Goal: Task Accomplishment & Management: Manage account settings

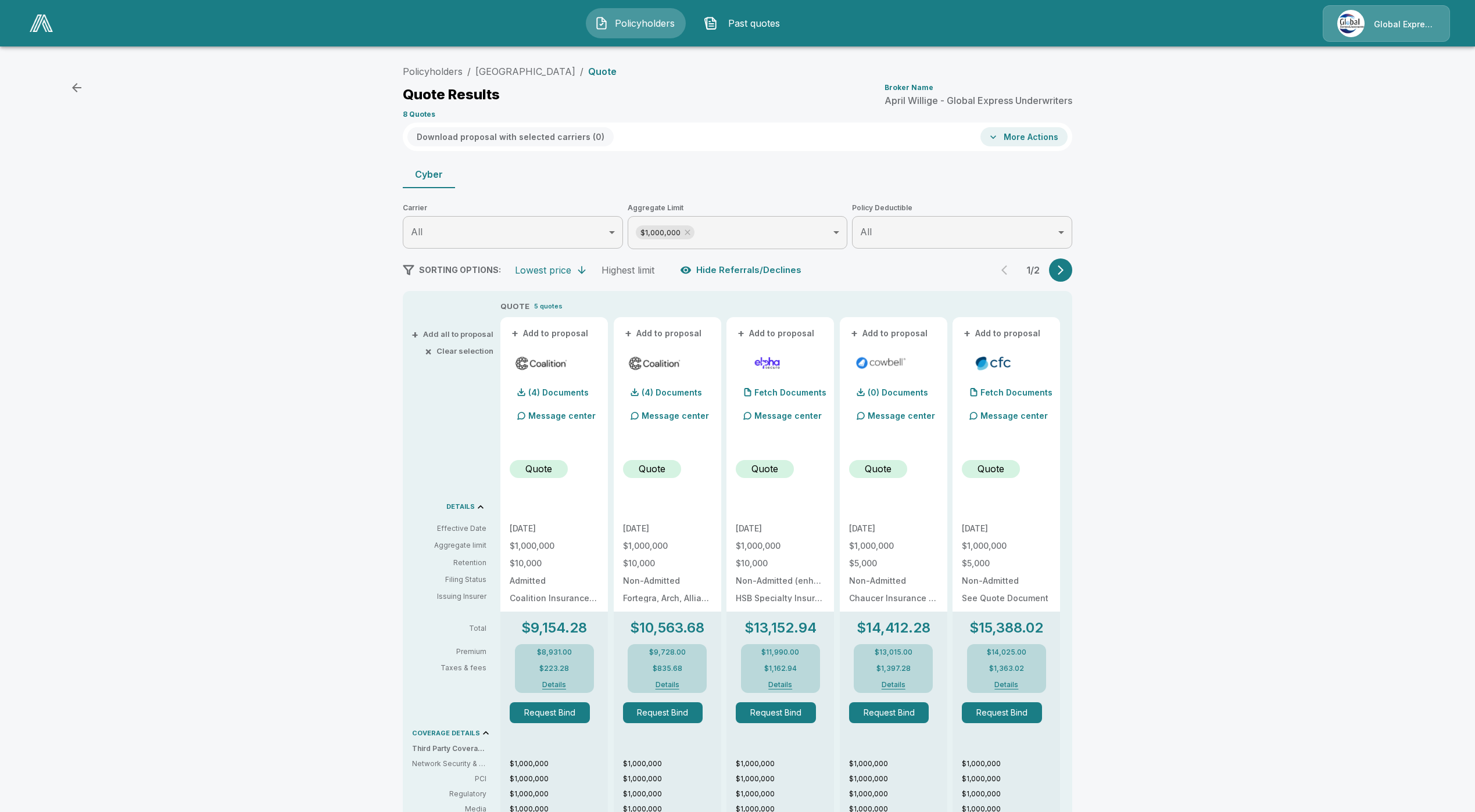
click at [43, 28] on img at bounding box center [41, 23] width 23 height 17
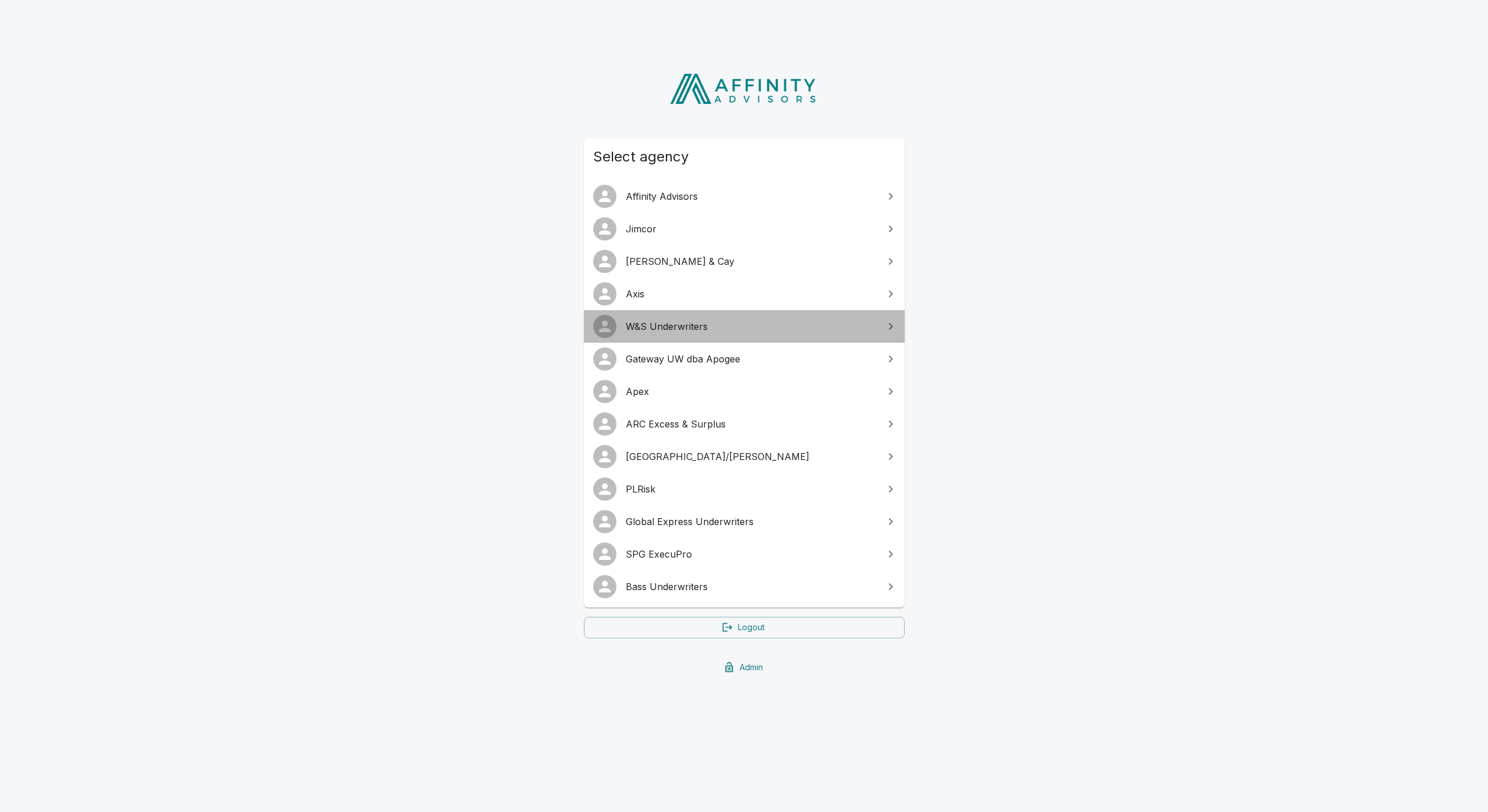
click at [680, 331] on span "W&S Underwriters" at bounding box center [751, 326] width 251 height 14
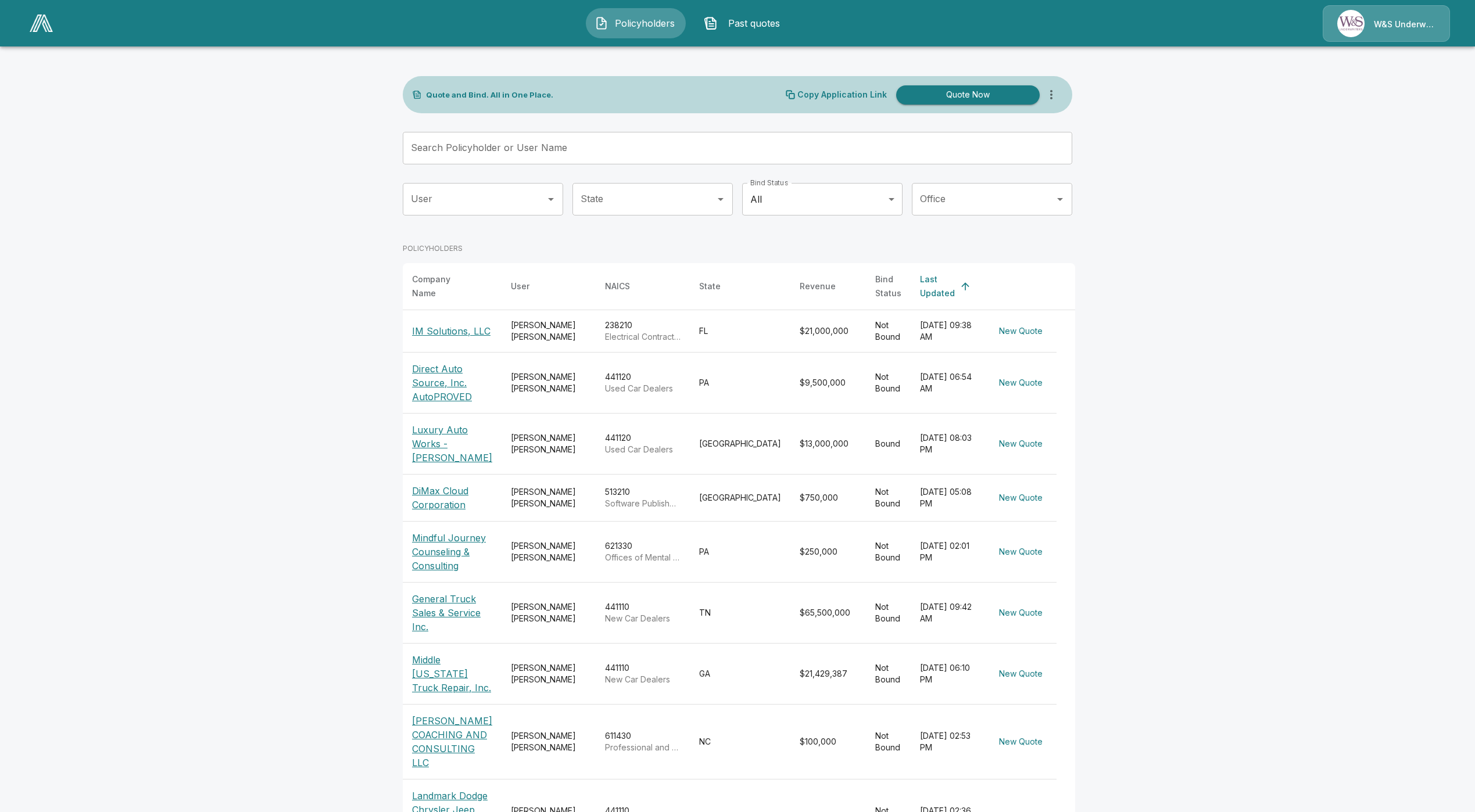
click at [568, 149] on input "Search Policyholder or User Name" at bounding box center [731, 148] width 657 height 33
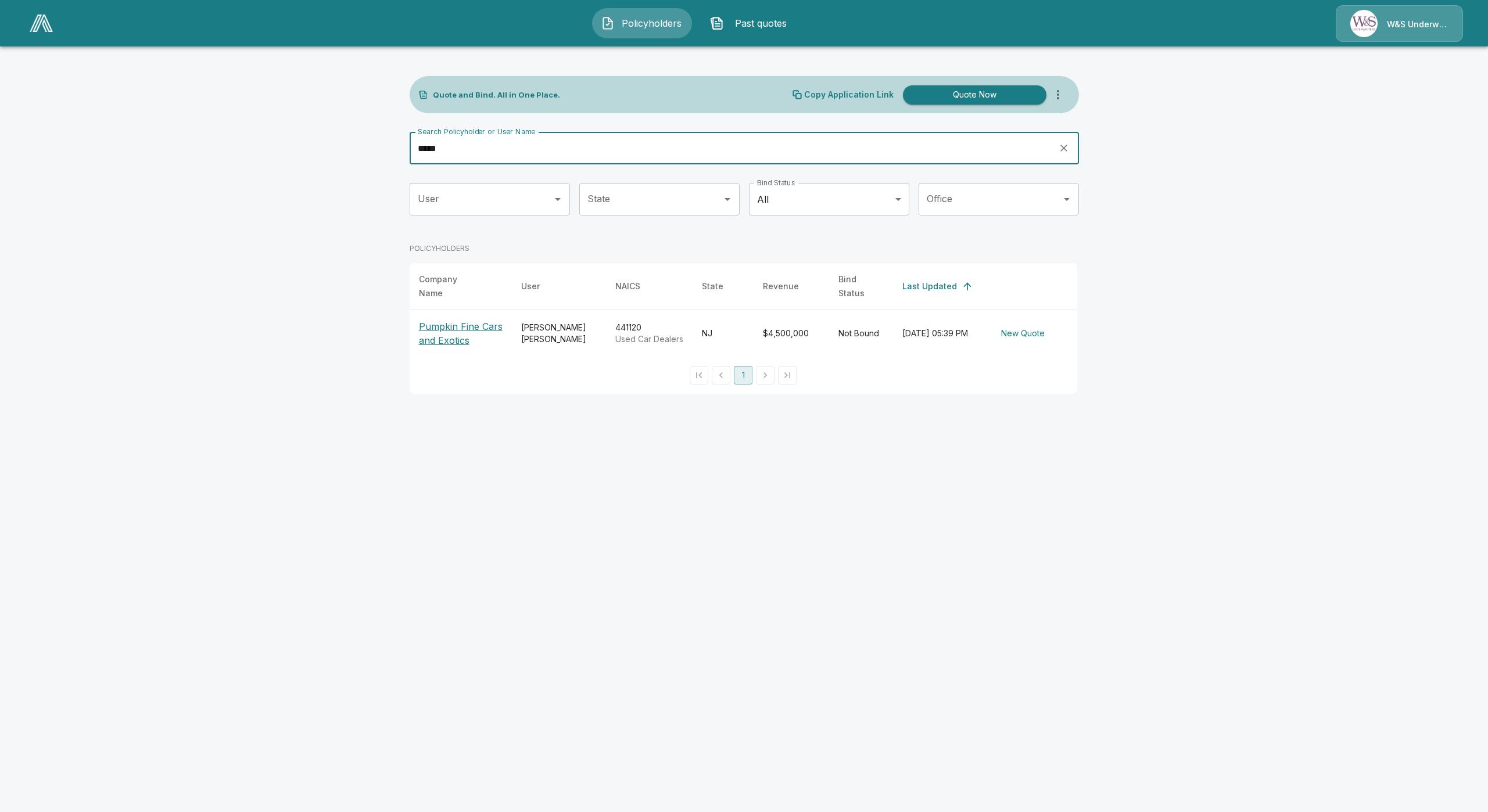
type input "*****"
click at [458, 326] on p "Pumpkin Fine Cars and Exotics" at bounding box center [461, 333] width 84 height 28
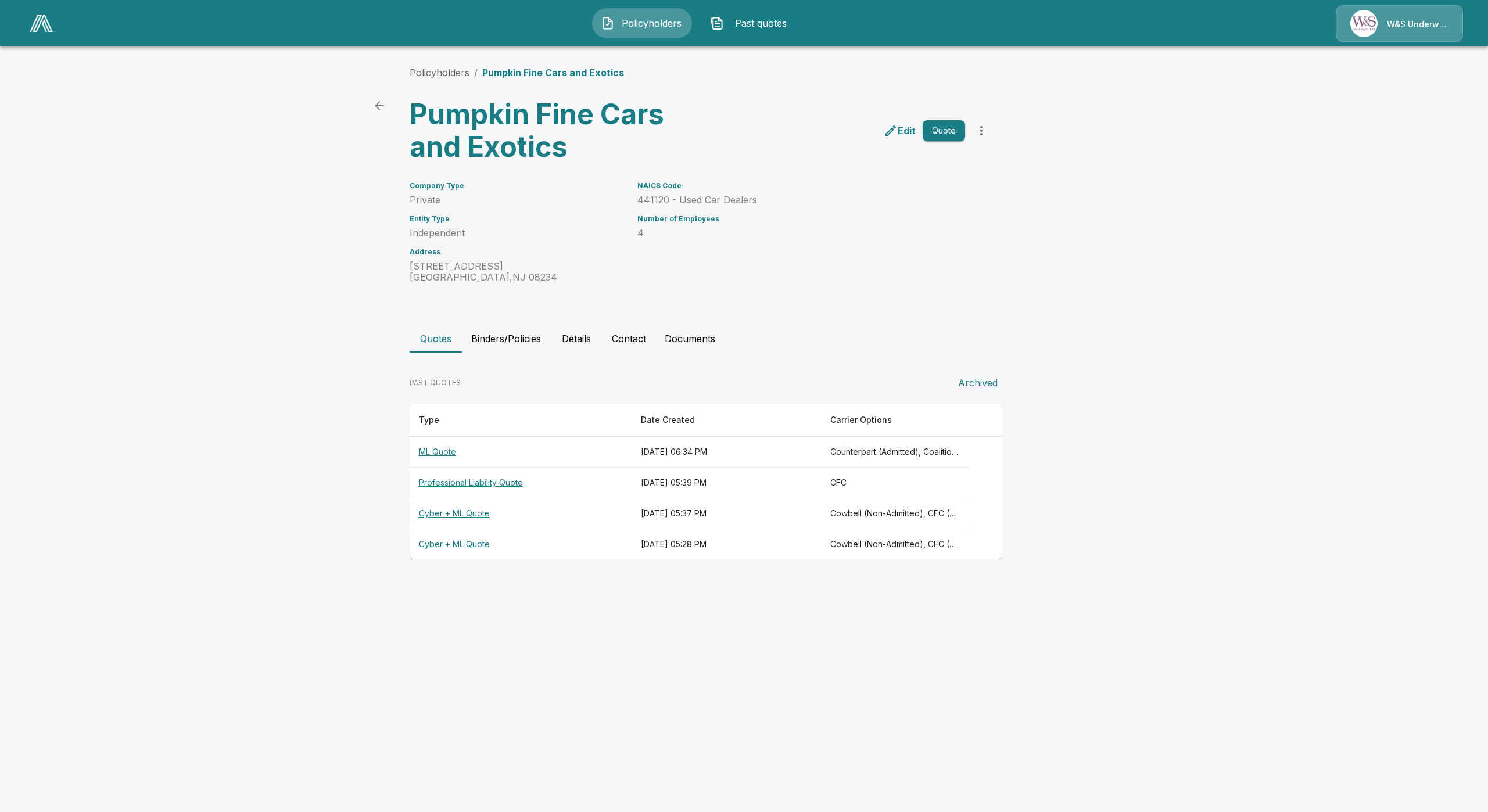
click at [448, 451] on th "ML Quote" at bounding box center [520, 452] width 222 height 31
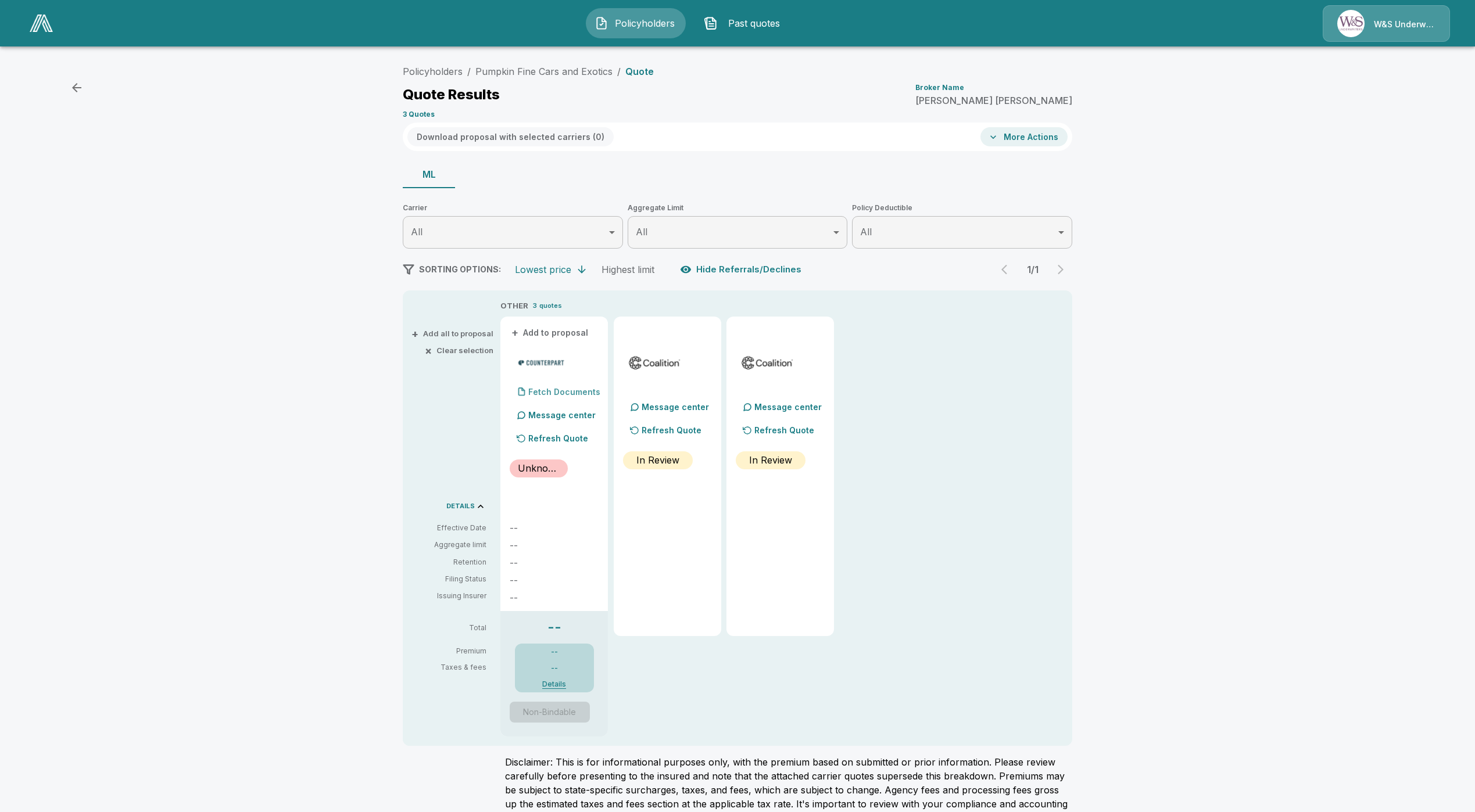
click at [576, 393] on p "Fetch Documents" at bounding box center [564, 391] width 72 height 8
click at [565, 397] on div "Fetch Documents" at bounding box center [555, 391] width 91 height 23
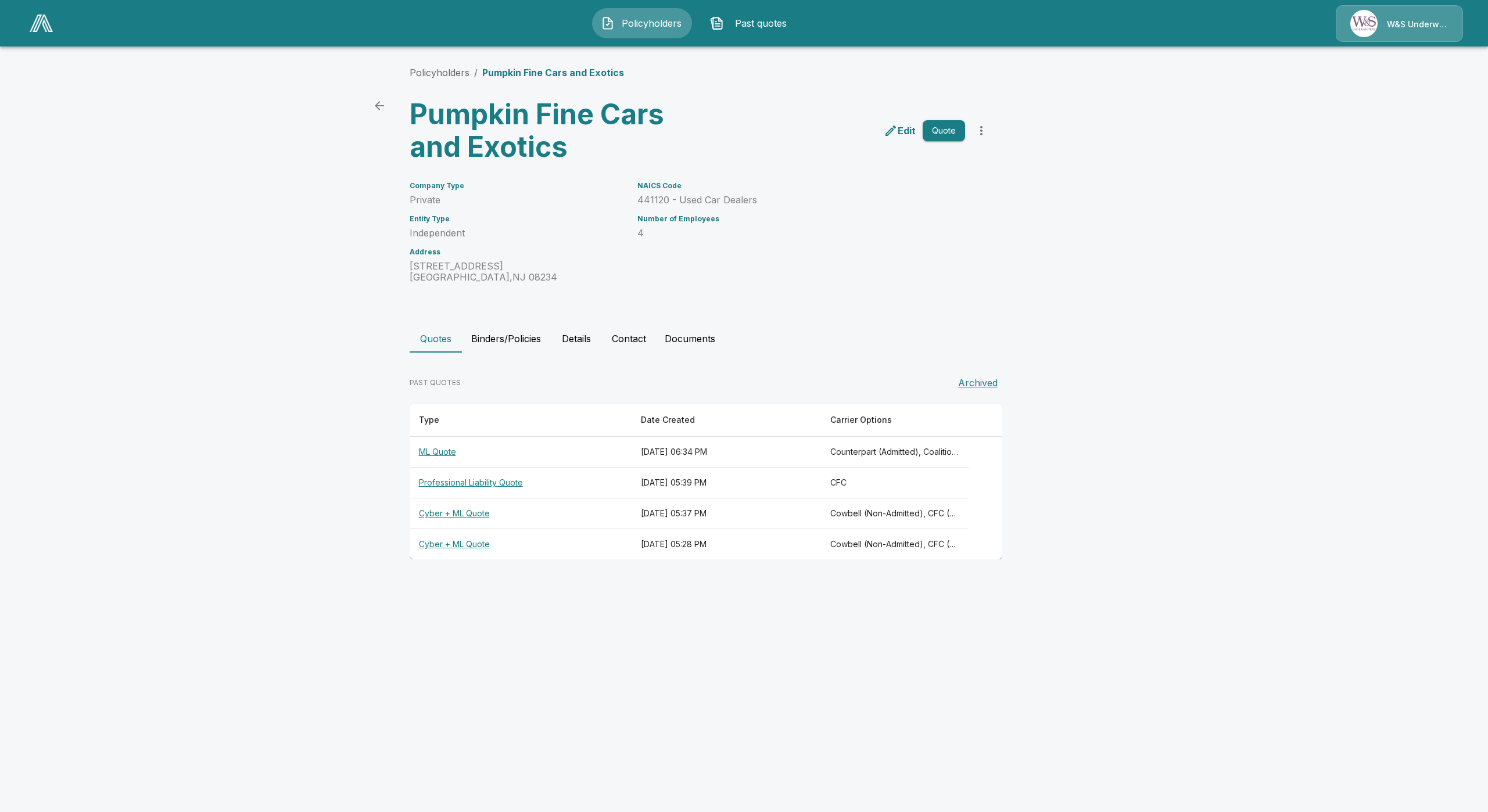
click at [454, 540] on th "Cyber + ML Quote" at bounding box center [520, 545] width 222 height 31
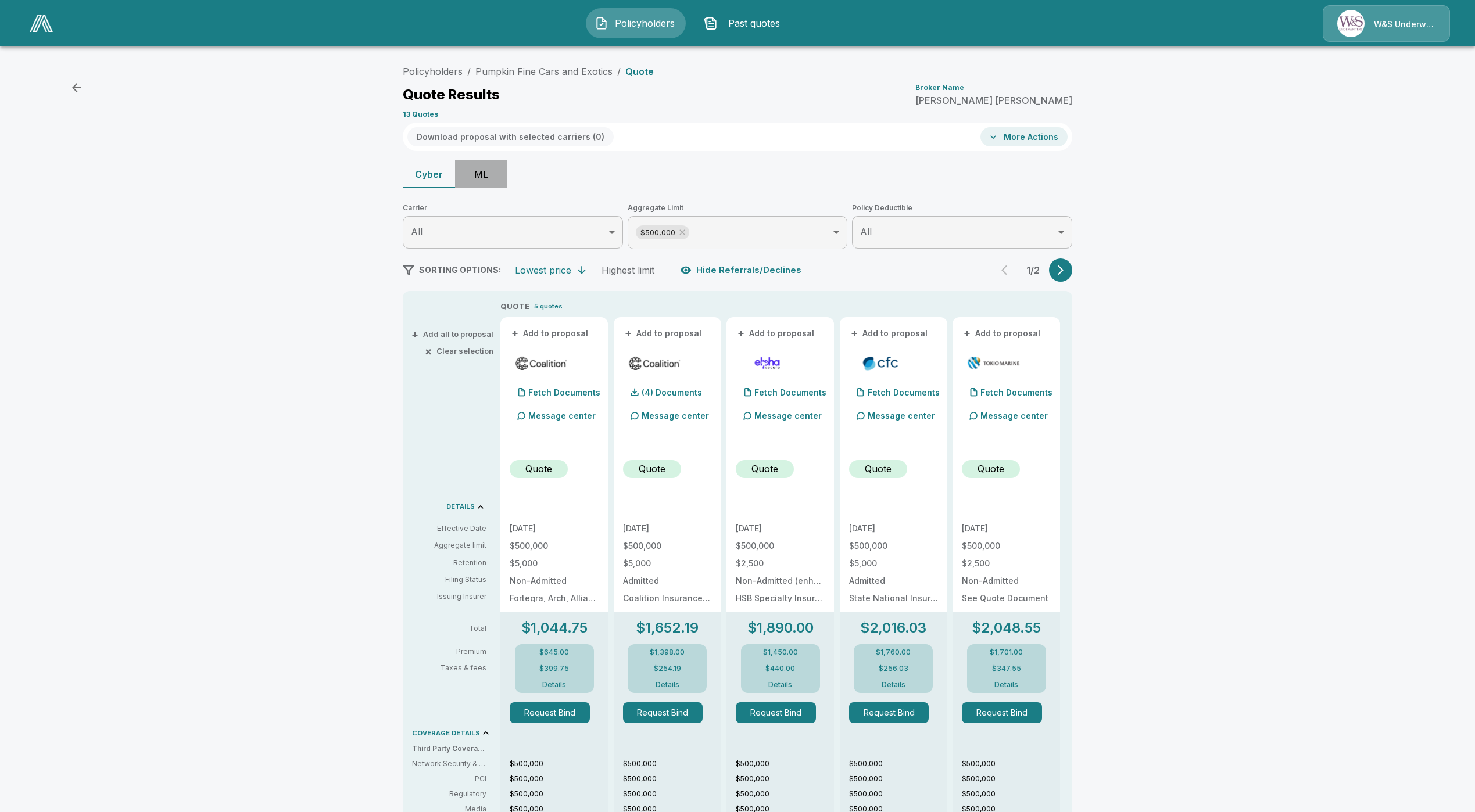
click at [481, 175] on button "ML" at bounding box center [481, 174] width 52 height 28
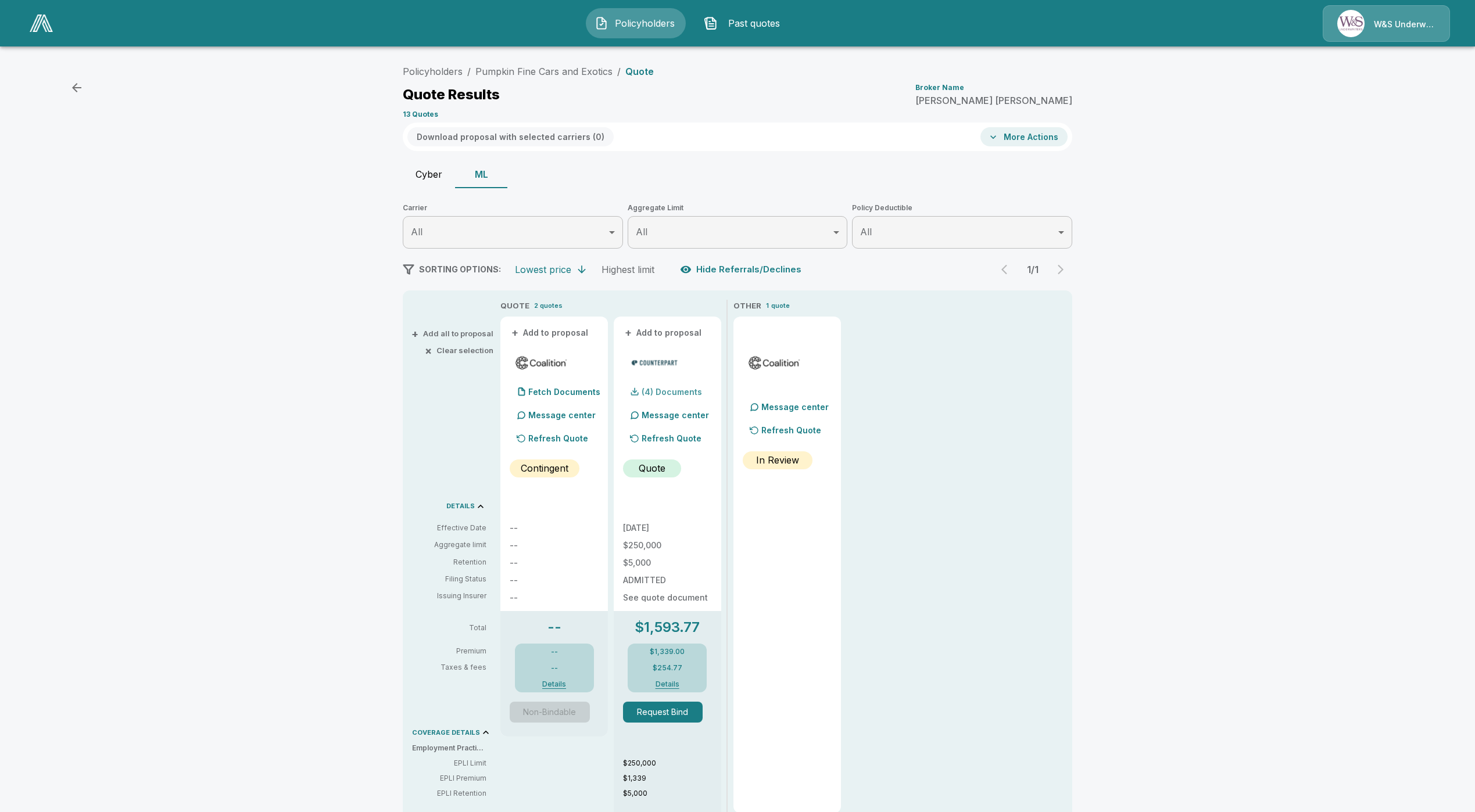
click at [666, 389] on p "(4) Documents" at bounding box center [672, 391] width 61 height 8
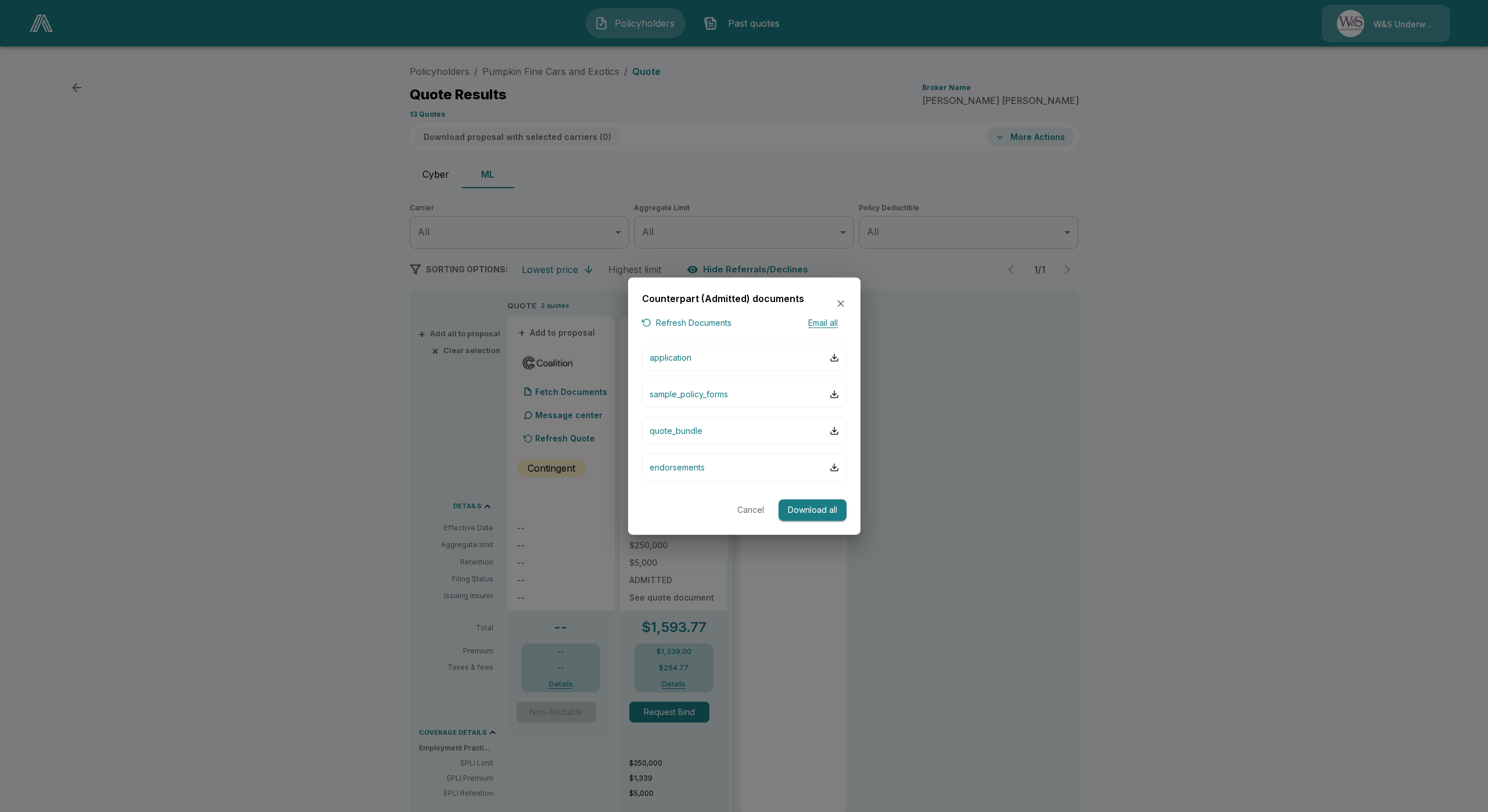
click at [695, 568] on div at bounding box center [744, 406] width 1488 height 812
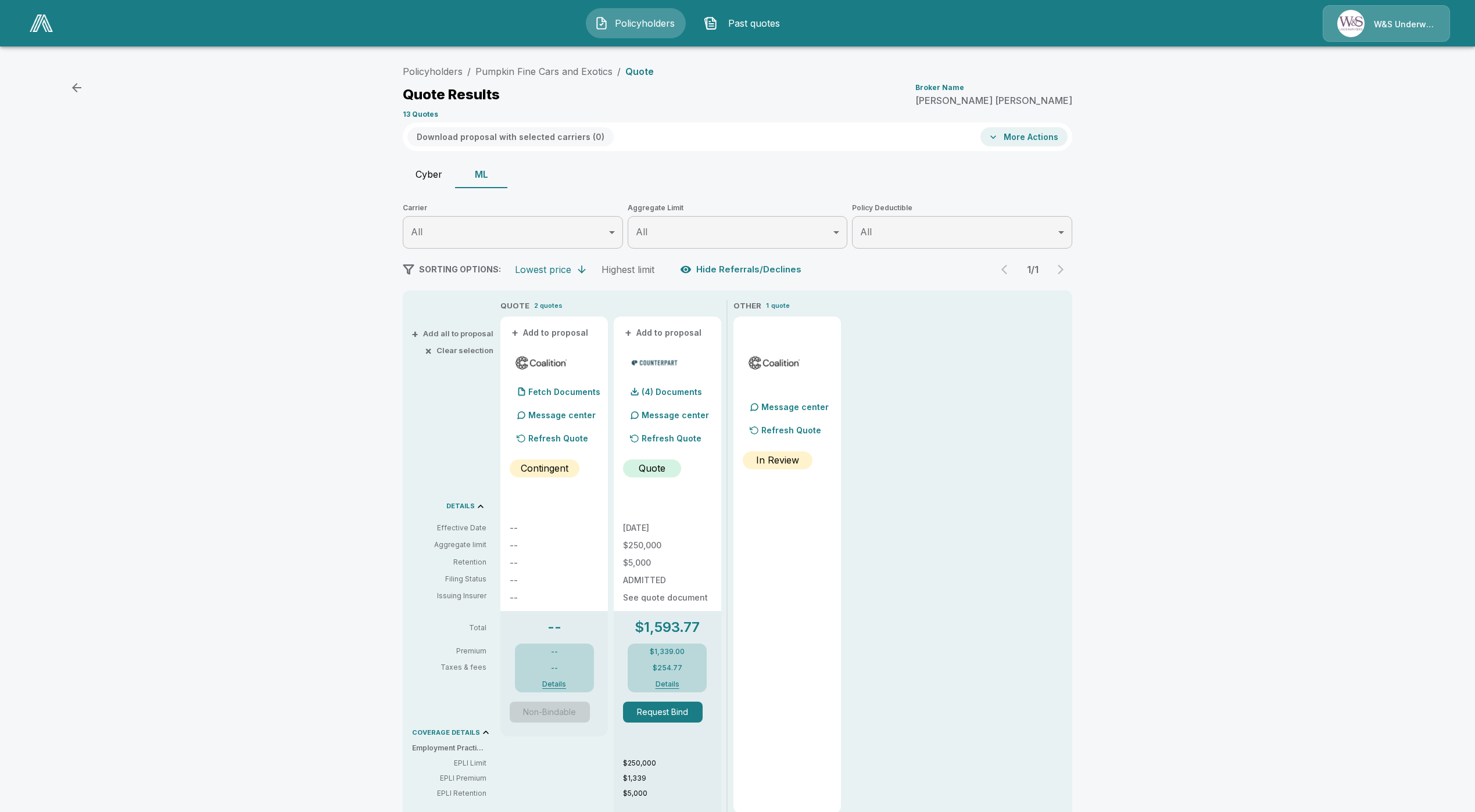
click at [674, 437] on p "Refresh Quote" at bounding box center [672, 439] width 60 height 12
click at [677, 395] on p "(4) Documents" at bounding box center [672, 391] width 61 height 8
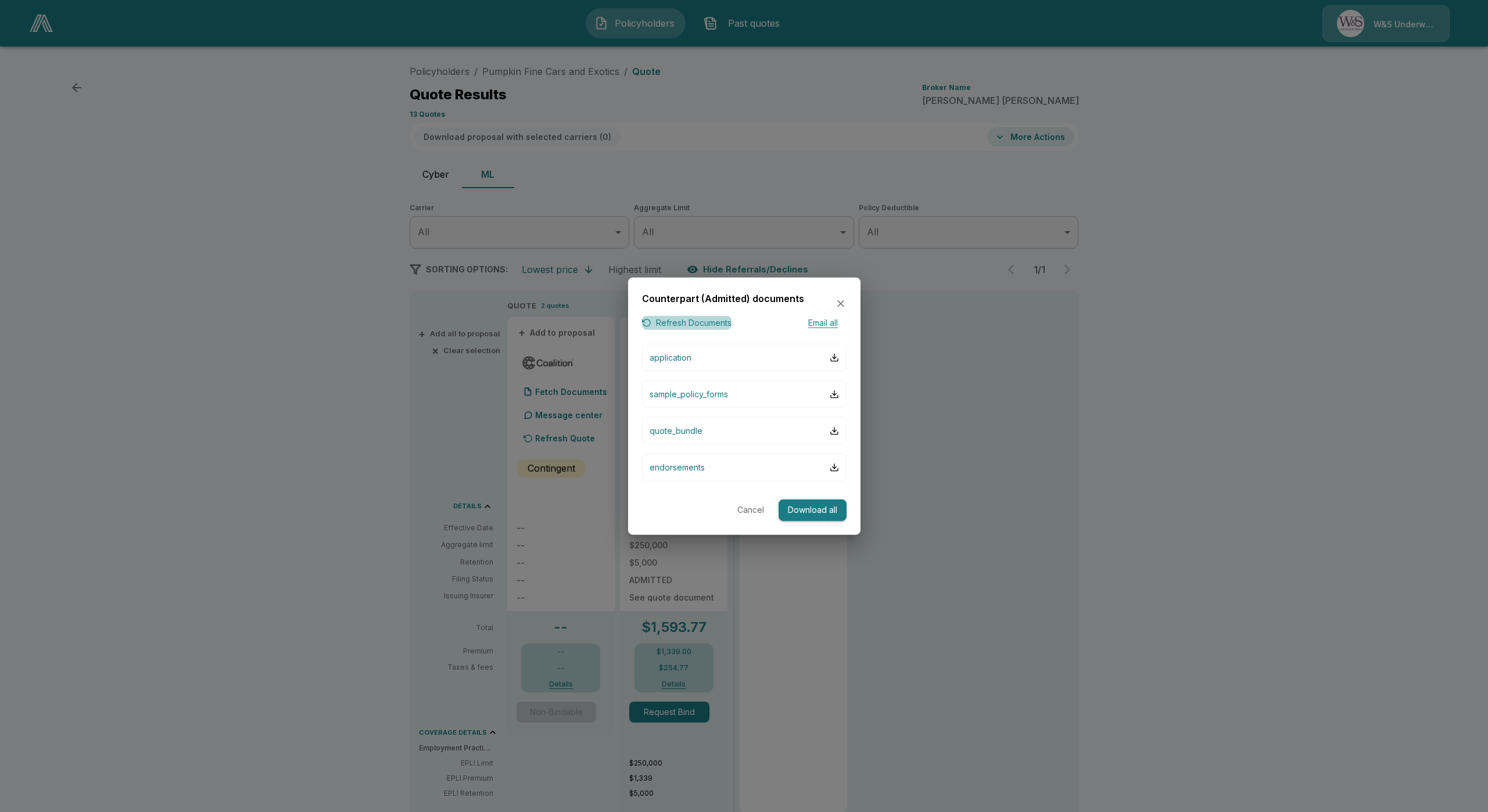
click at [668, 326] on button "Refresh Documents" at bounding box center [687, 322] width 89 height 15
click at [709, 437] on button "quote_bundle" at bounding box center [744, 431] width 205 height 27
click at [511, 467] on div at bounding box center [744, 406] width 1488 height 812
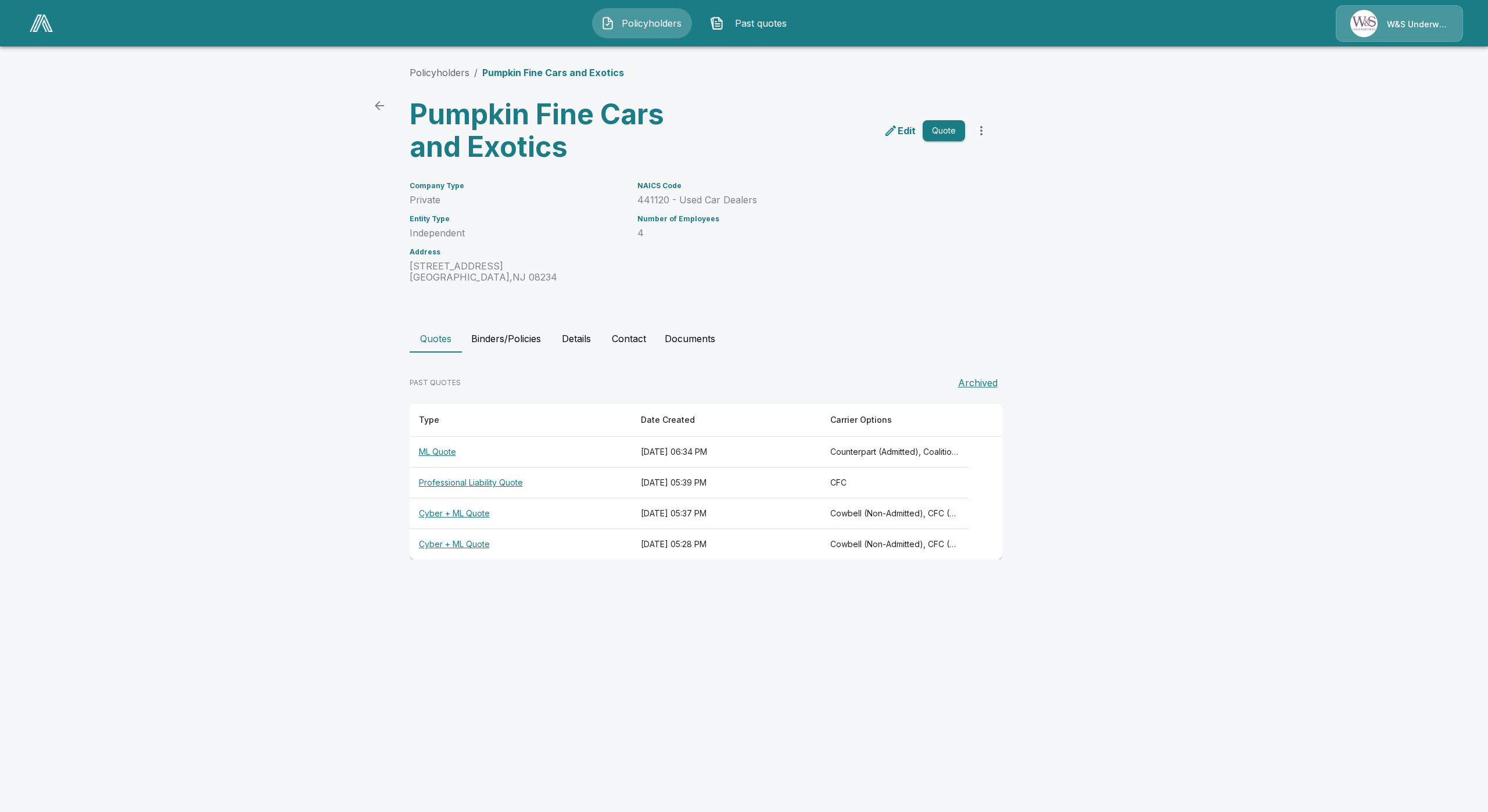
click at [447, 447] on th "ML Quote" at bounding box center [520, 452] width 222 height 31
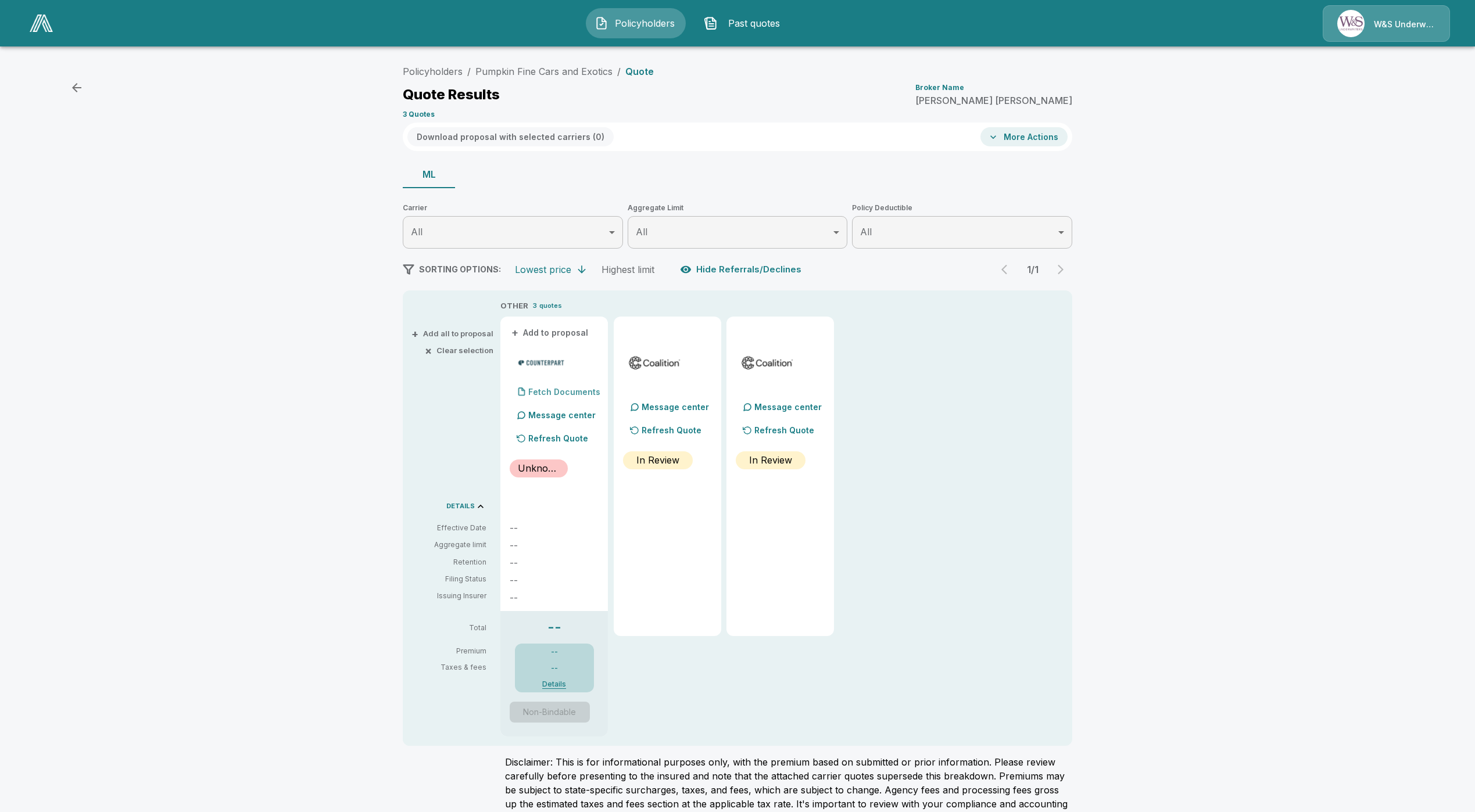
click at [566, 394] on p "Fetch Documents" at bounding box center [564, 391] width 72 height 8
click at [559, 387] on div "Fetch Documents" at bounding box center [555, 391] width 91 height 23
click at [553, 440] on p "Refresh Quote" at bounding box center [558, 439] width 60 height 12
click at [557, 686] on button "Details" at bounding box center [554, 684] width 46 height 7
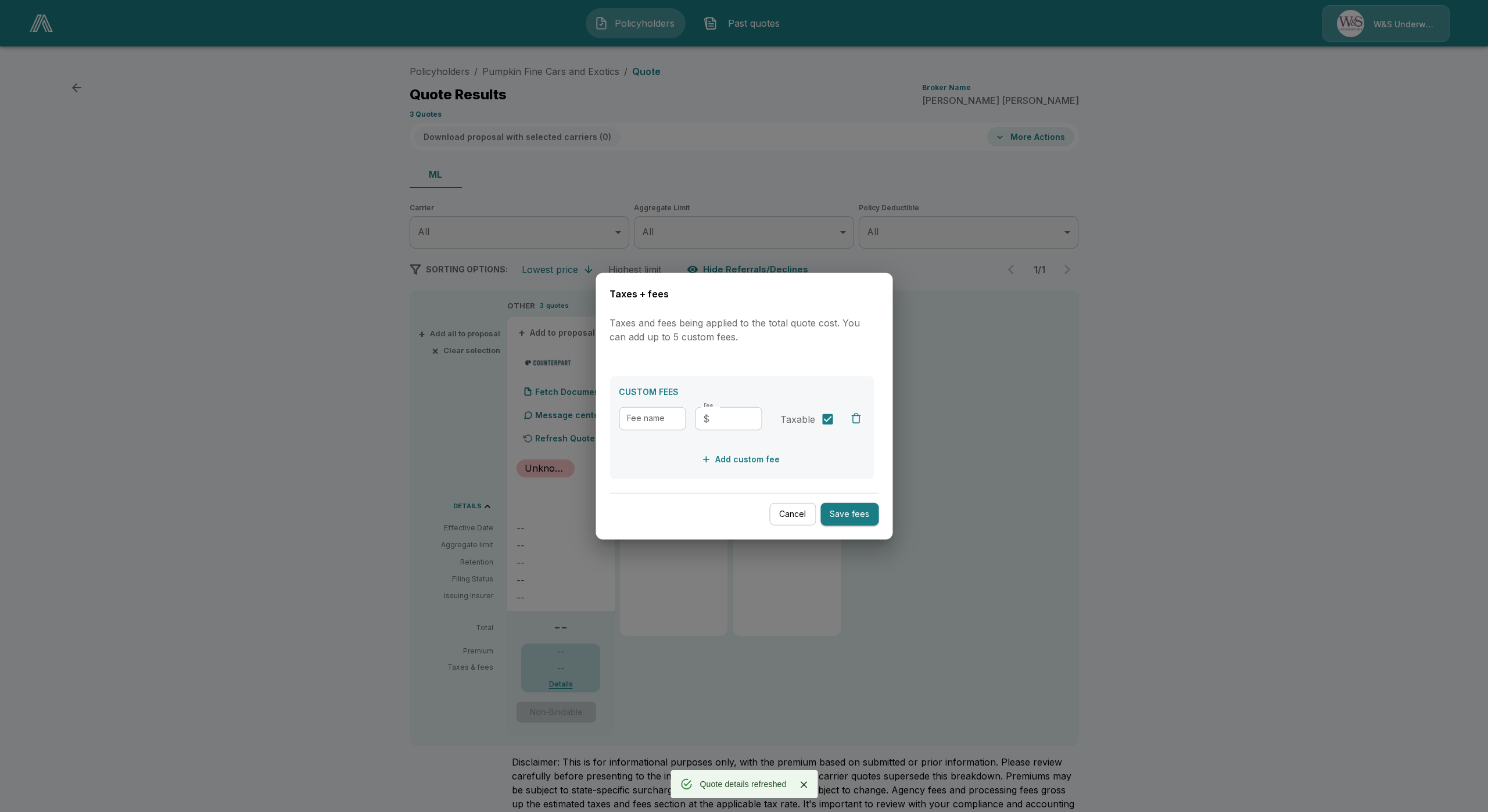
click at [563, 680] on div at bounding box center [744, 406] width 1488 height 812
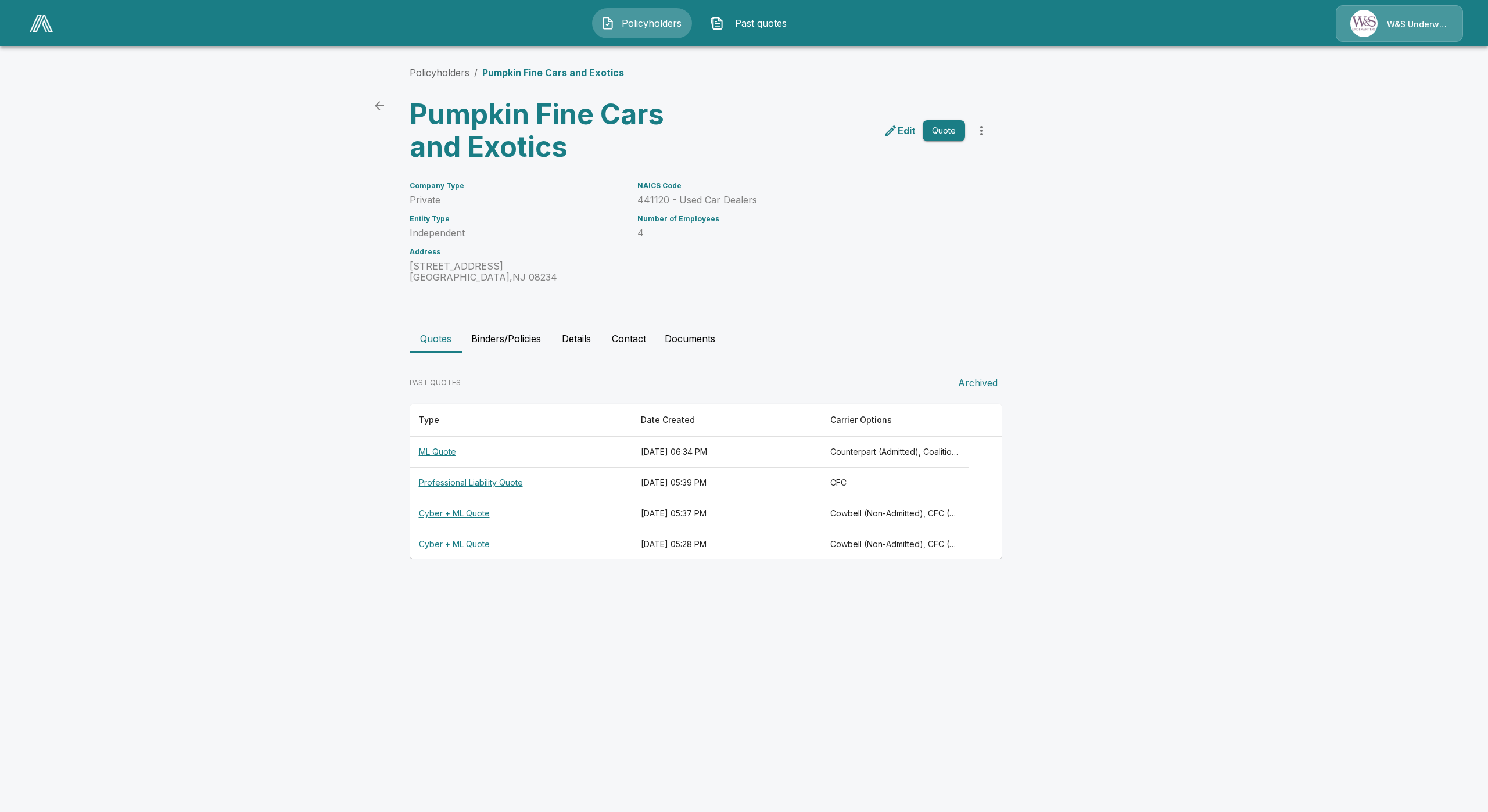
click at [984, 131] on icon "more" at bounding box center [982, 131] width 14 height 14
click at [457, 454] on th "ML Quote" at bounding box center [520, 452] width 222 height 31
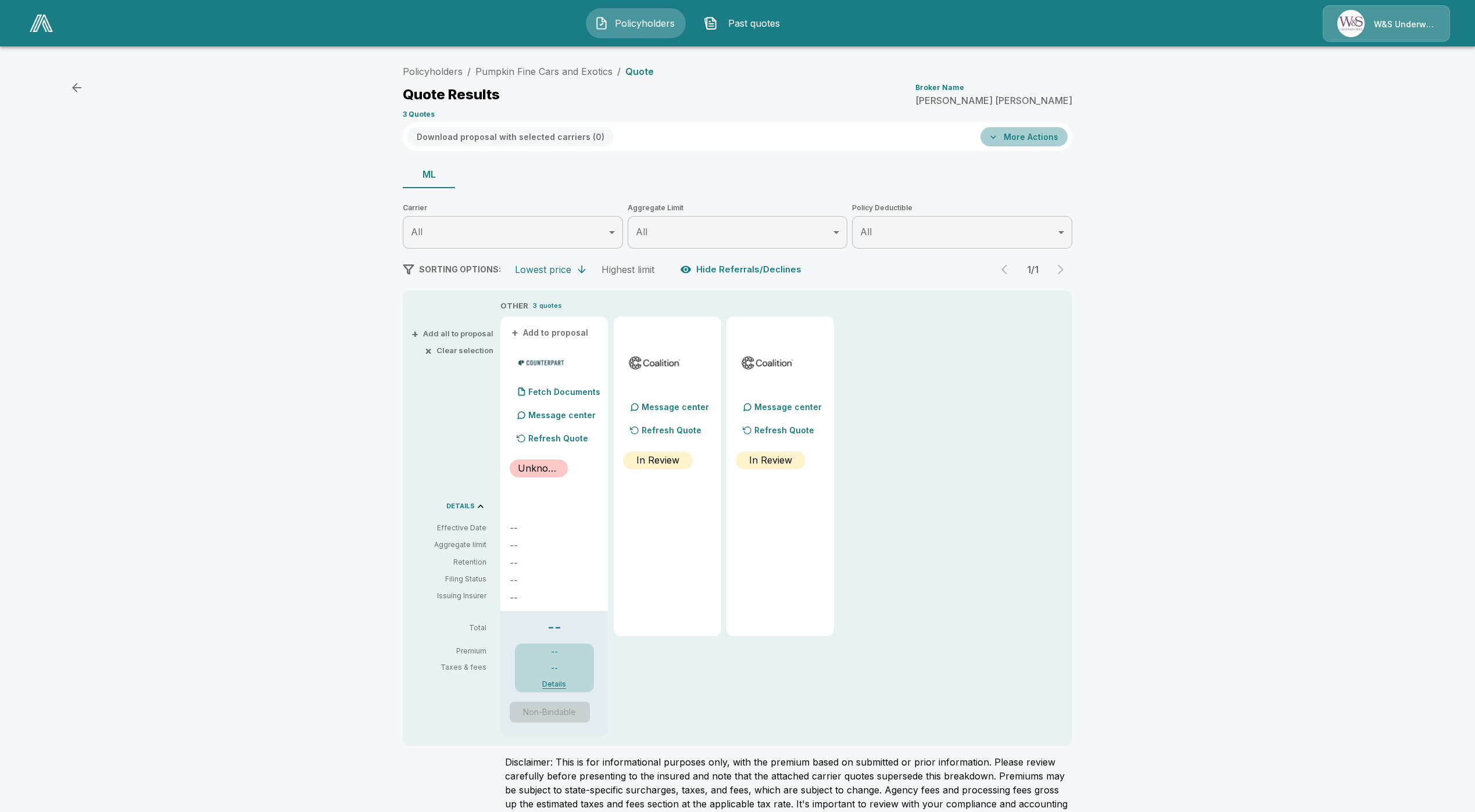
click at [1054, 128] on button "More Actions" at bounding box center [1024, 137] width 87 height 19
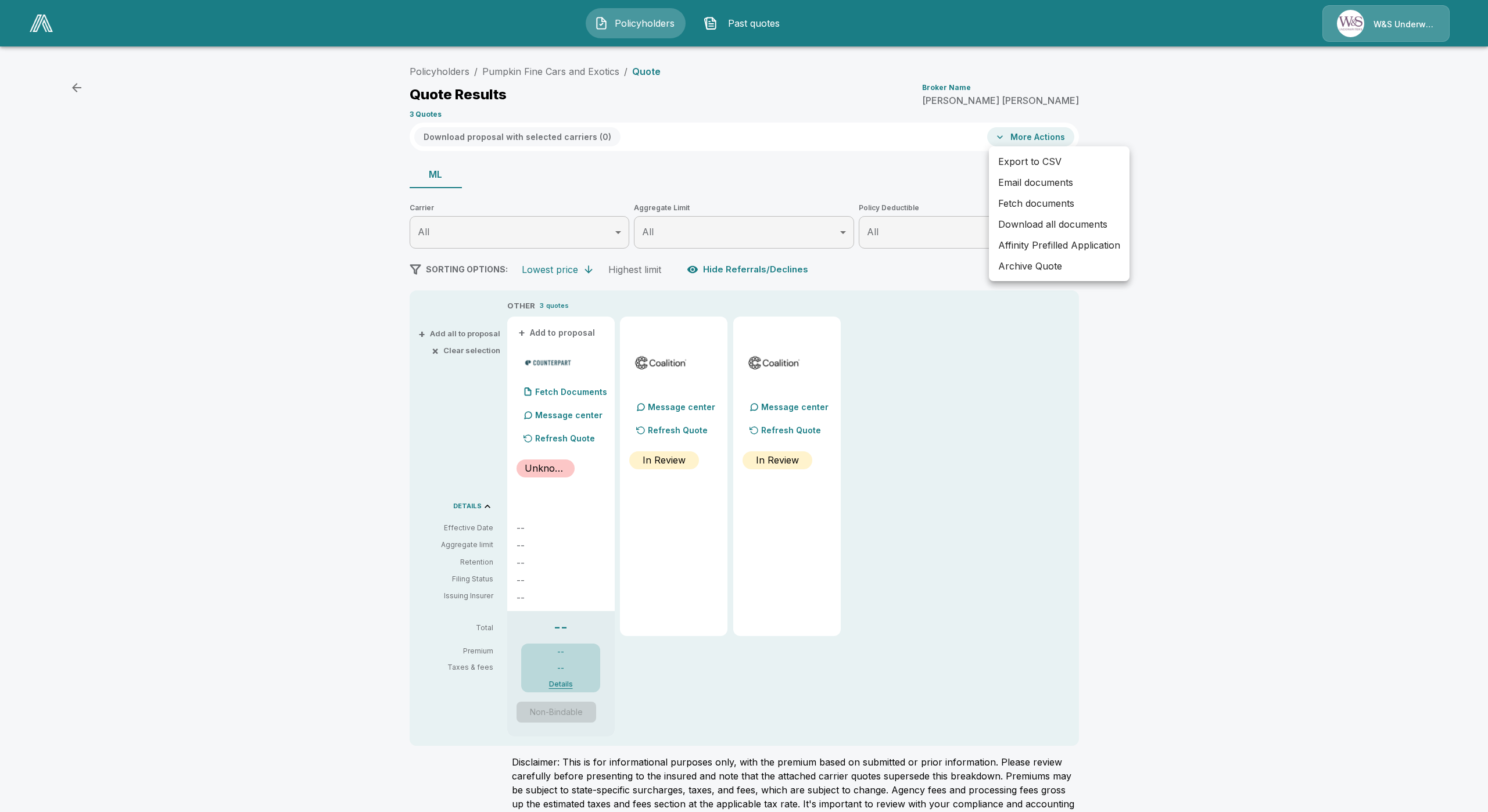
click at [1072, 268] on li "Archive Quote" at bounding box center [1060, 266] width 140 height 21
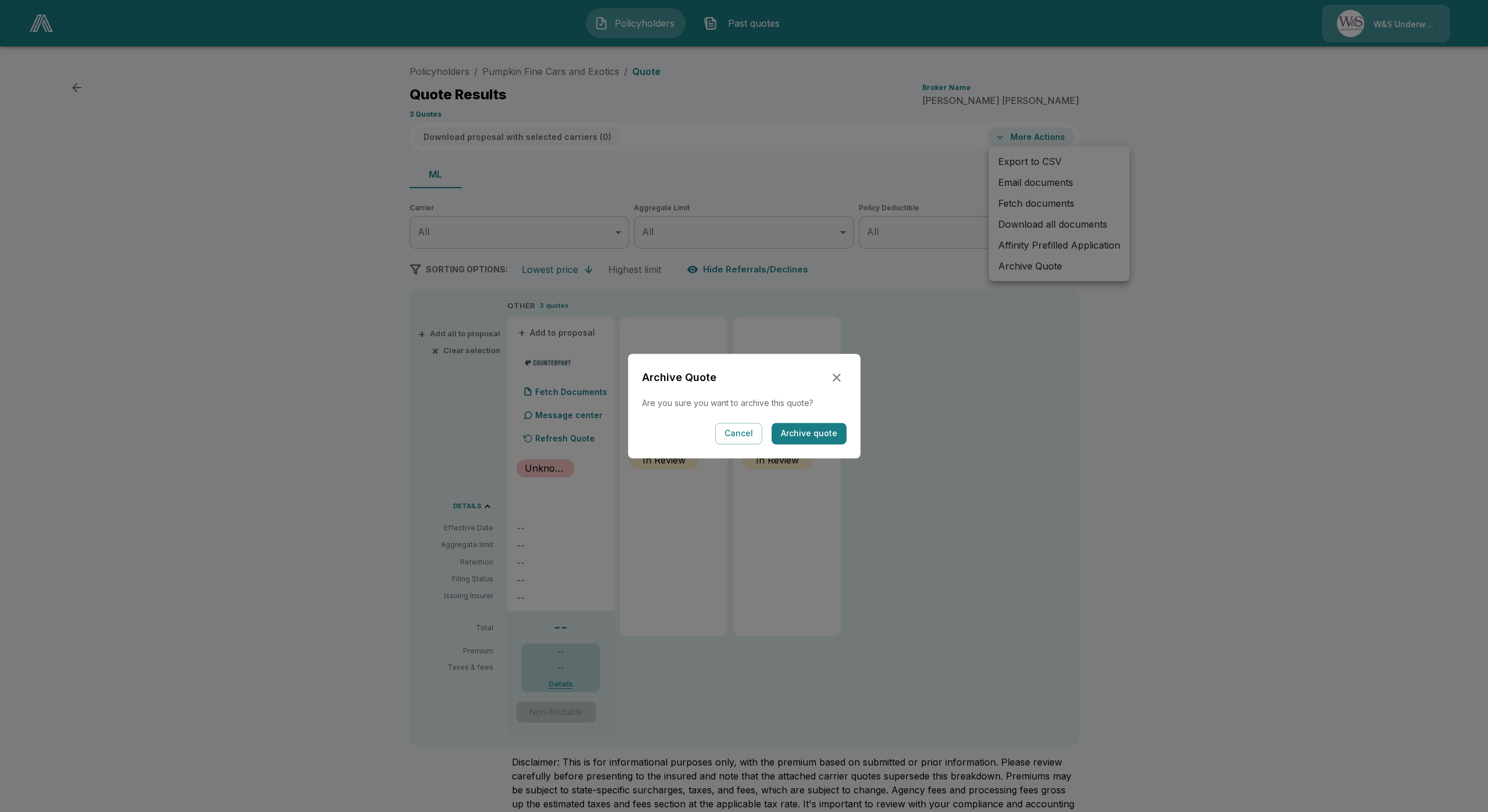
click at [816, 437] on button "Archive quote" at bounding box center [810, 433] width 75 height 21
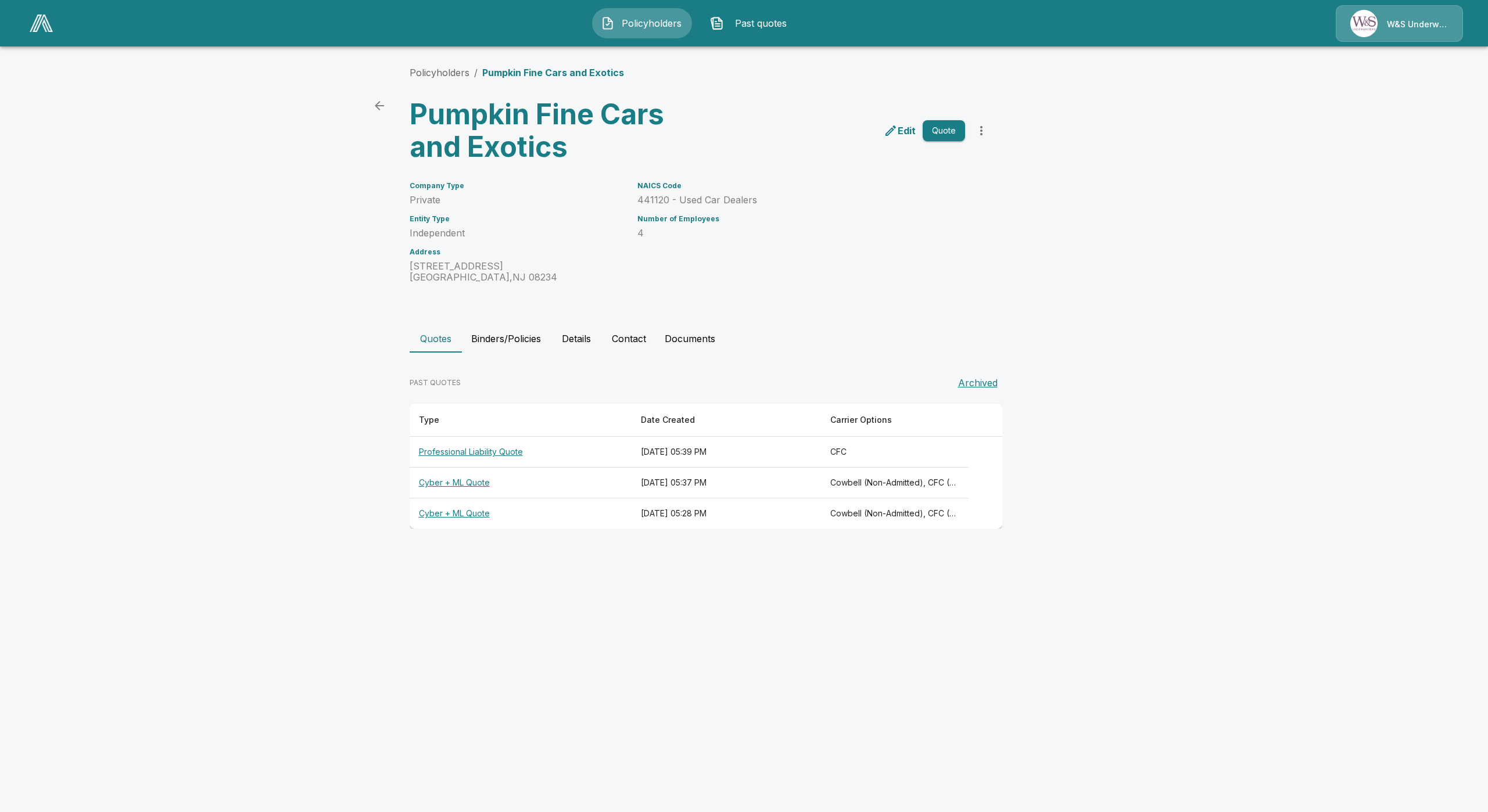
click at [979, 133] on icon "more" at bounding box center [982, 131] width 14 height 14
click at [970, 194] on li "Import Quotes" at bounding box center [981, 194] width 177 height 21
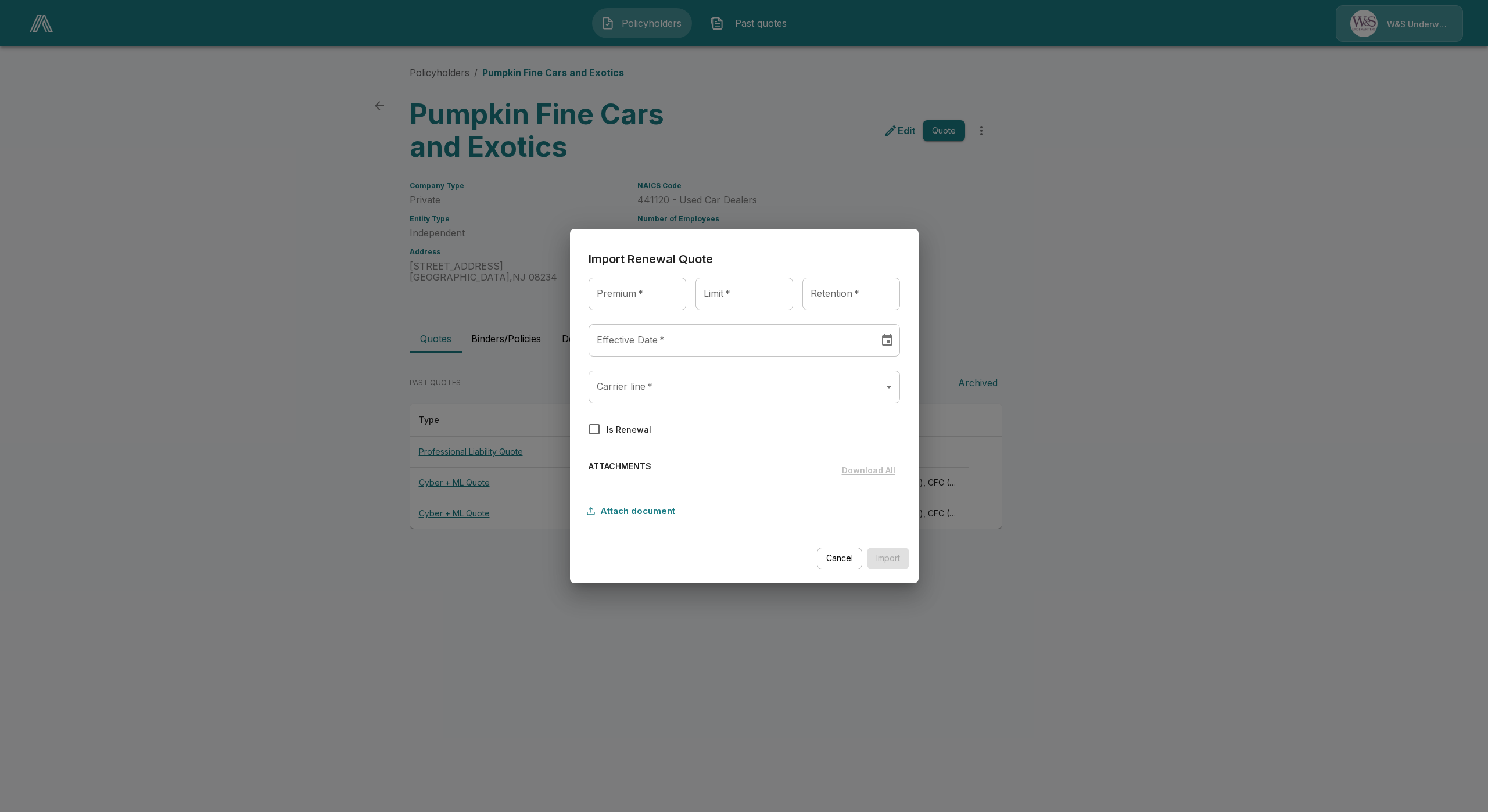
click at [744, 385] on body "Policyholders Past quotes W&S Underwriters Policyholders / Pumpkin Fine Cars an…" at bounding box center [744, 275] width 1488 height 551
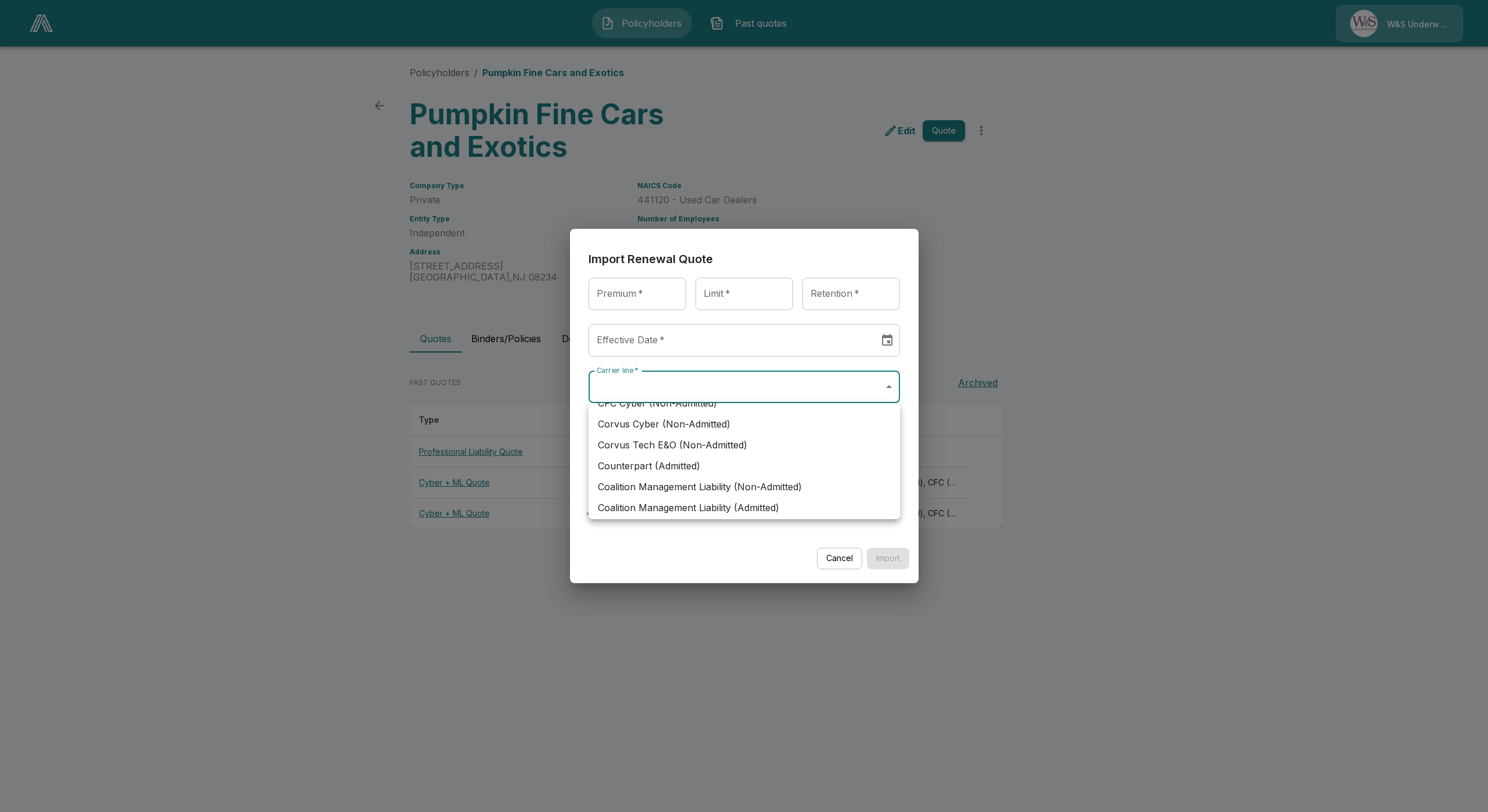
scroll to position [228, 0]
click at [672, 461] on li "Counterpart (Admitted)" at bounding box center [744, 463] width 312 height 21
type input "**********"
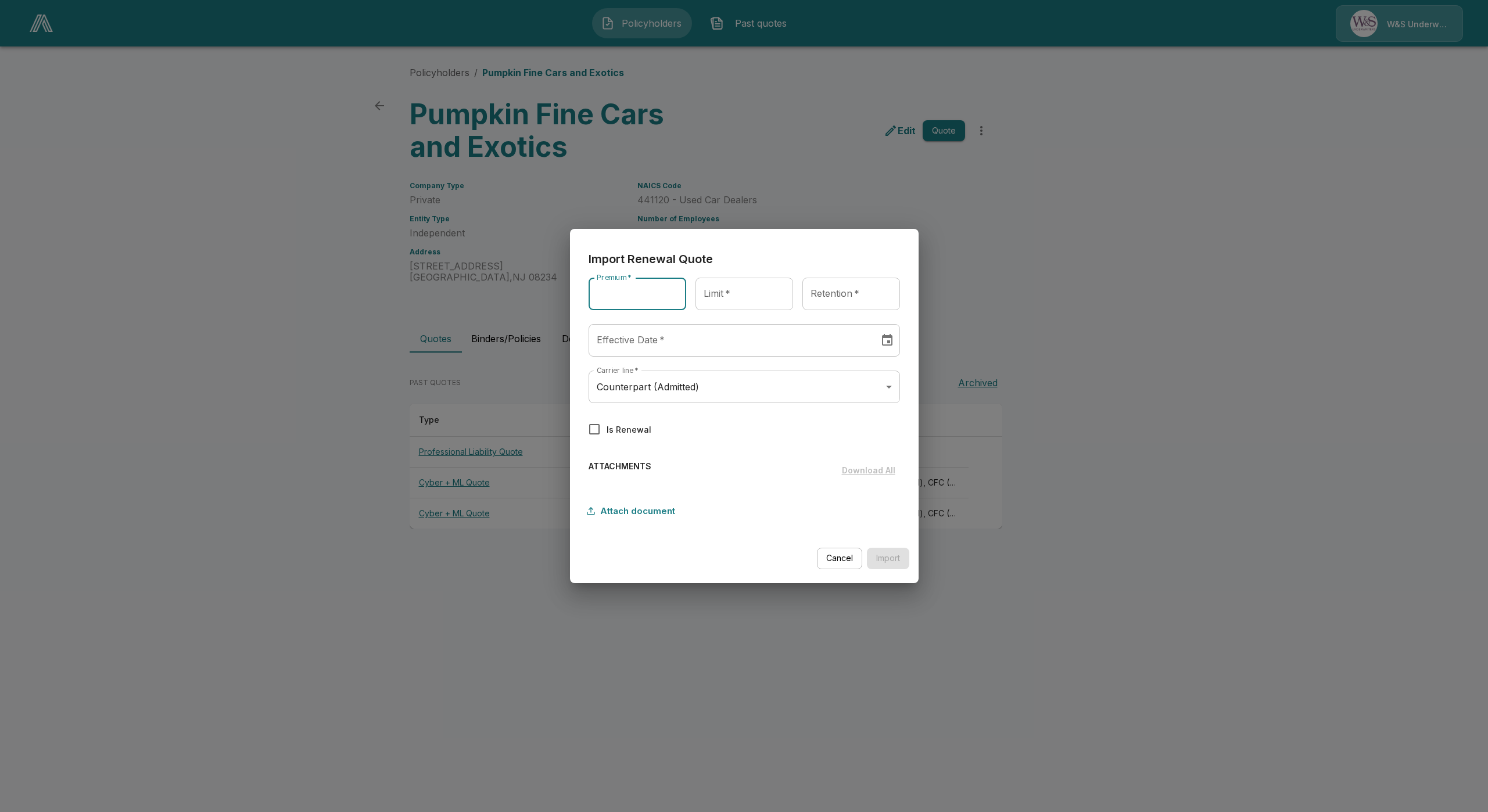
click at [630, 297] on input "Premium   *" at bounding box center [637, 294] width 98 height 33
type input "******"
click at [751, 304] on input "Limit   *" at bounding box center [744, 294] width 98 height 33
click at [826, 296] on input "Retention   *" at bounding box center [852, 294] width 98 height 33
drag, startPoint x: 733, startPoint y: 296, endPoint x: 636, endPoint y: 290, distance: 97.2
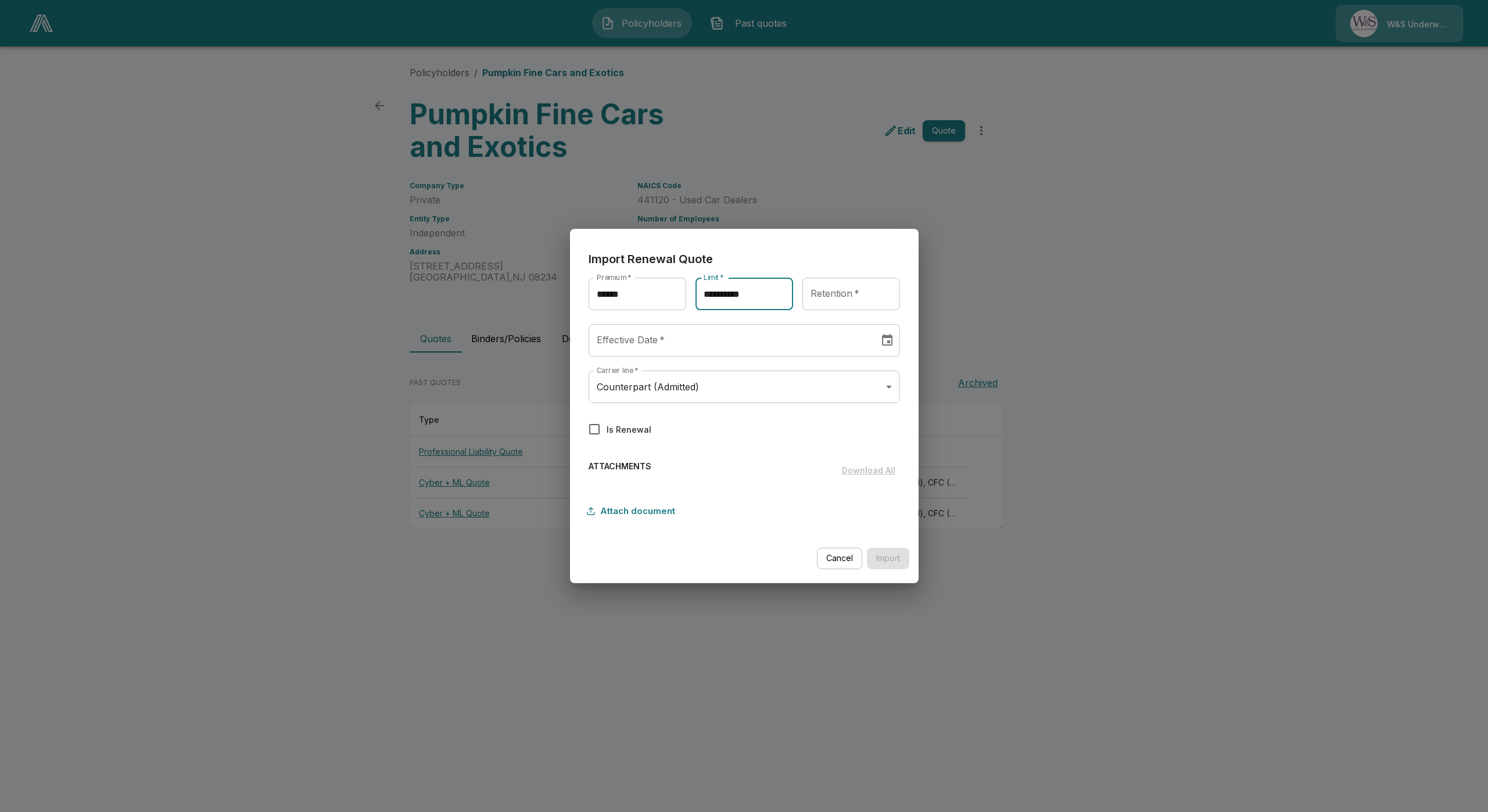
click at [636, 290] on div "**********" at bounding box center [744, 298] width 312 height 42
type input "********"
click at [884, 367] on div "**********" at bounding box center [744, 359] width 312 height 164
click at [834, 297] on input "Retention   *" at bounding box center [852, 294] width 98 height 33
type input "******"
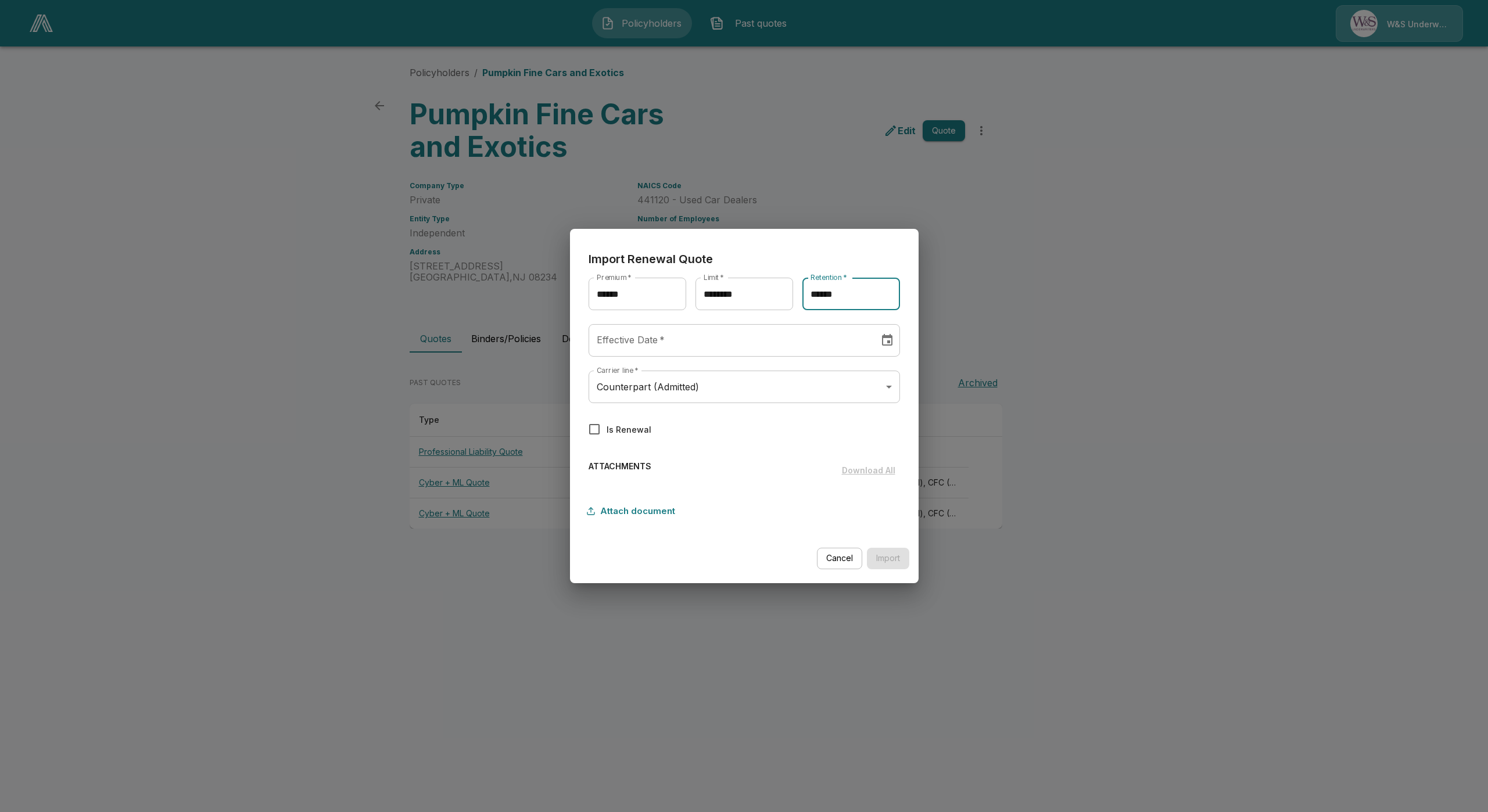
type input "********"
click at [774, 343] on input "********" at bounding box center [730, 341] width 283 height 33
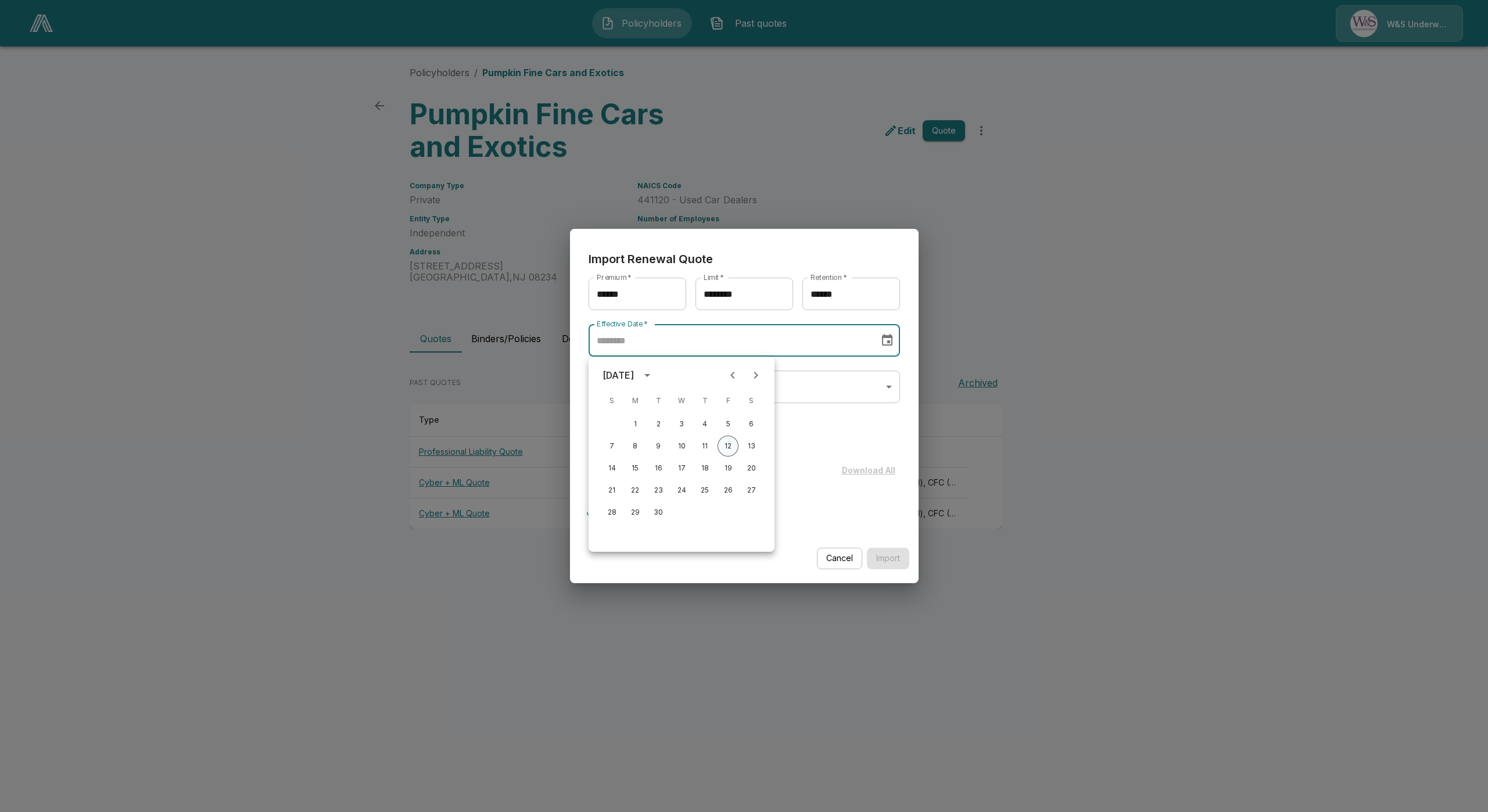
click at [725, 445] on button "12" at bounding box center [728, 446] width 21 height 21
type input "********"
click at [732, 393] on body "Policyholders Past quotes W&S Underwriters Policyholders / Pumpkin Fine Cars an…" at bounding box center [744, 275] width 1488 height 551
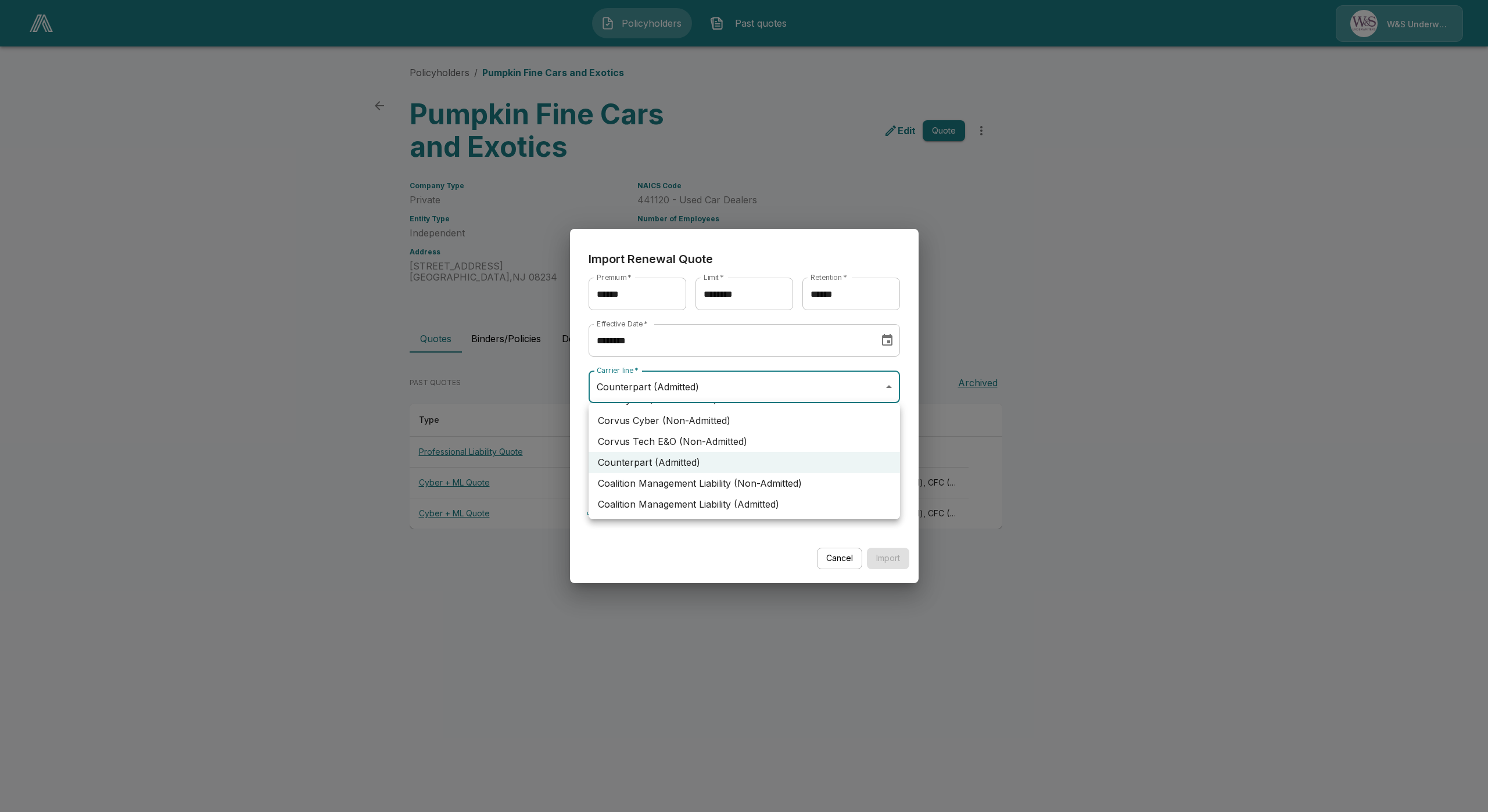
click at [672, 554] on div at bounding box center [744, 406] width 1488 height 812
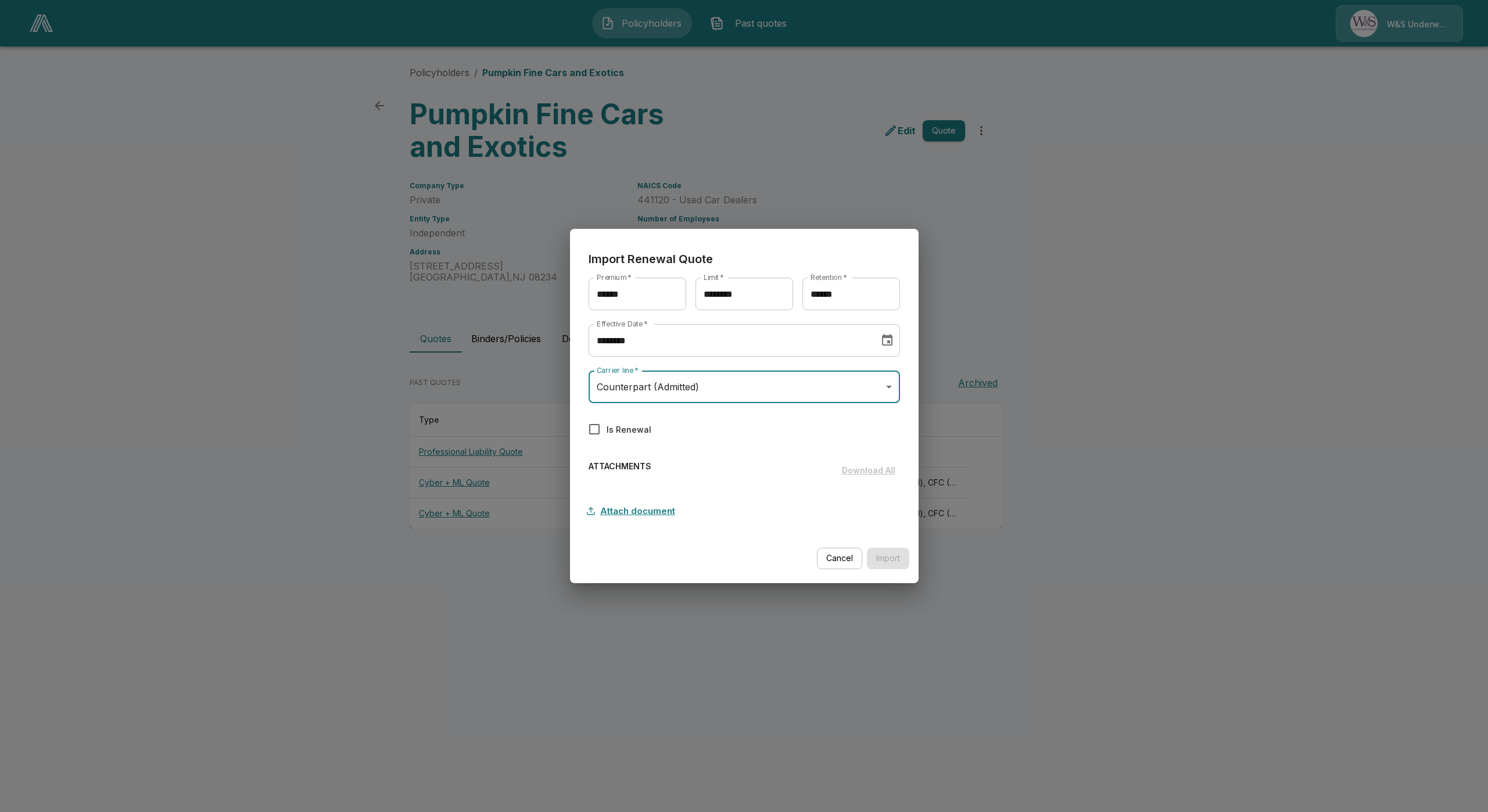
click at [647, 505] on button "Attach document" at bounding box center [634, 511] width 92 height 22
click at [637, 508] on button "Attach document" at bounding box center [634, 511] width 92 height 22
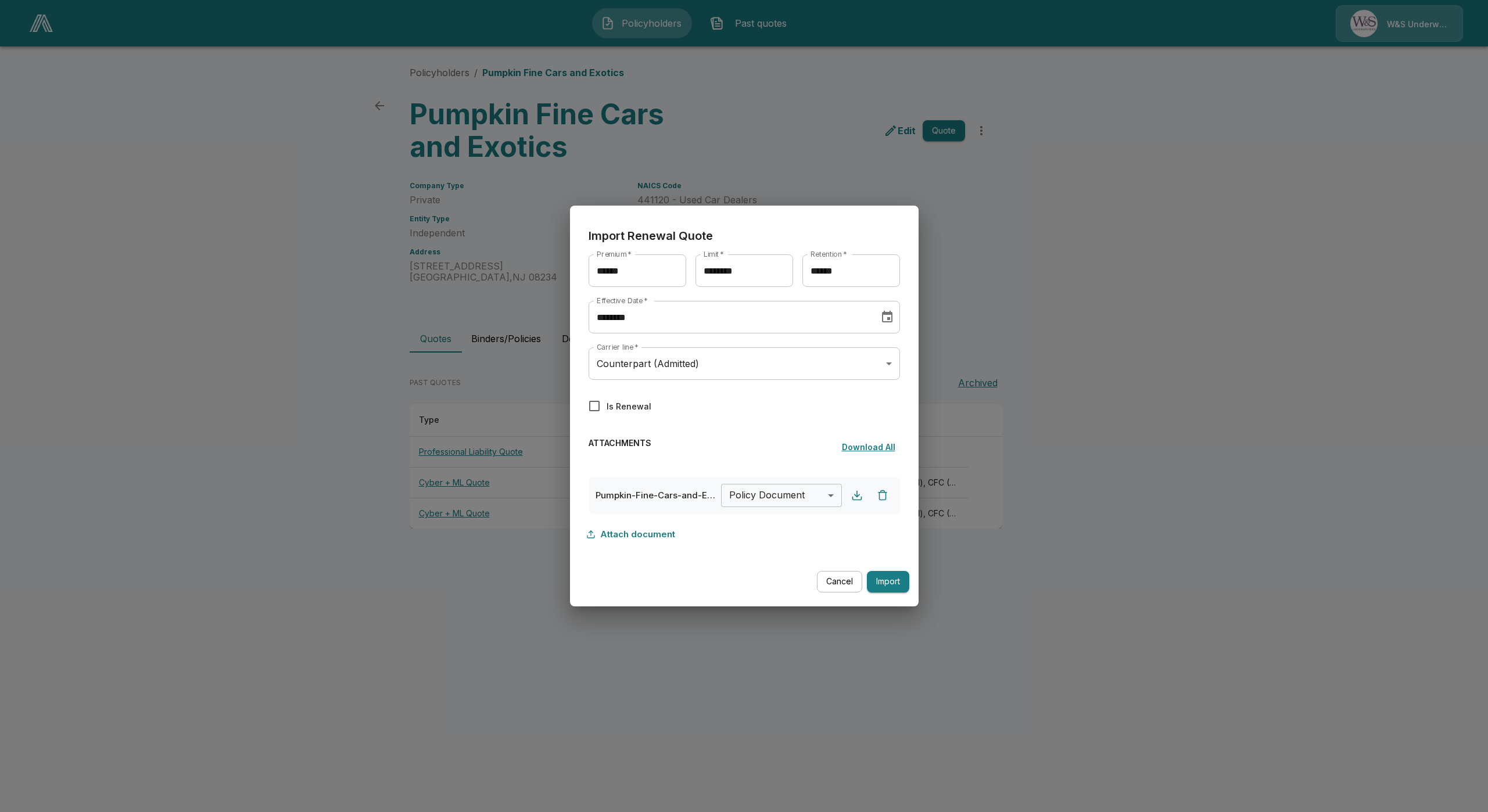
click at [787, 492] on body "Policyholders Past quotes W&S Underwriters Policyholders / Pumpkin Fine Cars an…" at bounding box center [744, 275] width 1488 height 551
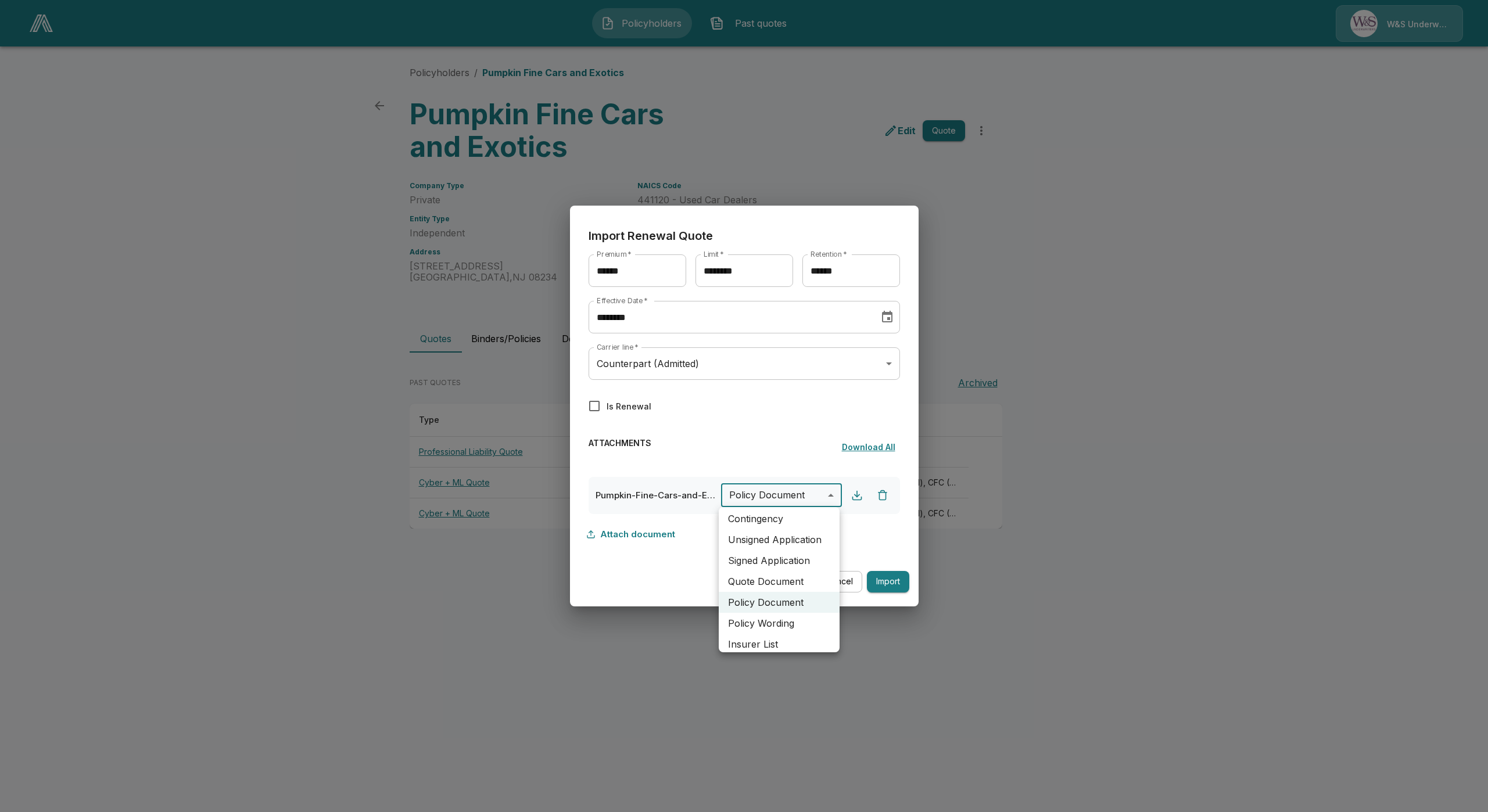
scroll to position [0, 0]
click at [784, 590] on li "Quote Document" at bounding box center [779, 585] width 121 height 21
type input "**********"
click at [761, 550] on div "**********" at bounding box center [744, 391] width 339 height 351
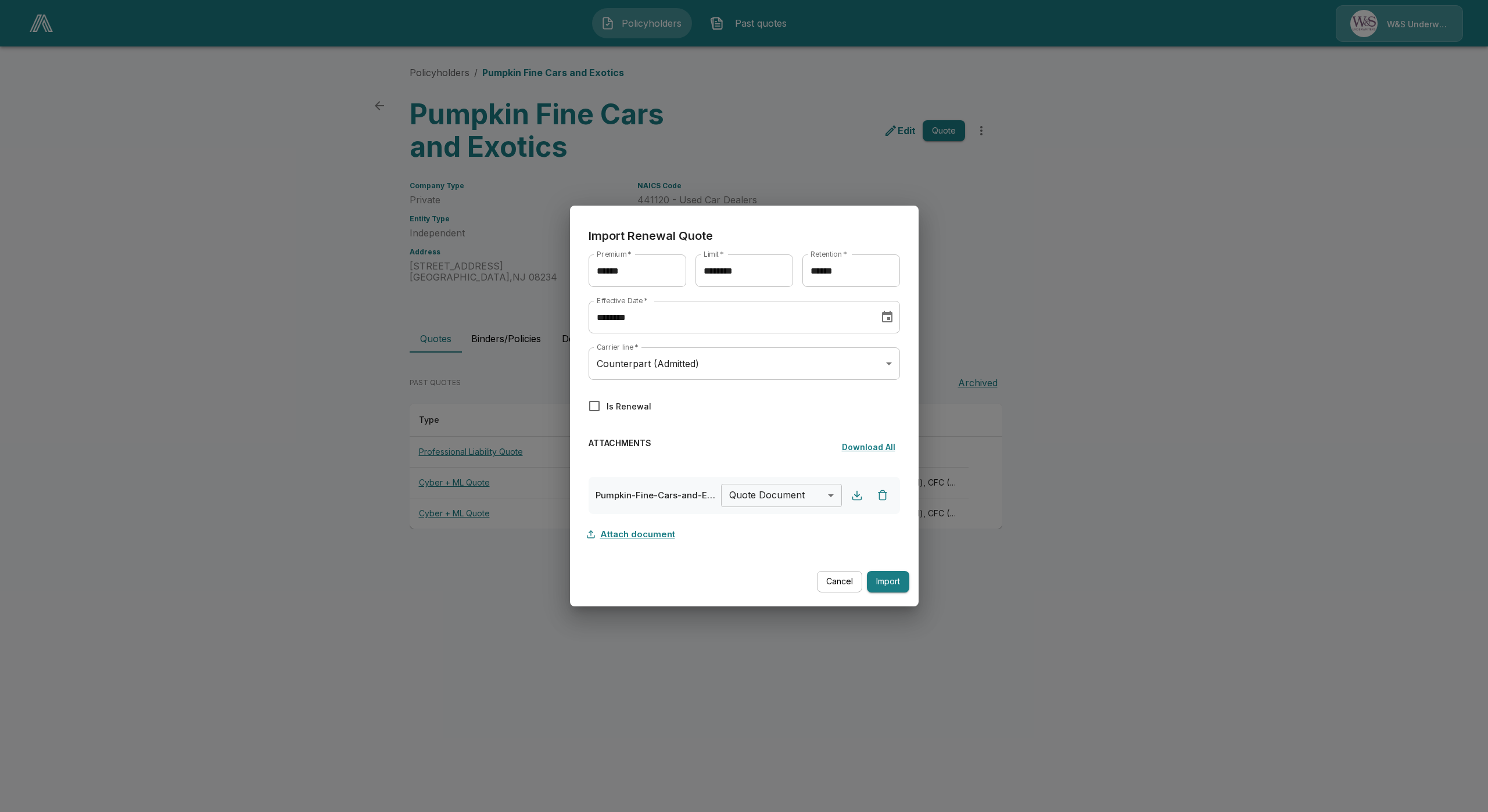
click at [636, 540] on button "Attach document" at bounding box center [634, 534] width 92 height 22
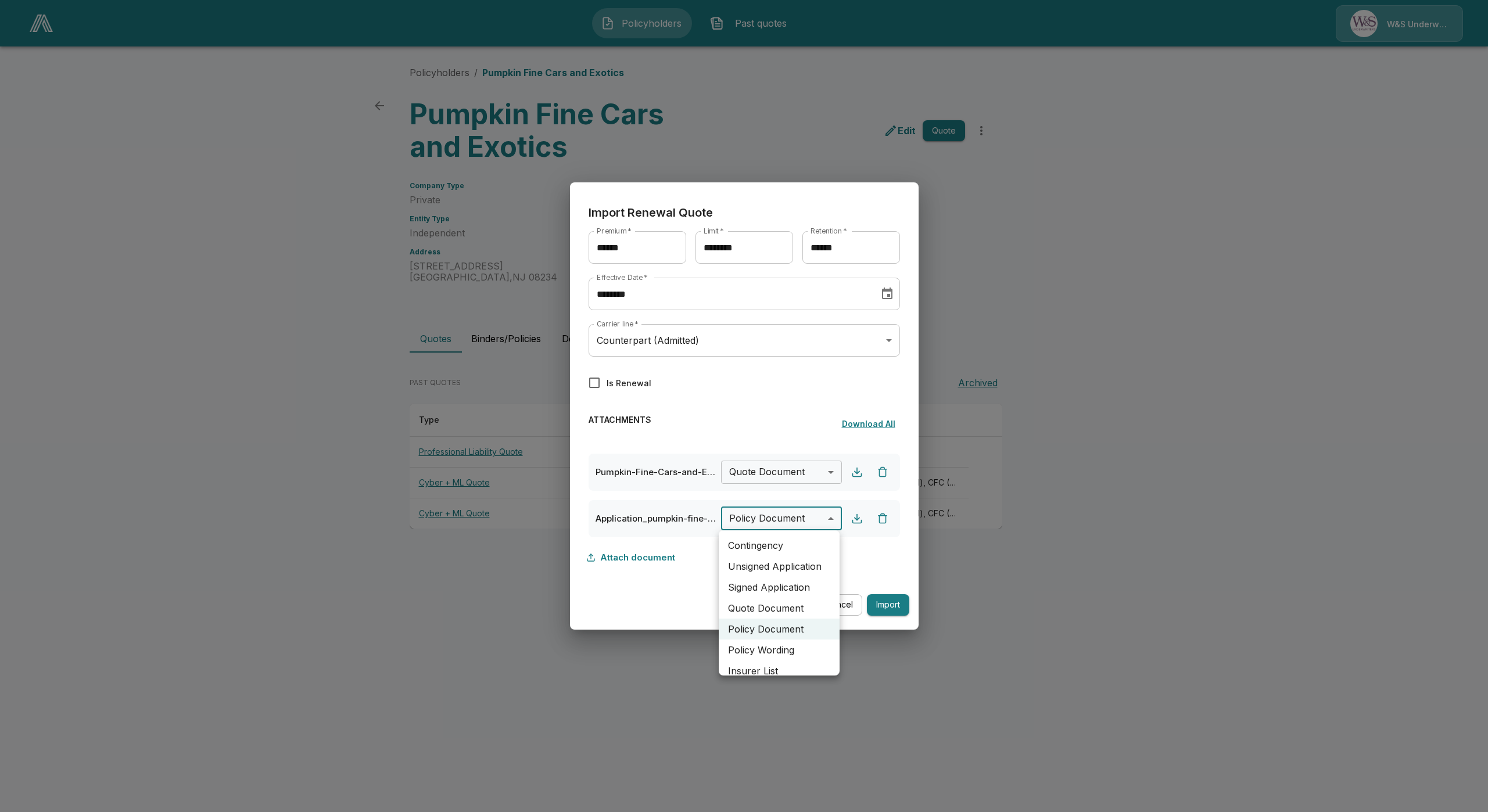
click at [767, 517] on body "Policyholders Past quotes W&S Underwriters Policyholders / Pumpkin Fine Cars an…" at bounding box center [744, 275] width 1488 height 551
click at [798, 569] on li "Unsigned Application" at bounding box center [779, 566] width 121 height 21
type input "**********"
click at [661, 558] on button "Attach document" at bounding box center [634, 558] width 92 height 22
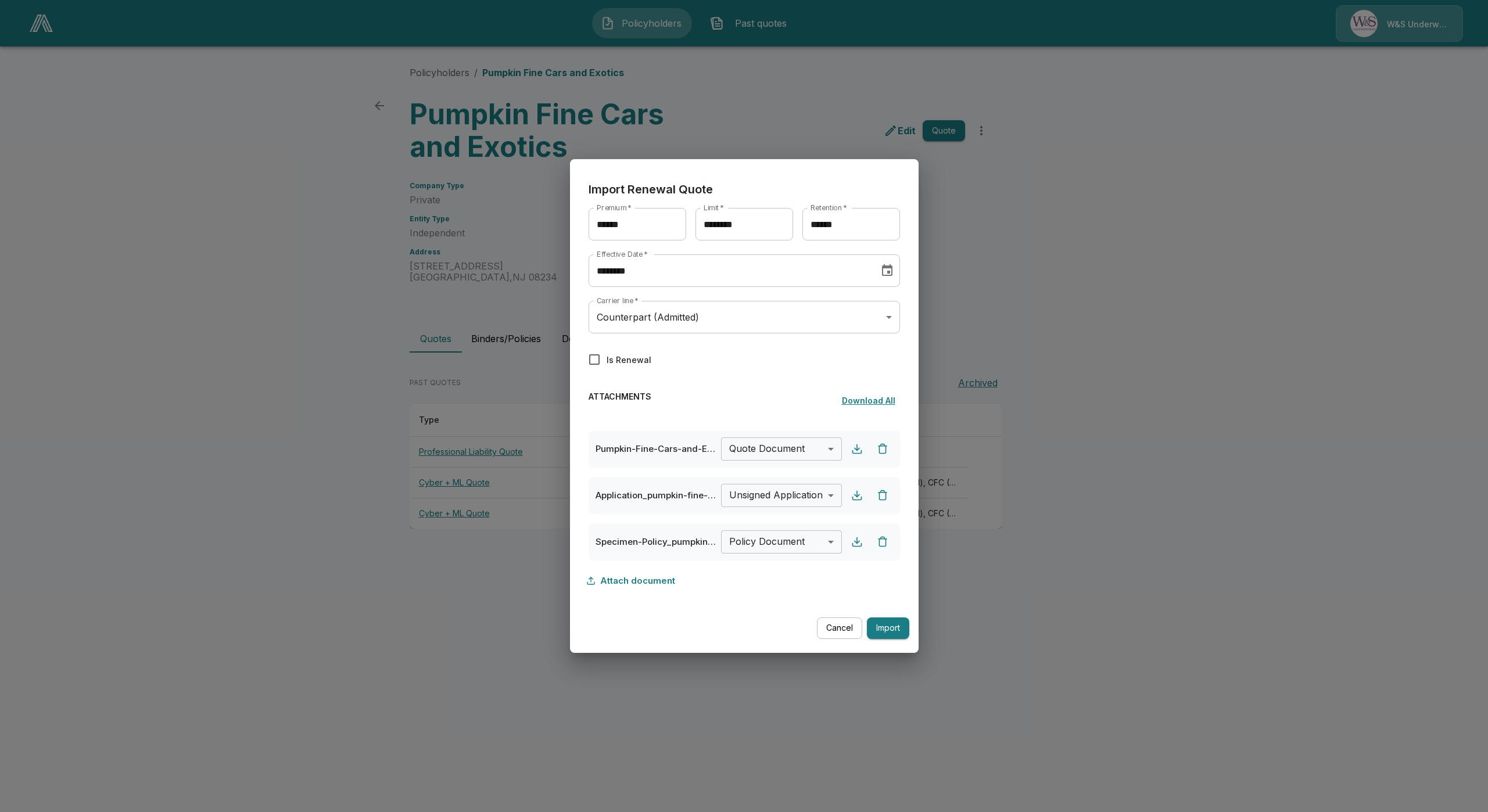
click at [780, 548] on body "Policyholders Past quotes W&S Underwriters Policyholders / Pumpkin Fine Cars an…" at bounding box center [744, 275] width 1488 height 551
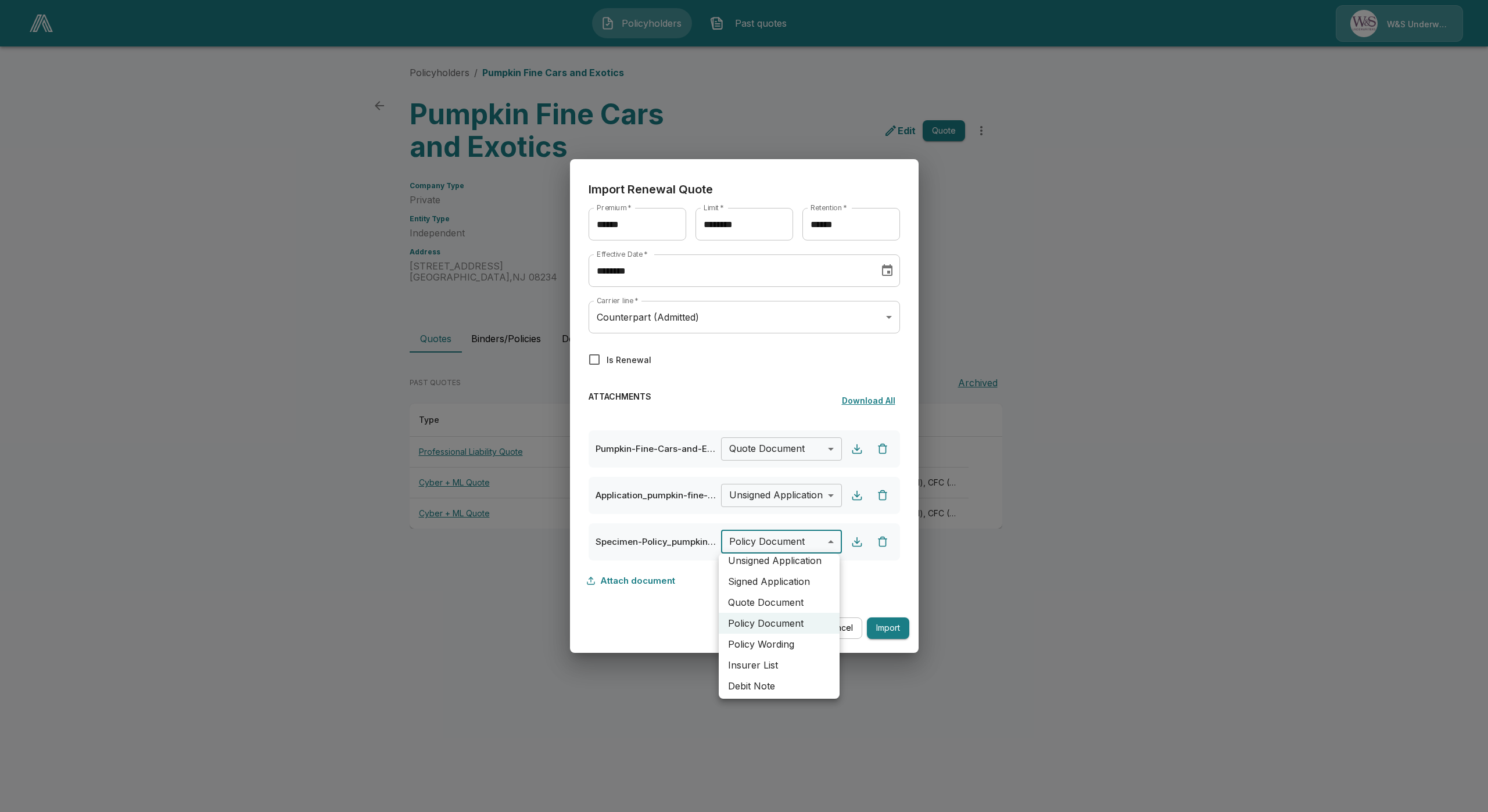
scroll to position [24, 0]
click at [781, 643] on li "Policy Wording" at bounding box center [779, 649] width 121 height 21
type input "**********"
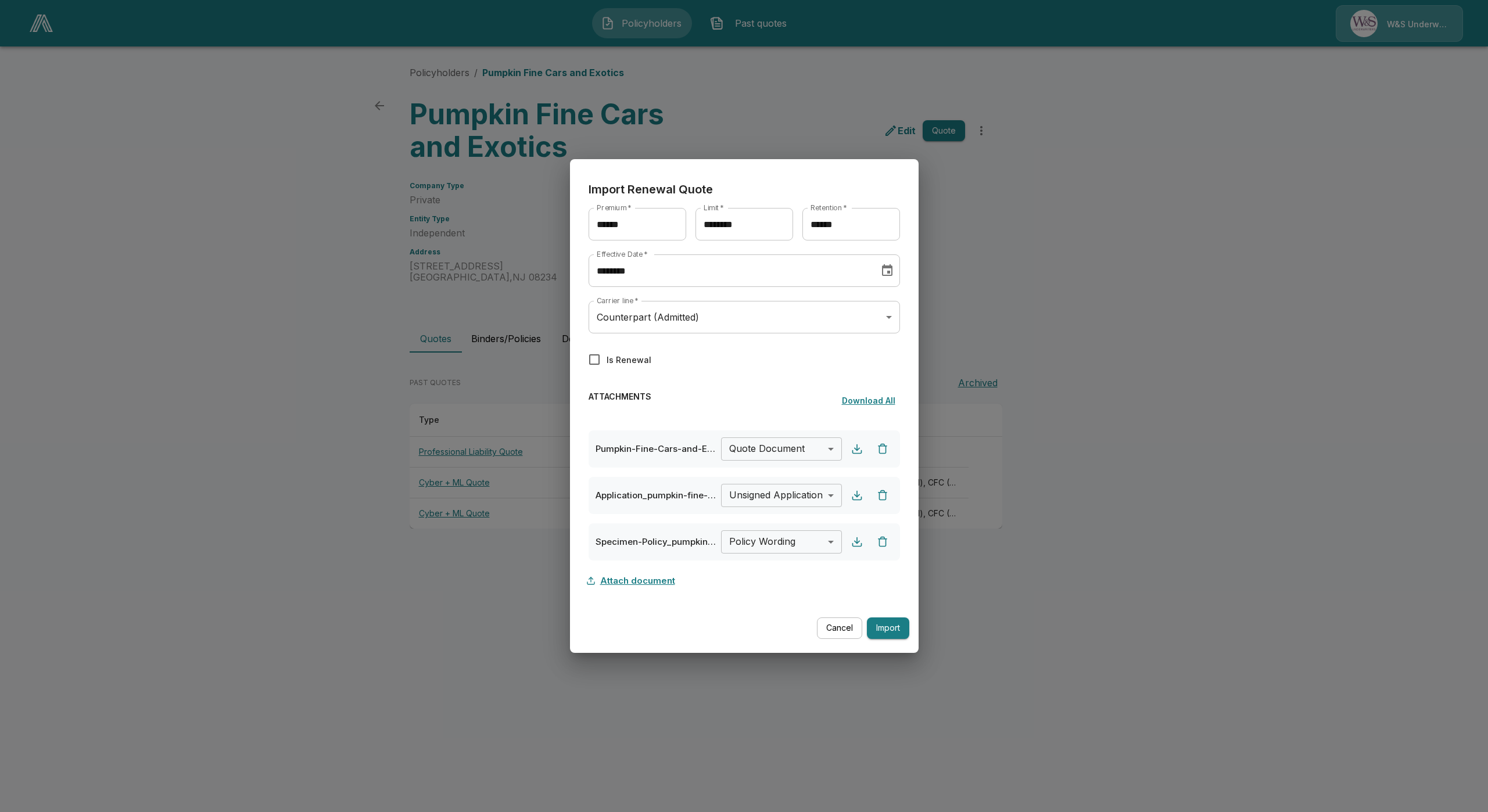
click at [623, 586] on button "Attach document" at bounding box center [634, 582] width 92 height 22
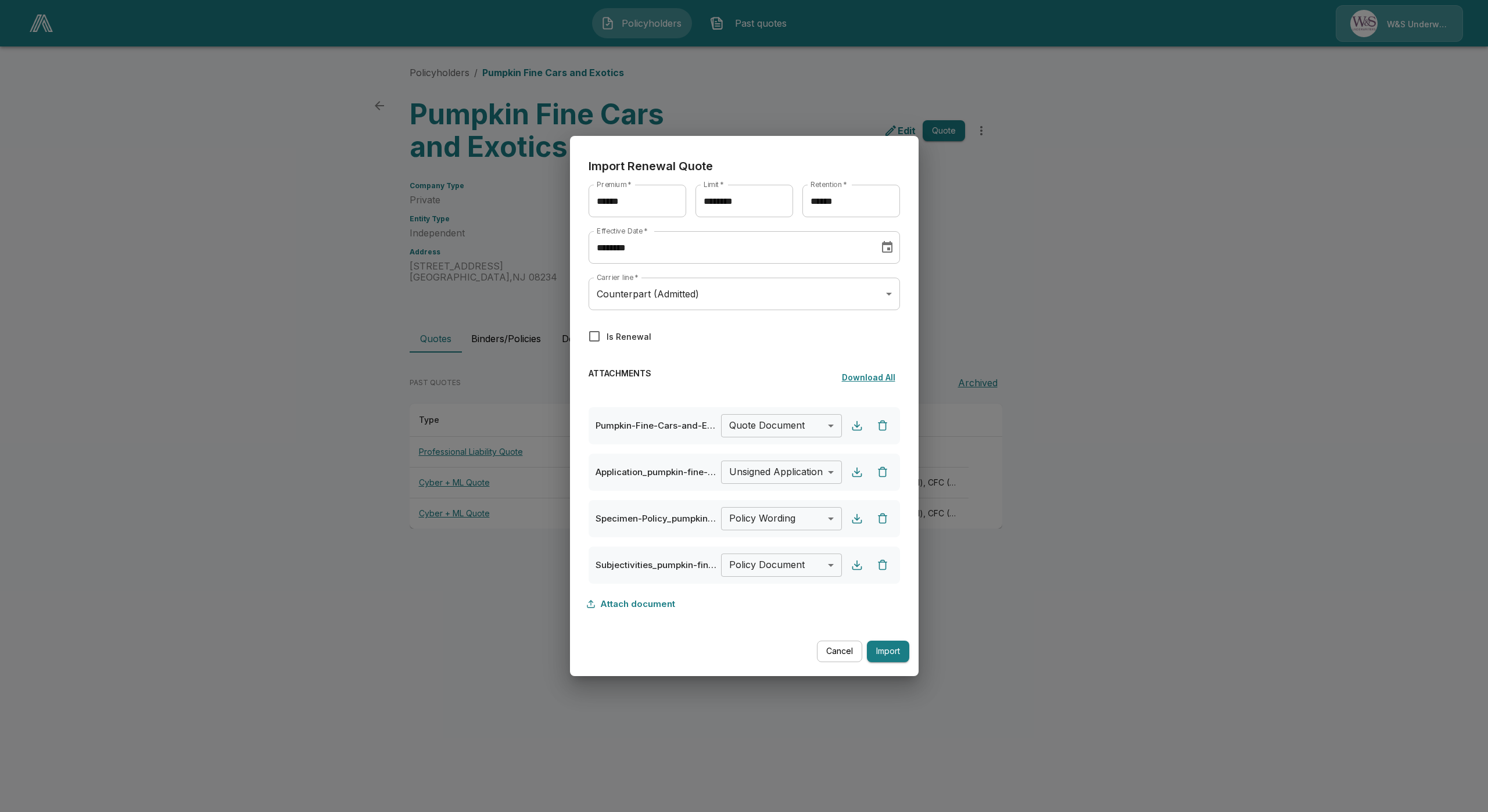
click at [796, 551] on body "Policyholders Past quotes W&S Underwriters Policyholders / Pumpkin Fine Cars an…" at bounding box center [744, 275] width 1488 height 551
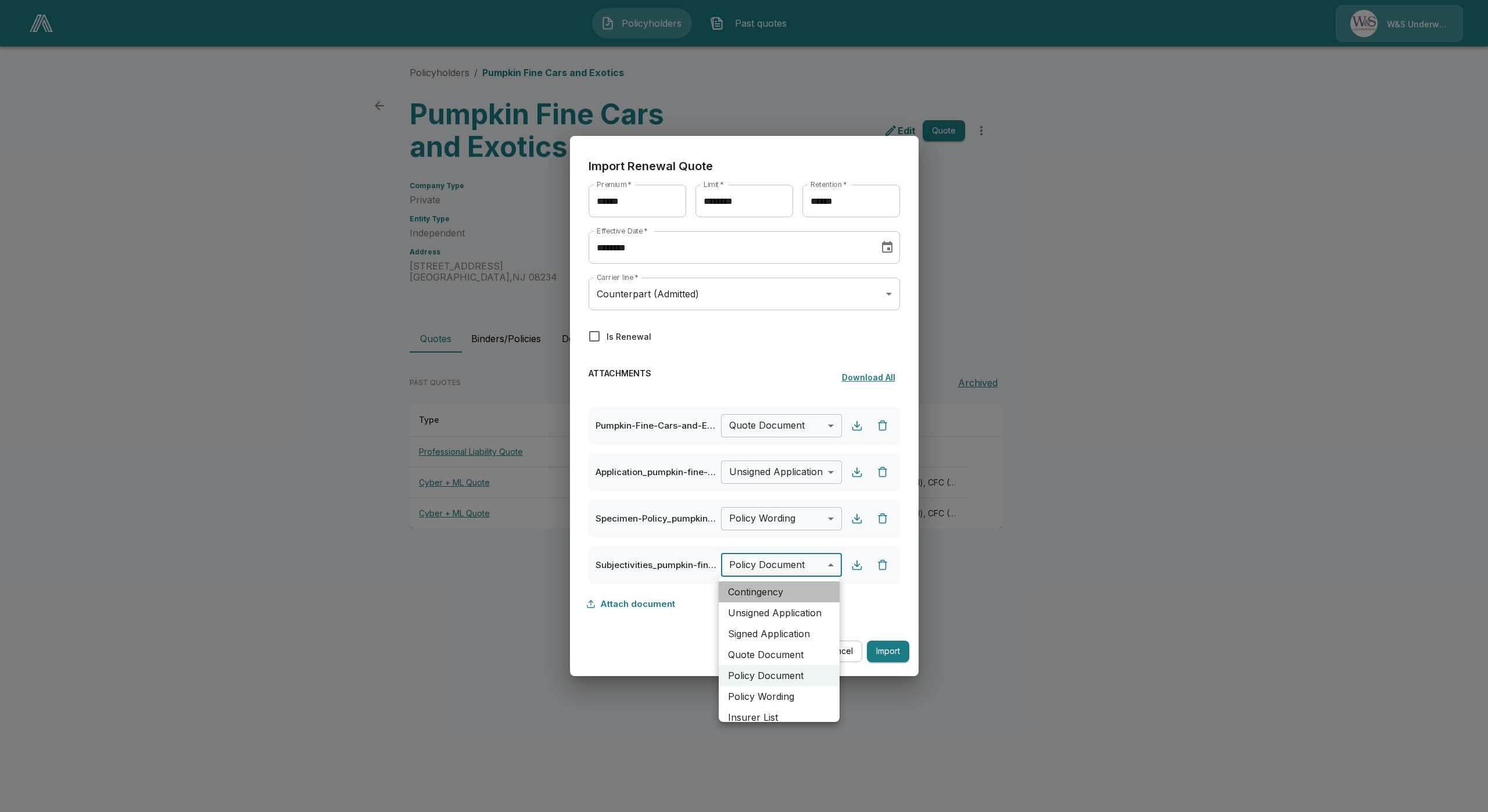
click at [782, 597] on li "Contingency" at bounding box center [779, 592] width 121 height 21
type input "**********"
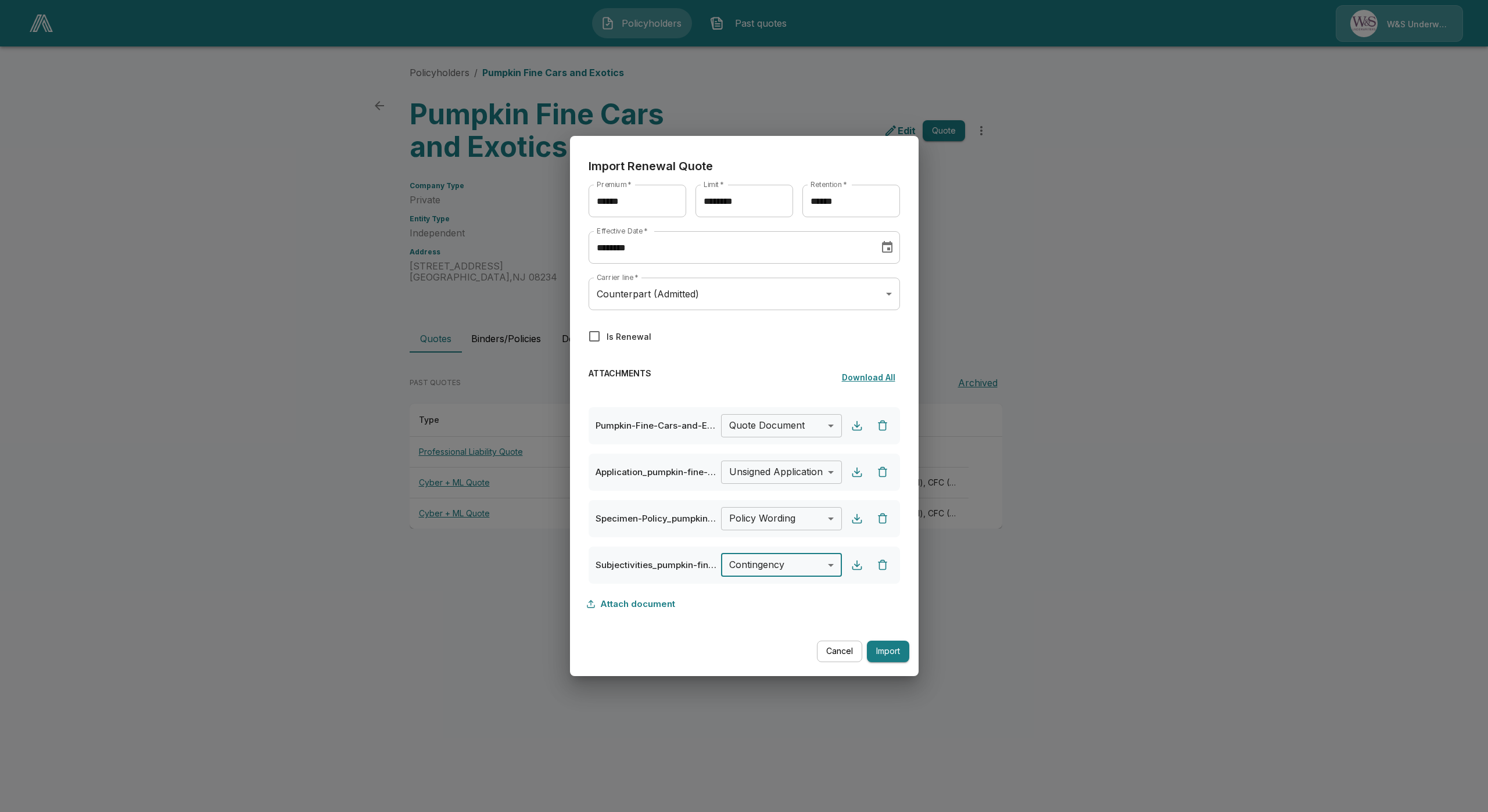
click at [896, 655] on button "Import" at bounding box center [888, 651] width 43 height 21
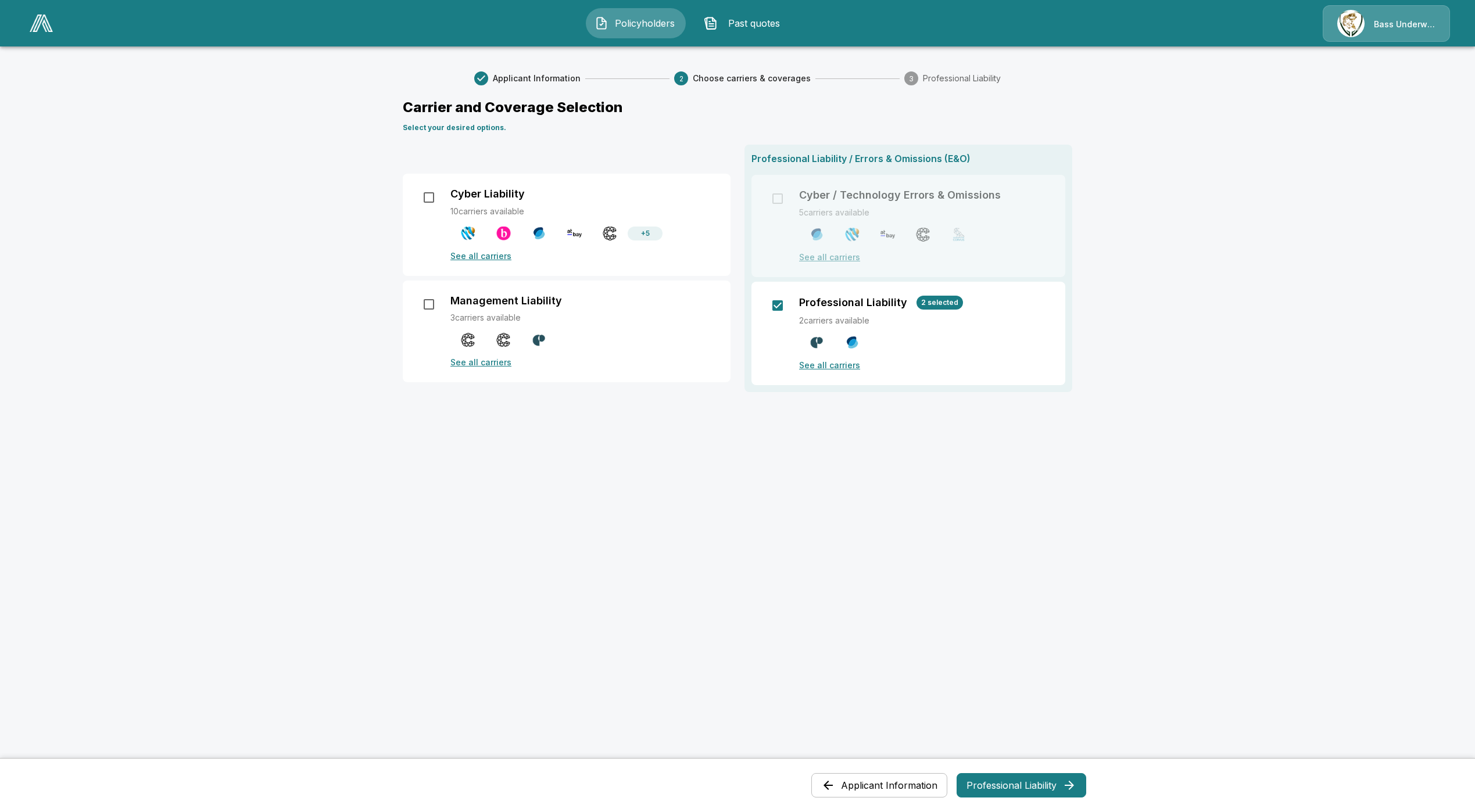
click at [35, 27] on img at bounding box center [41, 23] width 23 height 17
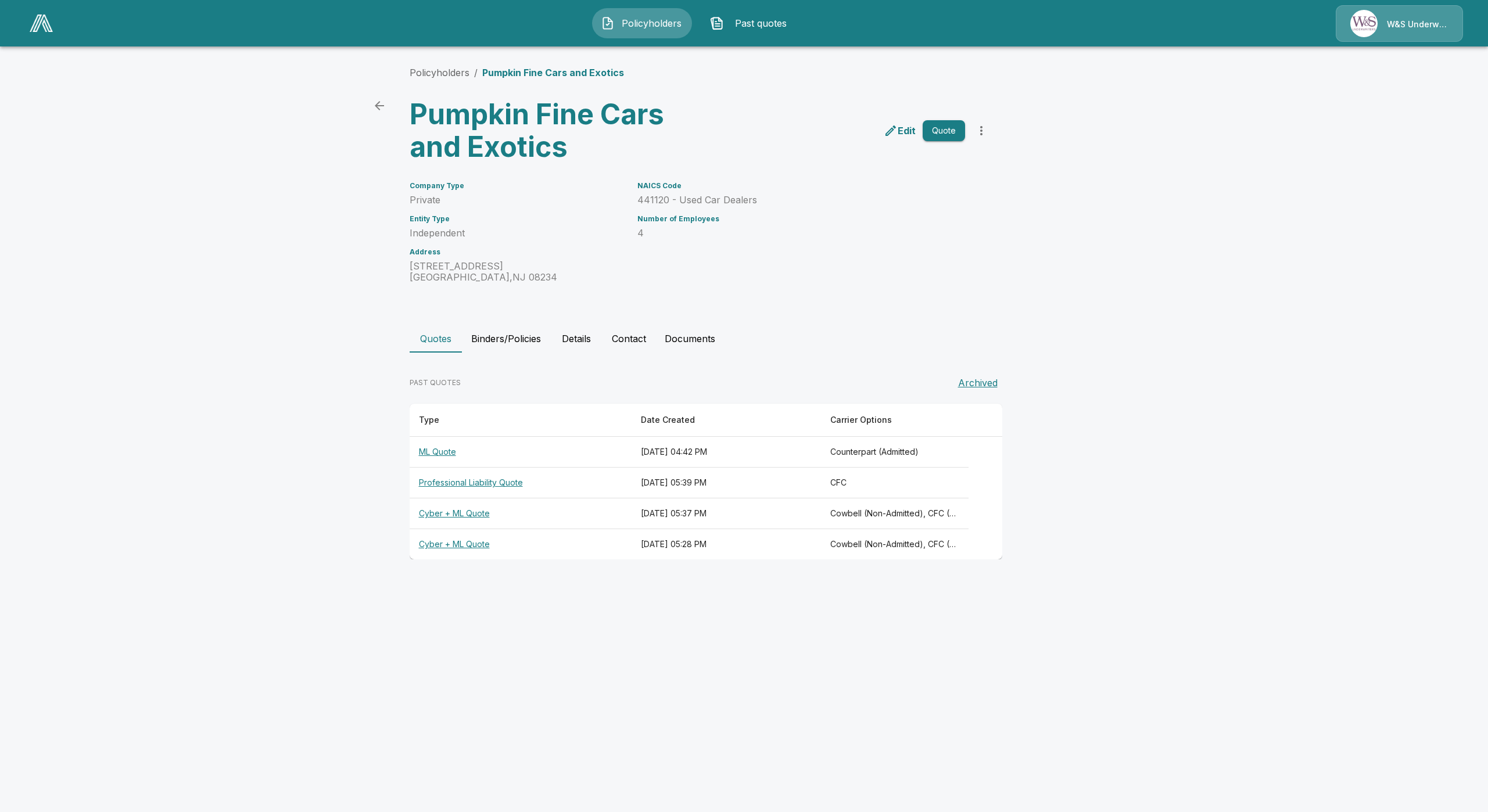
click at [421, 451] on th "ML Quote" at bounding box center [520, 452] width 222 height 31
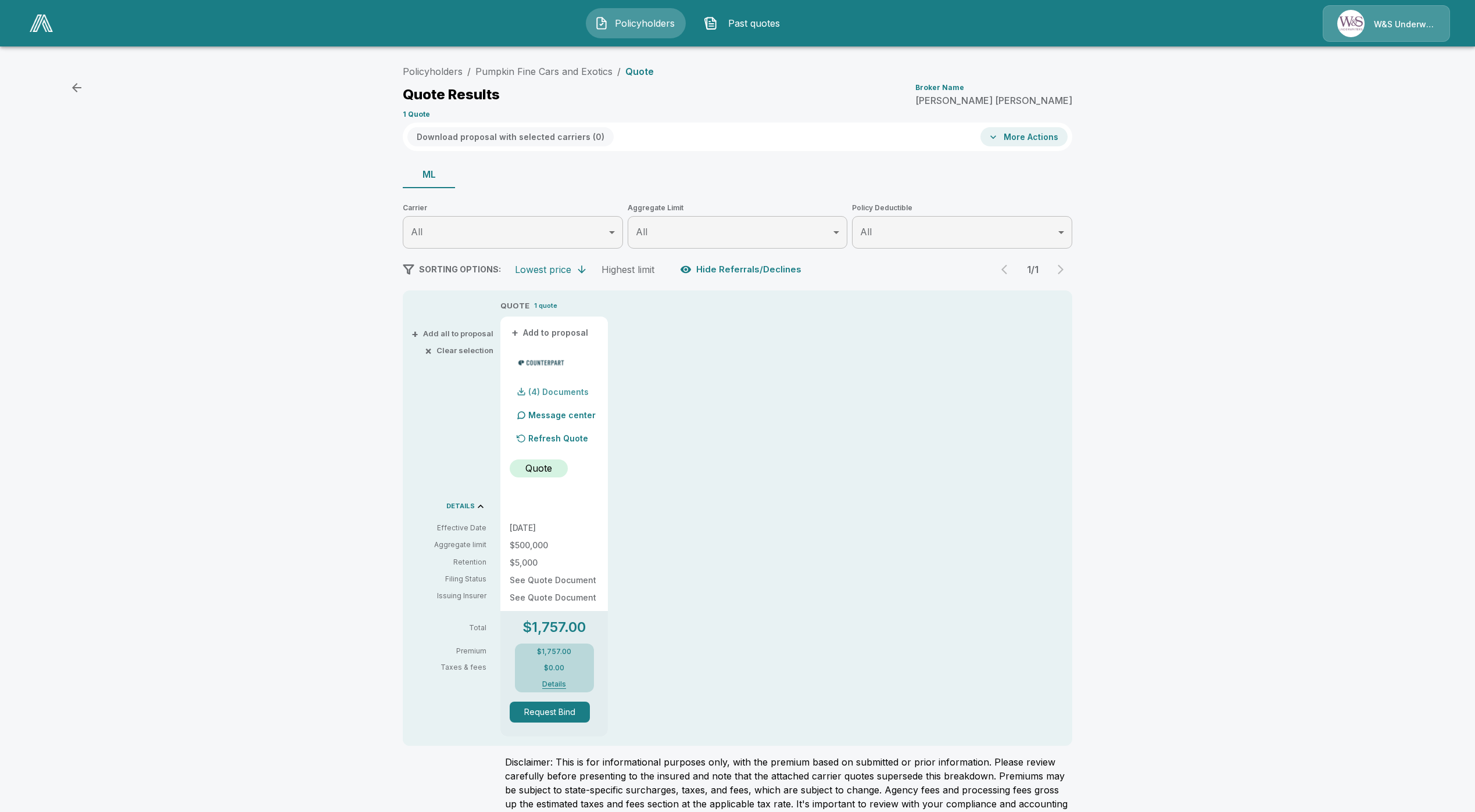
click at [561, 391] on p "(4) Documents" at bounding box center [558, 391] width 61 height 8
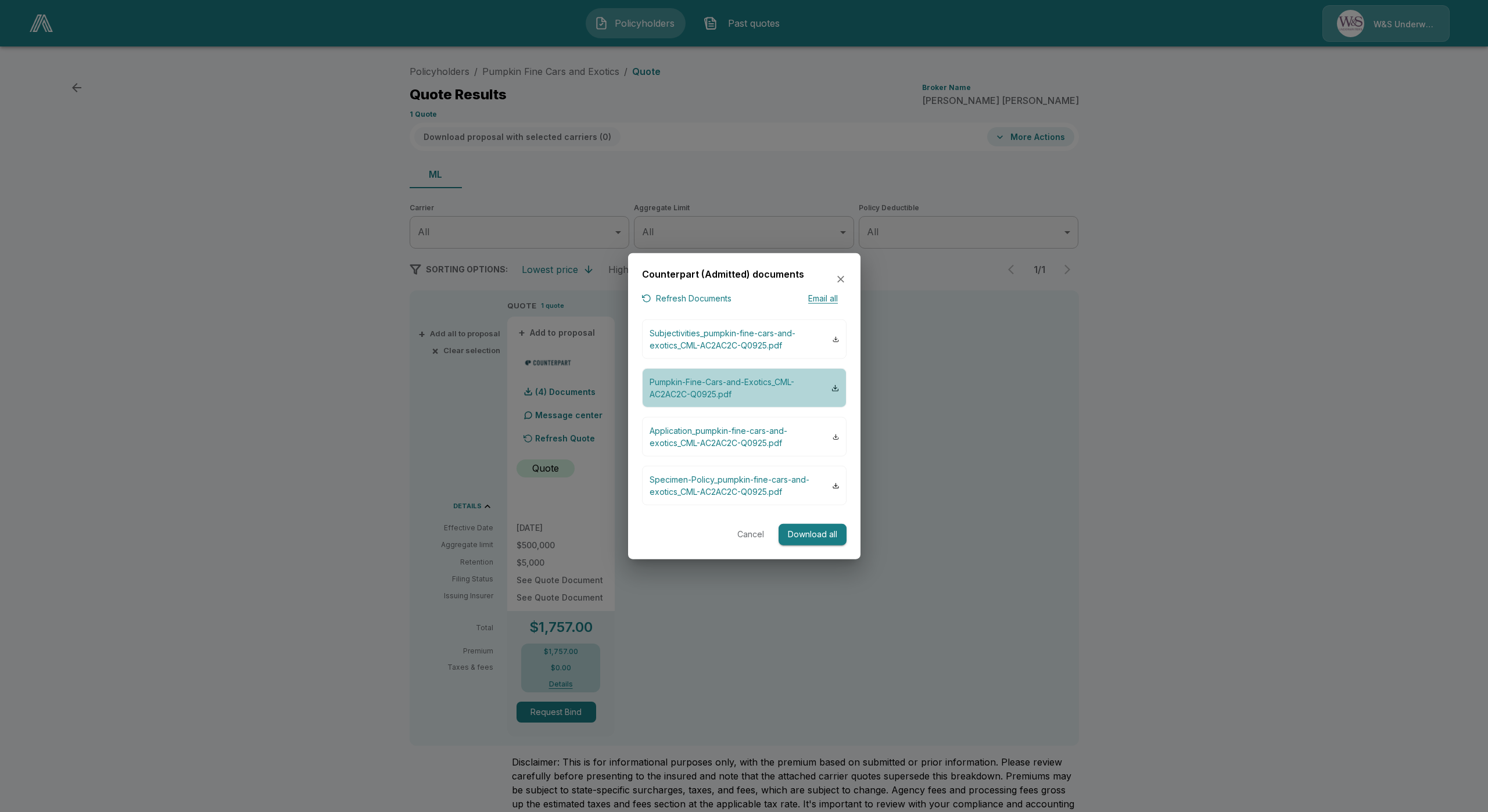
click at [732, 388] on p "Pumpkin-Fine-Cars-and-Exotics_CML-AC2AC2C-Q0925.pdf" at bounding box center [740, 388] width 182 height 24
drag, startPoint x: 700, startPoint y: 281, endPoint x: 698, endPoint y: 293, distance: 12.2
click at [699, 284] on div "Counterpart (Admitted) documents" at bounding box center [744, 279] width 205 height 24
click at [698, 293] on button "Refresh Documents" at bounding box center [687, 298] width 89 height 15
click at [615, 642] on div at bounding box center [744, 406] width 1488 height 812
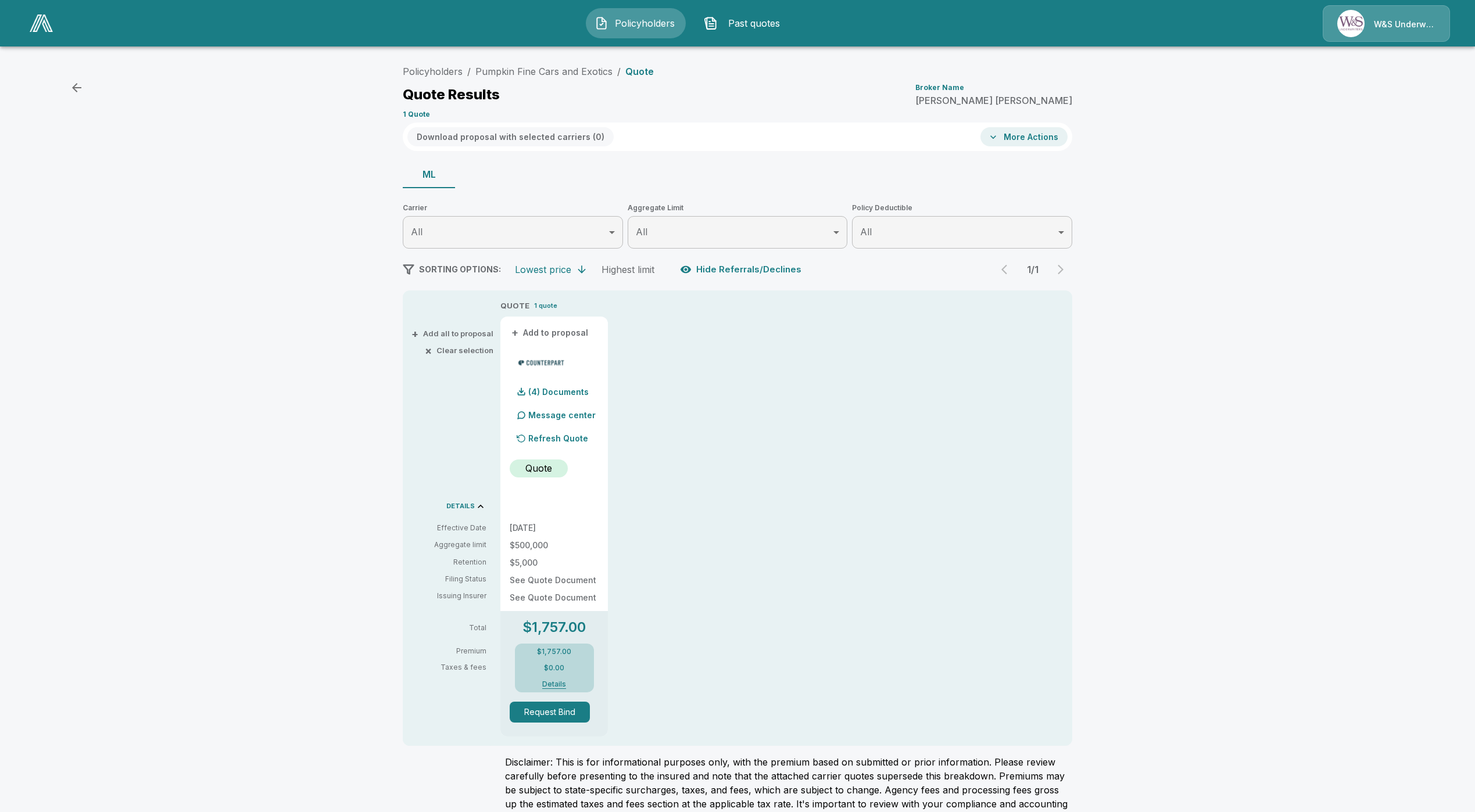
click at [586, 437] on p "Refresh Quote" at bounding box center [558, 439] width 60 height 12
click at [562, 442] on p "Refresh Quote" at bounding box center [558, 439] width 60 height 12
click at [565, 684] on button "Details" at bounding box center [554, 684] width 46 height 7
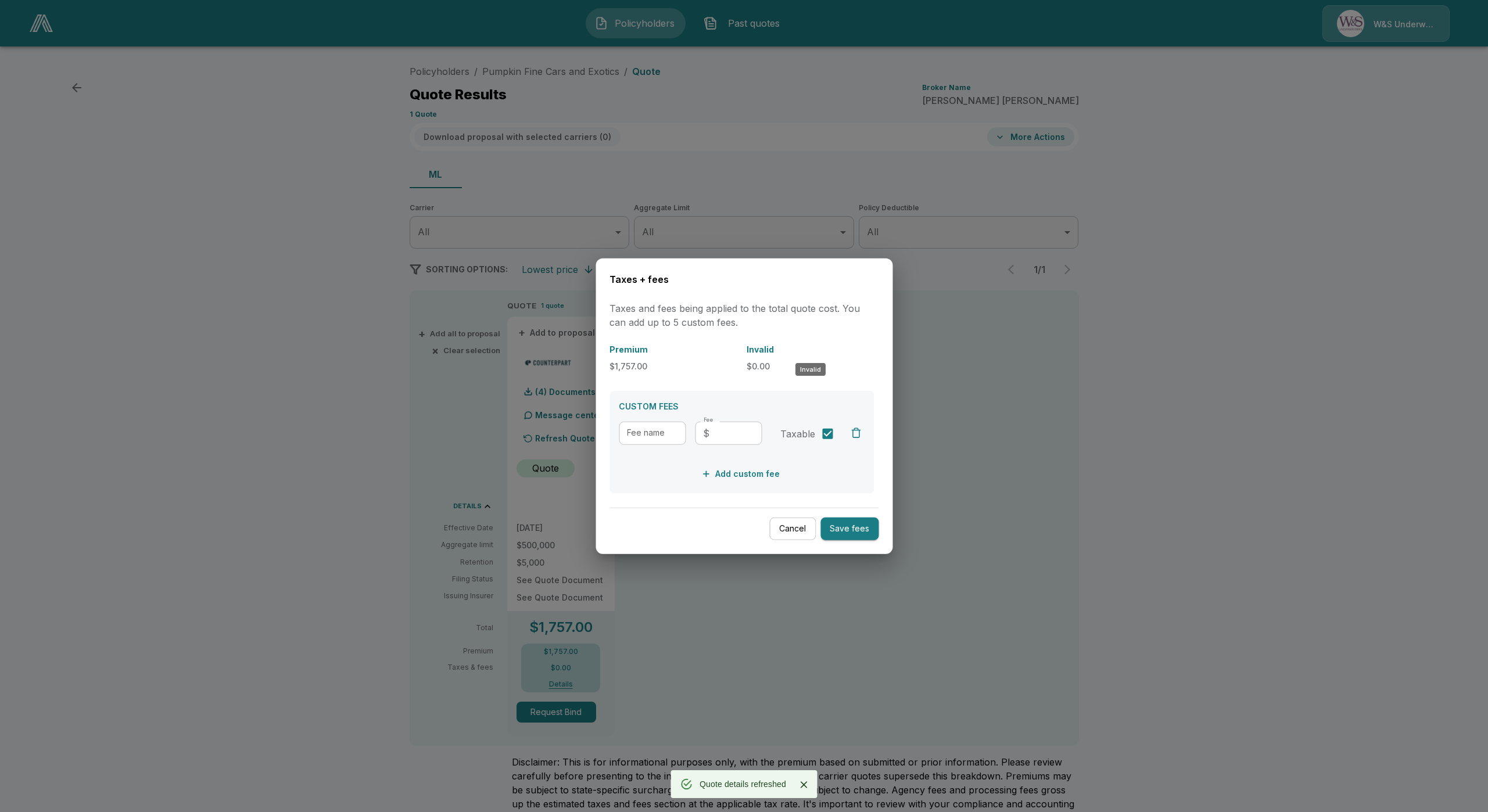
click at [768, 348] on p "Invalid" at bounding box center [810, 349] width 128 height 12
click at [767, 362] on p "$0.00" at bounding box center [810, 366] width 128 height 12
click at [786, 532] on button "Cancel" at bounding box center [792, 528] width 46 height 22
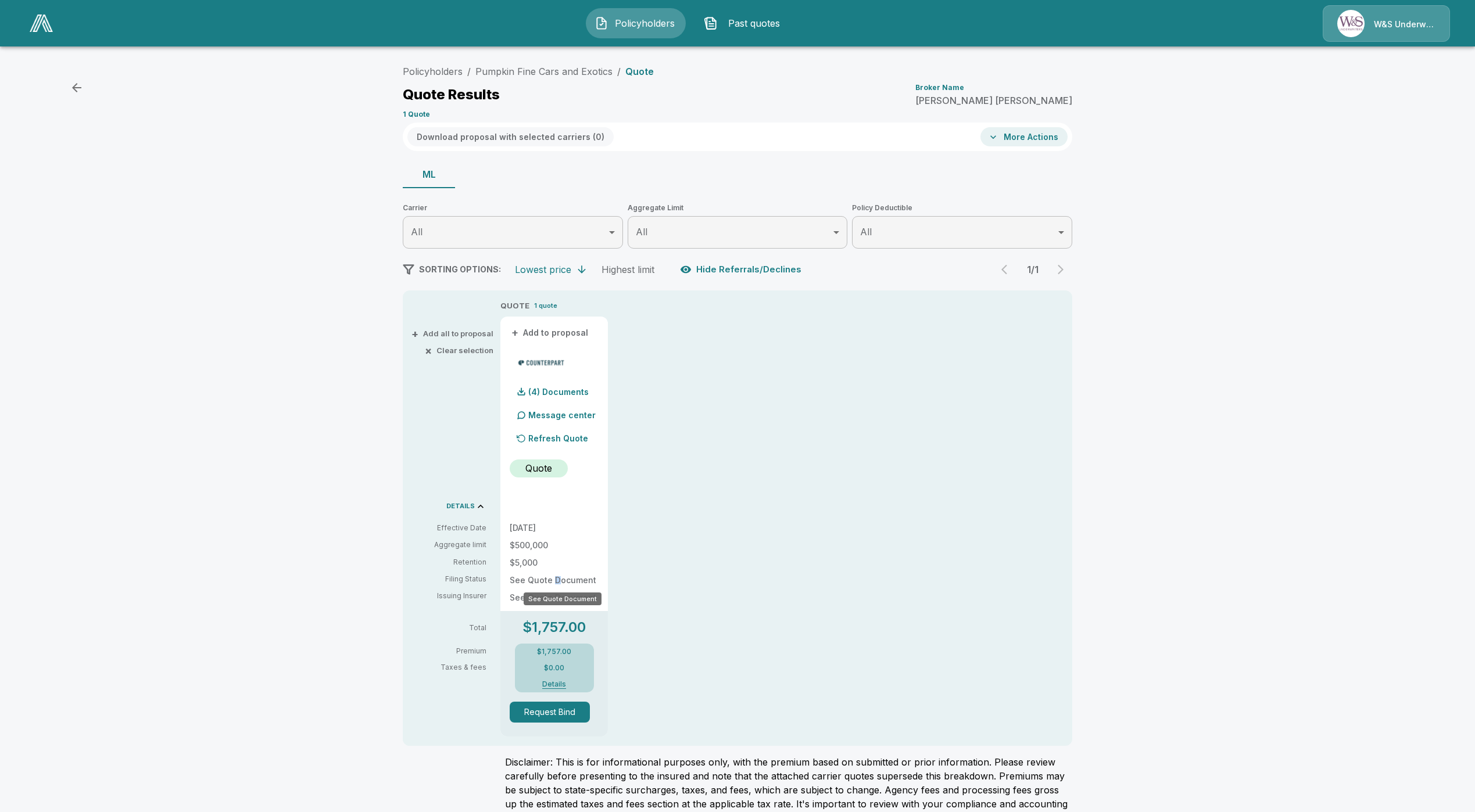
click at [561, 582] on p "See Quote Document" at bounding box center [554, 580] width 89 height 8
click at [563, 689] on div "$1,757.00 $0.00 Details" at bounding box center [554, 668] width 79 height 49
click at [563, 683] on button "Details" at bounding box center [554, 684] width 46 height 7
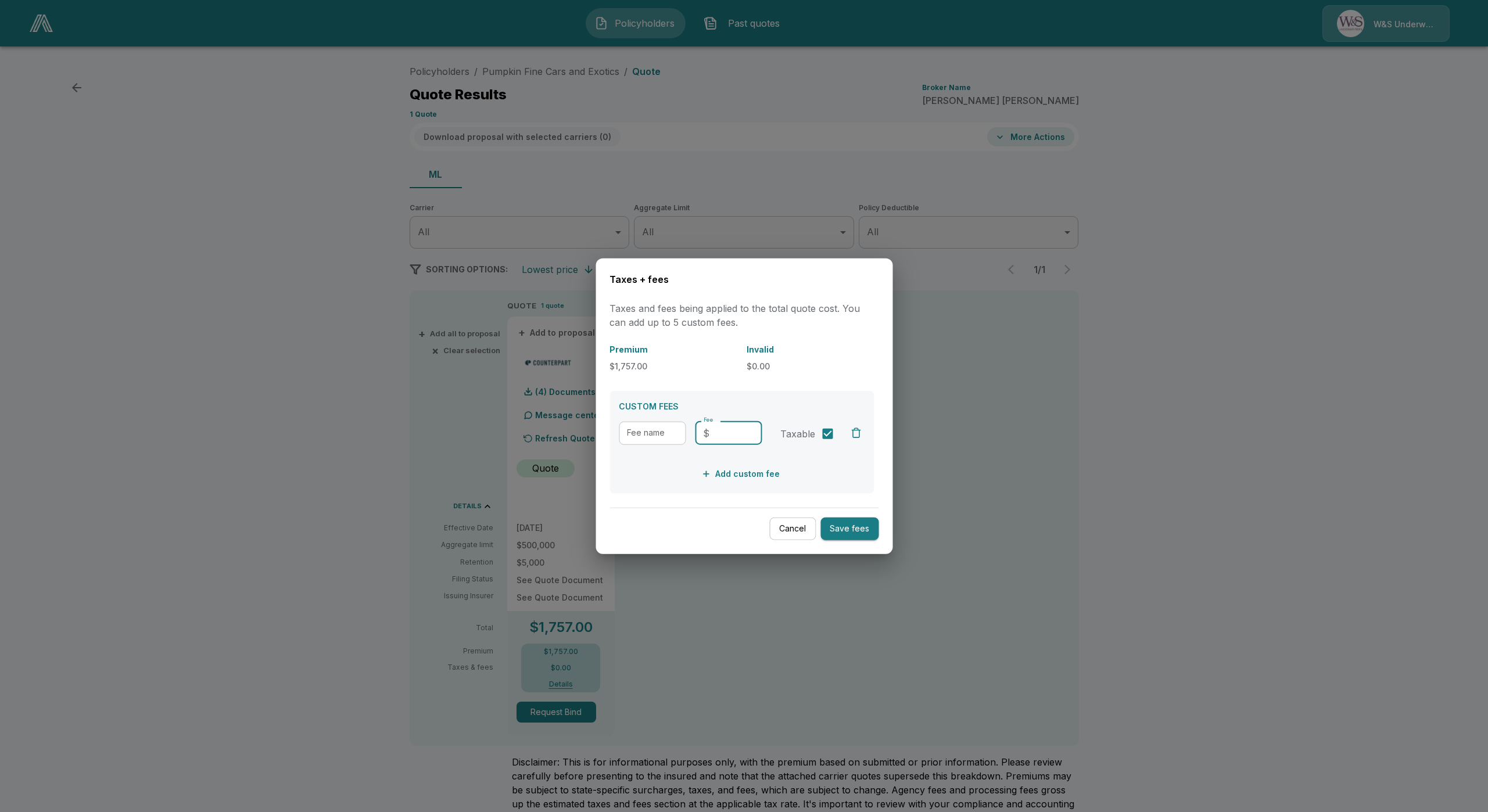
click at [752, 427] on input "Fee" at bounding box center [738, 433] width 48 height 23
click at [648, 428] on input "Fee name" at bounding box center [653, 433] width 67 height 23
type input "**********"
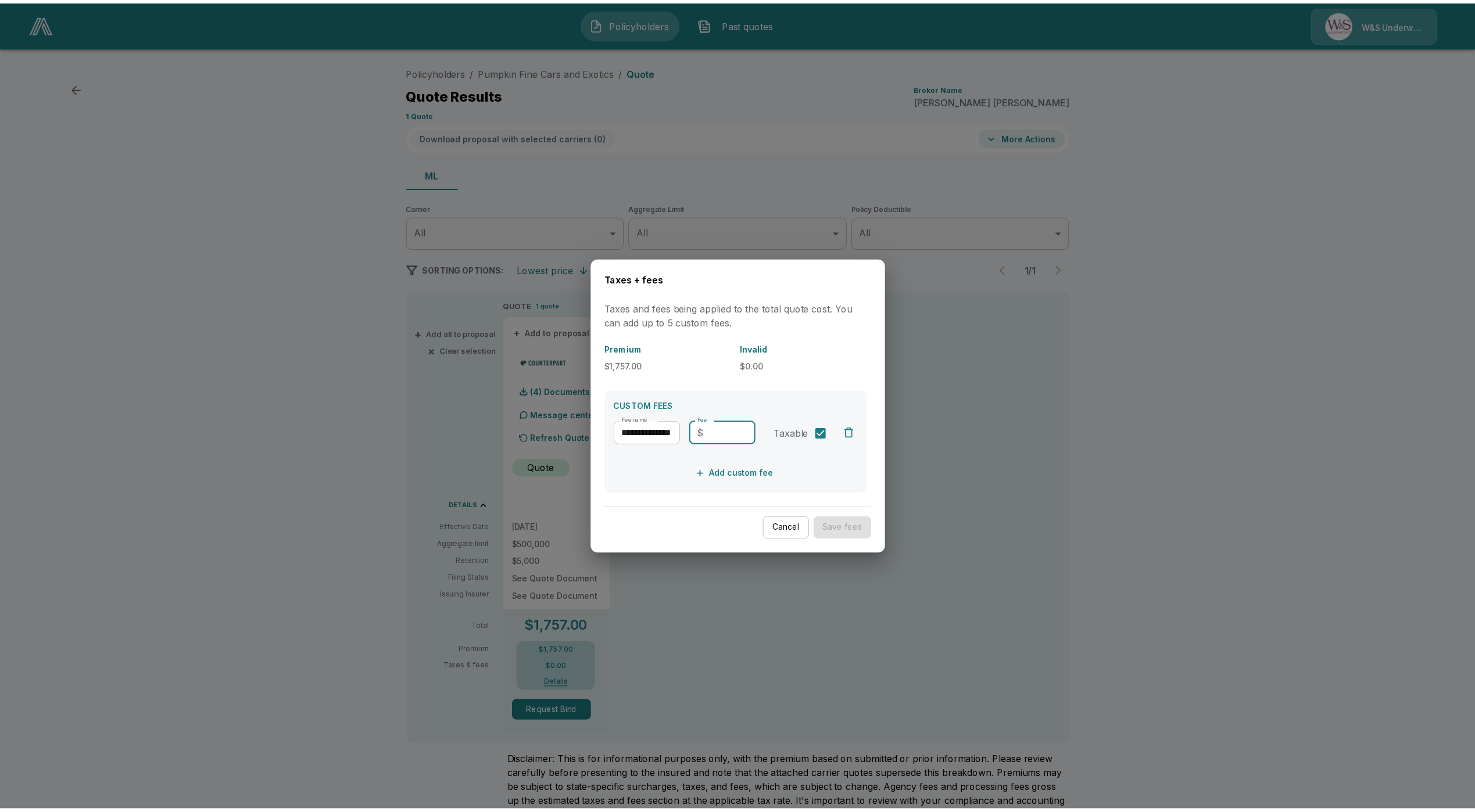
scroll to position [0, 0]
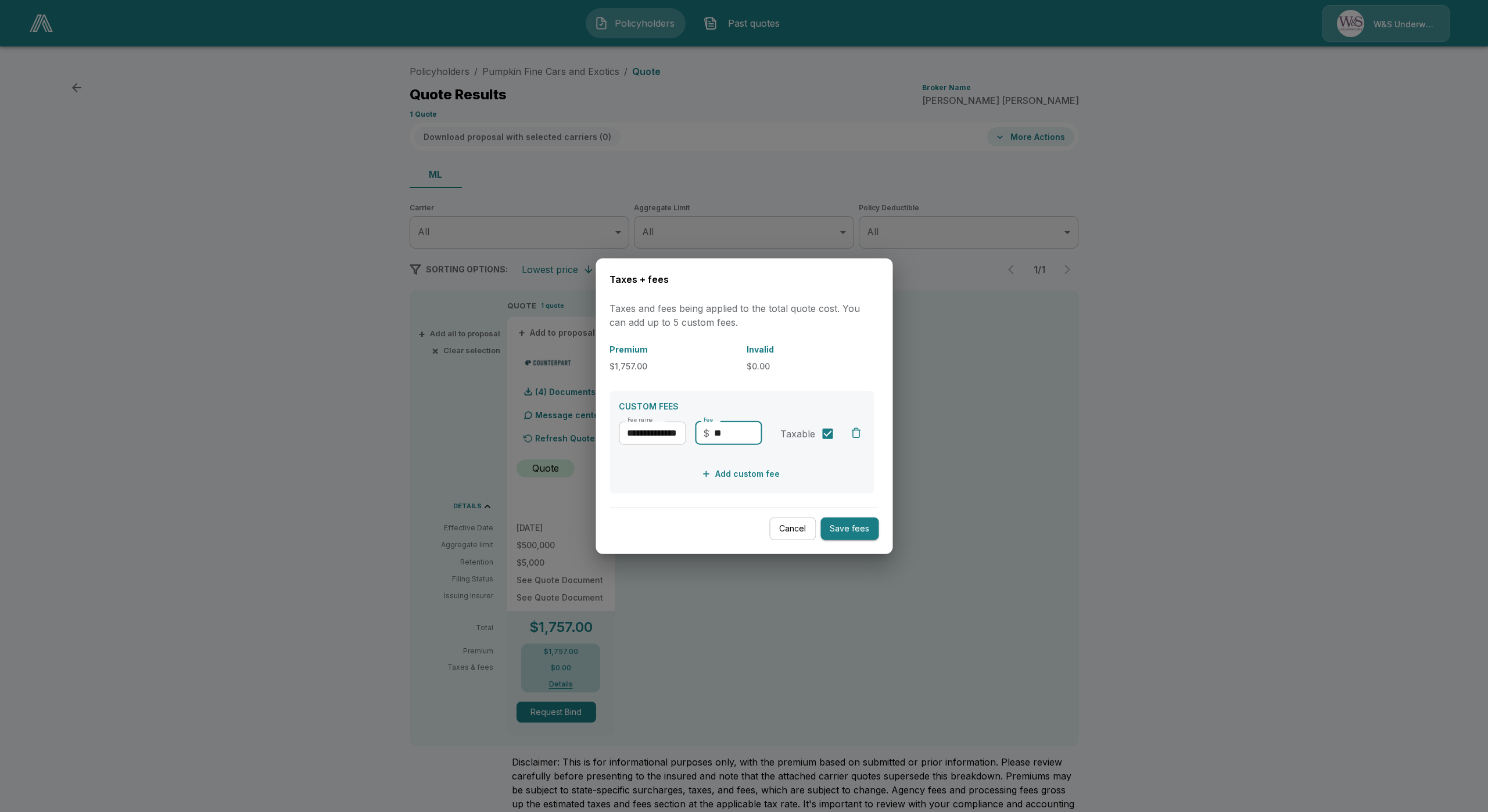
type input "**"
drag, startPoint x: 834, startPoint y: 515, endPoint x: 840, endPoint y: 528, distance: 14.3
click at [834, 516] on div "Cancel Save fees" at bounding box center [744, 524] width 269 height 33
click at [841, 530] on button "Save fees" at bounding box center [850, 528] width 58 height 22
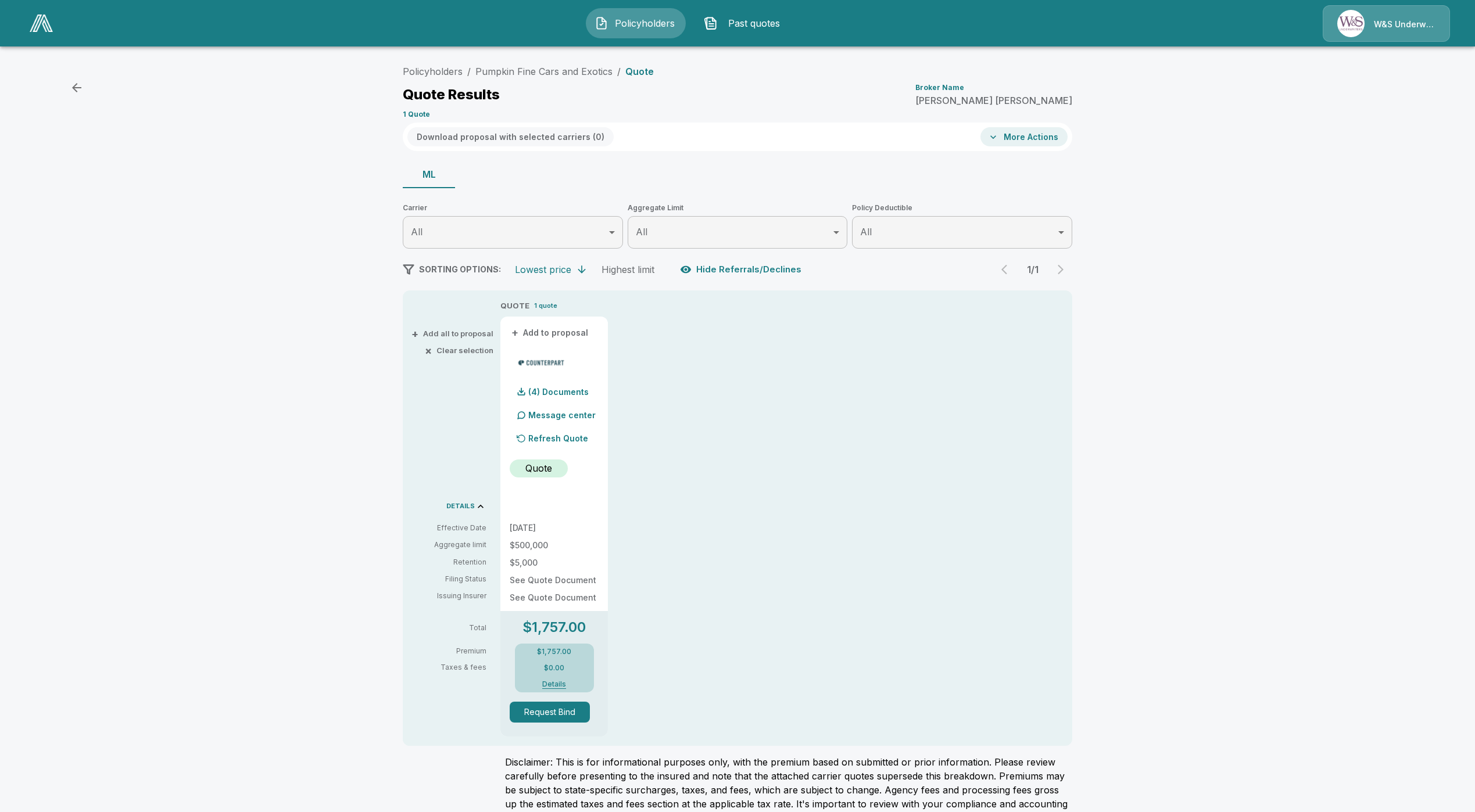
click at [558, 686] on button "Details" at bounding box center [554, 684] width 46 height 7
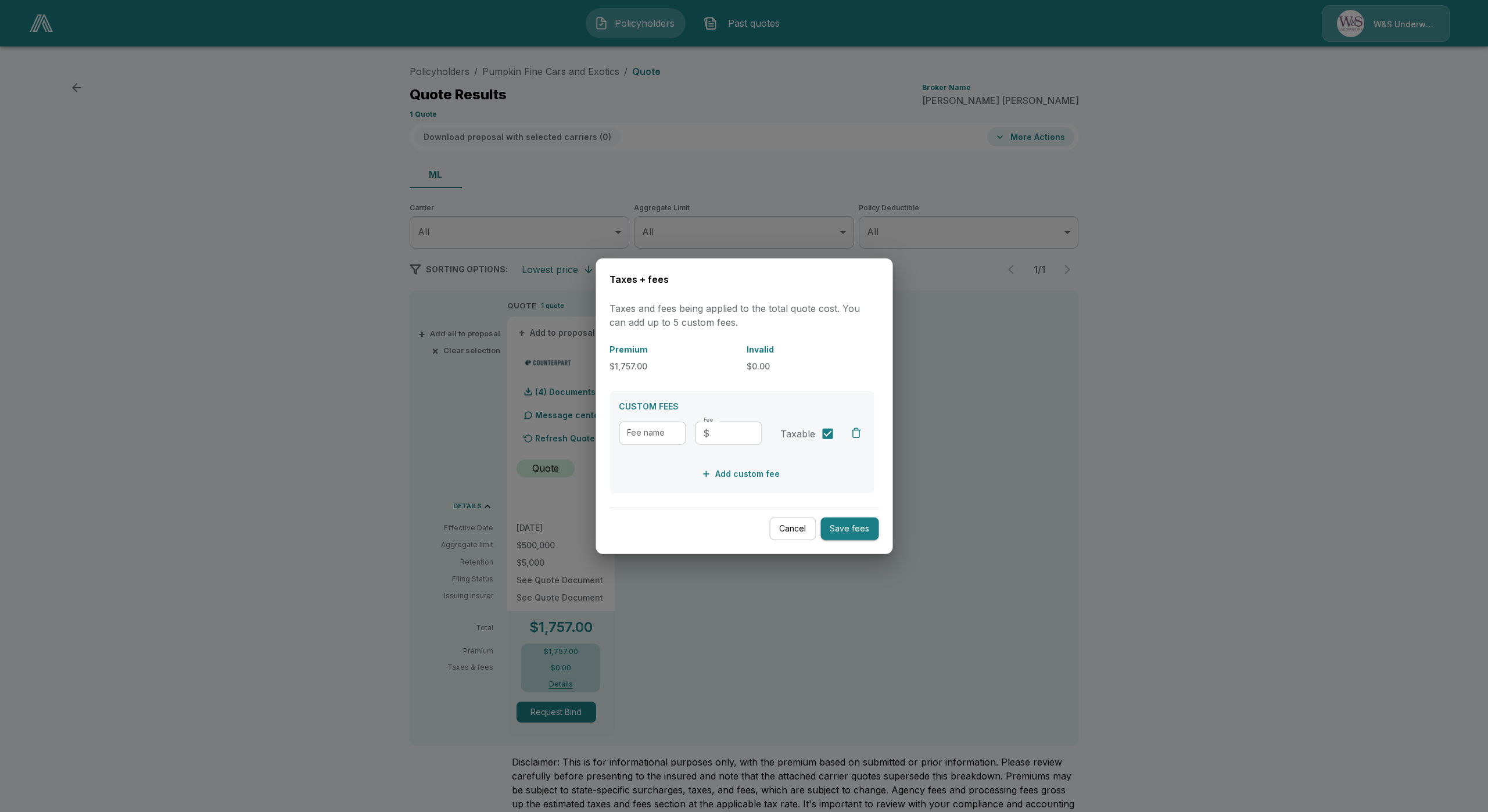
click at [799, 534] on button "Cancel" at bounding box center [792, 528] width 46 height 22
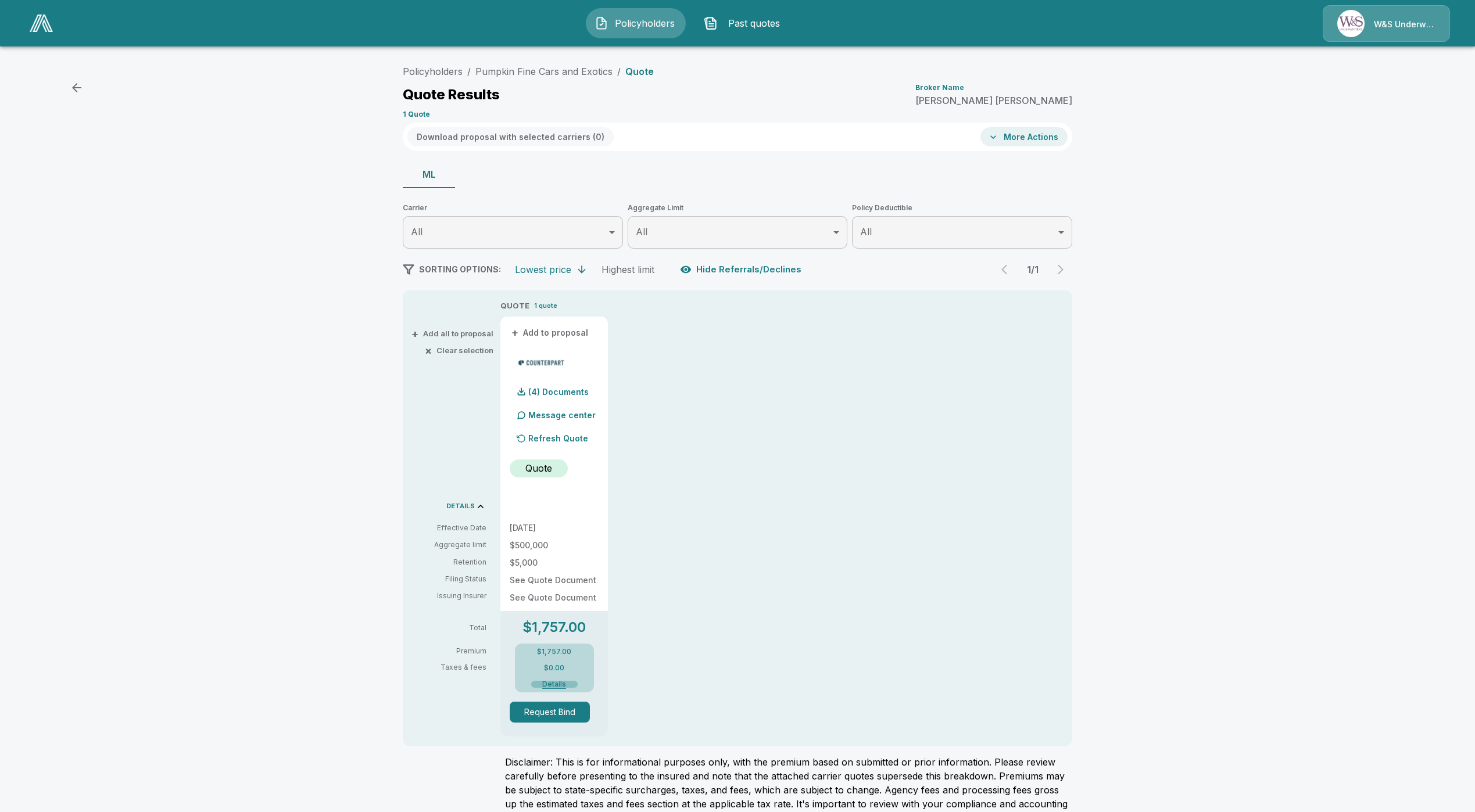
click at [570, 684] on button "Details" at bounding box center [554, 684] width 46 height 7
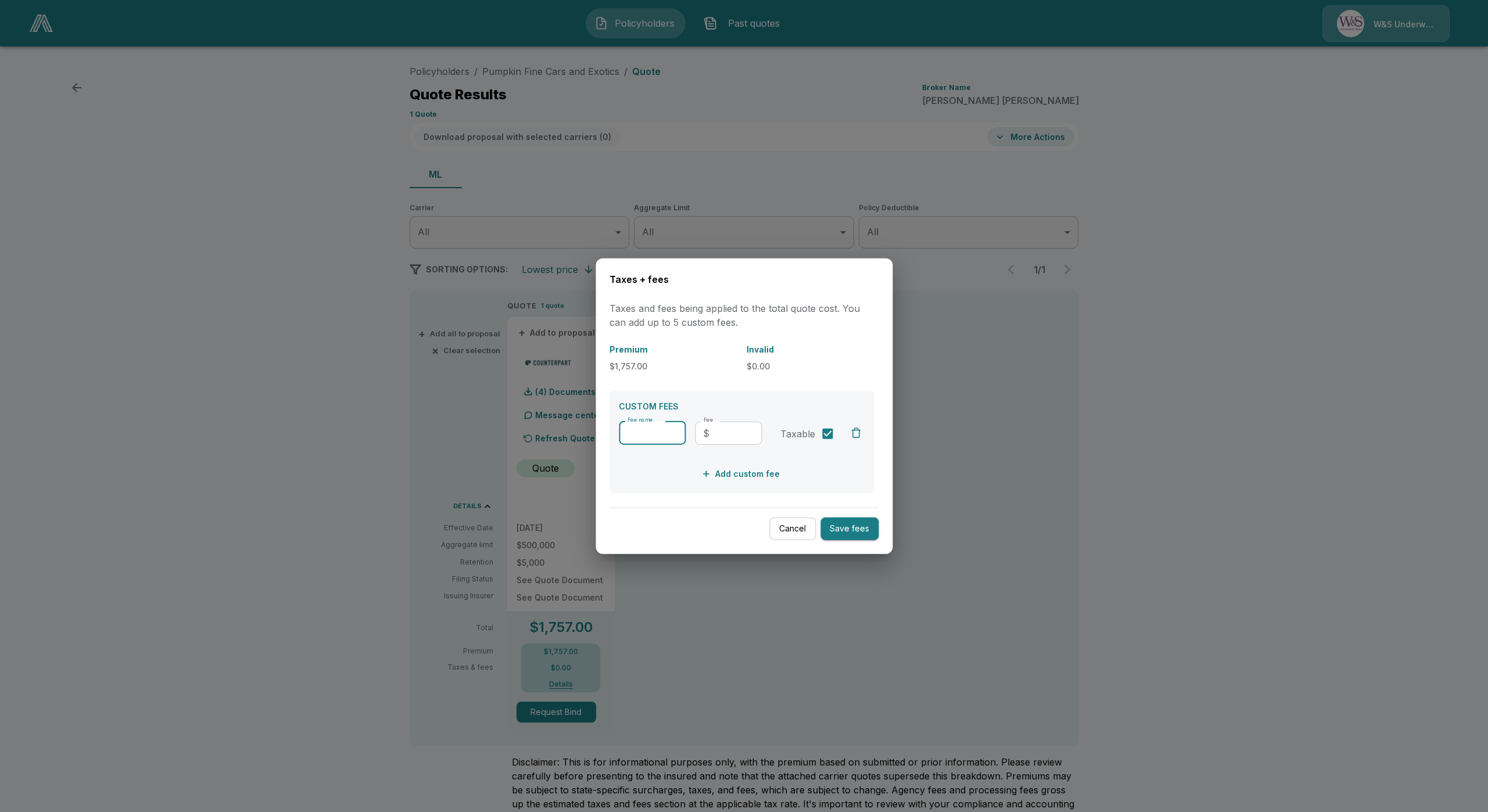
click at [647, 428] on input "Fee name" at bounding box center [653, 433] width 67 height 23
type input "**********"
type input "**"
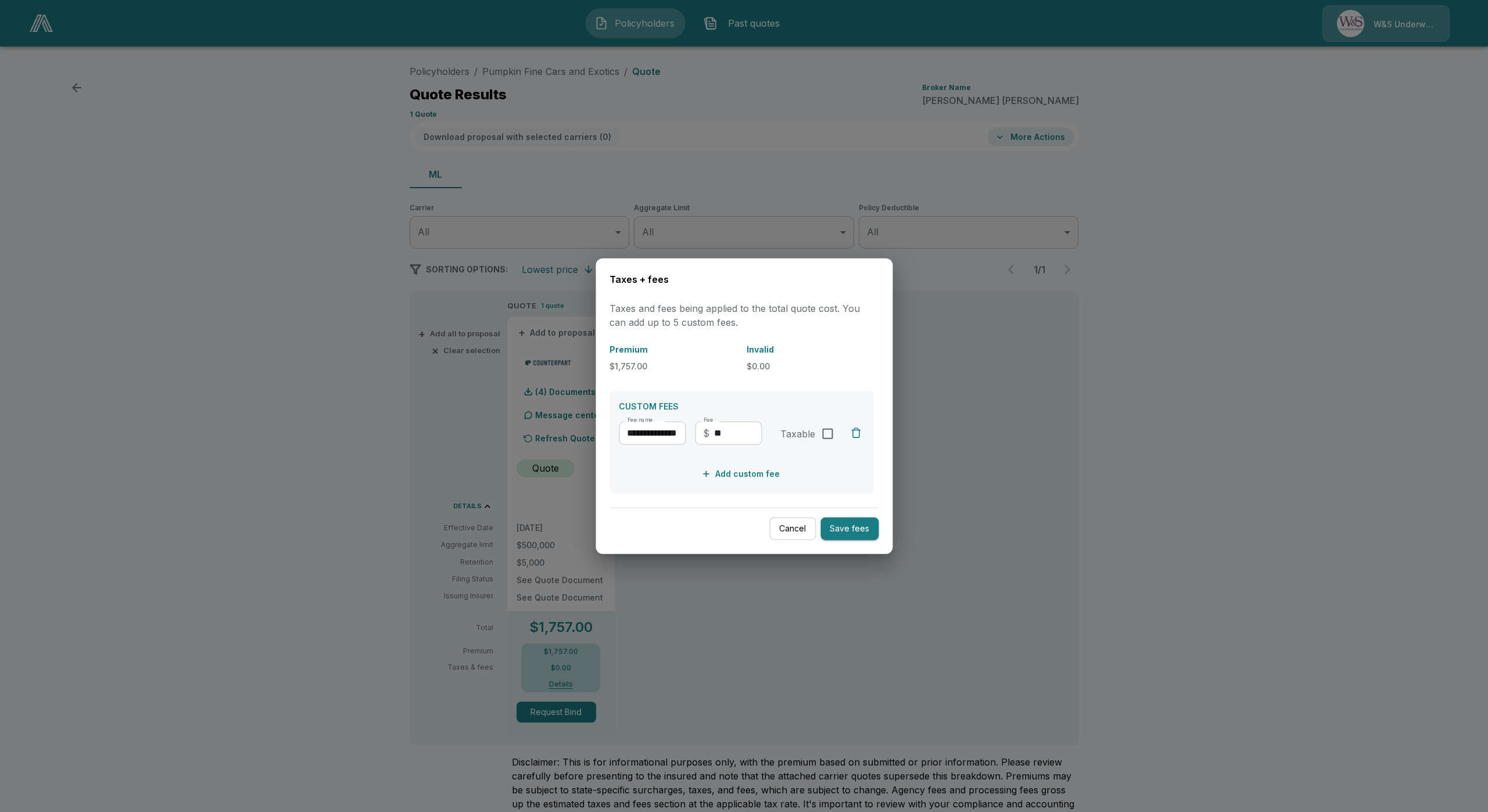
click at [864, 534] on button "Save fees" at bounding box center [850, 528] width 58 height 22
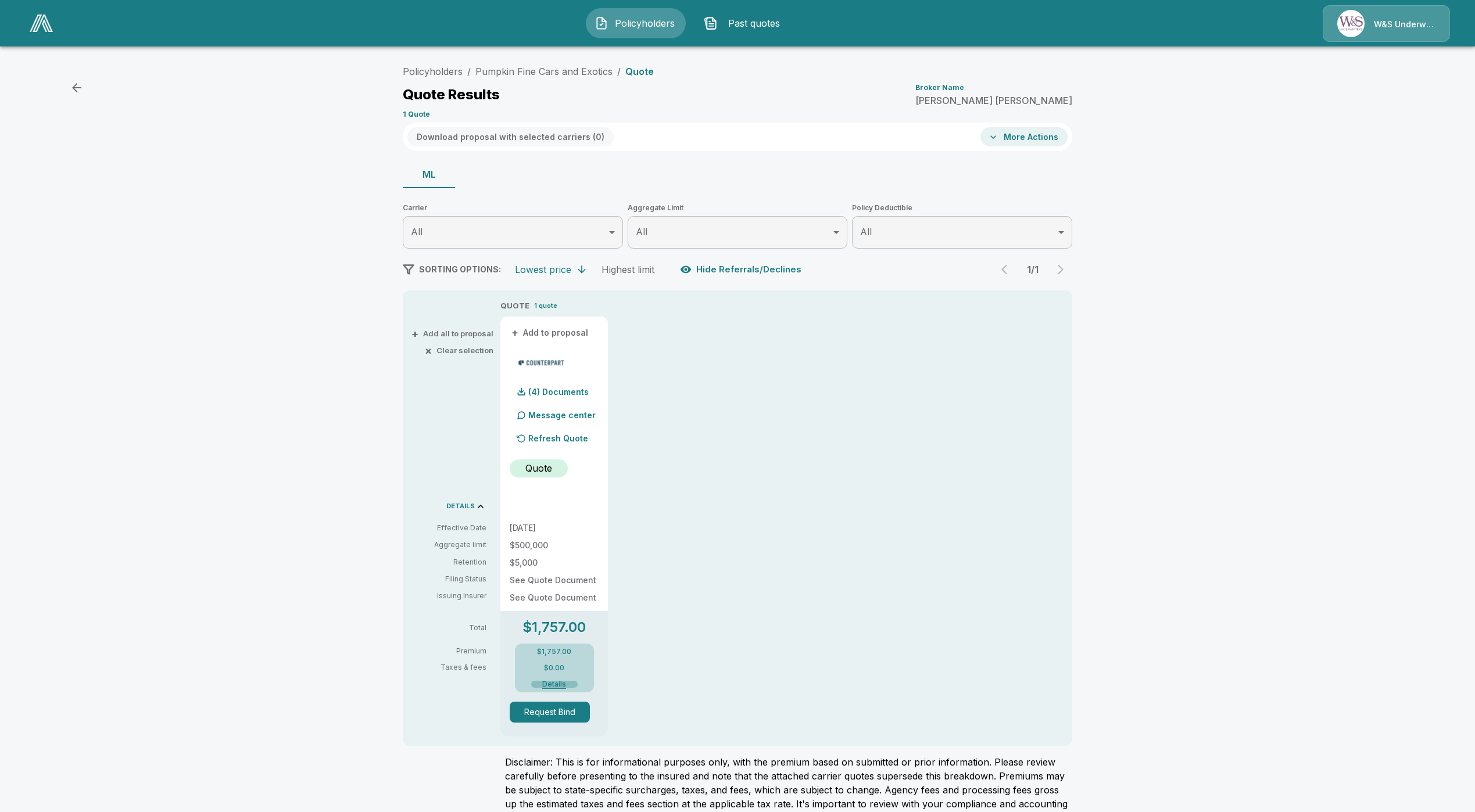
click at [561, 684] on button "Details" at bounding box center [554, 684] width 46 height 7
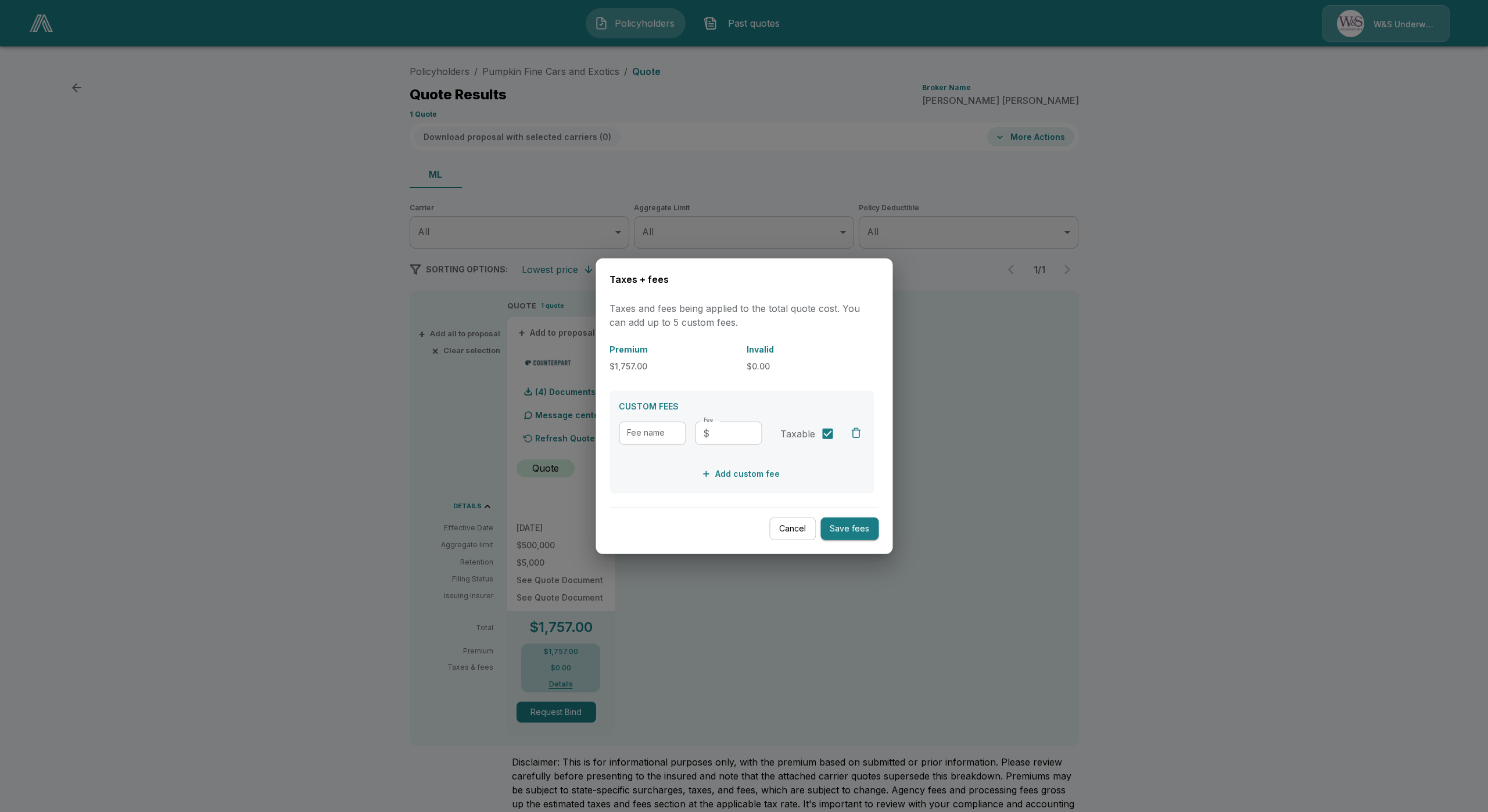
click at [654, 435] on input "Fee name" at bounding box center [653, 433] width 67 height 23
type input "**********"
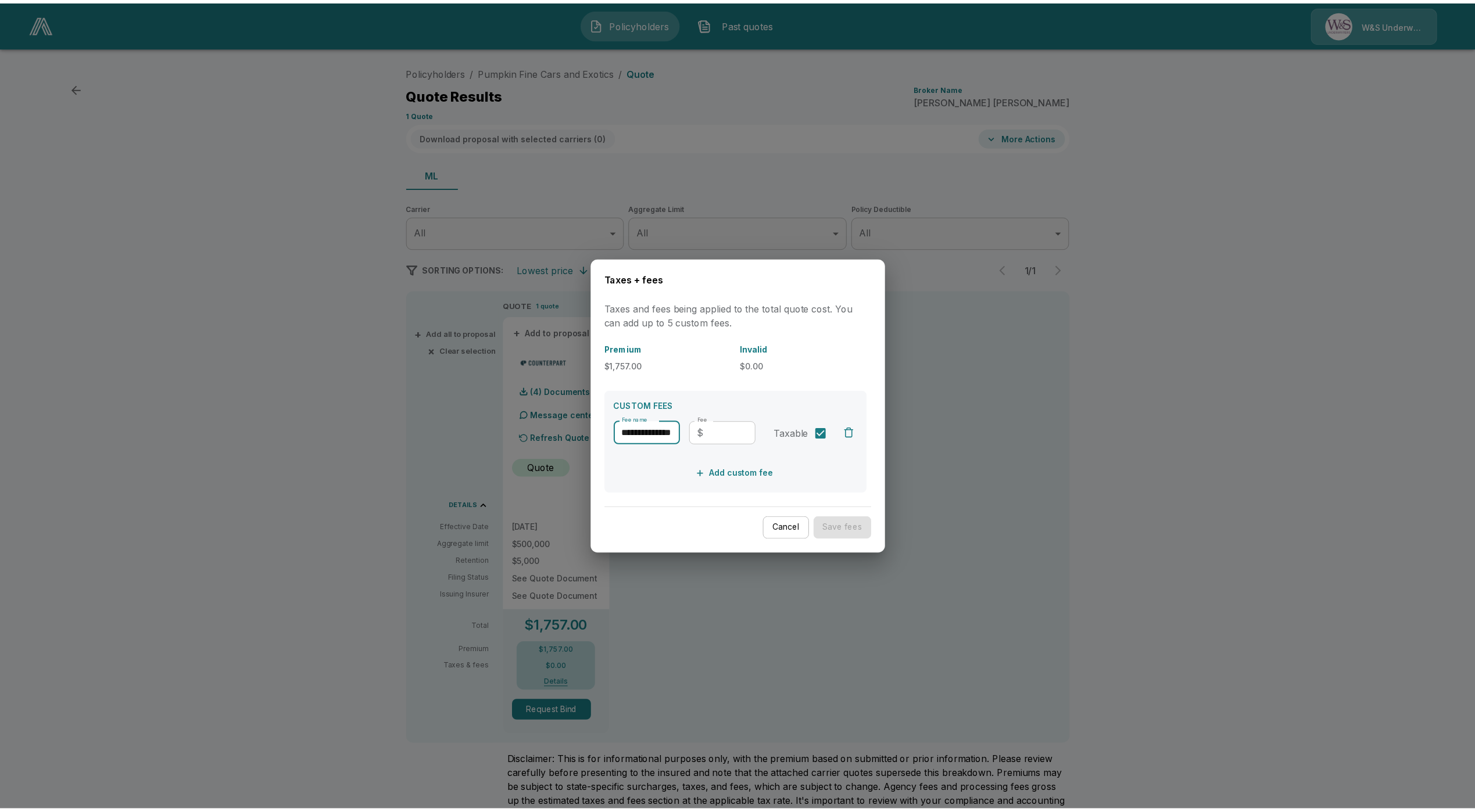
scroll to position [0, 0]
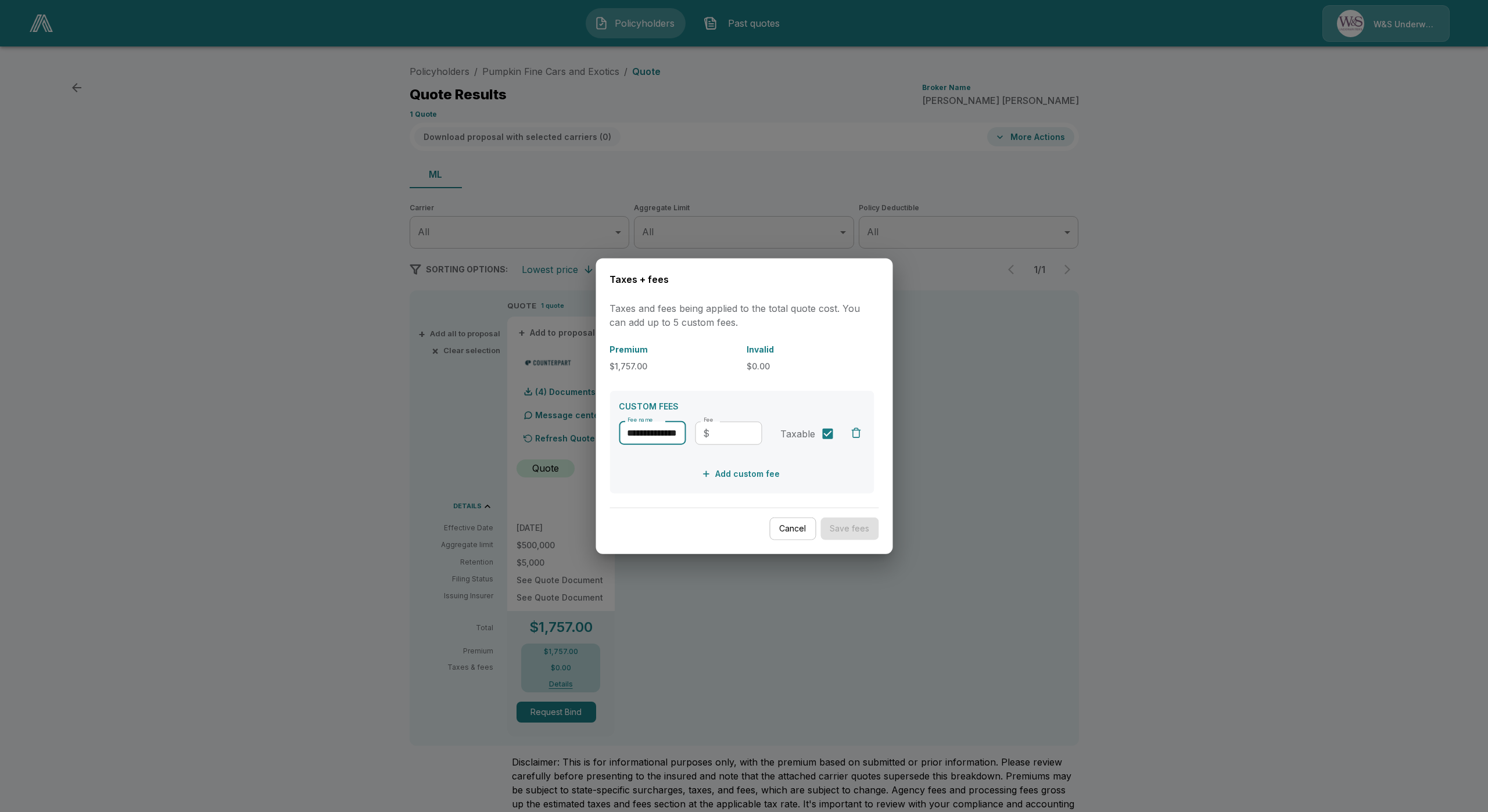
click at [745, 440] on input "Fee" at bounding box center [738, 433] width 48 height 23
type input "**"
click at [840, 528] on button "Save fees" at bounding box center [850, 528] width 58 height 22
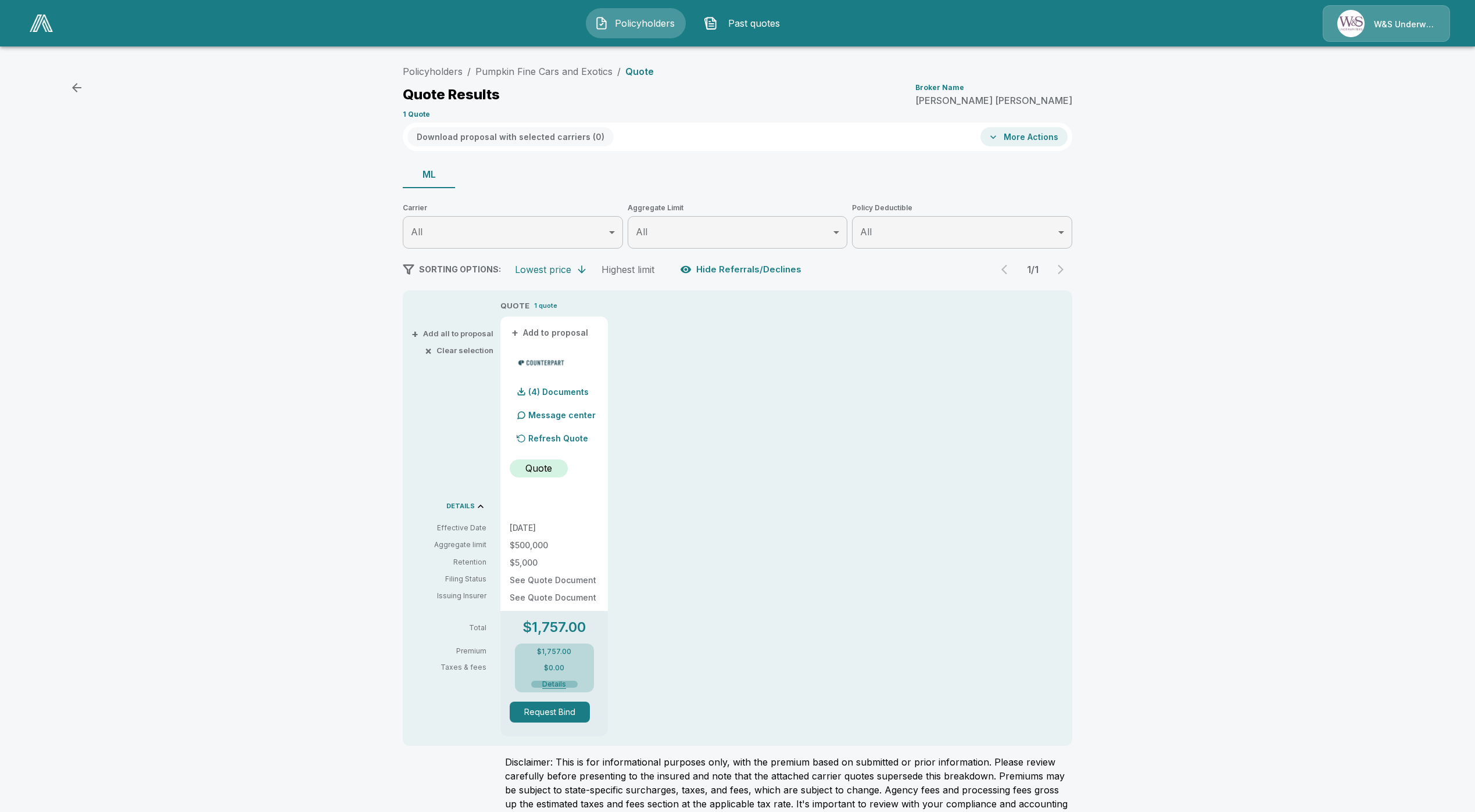
click at [559, 681] on button "Details" at bounding box center [554, 684] width 46 height 7
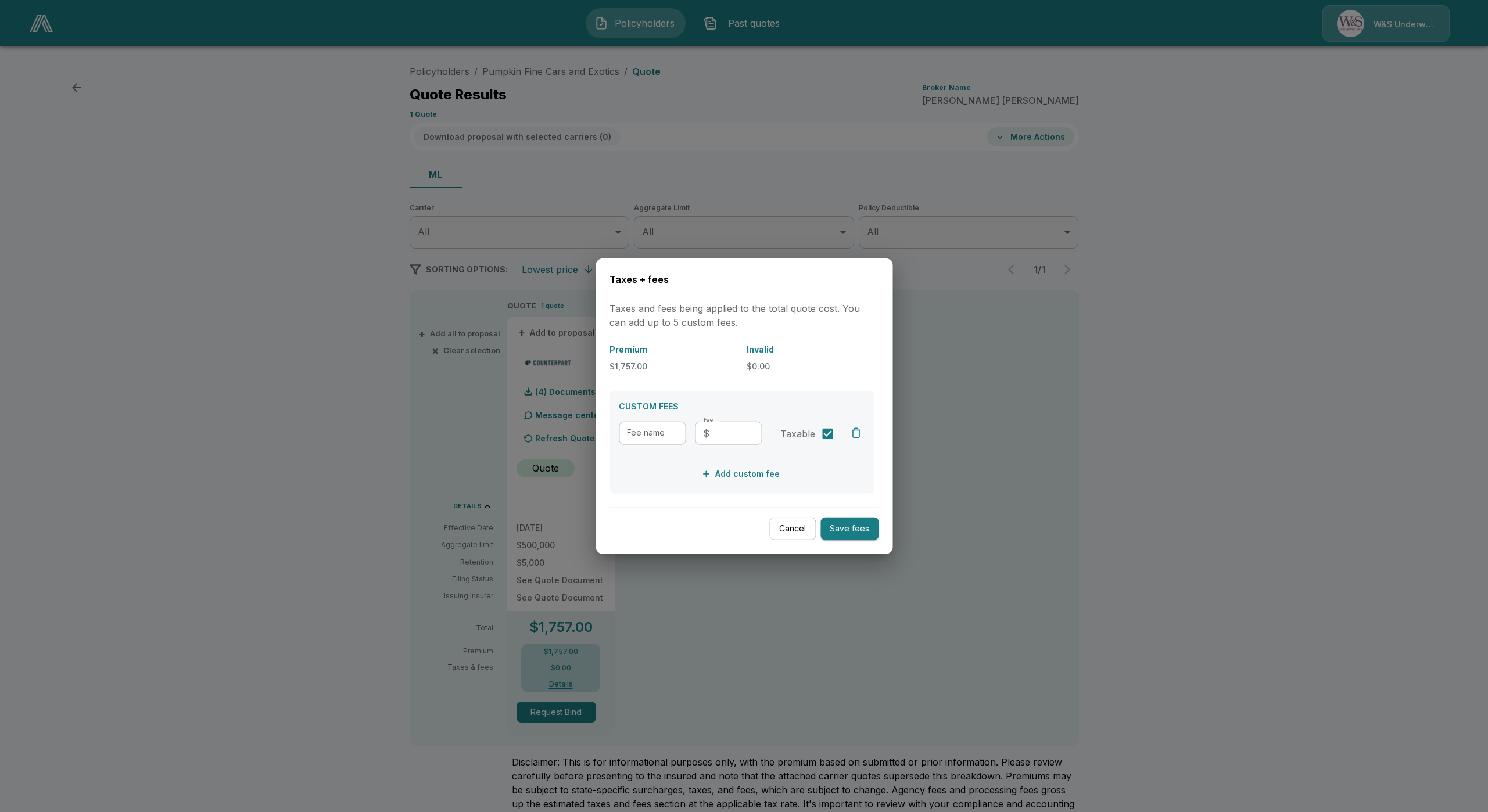
click at [796, 534] on button "Cancel" at bounding box center [792, 528] width 46 height 22
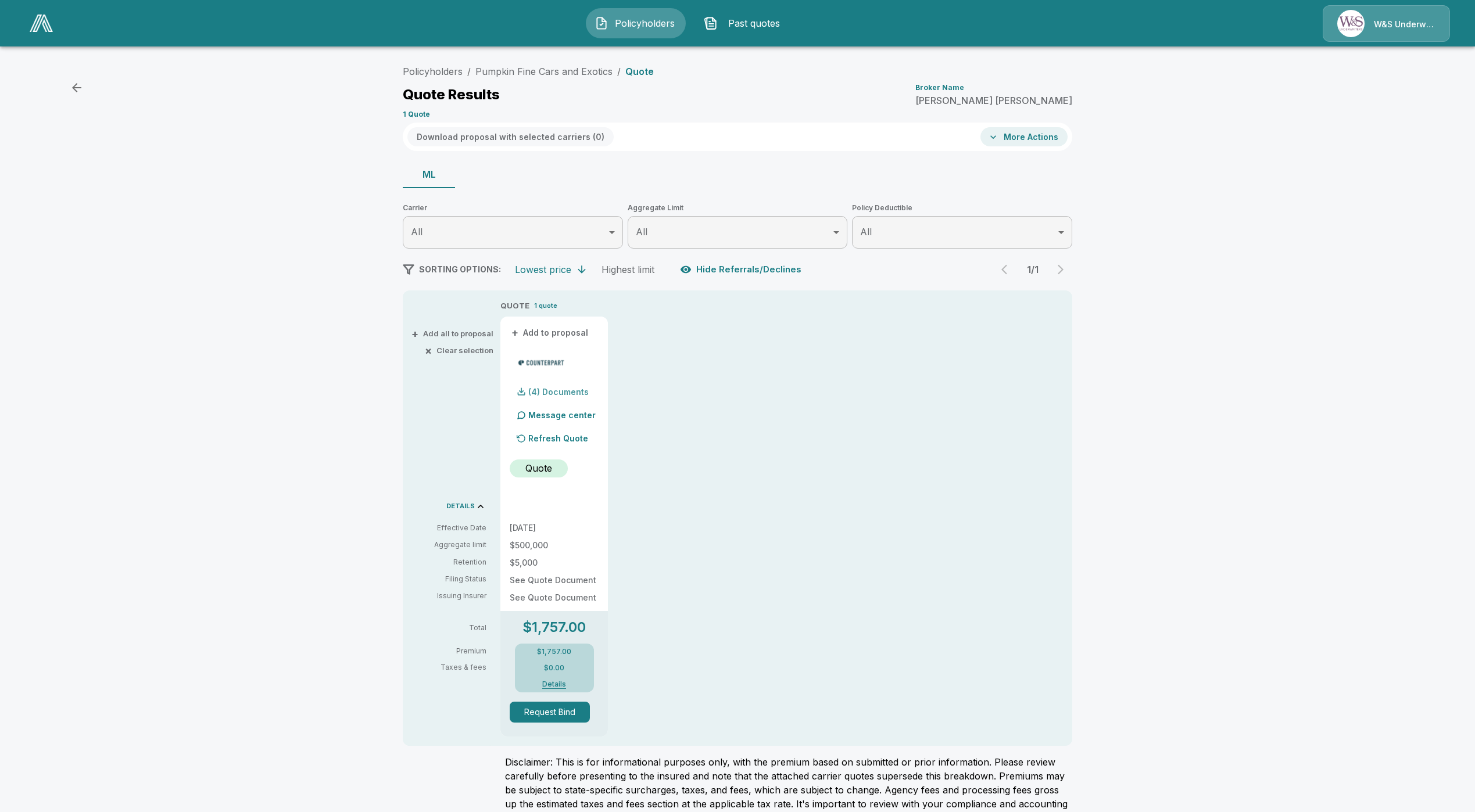
click at [564, 385] on div "(4) Documents" at bounding box center [549, 391] width 79 height 23
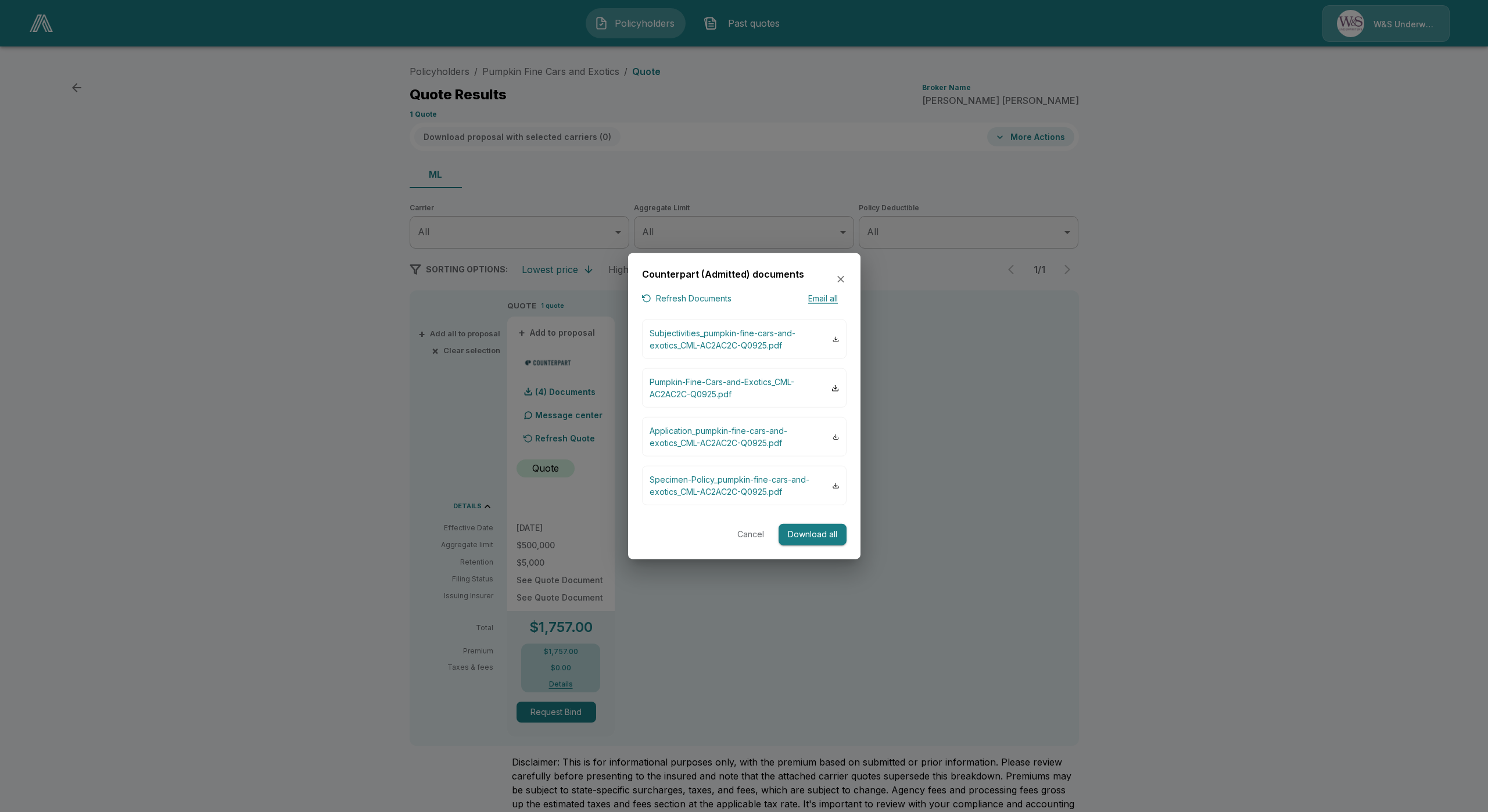
click at [702, 294] on button "Refresh Documents" at bounding box center [687, 298] width 89 height 15
click at [751, 530] on button "Cancel" at bounding box center [750, 534] width 37 height 21
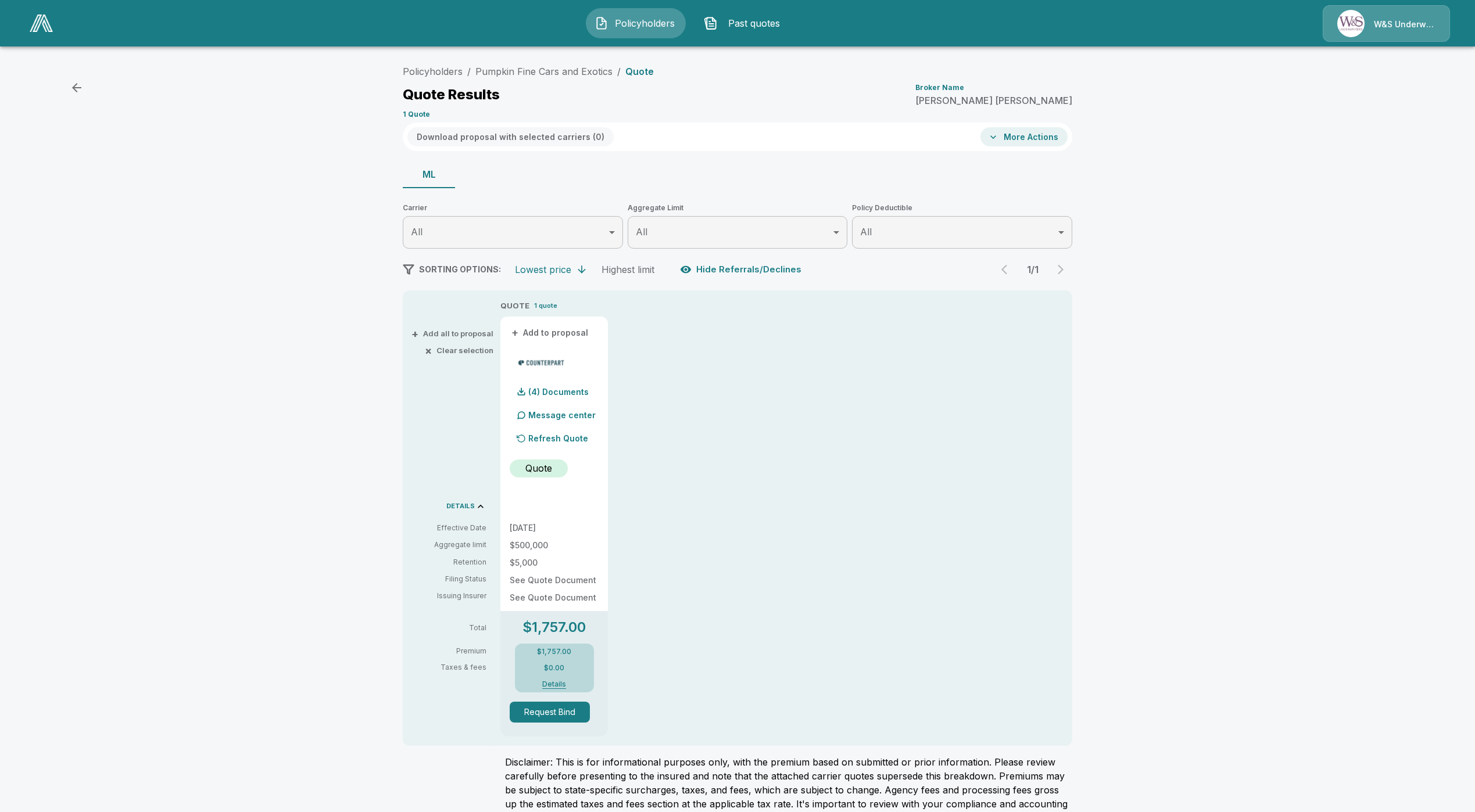
click at [1044, 514] on div "QUOTE 1 quote + Add to proposal (4) Documents Message center Refresh Quote Quot…" at bounding box center [786, 518] width 572 height 437
click at [573, 391] on p "(4) Documents" at bounding box center [558, 391] width 61 height 8
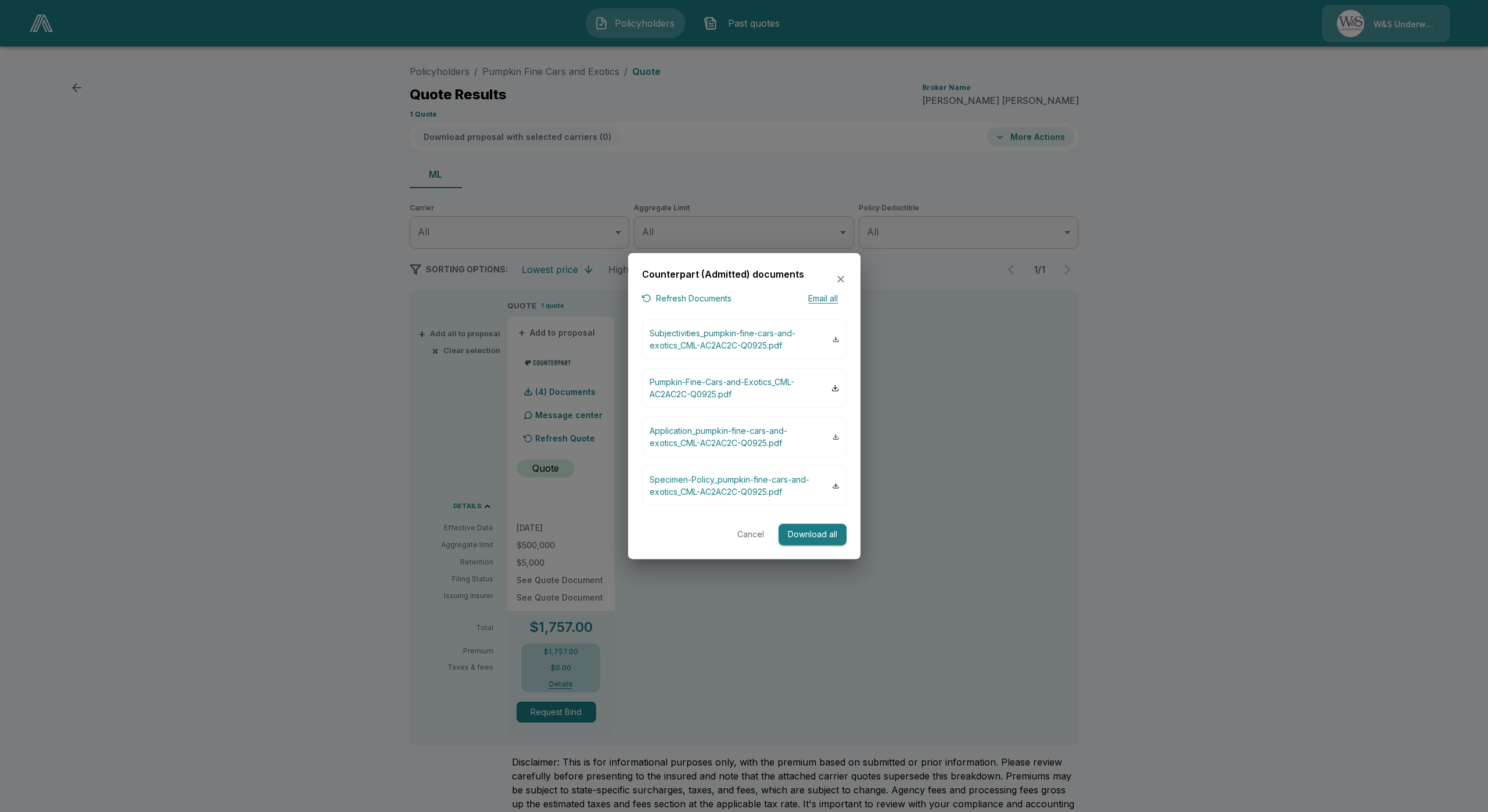
click at [672, 608] on div at bounding box center [744, 406] width 1488 height 812
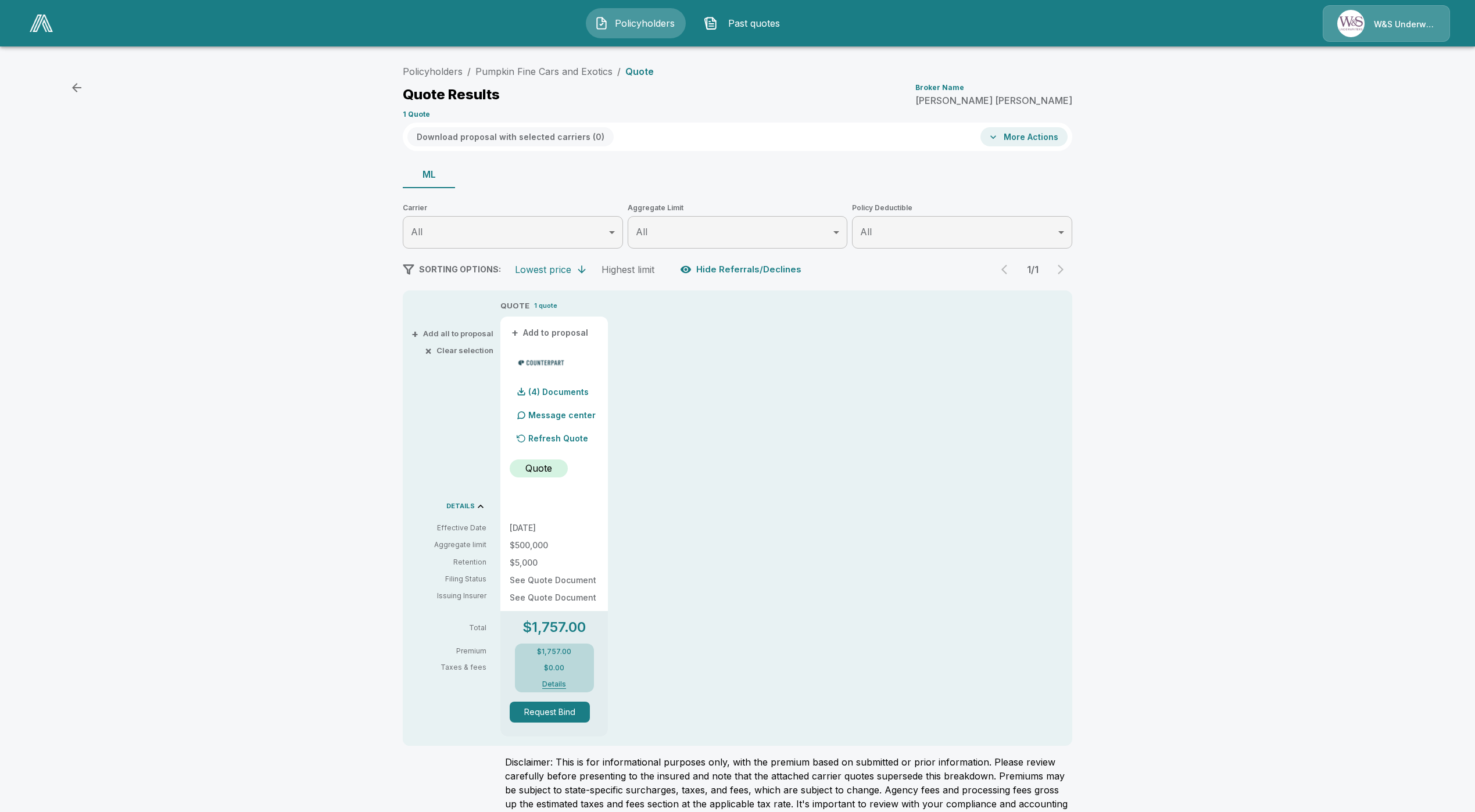
click at [534, 575] on div "9/12/2025 $500,000 $5,000 See Quote Document See Quote Document" at bounding box center [554, 563] width 89 height 78
click at [534, 576] on p "See Quote Document" at bounding box center [554, 580] width 89 height 8
click at [567, 683] on button "Details" at bounding box center [554, 684] width 46 height 7
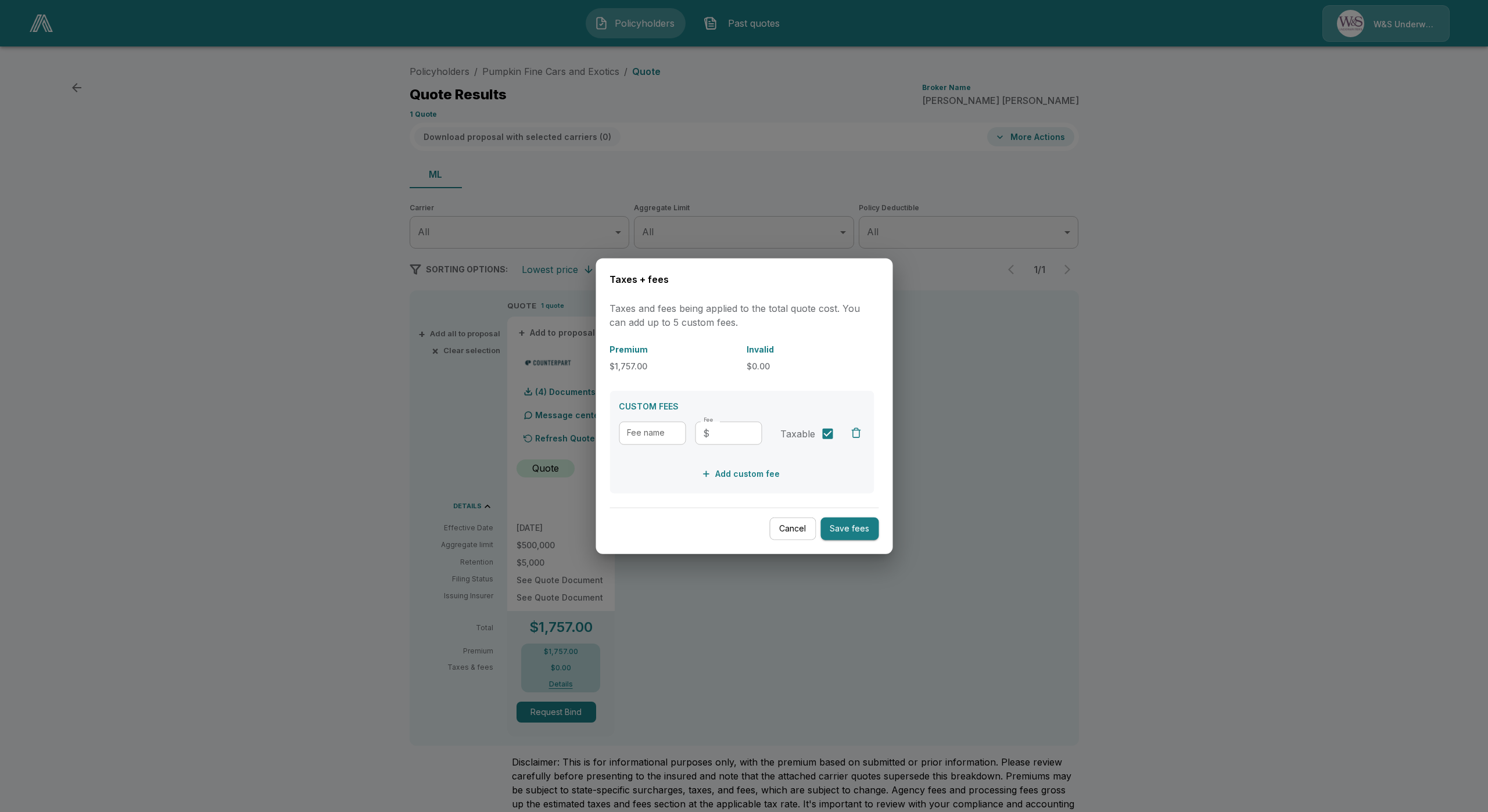
click at [745, 440] on input "Fee" at bounding box center [738, 433] width 48 height 23
click at [657, 433] on input "Fee name" at bounding box center [653, 433] width 67 height 23
type input "***"
click at [713, 432] on div "​ $ Fee" at bounding box center [728, 433] width 67 height 23
type input "**"
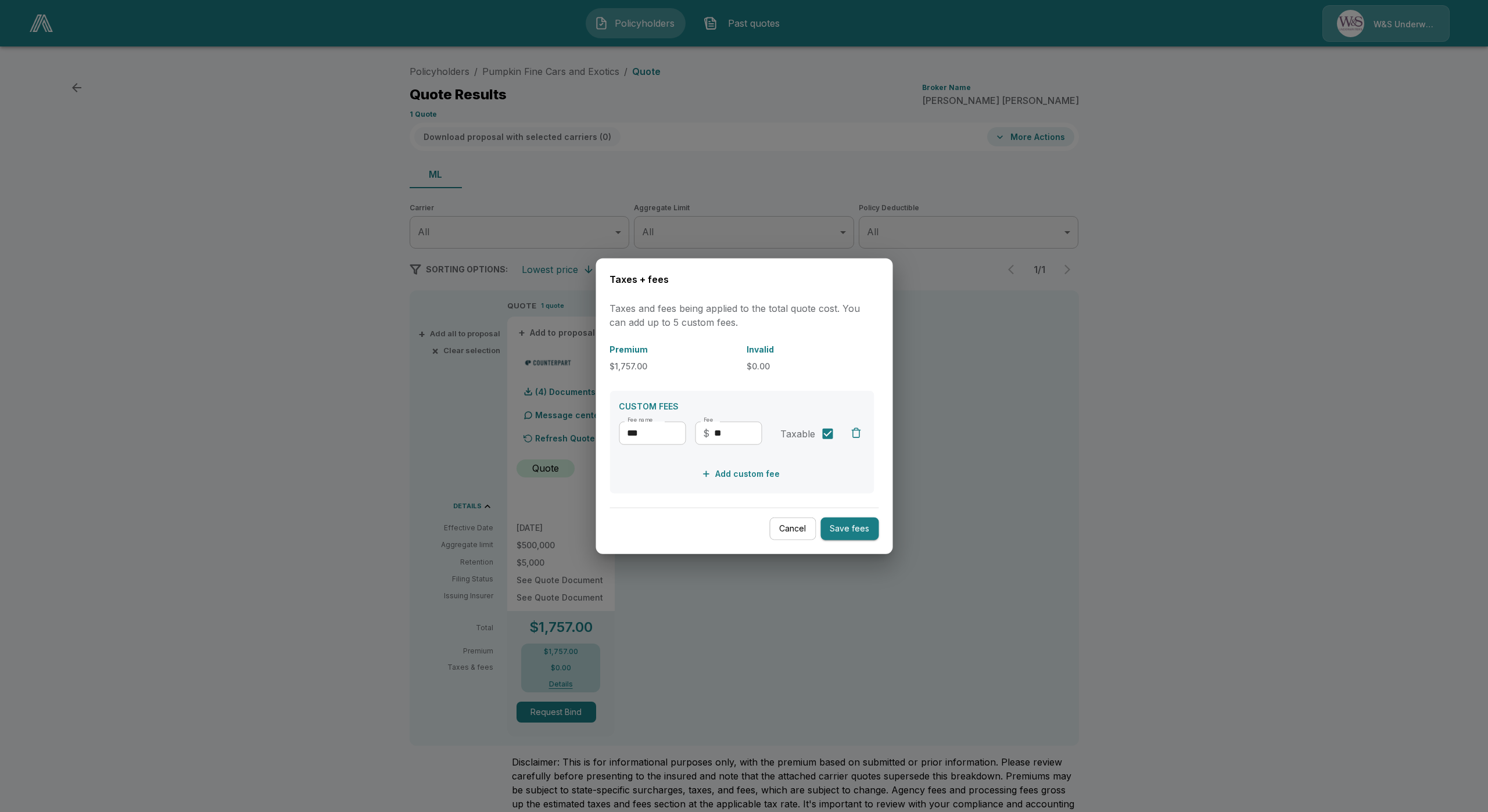
click at [790, 469] on div "Add custom fee" at bounding box center [742, 474] width 246 height 21
click at [766, 476] on button "Add custom fee" at bounding box center [742, 474] width 86 height 21
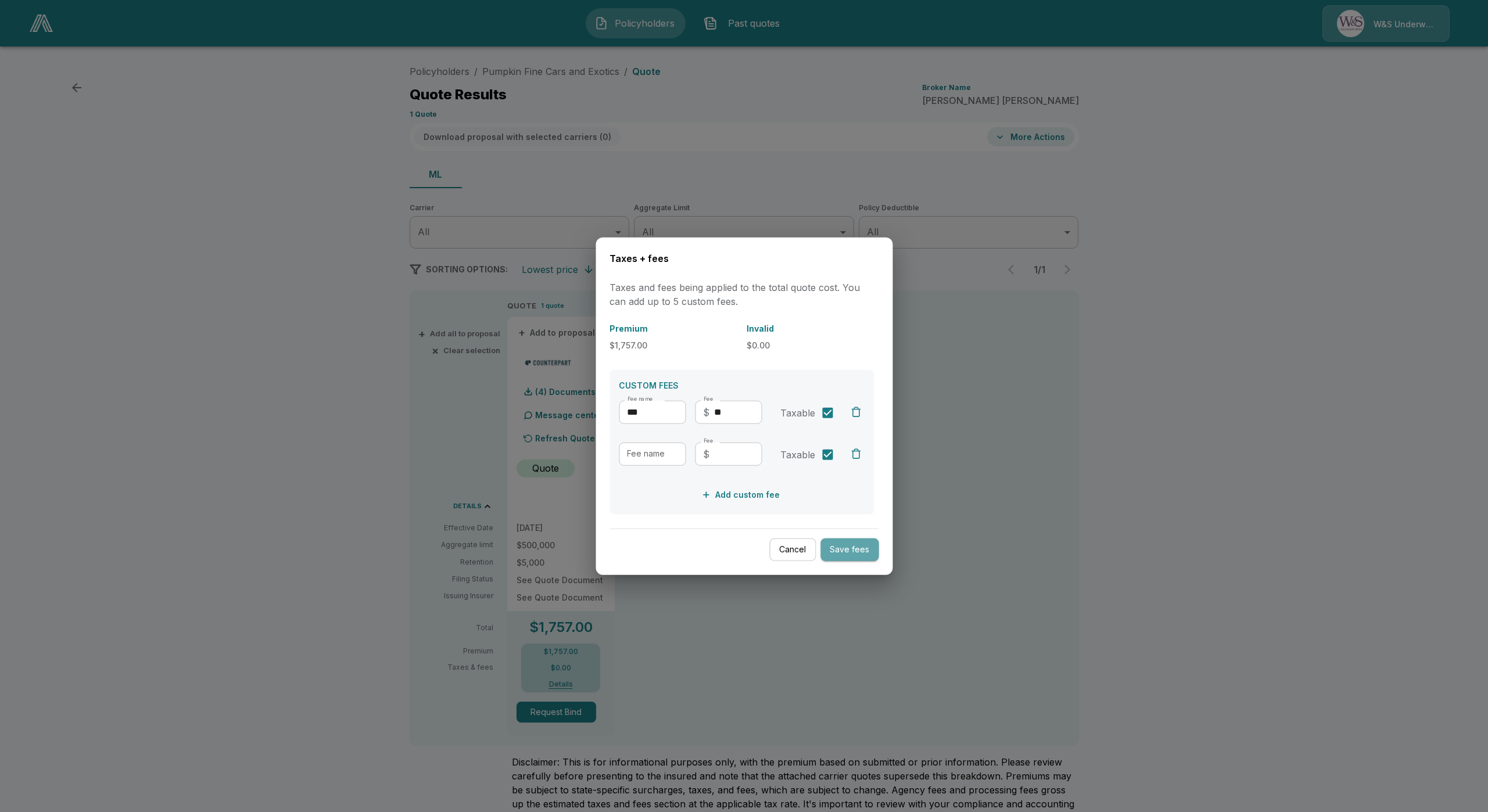
click at [863, 554] on button "Save fees" at bounding box center [850, 550] width 58 height 22
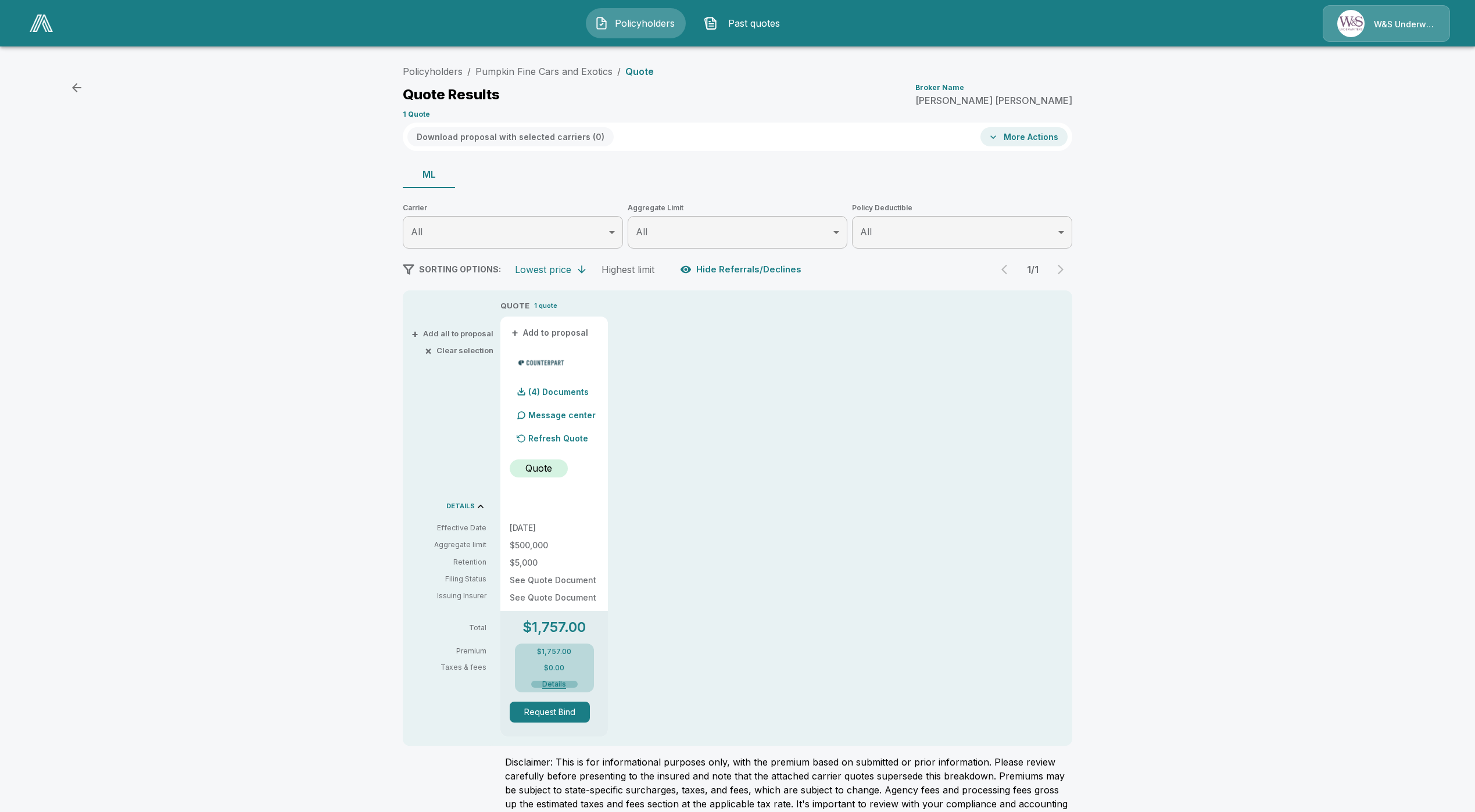
click at [555, 686] on button "Details" at bounding box center [554, 684] width 46 height 7
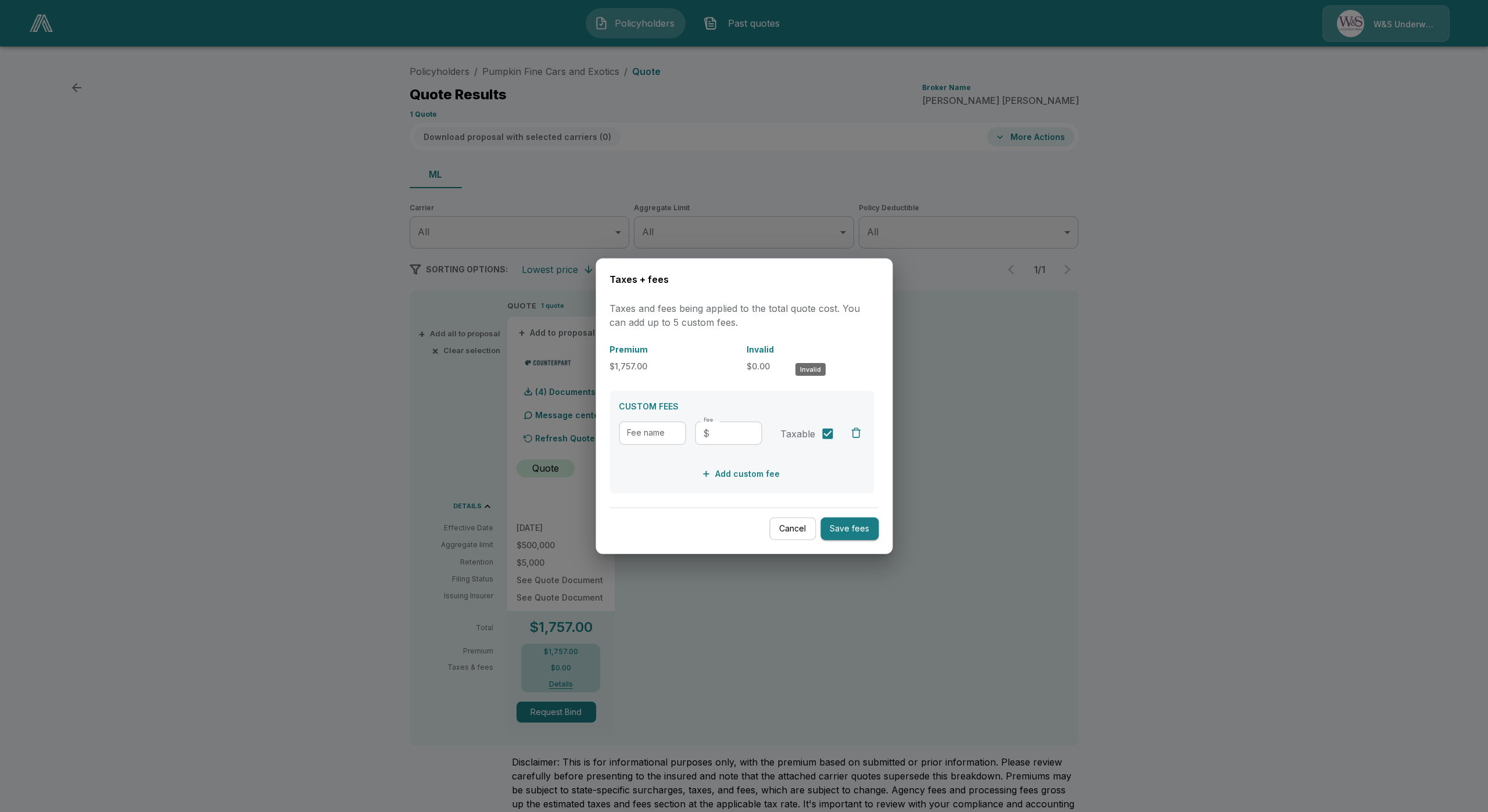
click at [770, 348] on p "Invalid" at bounding box center [810, 349] width 128 height 12
click at [786, 637] on div at bounding box center [744, 406] width 1488 height 812
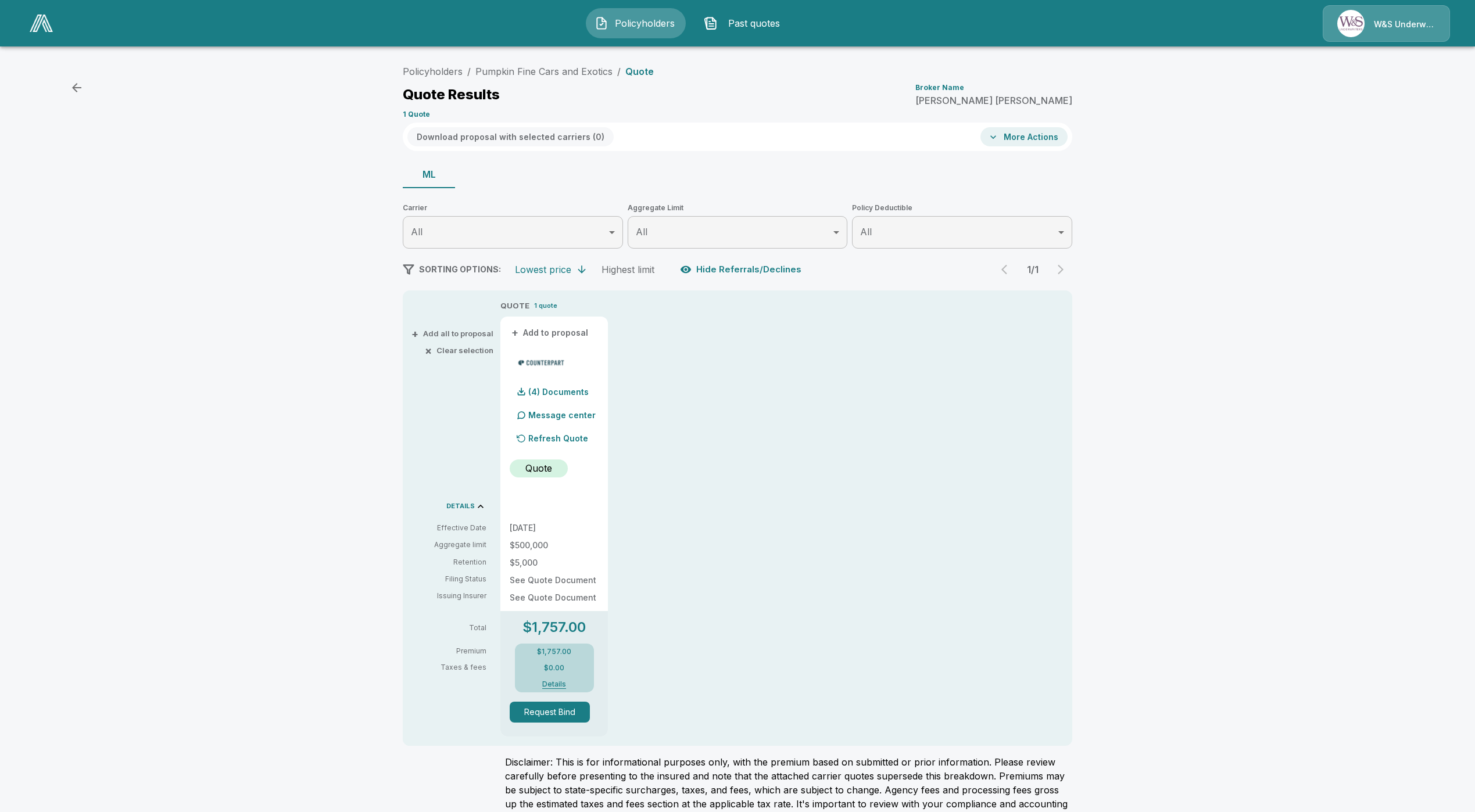
click at [567, 64] on li "Pumpkin Fine Cars and Exotics" at bounding box center [544, 71] width 137 height 14
click at [564, 68] on link "Pumpkin Fine Cars and Exotics" at bounding box center [544, 72] width 137 height 12
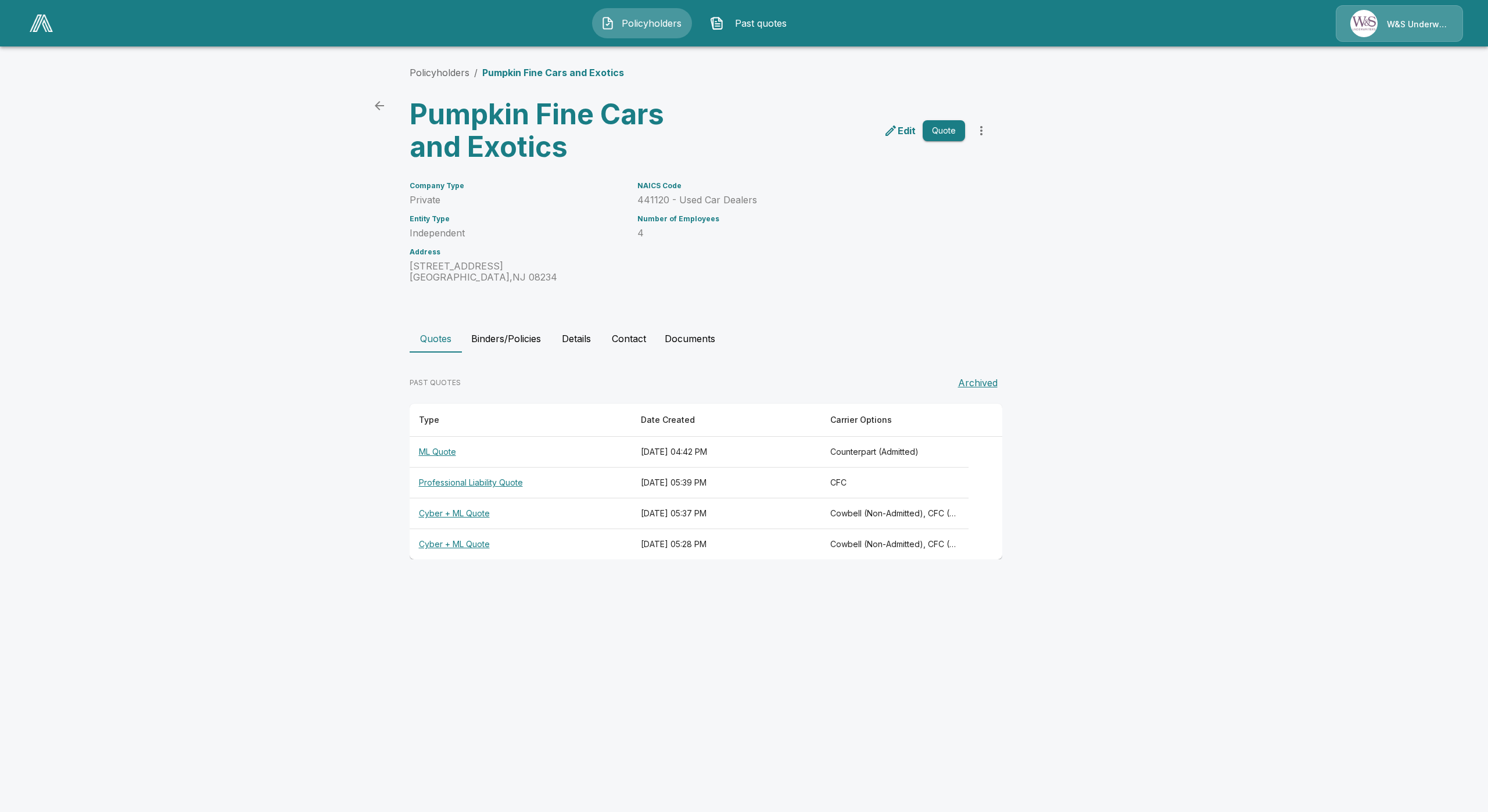
click at [529, 338] on button "Binders/Policies" at bounding box center [505, 338] width 88 height 28
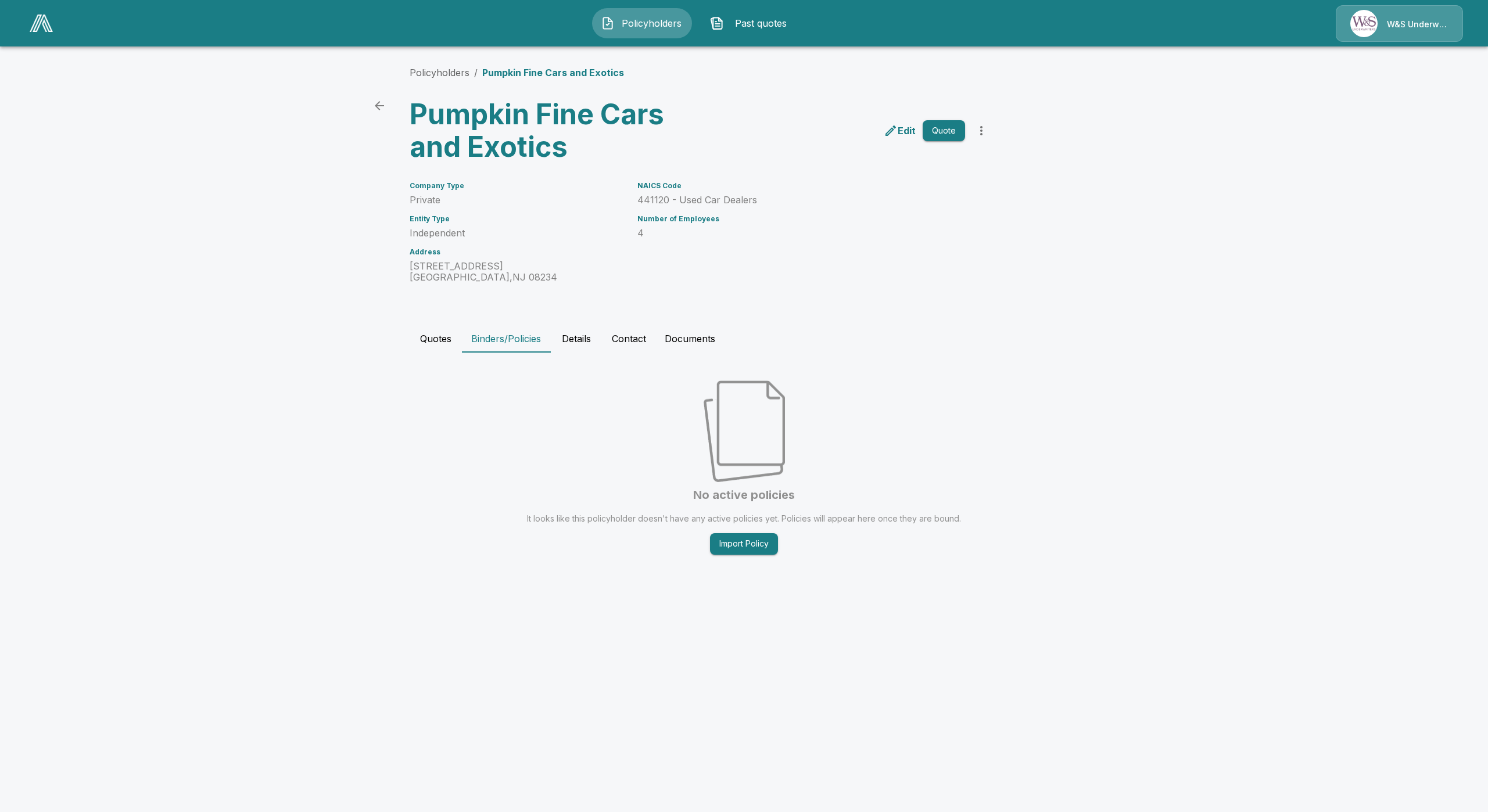
click at [584, 340] on button "Details" at bounding box center [576, 338] width 52 height 28
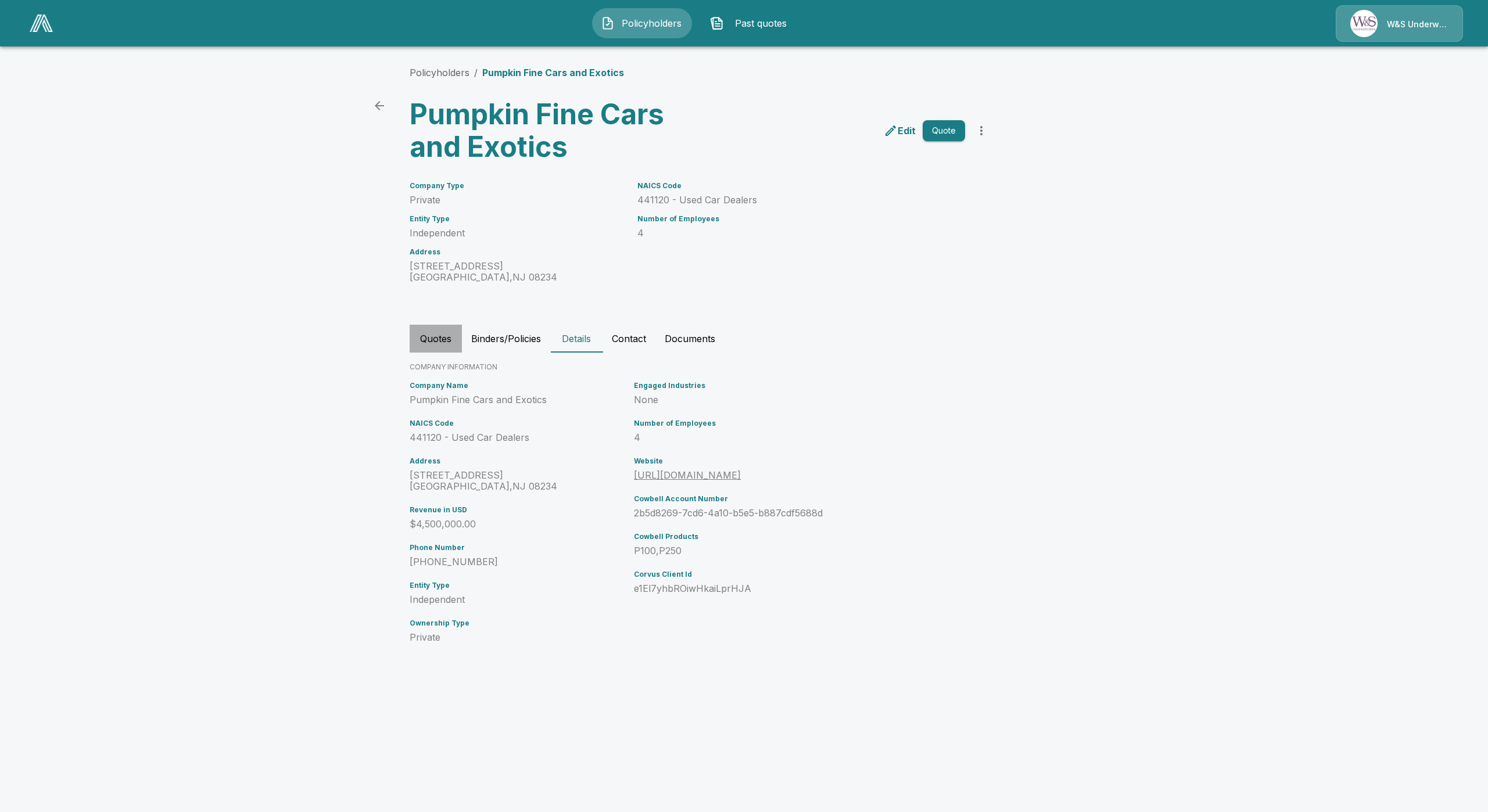
click at [428, 340] on button "Quotes" at bounding box center [435, 338] width 52 height 28
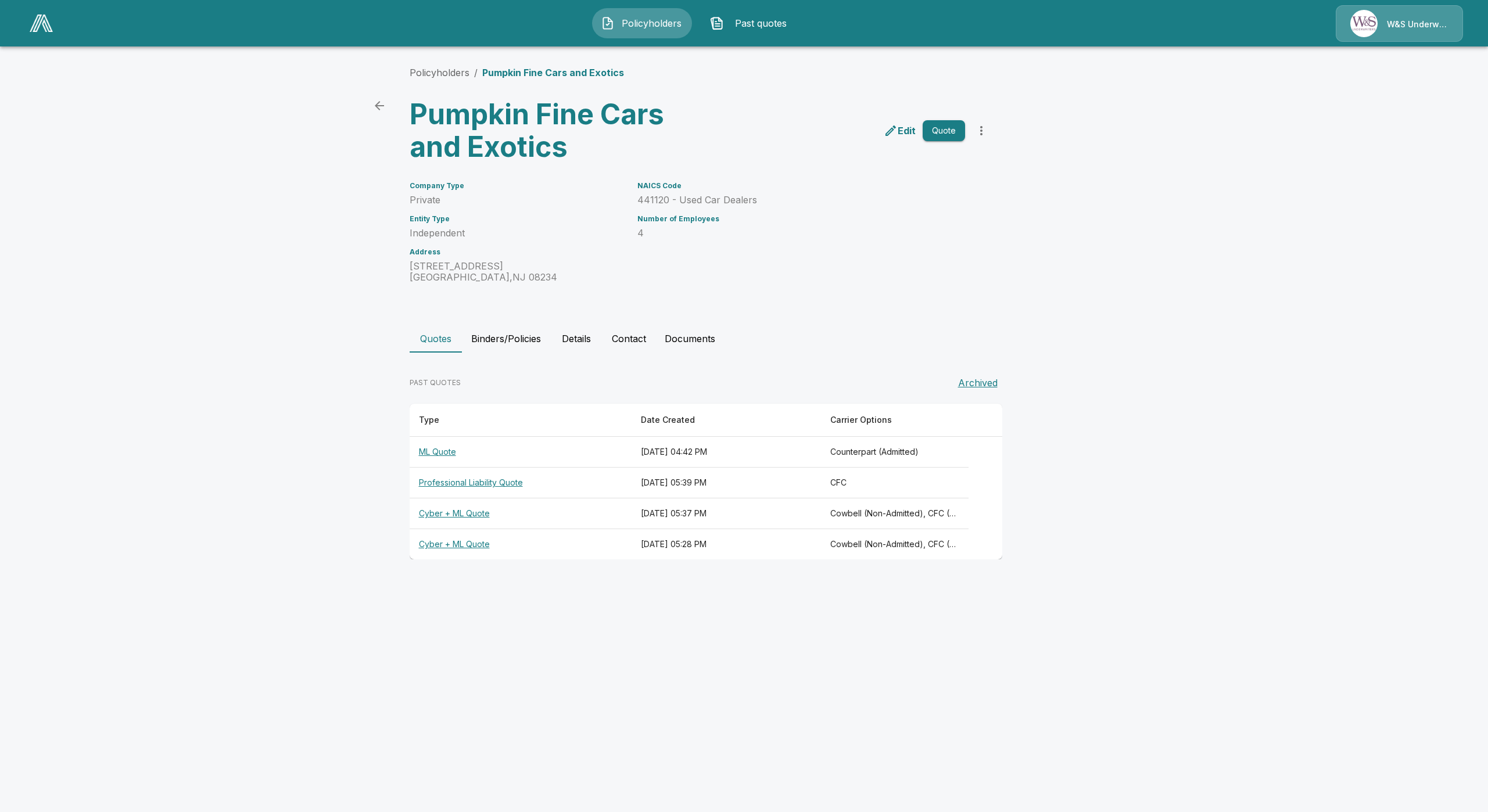
click at [442, 457] on th "ML Quote" at bounding box center [520, 452] width 222 height 31
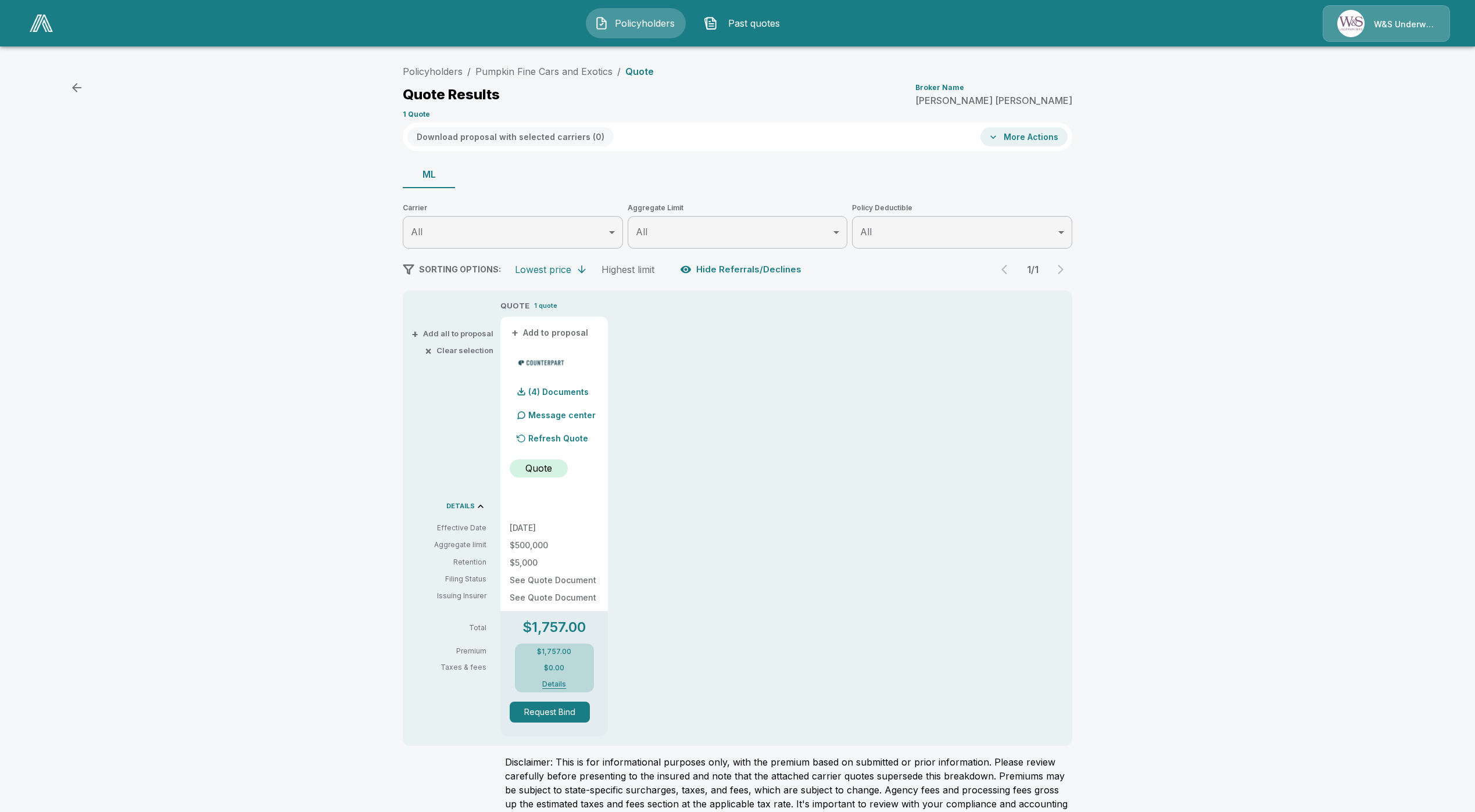
click at [581, 442] on p "Refresh Quote" at bounding box center [558, 439] width 60 height 12
click at [582, 391] on p "(4) Documents" at bounding box center [558, 391] width 61 height 8
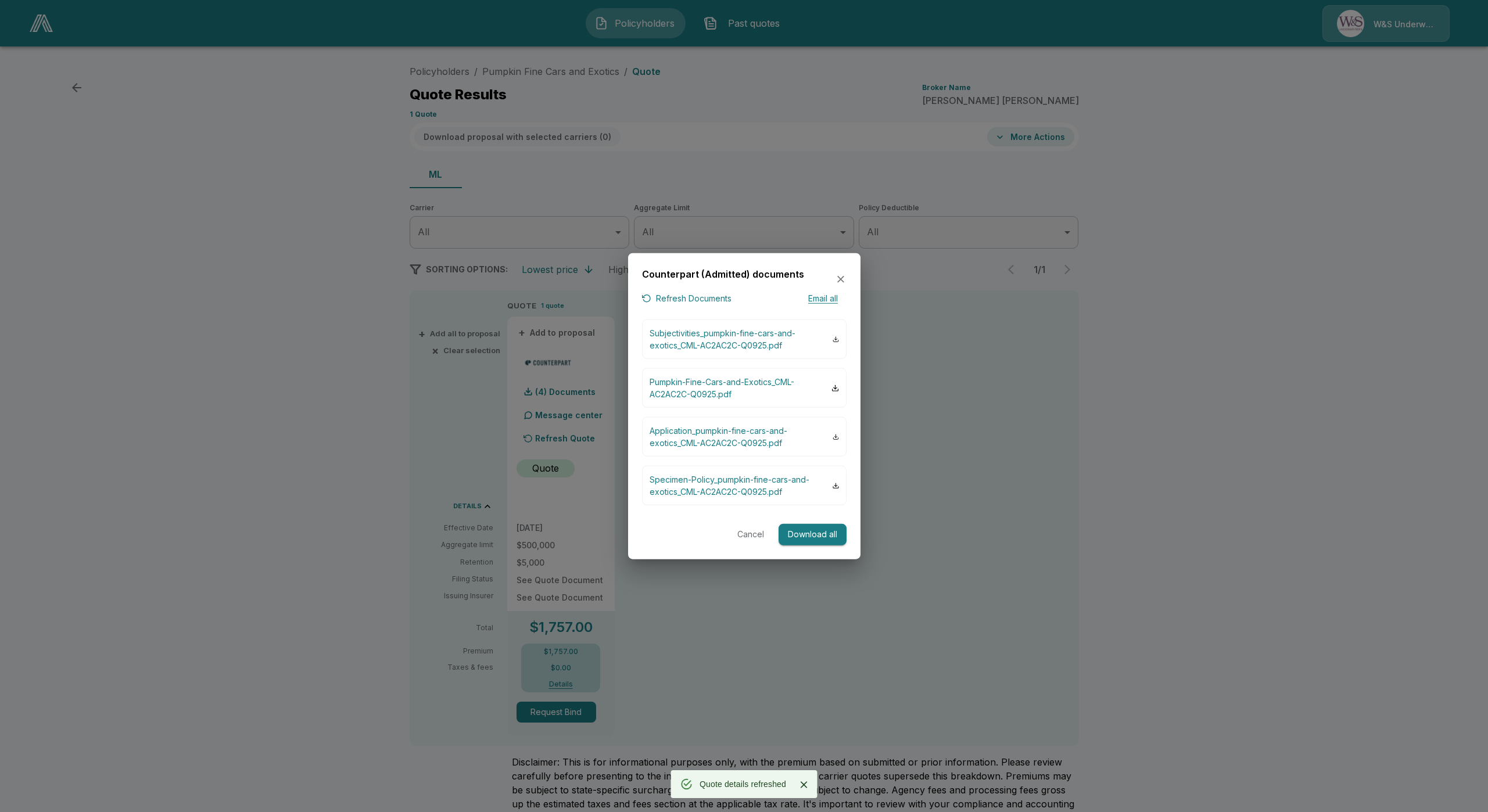
click at [688, 303] on button "Refresh Documents" at bounding box center [687, 298] width 89 height 15
click at [745, 538] on button "Cancel" at bounding box center [750, 534] width 37 height 21
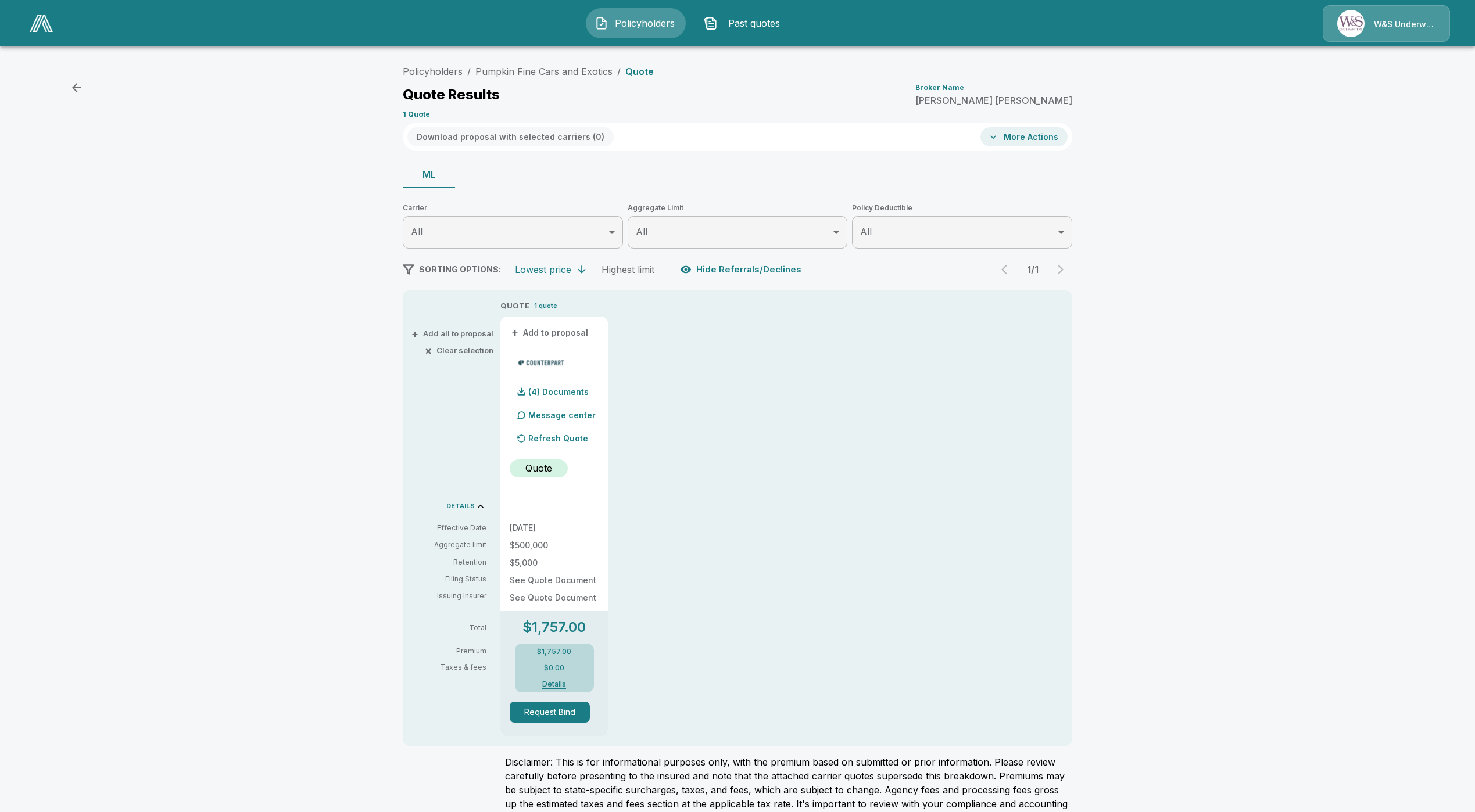
click at [552, 439] on p "Refresh Quote" at bounding box center [558, 439] width 60 height 12
click at [561, 390] on p "(4) Documents" at bounding box center [558, 391] width 61 height 8
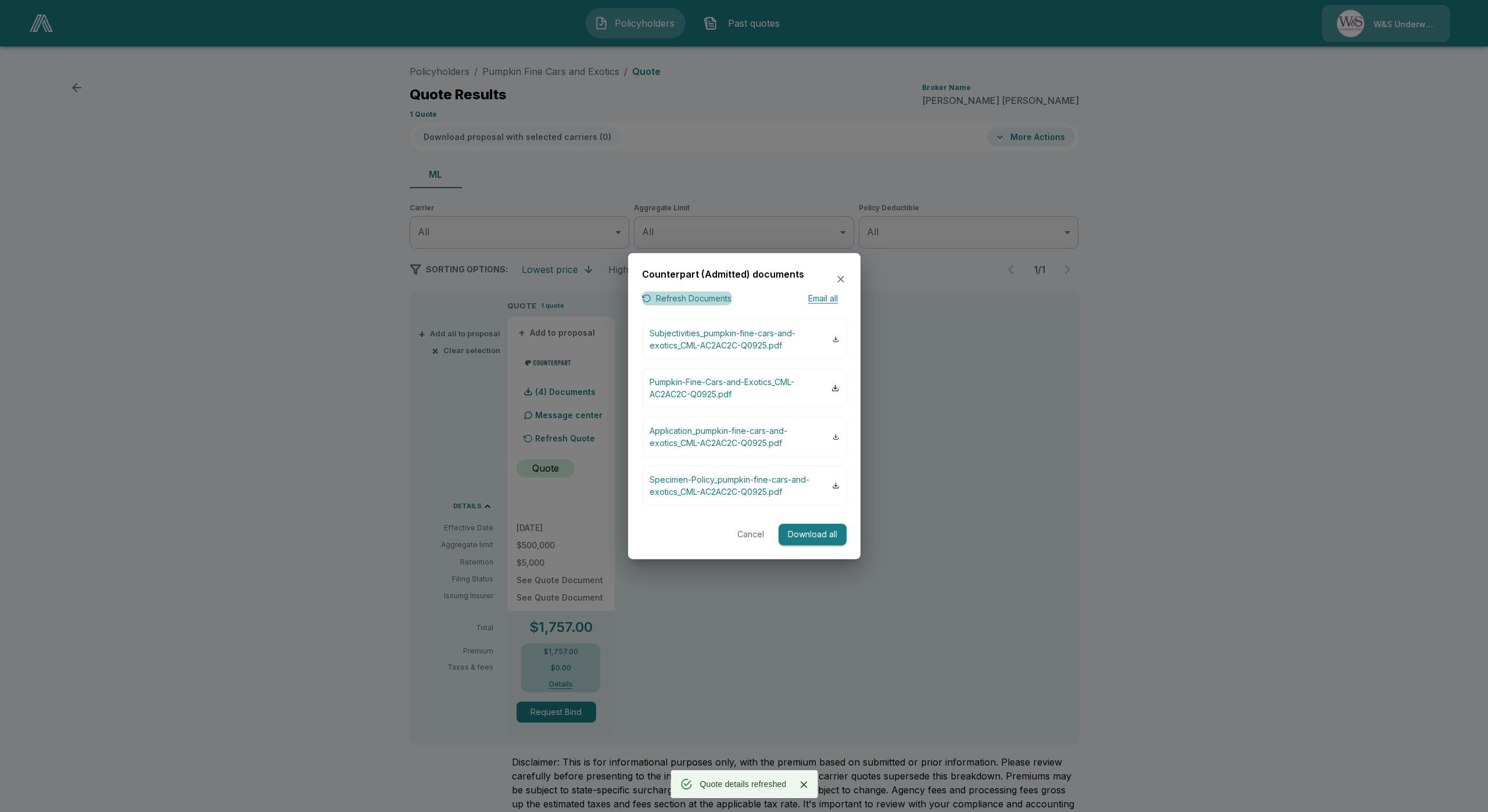
click at [706, 301] on button "Refresh Documents" at bounding box center [687, 298] width 89 height 15
click at [761, 535] on button "Cancel" at bounding box center [750, 534] width 37 height 21
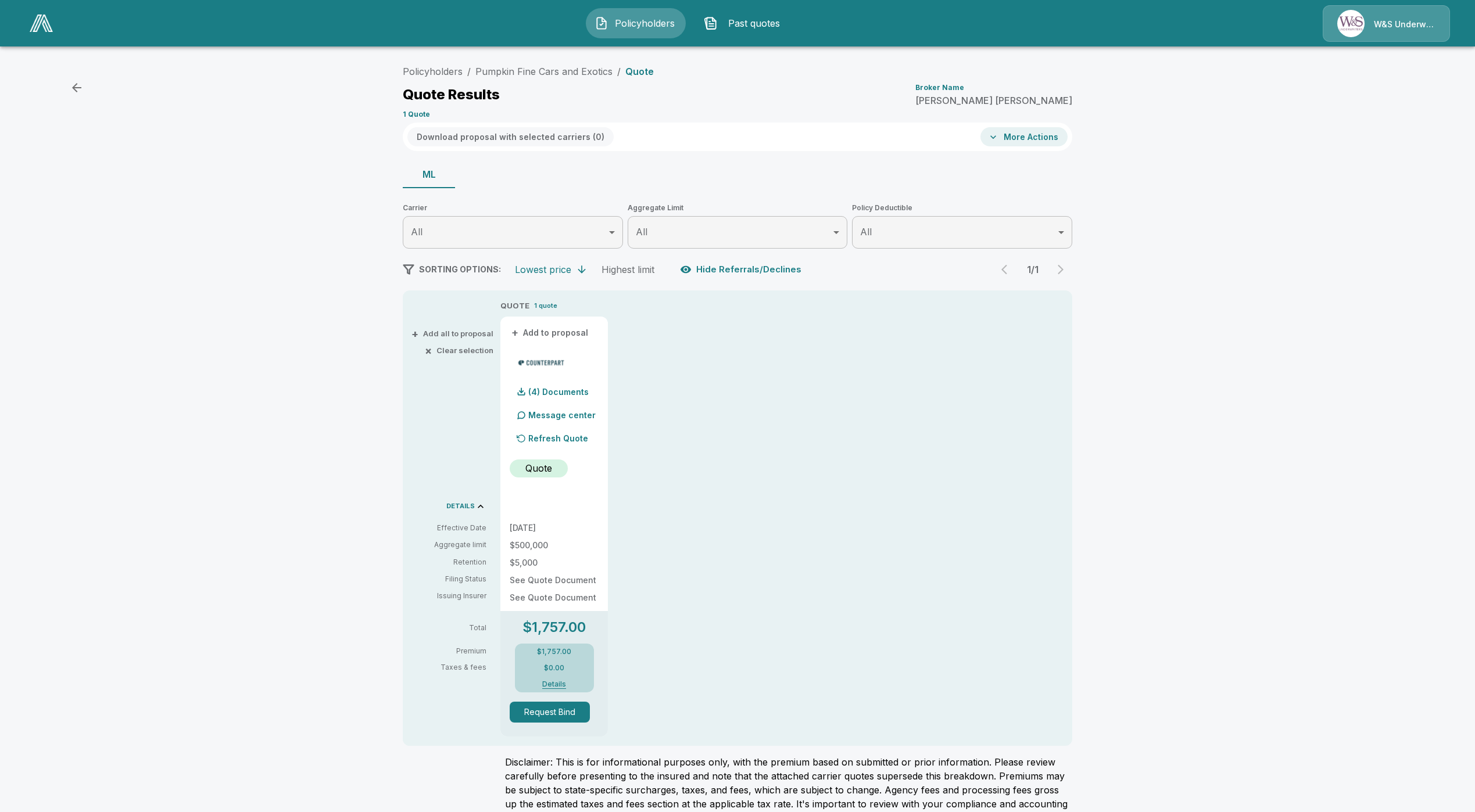
click at [534, 81] on div "Policyholders / Pumpkin Fine Cars and Exotics / Quote Quote Results Broker Name…" at bounding box center [738, 91] width 670 height 63
click at [534, 64] on li "Pumpkin Fine Cars and Exotics" at bounding box center [544, 71] width 137 height 14
click at [532, 69] on link "Pumpkin Fine Cars and Exotics" at bounding box center [544, 72] width 137 height 12
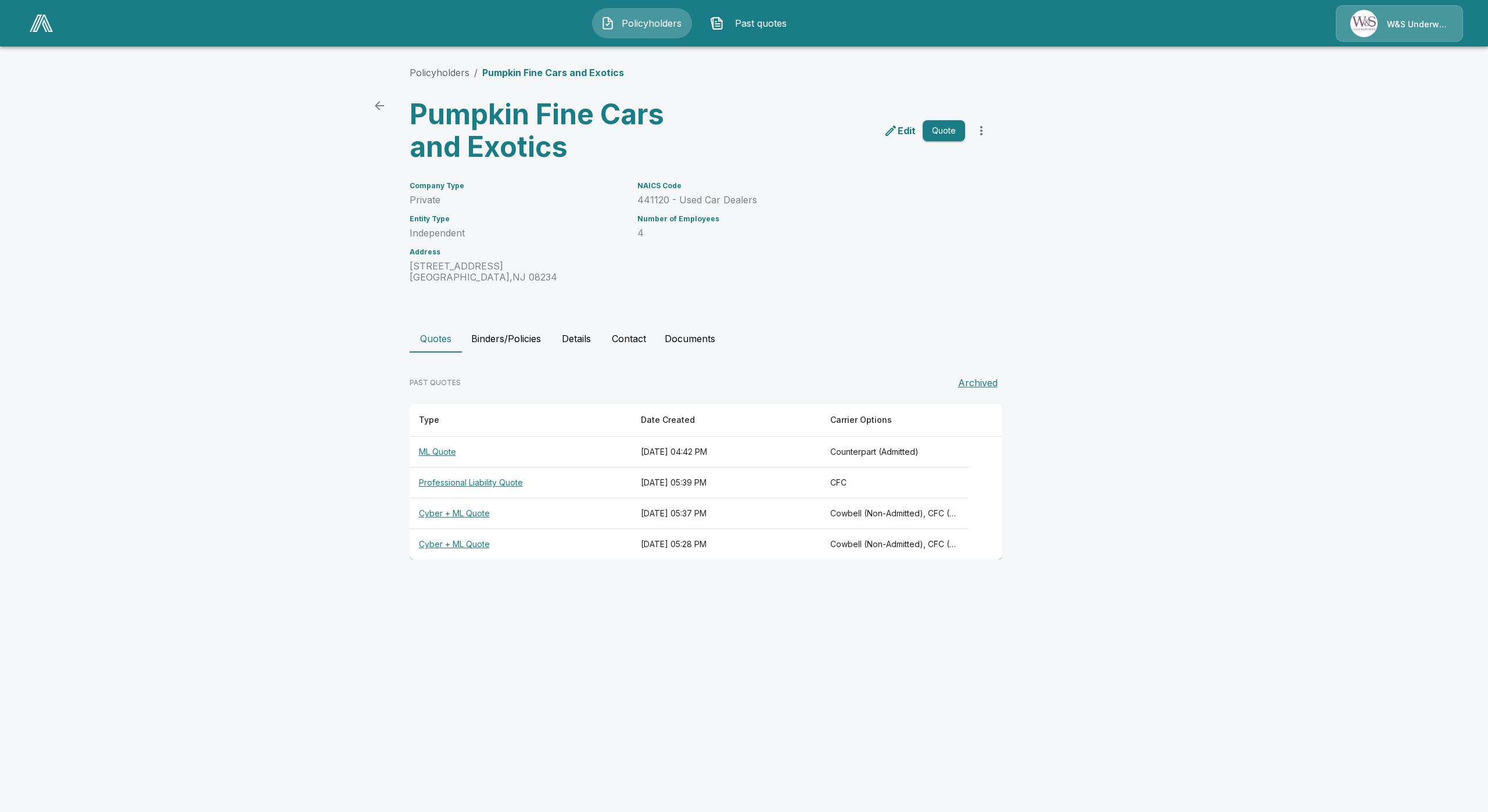
click at [969, 385] on button "Archived" at bounding box center [977, 383] width 49 height 23
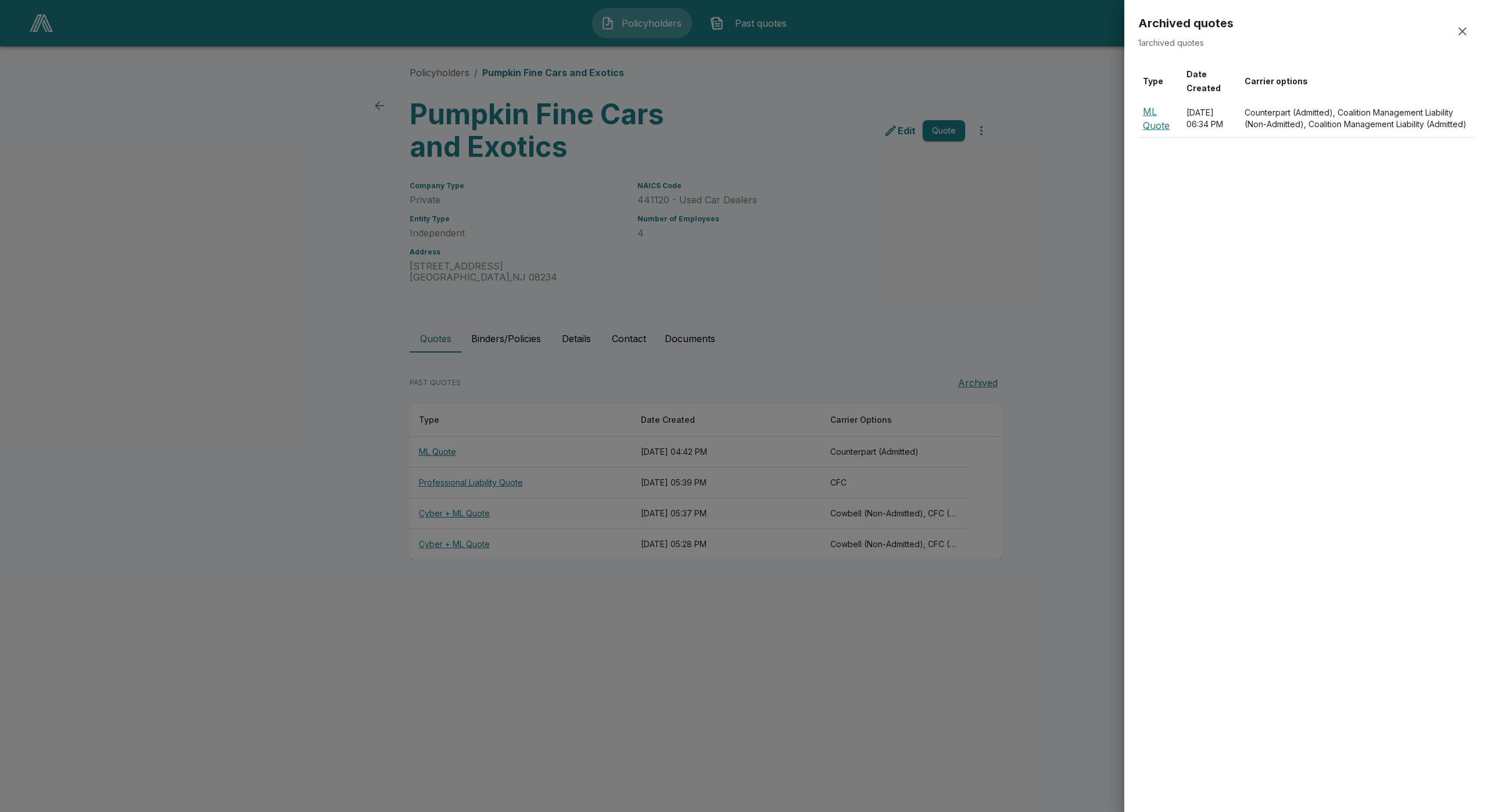
click at [911, 331] on div at bounding box center [744, 406] width 1488 height 812
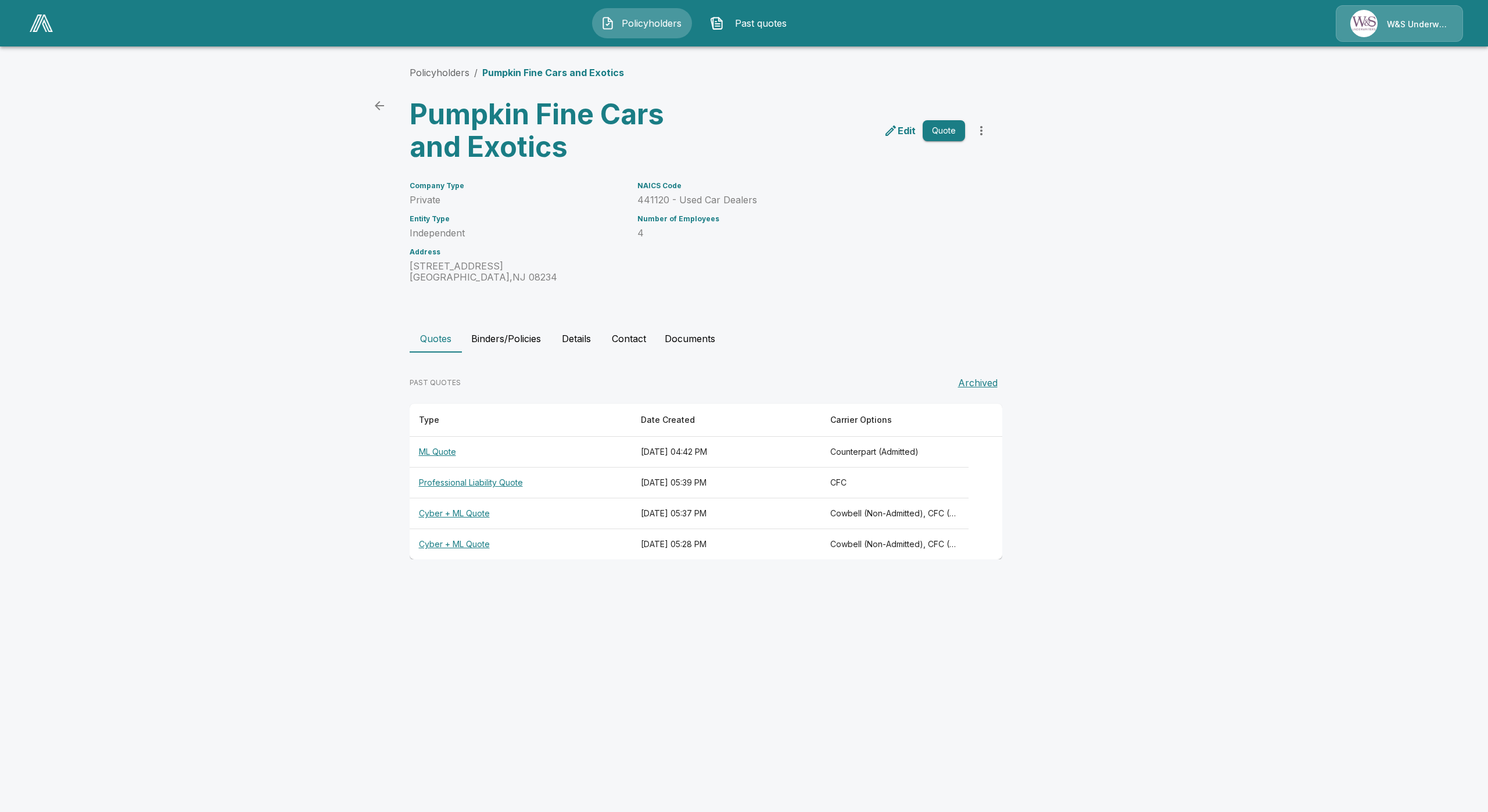
click at [451, 451] on th "ML Quote" at bounding box center [520, 452] width 222 height 31
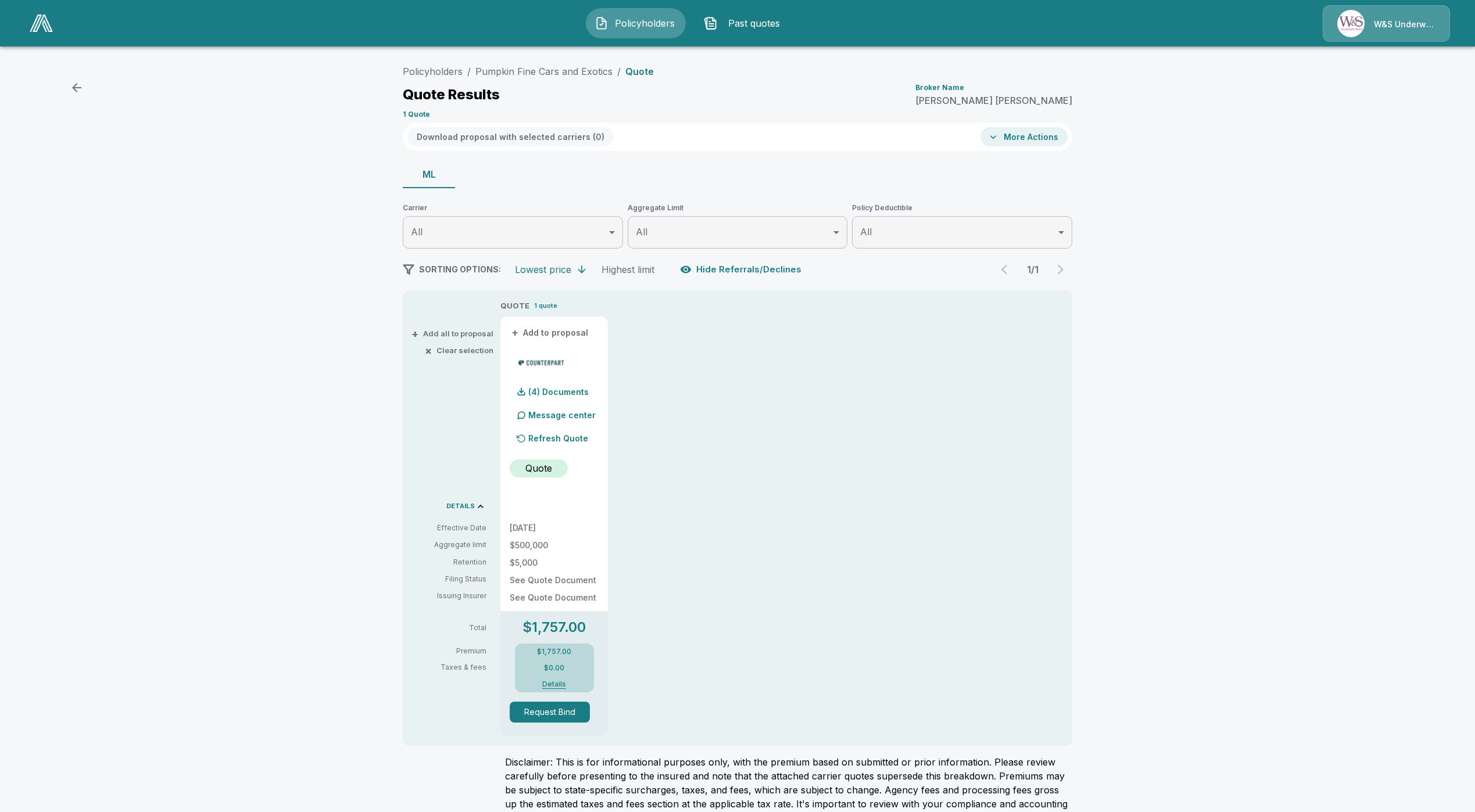
click at [574, 439] on p "Refresh Quote" at bounding box center [558, 439] width 60 height 12
click at [561, 683] on button "Details" at bounding box center [554, 684] width 46 height 7
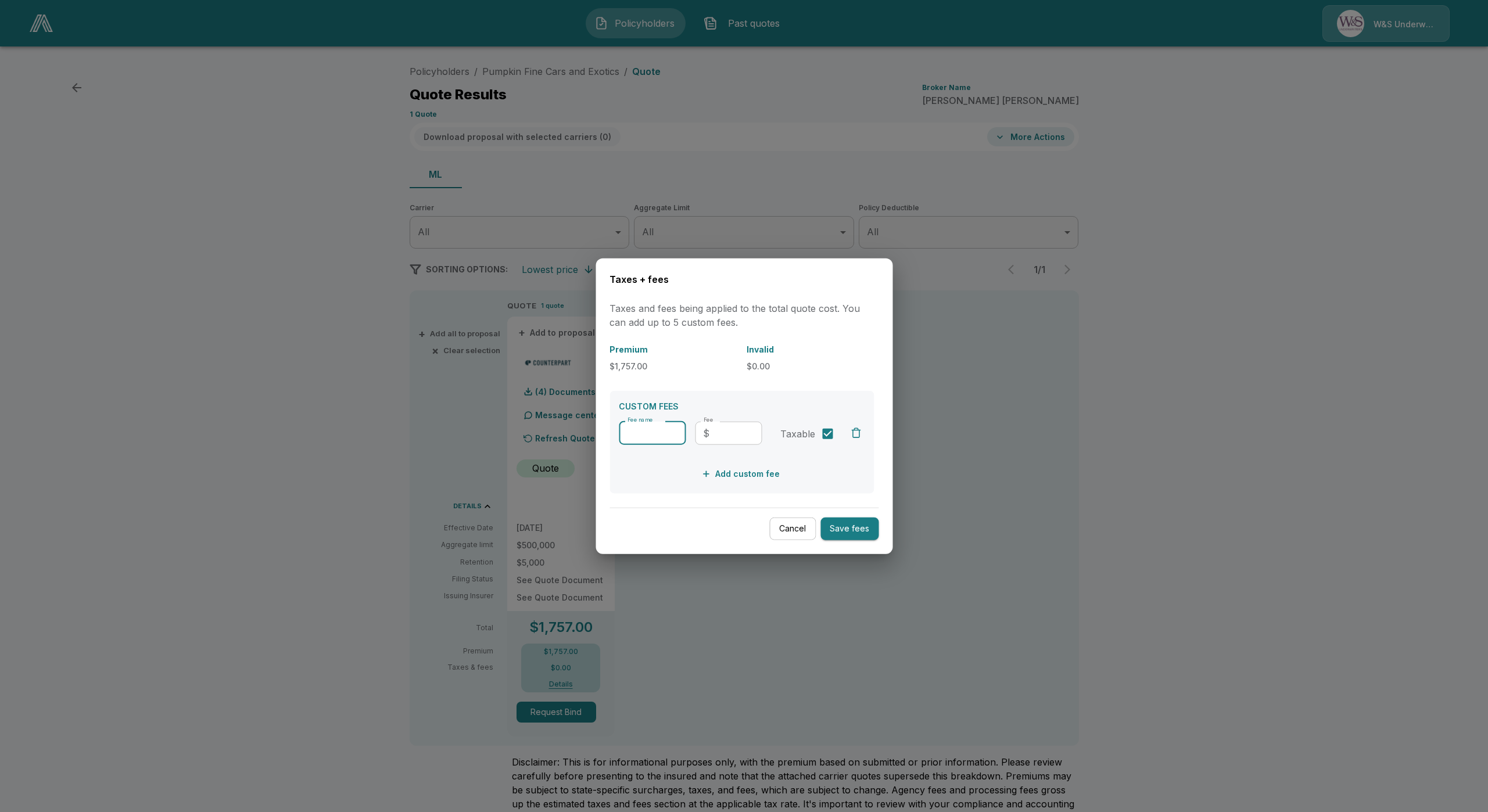
click at [649, 435] on input "Fee name" at bounding box center [653, 433] width 67 height 23
type input "*******"
click at [717, 428] on input "Fee" at bounding box center [738, 433] width 48 height 23
type input "*"
type input "**"
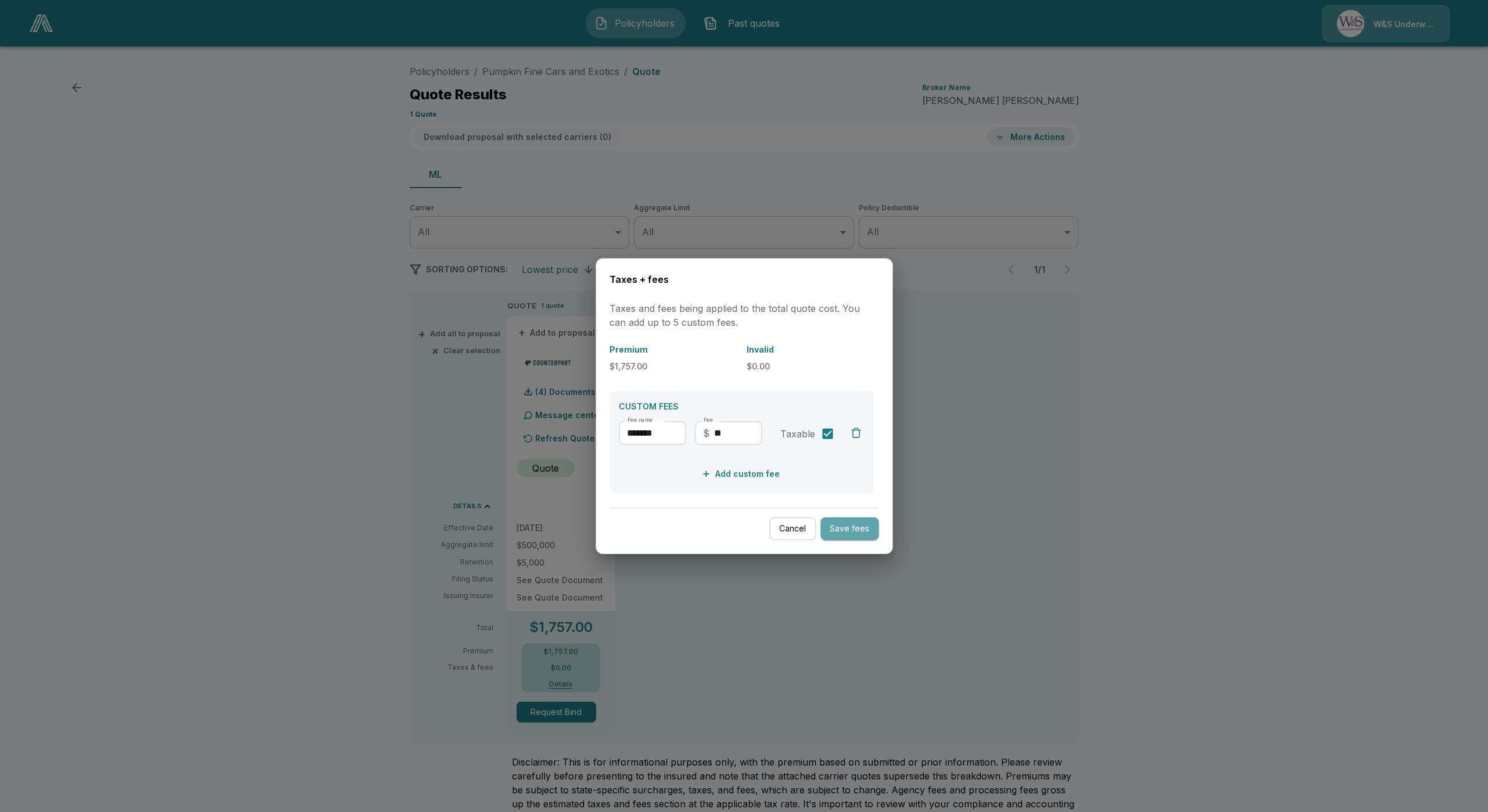
click at [862, 527] on button "Save fees" at bounding box center [850, 528] width 58 height 22
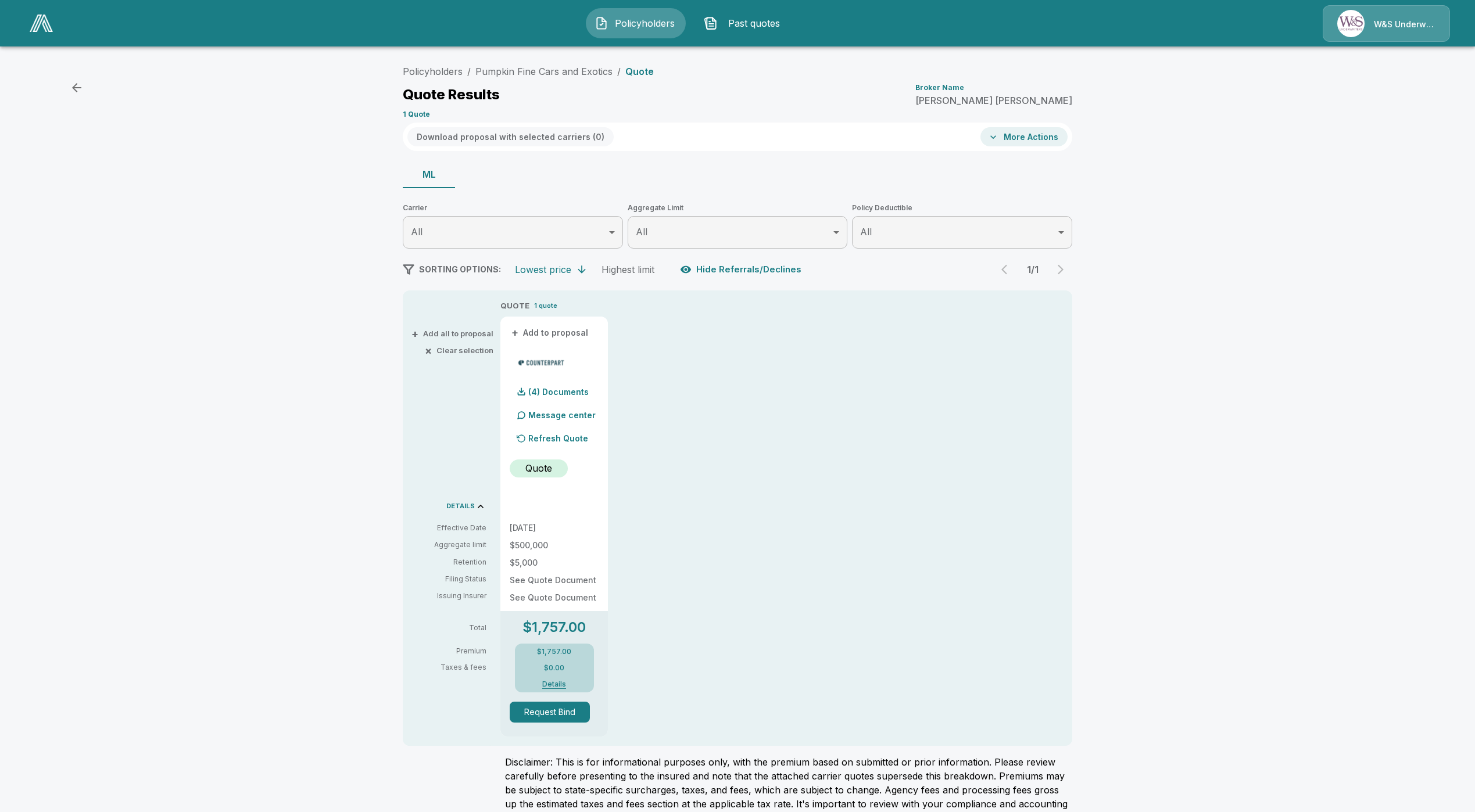
click at [552, 684] on button "Details" at bounding box center [554, 684] width 46 height 7
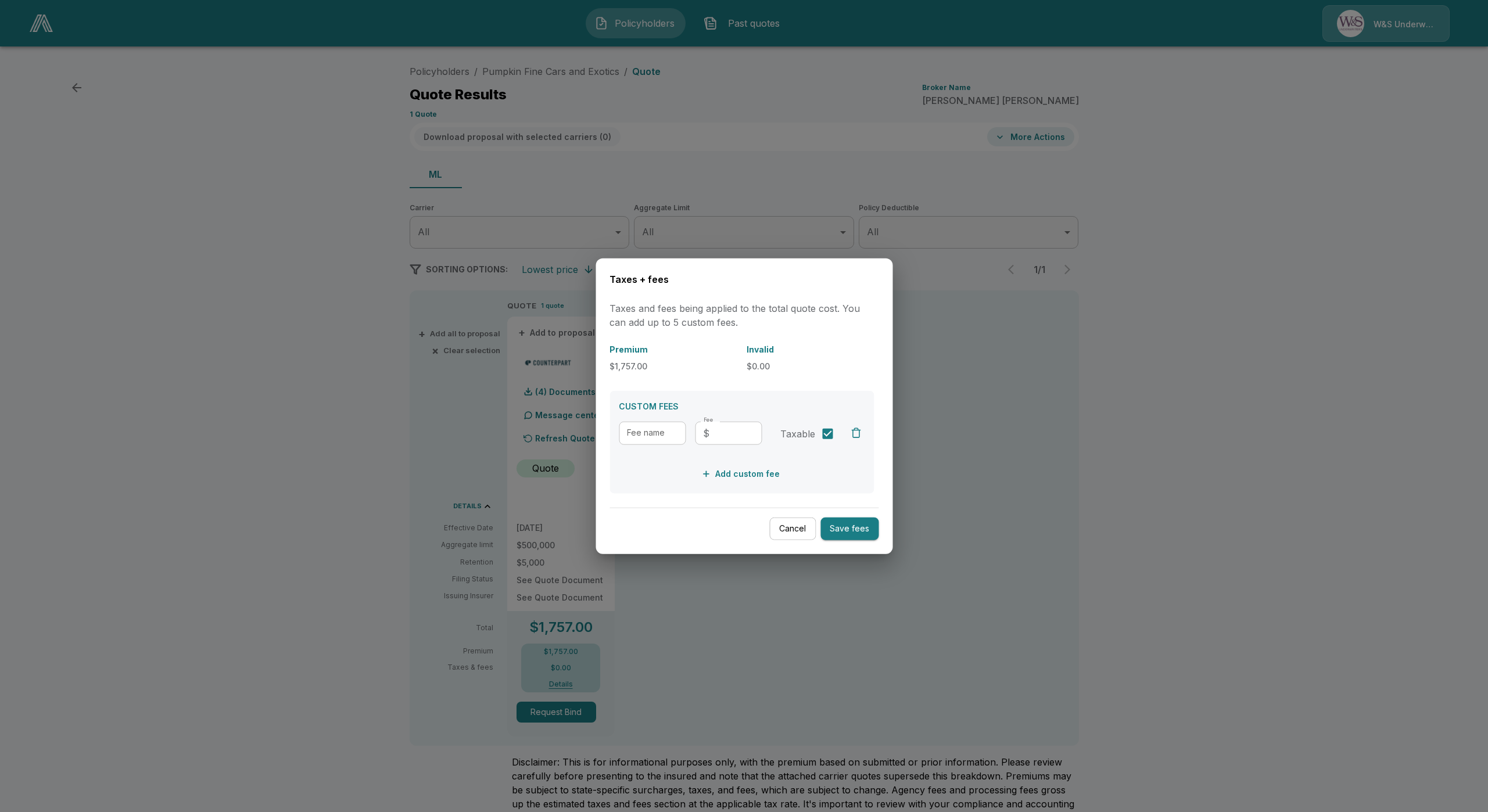
click at [363, 648] on div at bounding box center [744, 406] width 1488 height 812
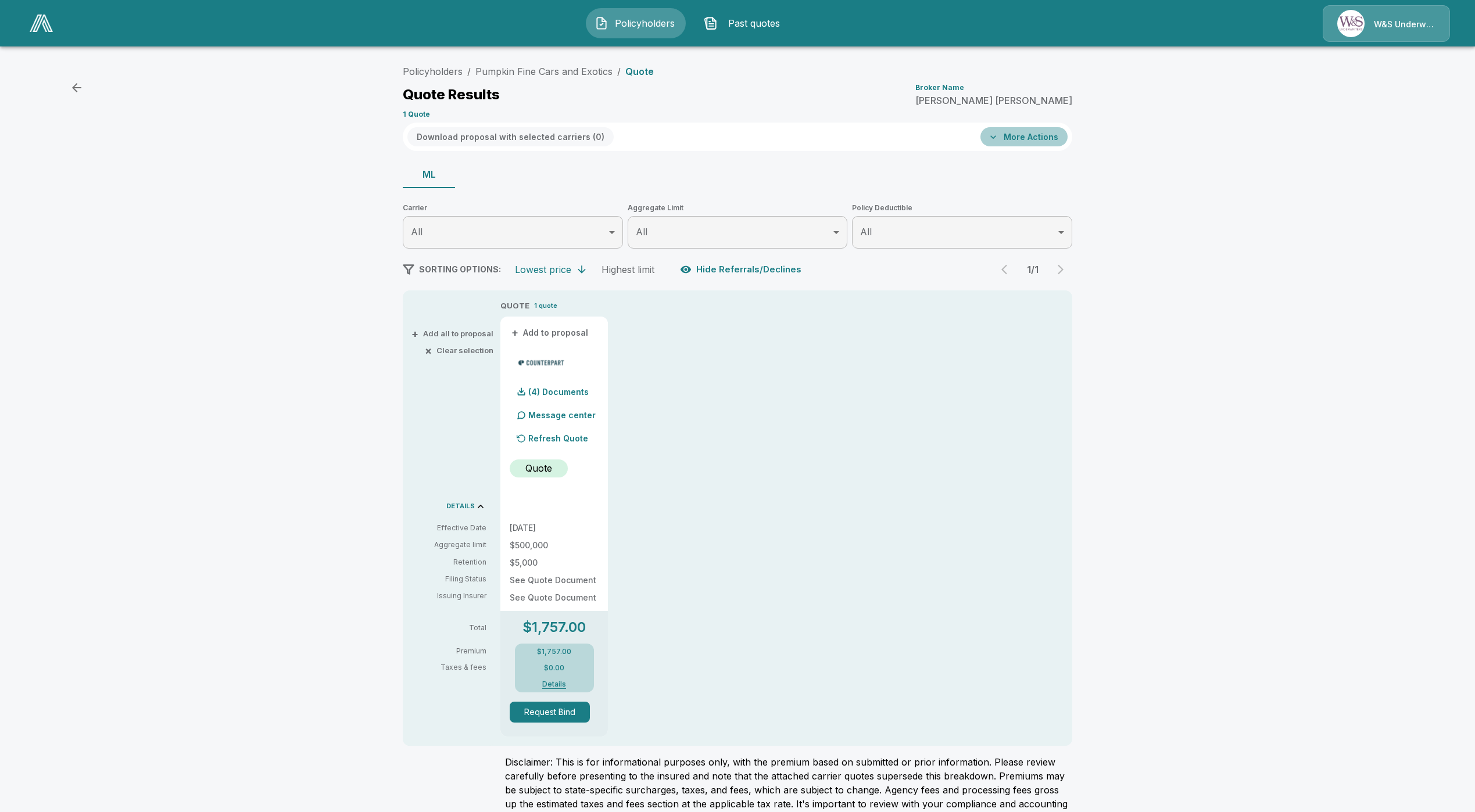
click at [1059, 133] on button "More Actions" at bounding box center [1024, 137] width 87 height 19
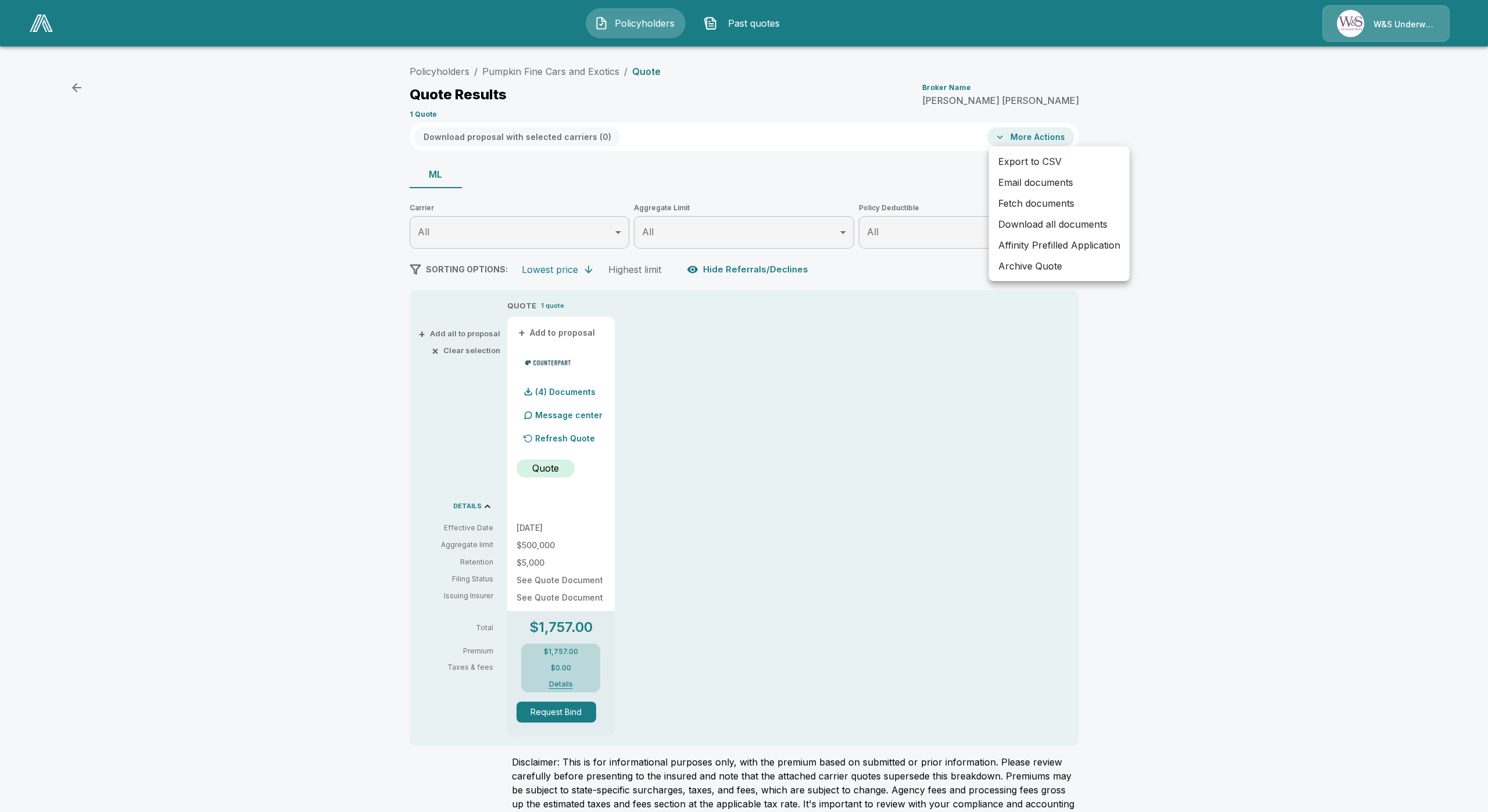
click at [722, 430] on div at bounding box center [744, 406] width 1488 height 812
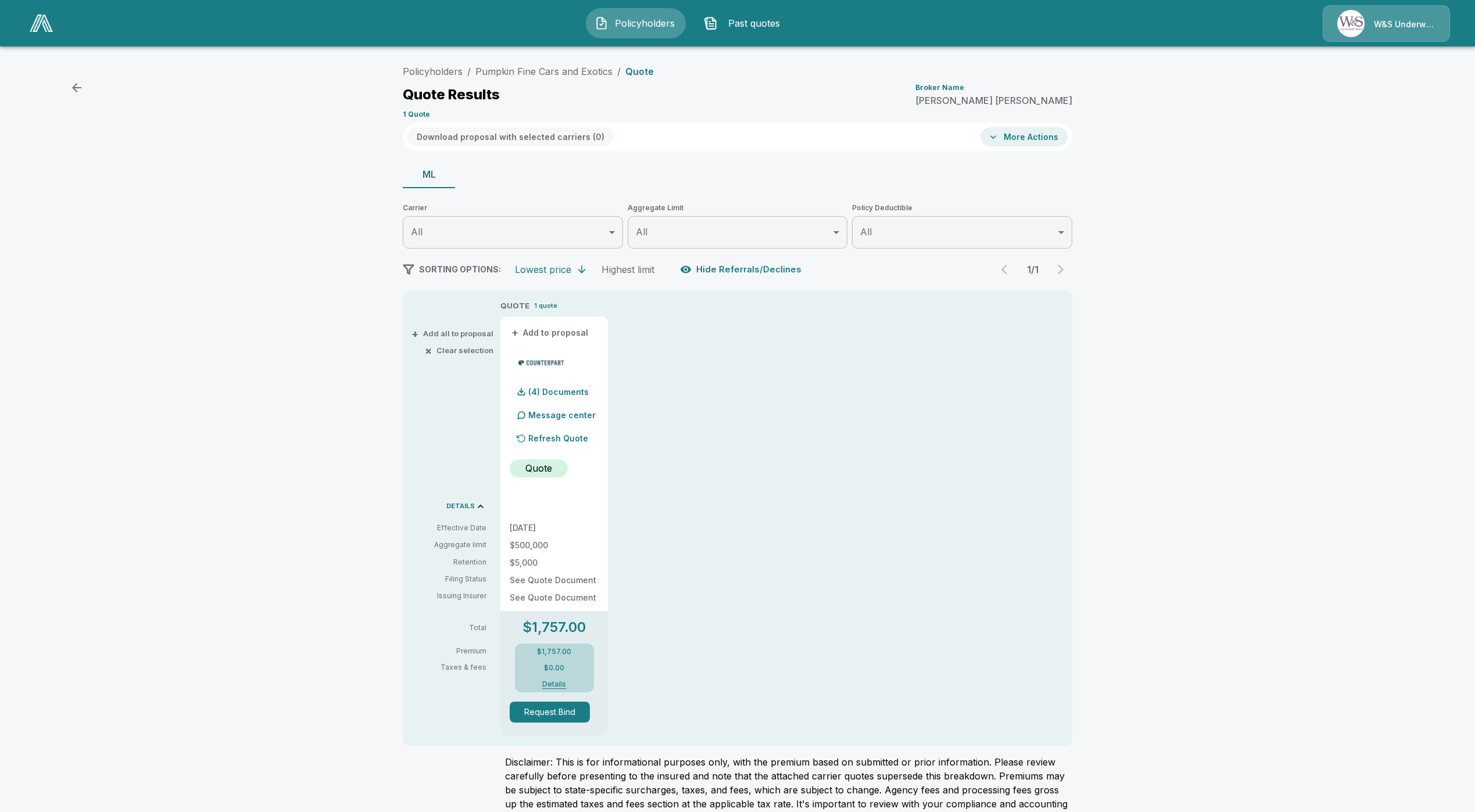
click at [1414, 32] on div "W&S Underwriters" at bounding box center [1386, 23] width 128 height 37
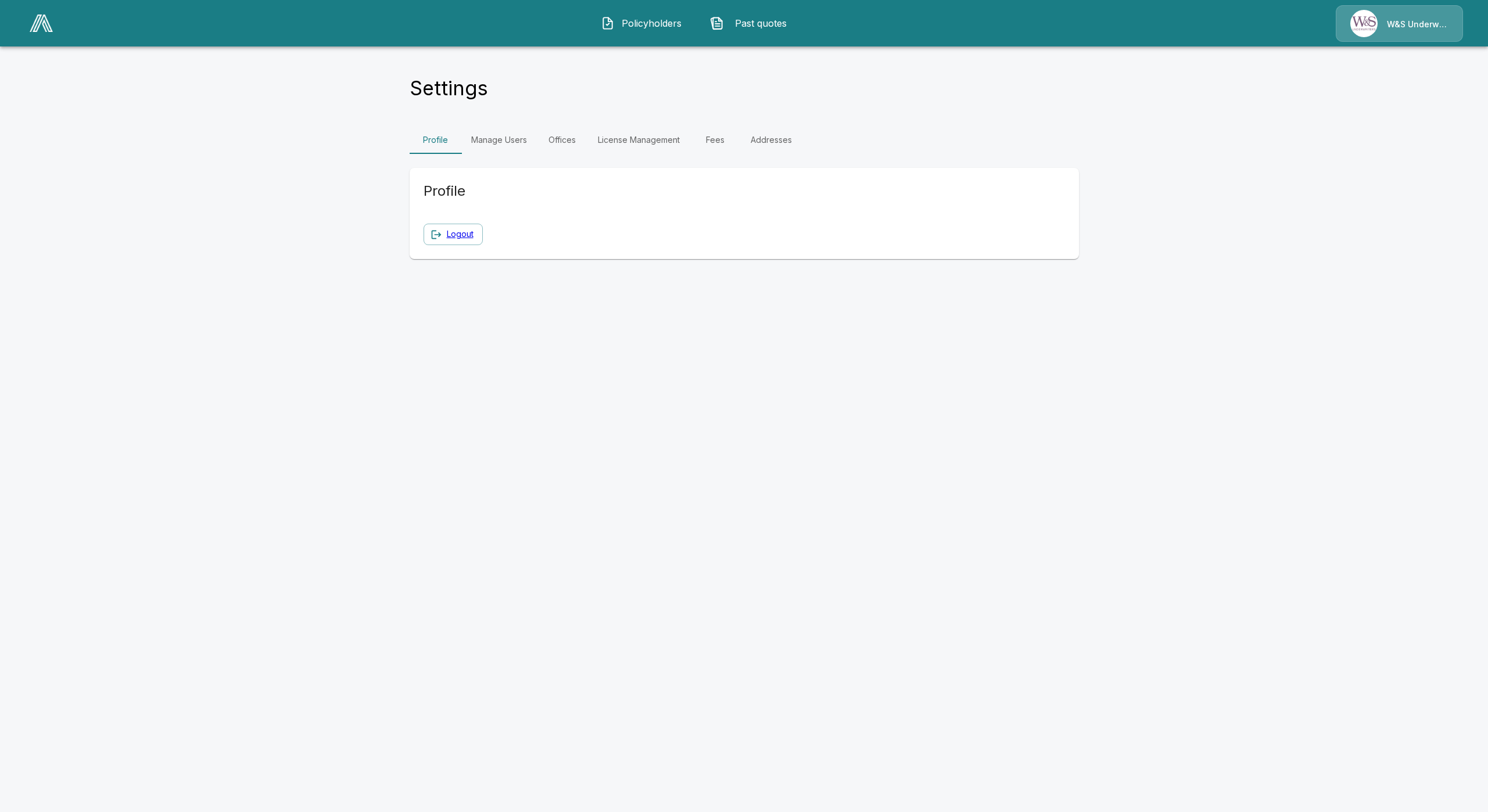
click at [719, 138] on link "Fees" at bounding box center [715, 140] width 52 height 28
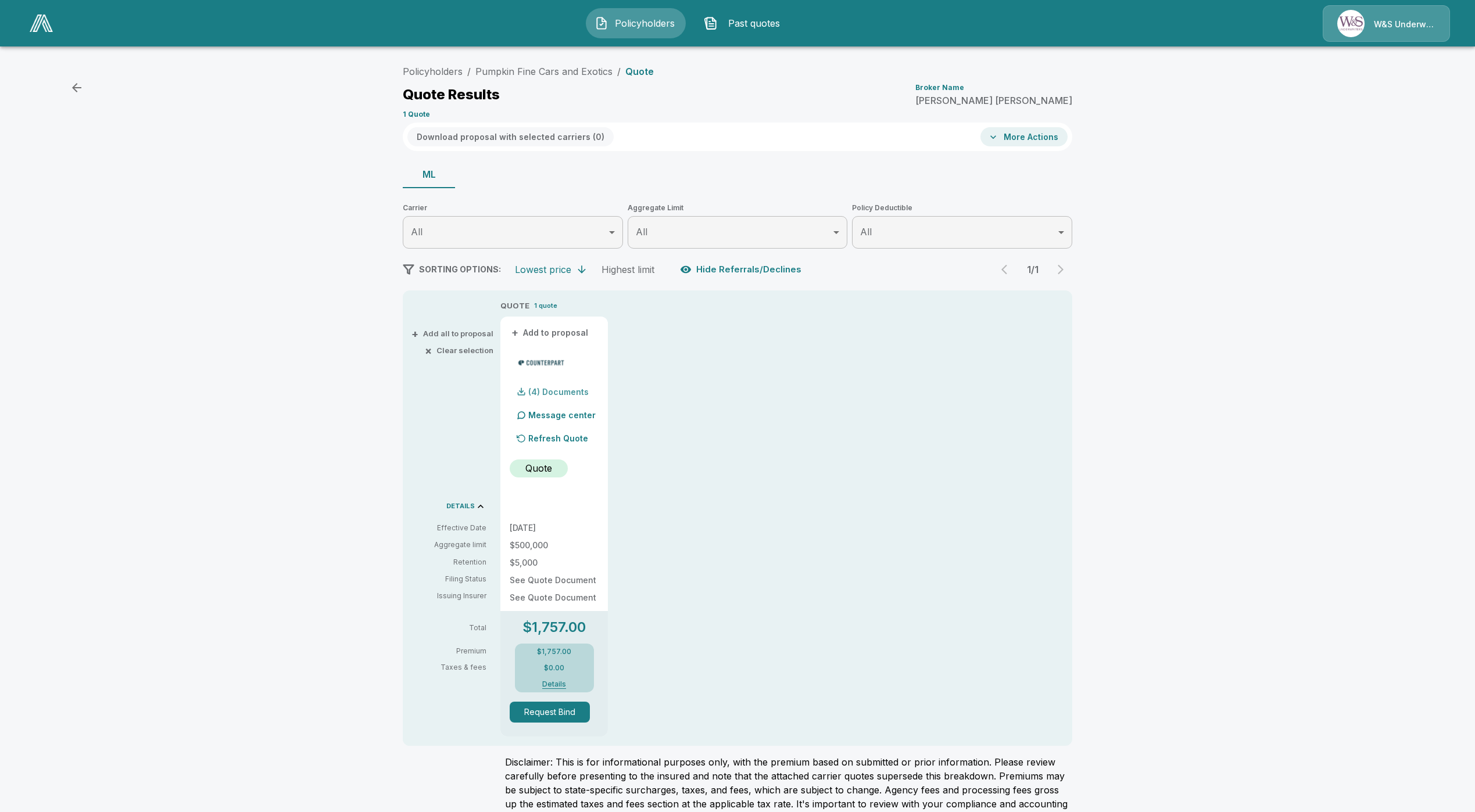
click at [550, 397] on div "(4) Documents" at bounding box center [549, 391] width 79 height 23
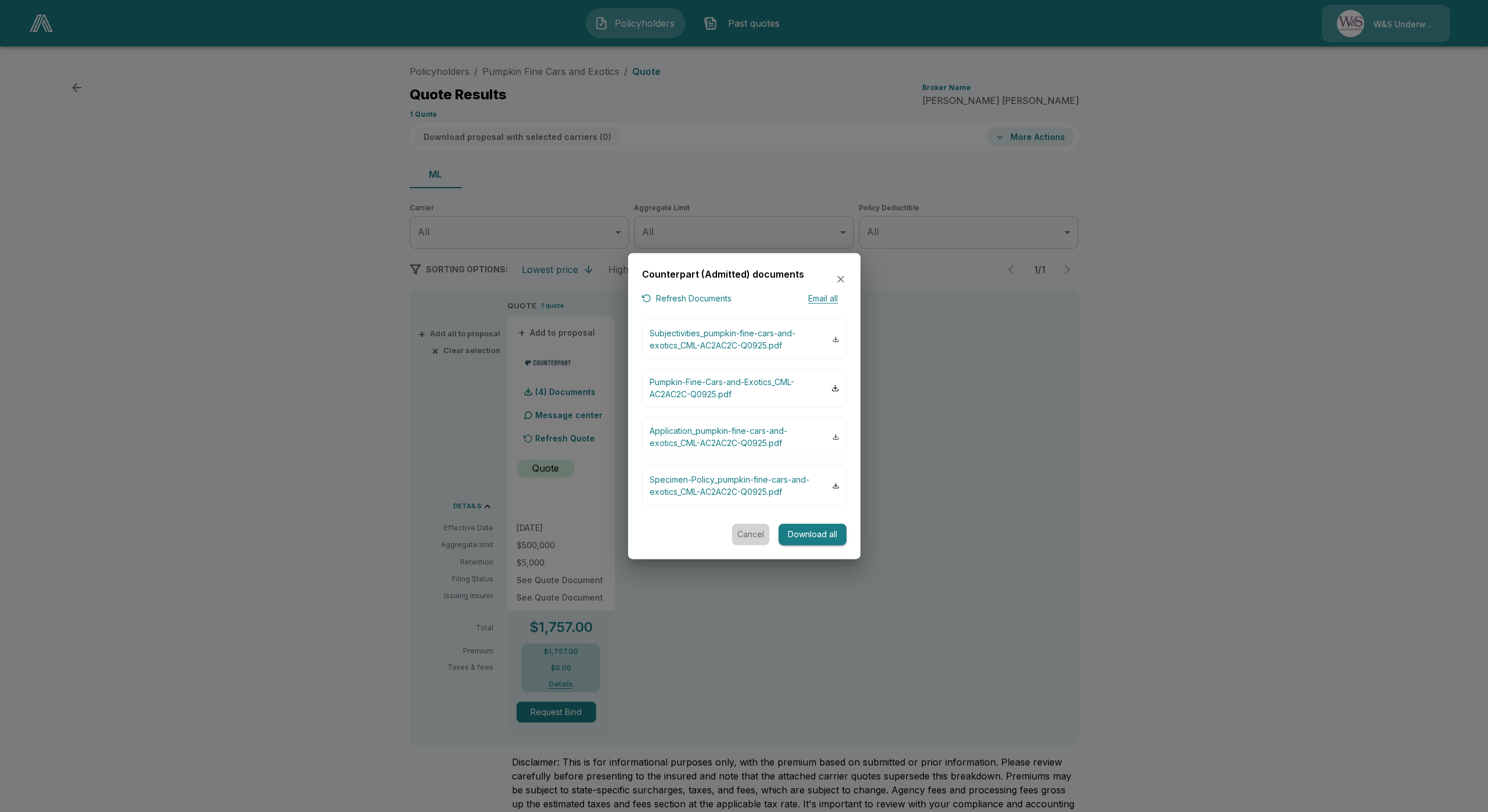
drag, startPoint x: 762, startPoint y: 530, endPoint x: 683, endPoint y: 610, distance: 112.4
click at [761, 532] on button "Cancel" at bounding box center [750, 534] width 37 height 21
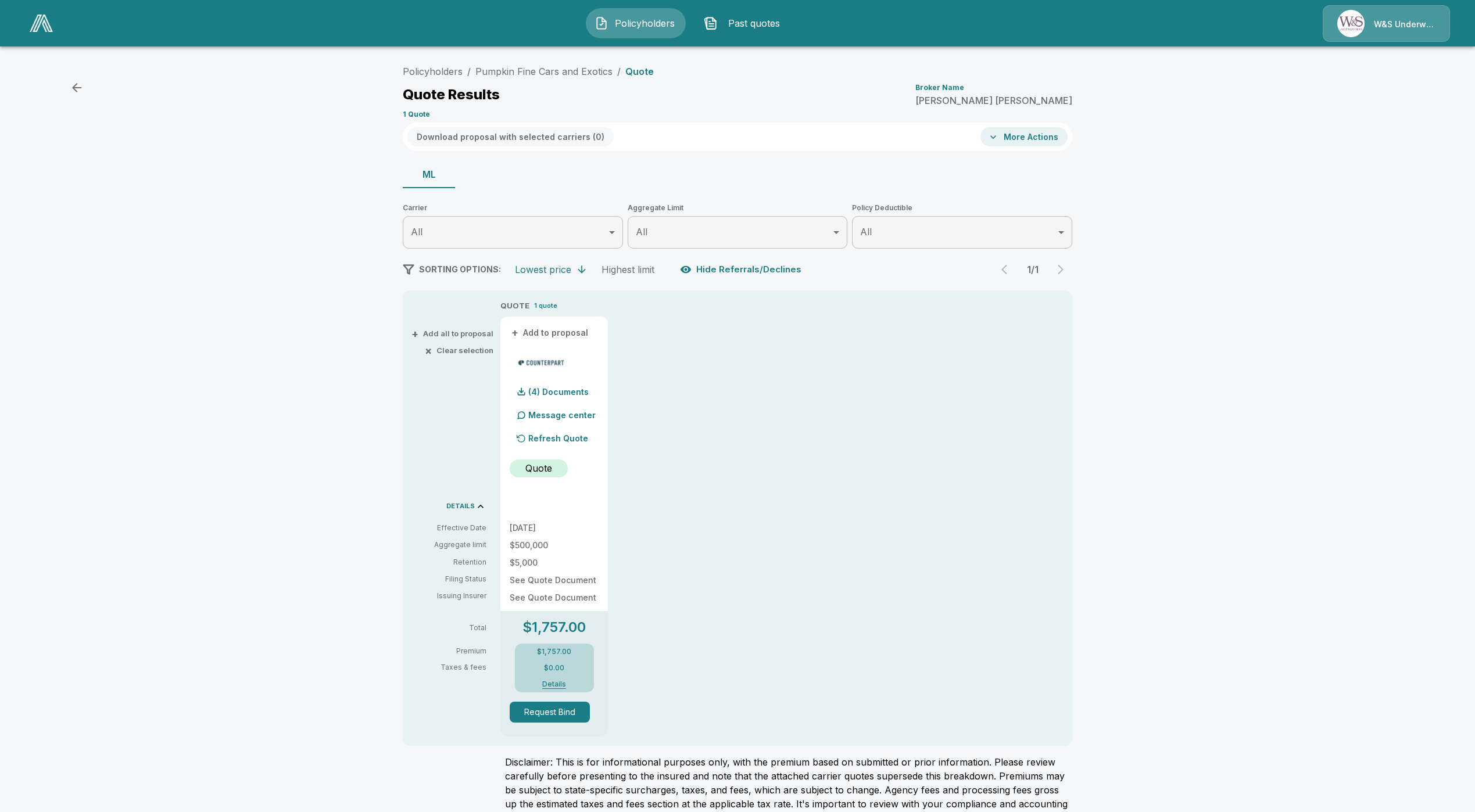
click at [564, 682] on button "Details" at bounding box center [554, 684] width 46 height 7
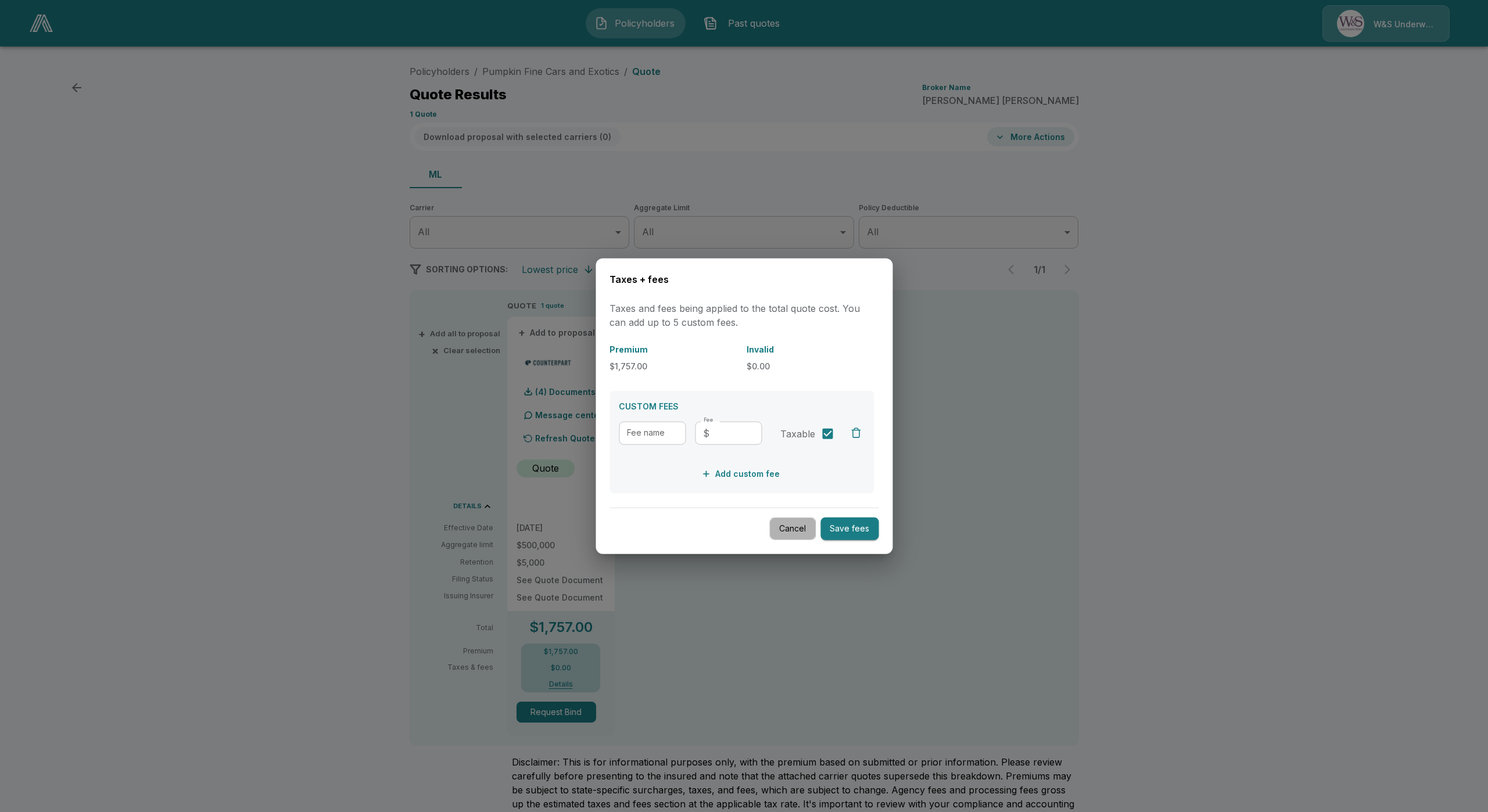
click at [778, 536] on button "Cancel" at bounding box center [792, 528] width 46 height 22
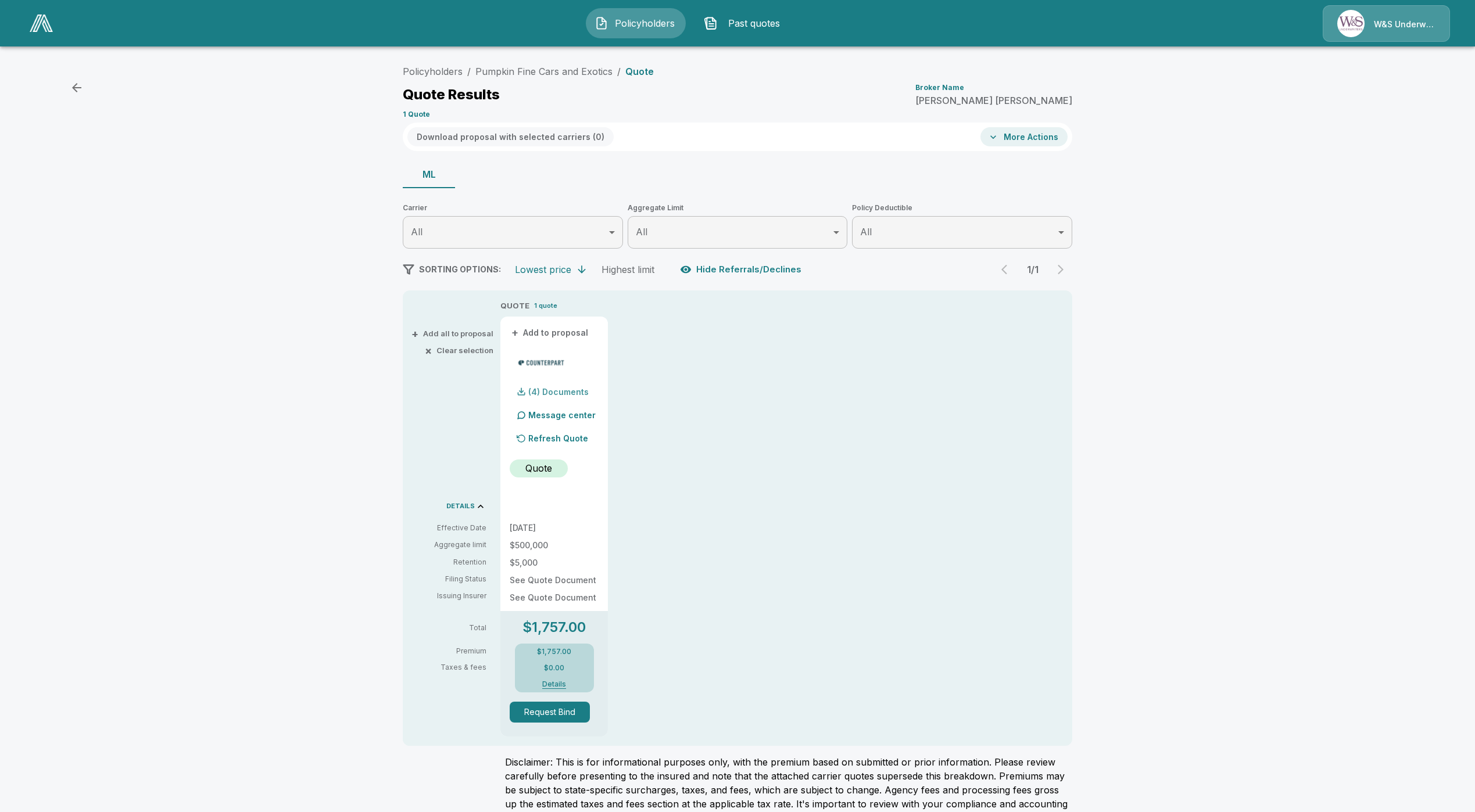
click at [558, 396] on p "(4) Documents" at bounding box center [558, 391] width 61 height 8
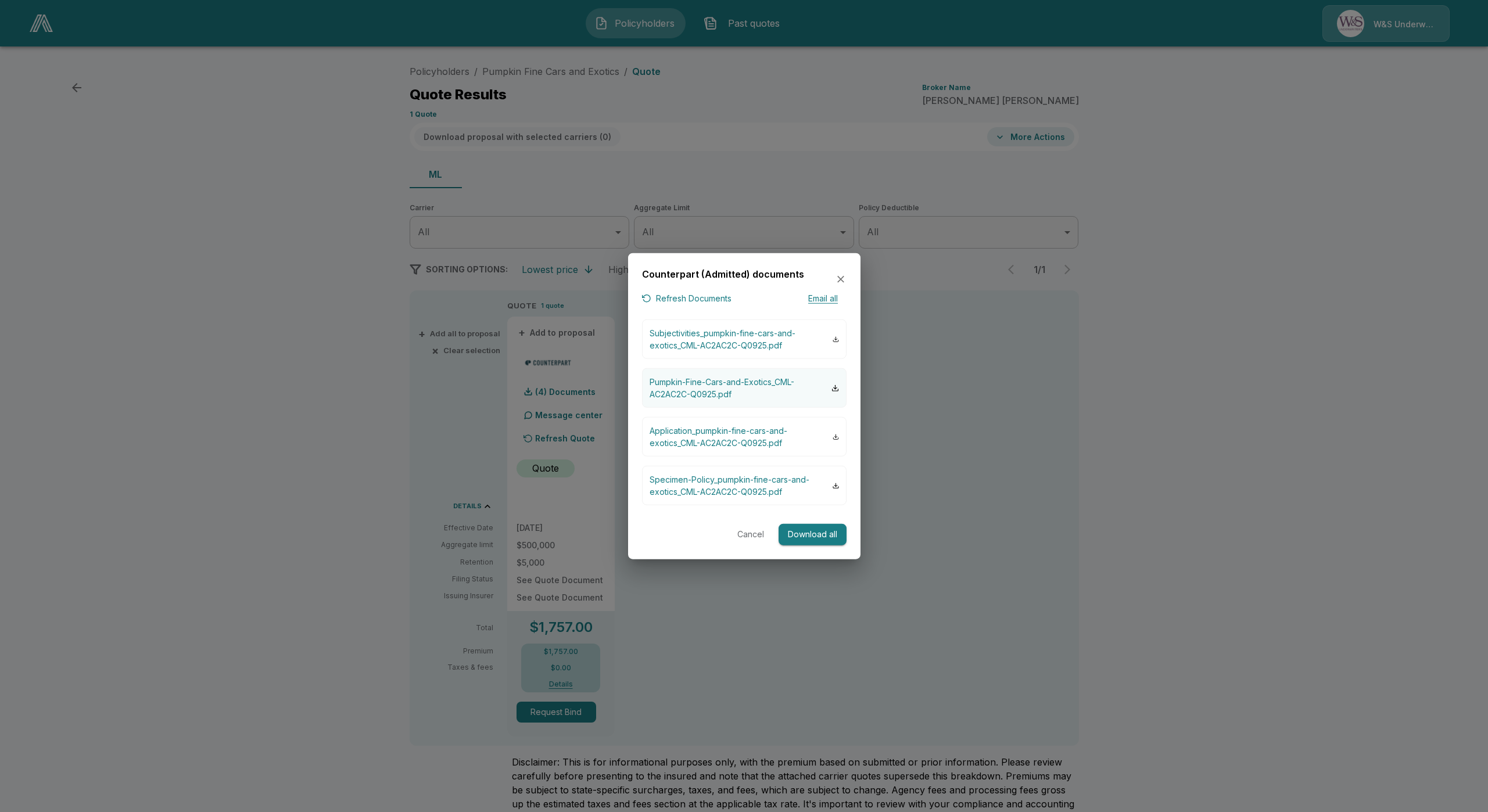
click at [746, 397] on p "Pumpkin-Fine-Cars-and-Exotics_CML-AC2AC2C-Q0925.pdf" at bounding box center [740, 388] width 182 height 24
click at [838, 287] on div "Counterpart (Admitted) documents" at bounding box center [744, 279] width 205 height 24
click at [838, 281] on div "Counterpart (Admitted) documents" at bounding box center [744, 279] width 205 height 24
click at [840, 282] on icon "button" at bounding box center [841, 280] width 12 height 12
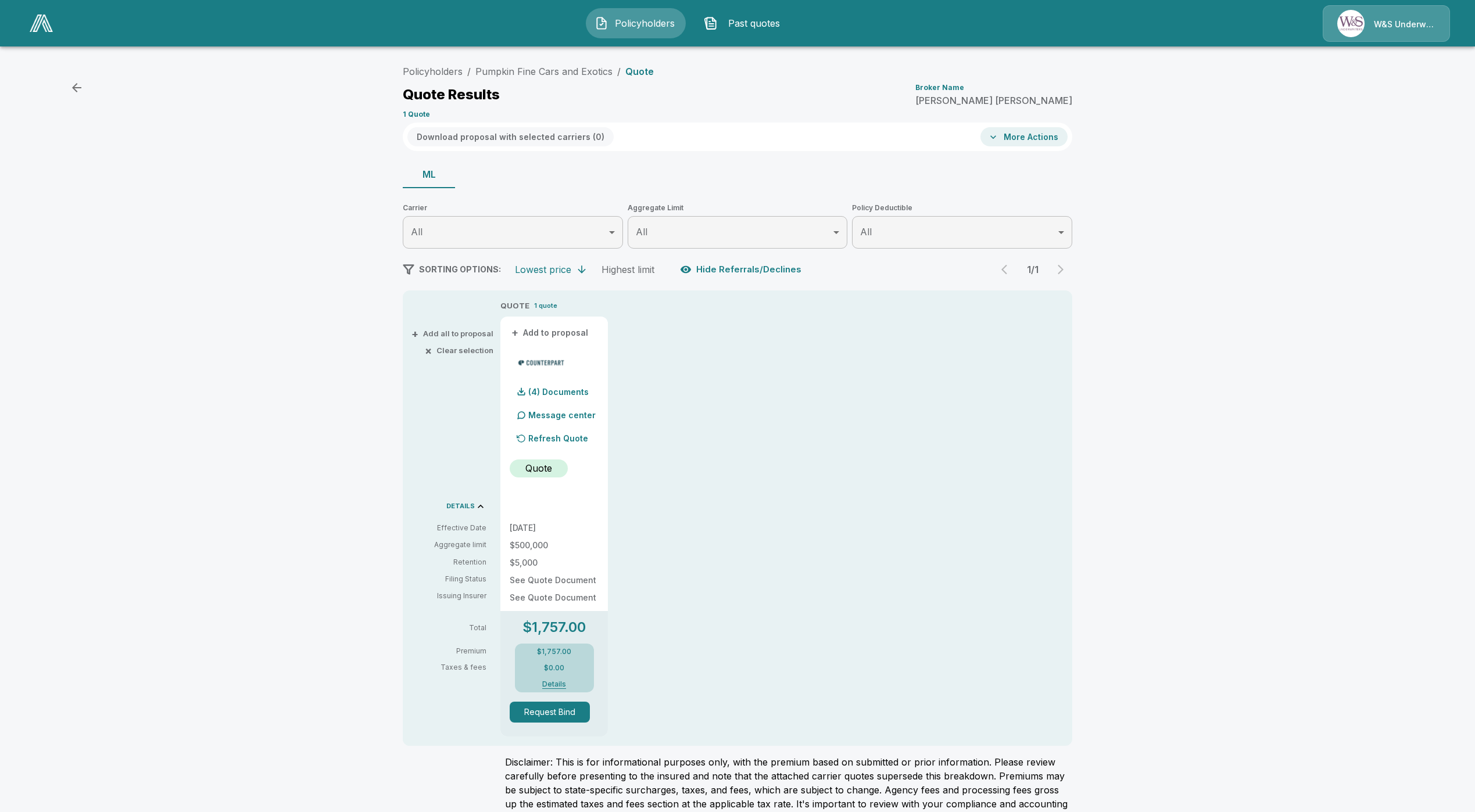
drag, startPoint x: 821, startPoint y: 390, endPoint x: 815, endPoint y: 382, distance: 10.0
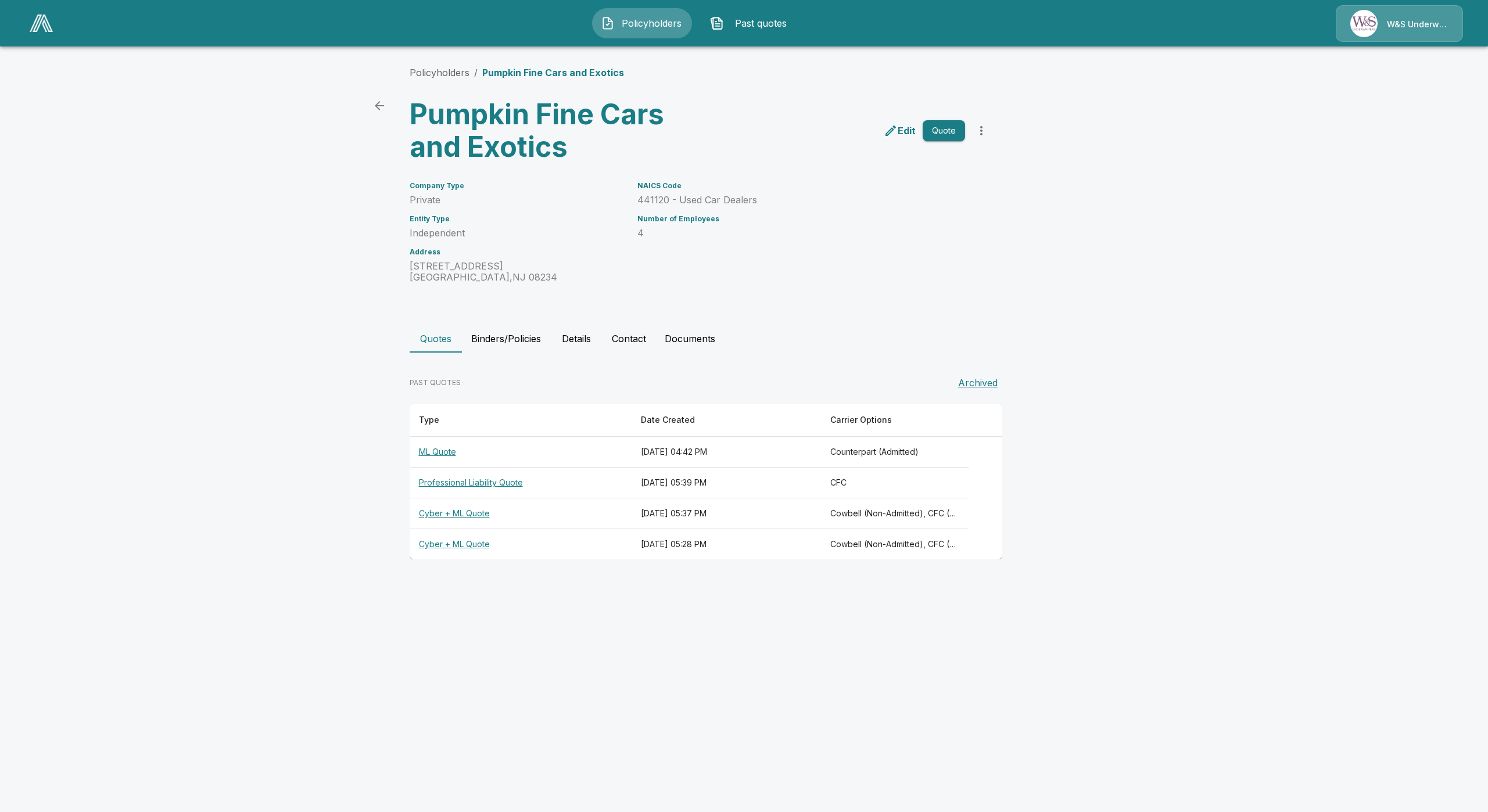
click at [447, 512] on th "Cyber + ML Quote" at bounding box center [520, 514] width 222 height 31
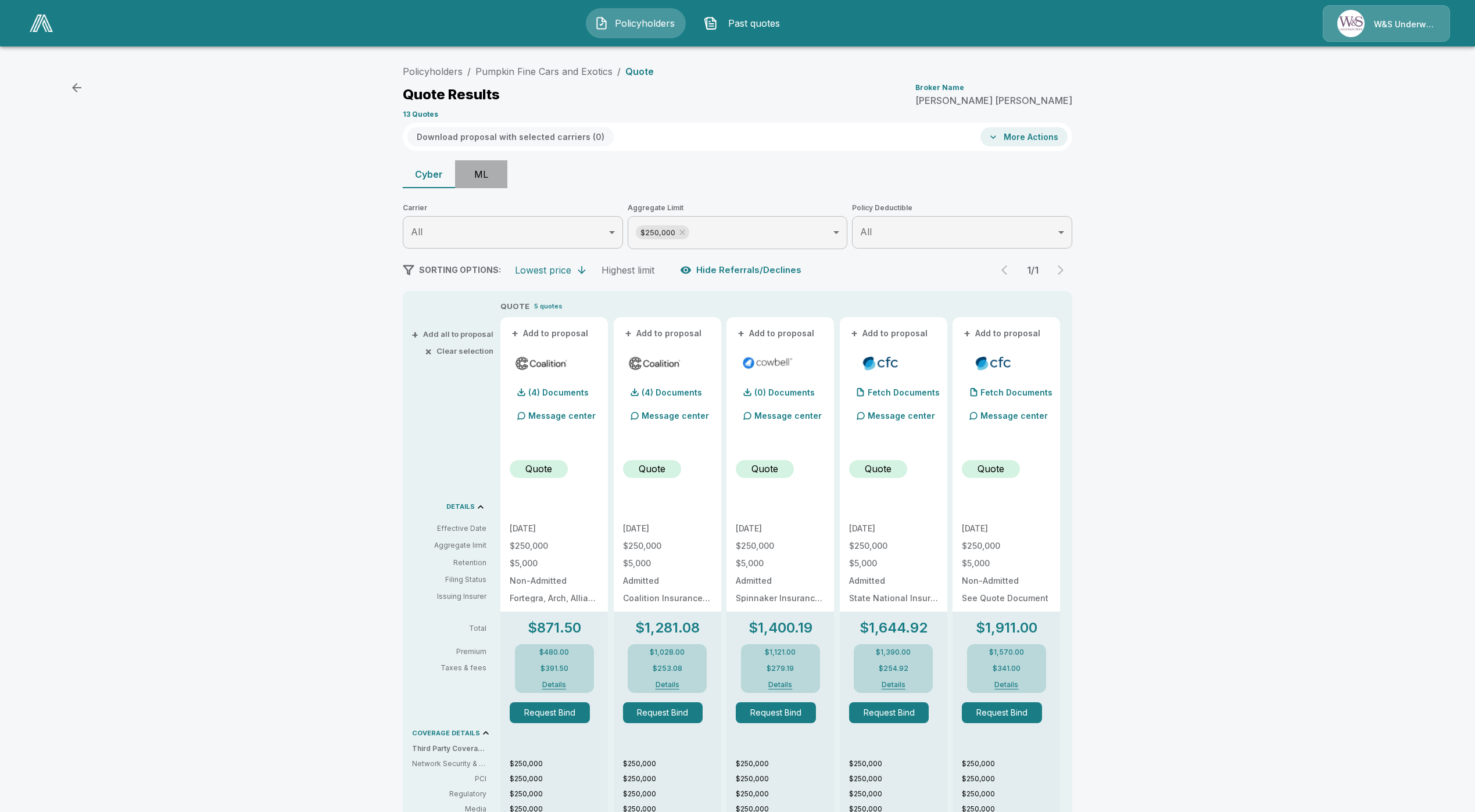
click at [487, 180] on button "ML" at bounding box center [481, 174] width 52 height 28
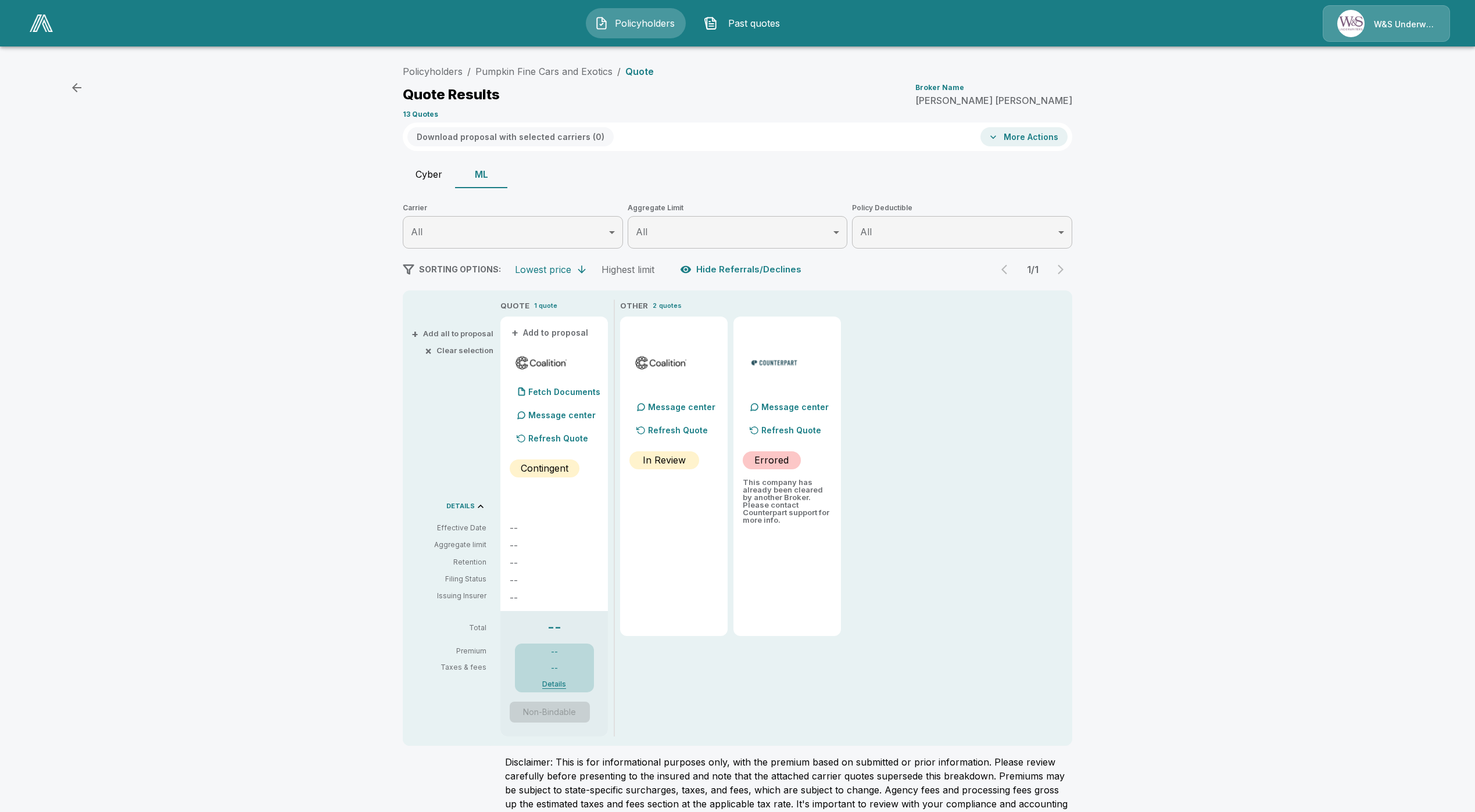
click at [811, 429] on p "Refresh Quote" at bounding box center [791, 430] width 60 height 12
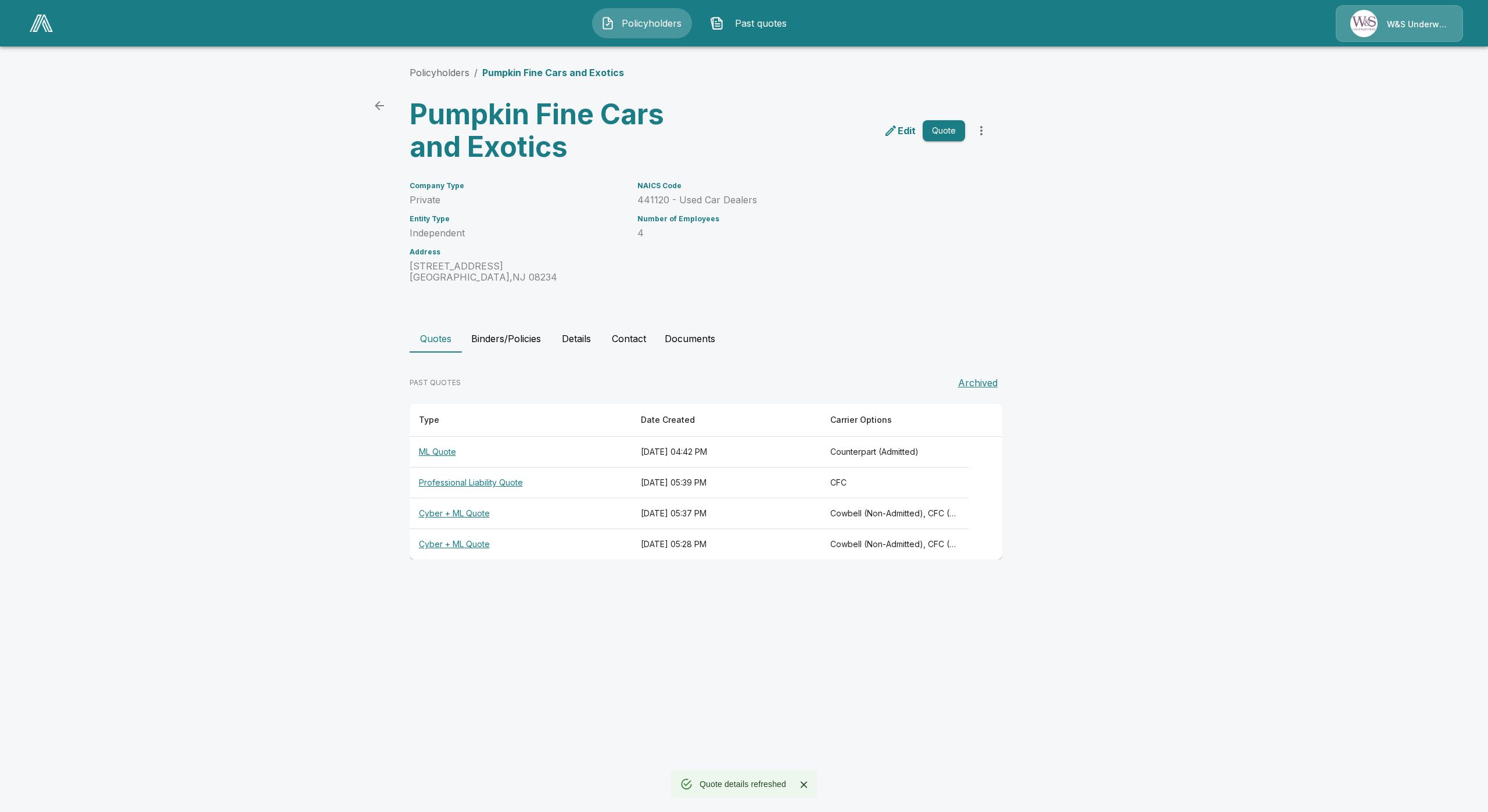
click at [427, 540] on th "Cyber + ML Quote" at bounding box center [520, 545] width 222 height 31
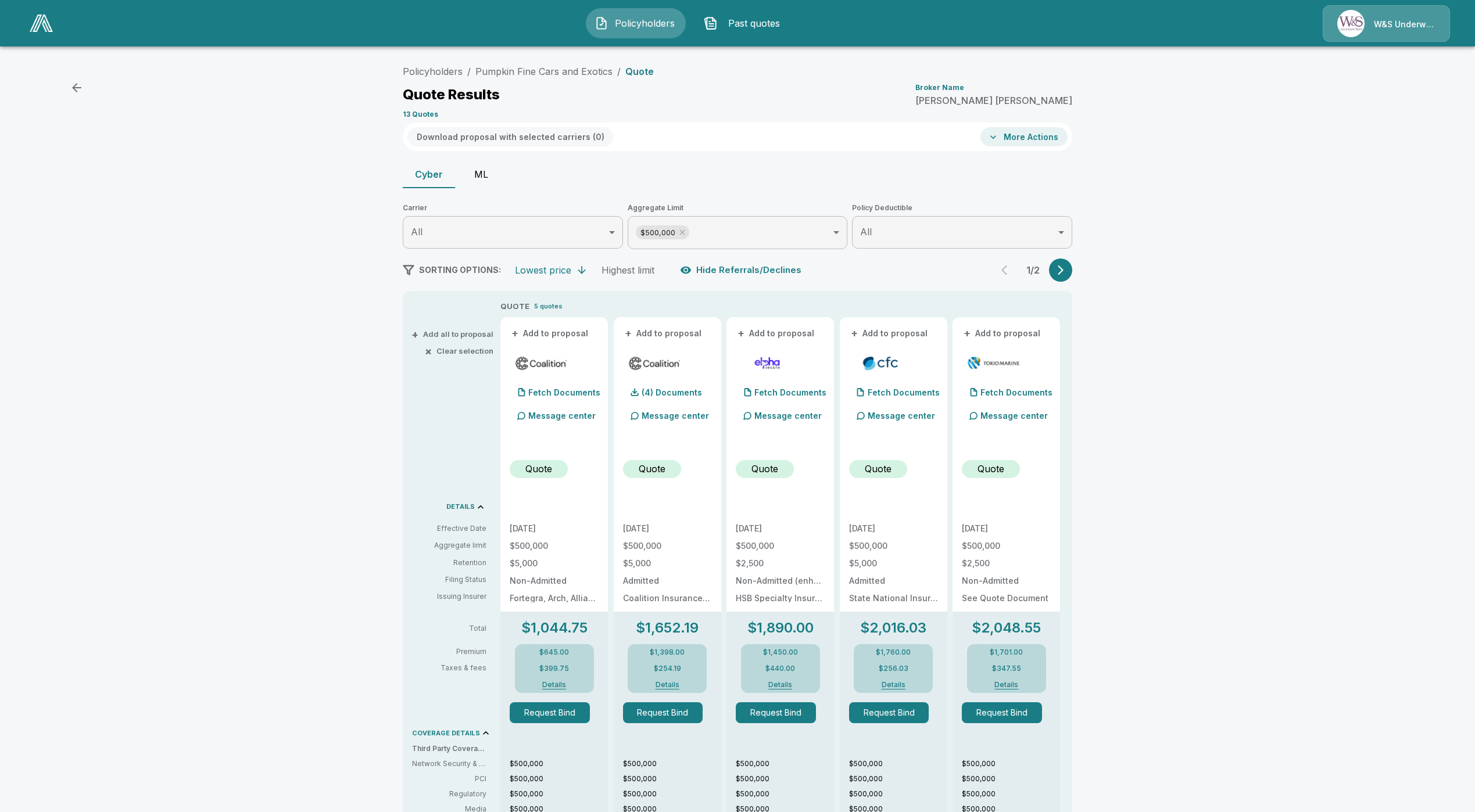
click at [469, 182] on button "ML" at bounding box center [481, 174] width 52 height 28
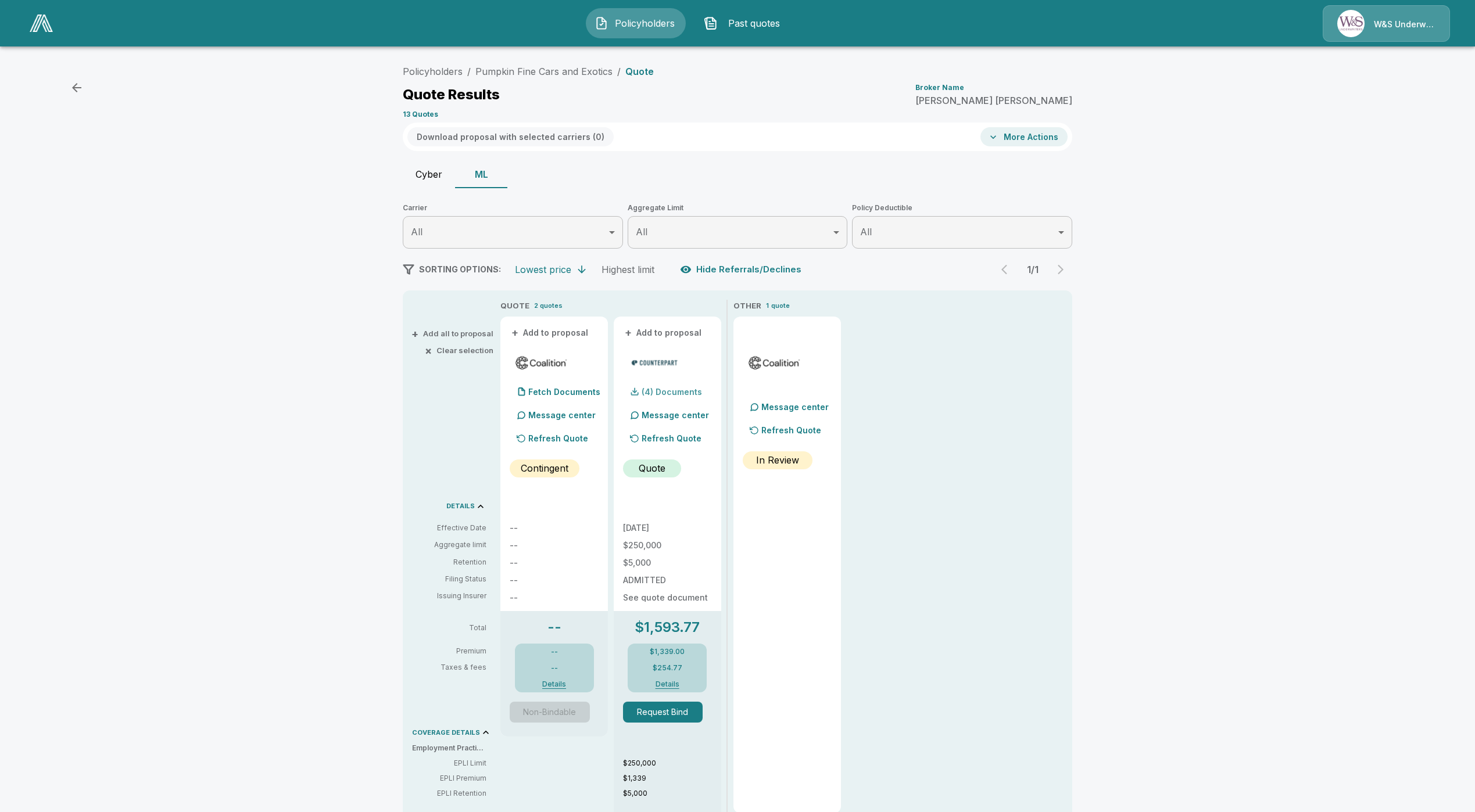
click at [672, 392] on p "(4) Documents" at bounding box center [672, 391] width 61 height 8
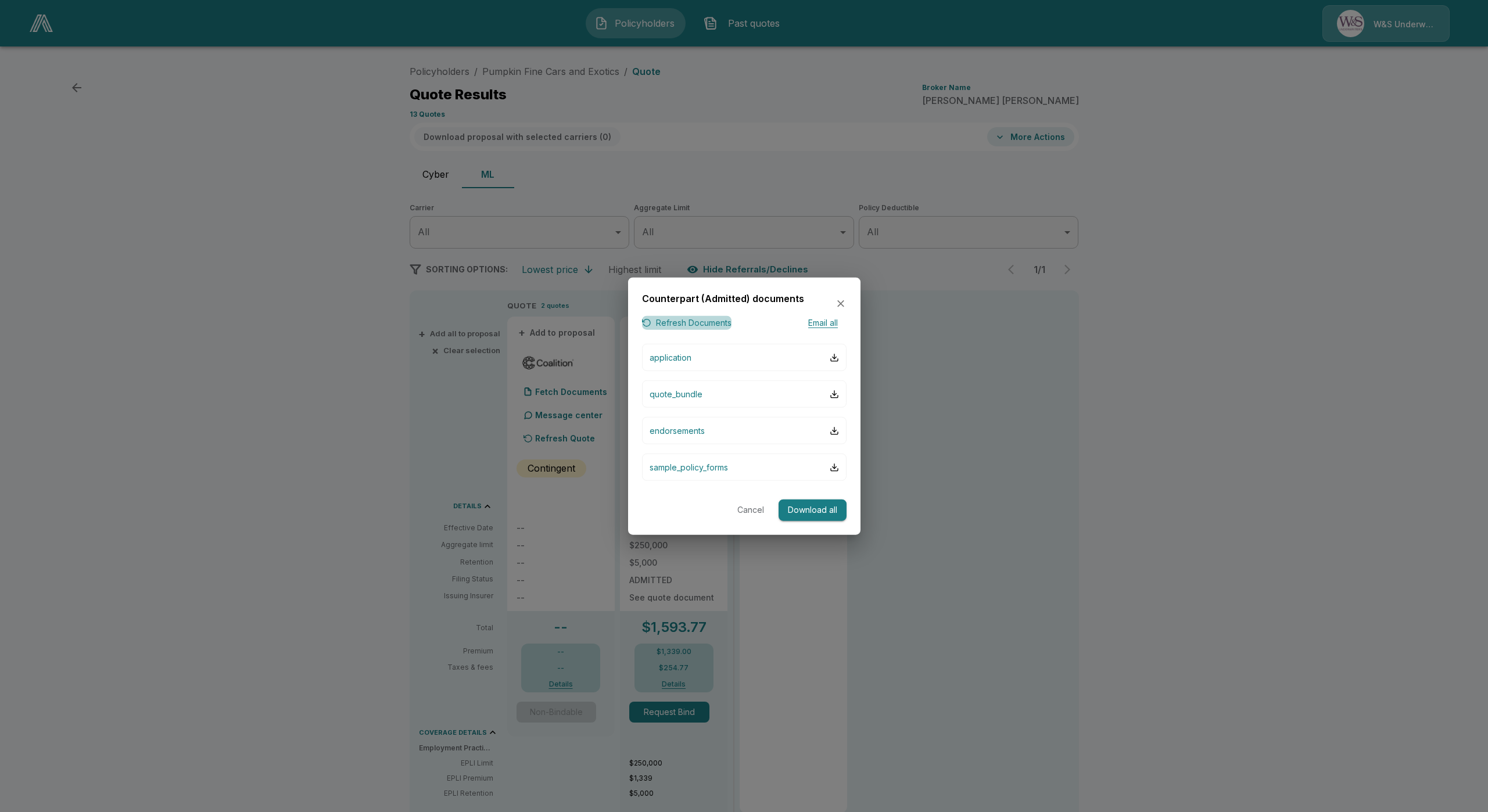
click at [702, 319] on button "Refresh Documents" at bounding box center [687, 322] width 89 height 15
click at [843, 300] on icon "button" at bounding box center [841, 304] width 12 height 12
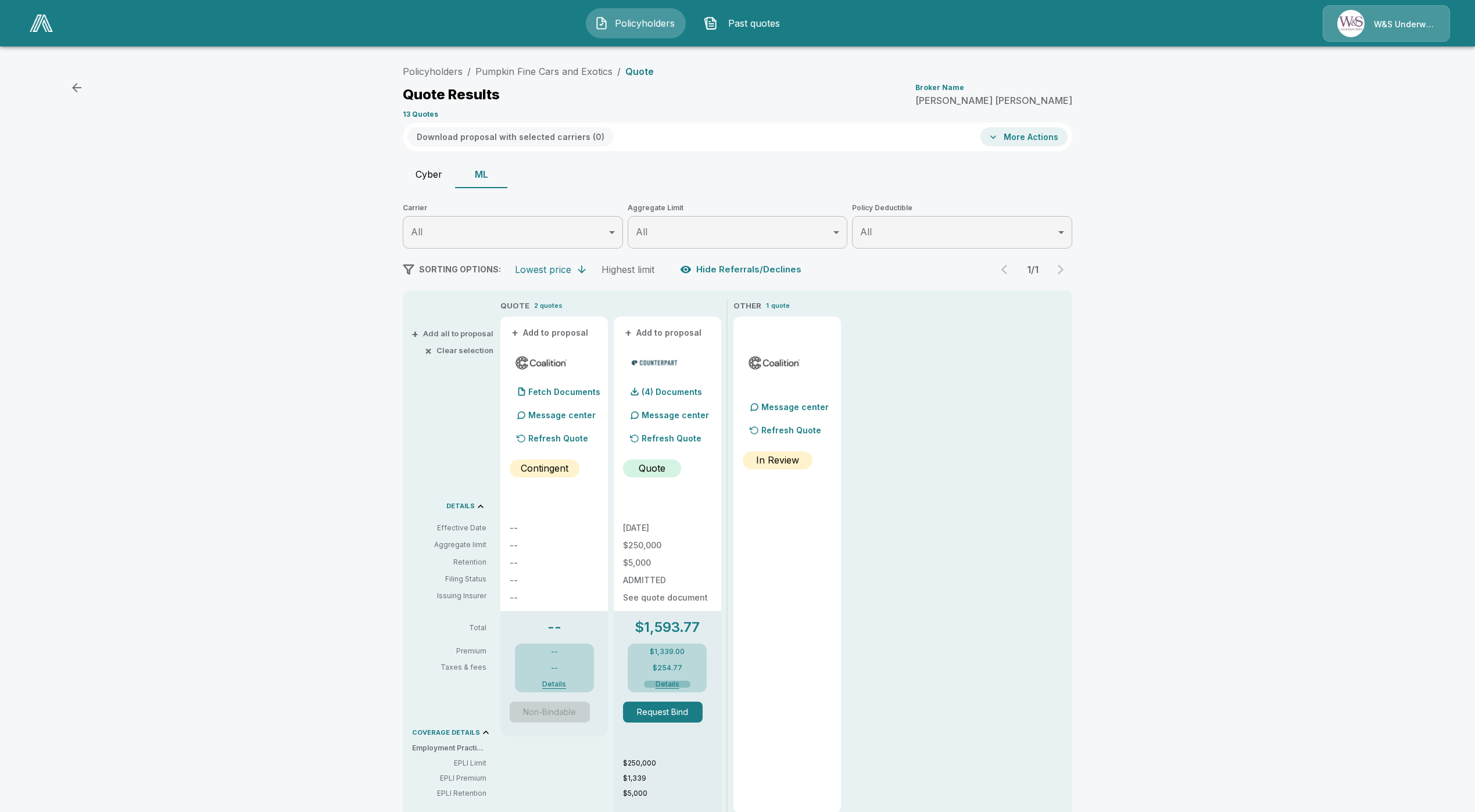
click at [666, 684] on button "Details" at bounding box center [667, 684] width 46 height 7
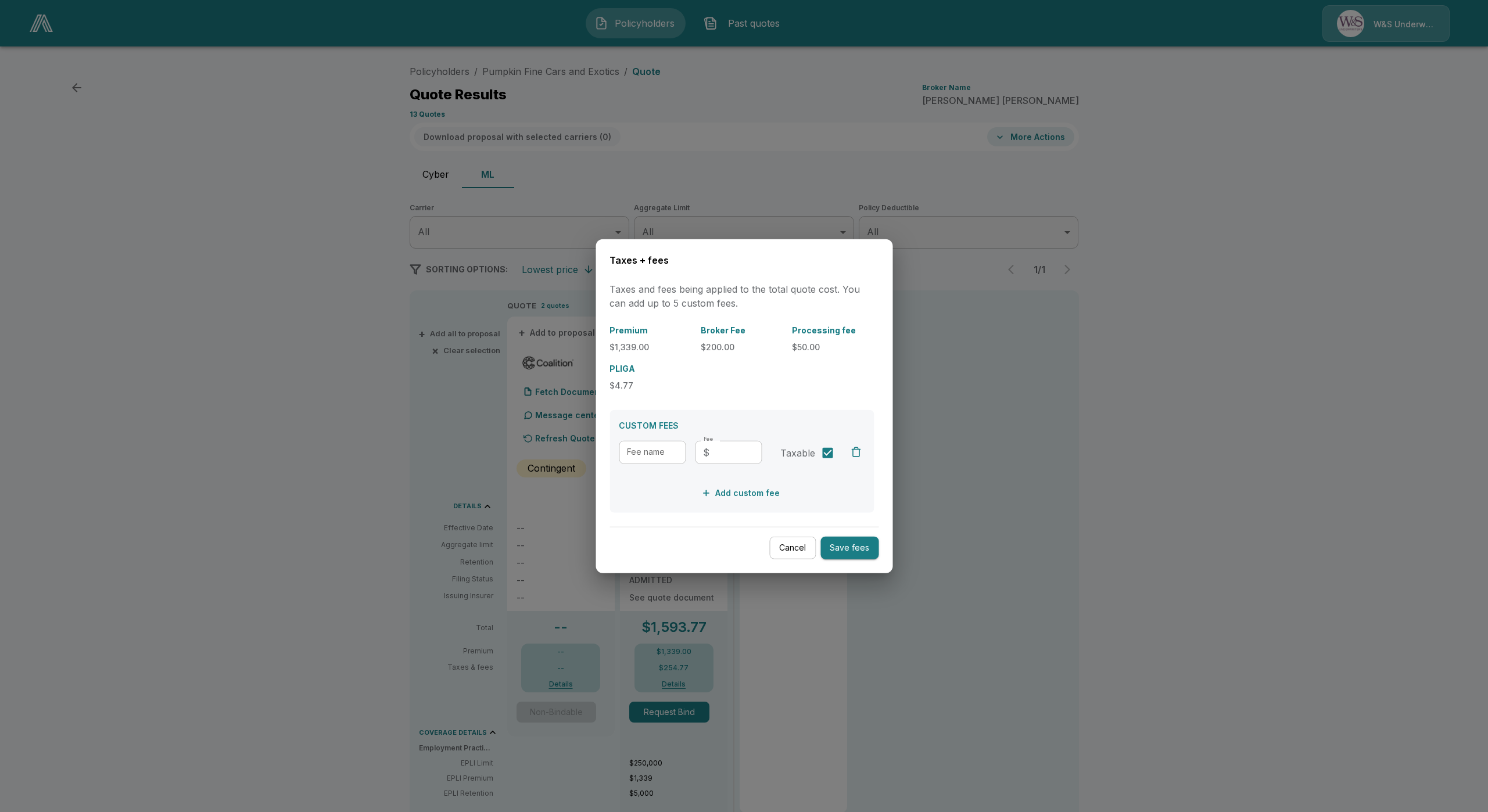
click at [791, 531] on div "Cancel Save fees" at bounding box center [744, 543] width 269 height 33
click at [794, 557] on button "Cancel" at bounding box center [792, 548] width 46 height 22
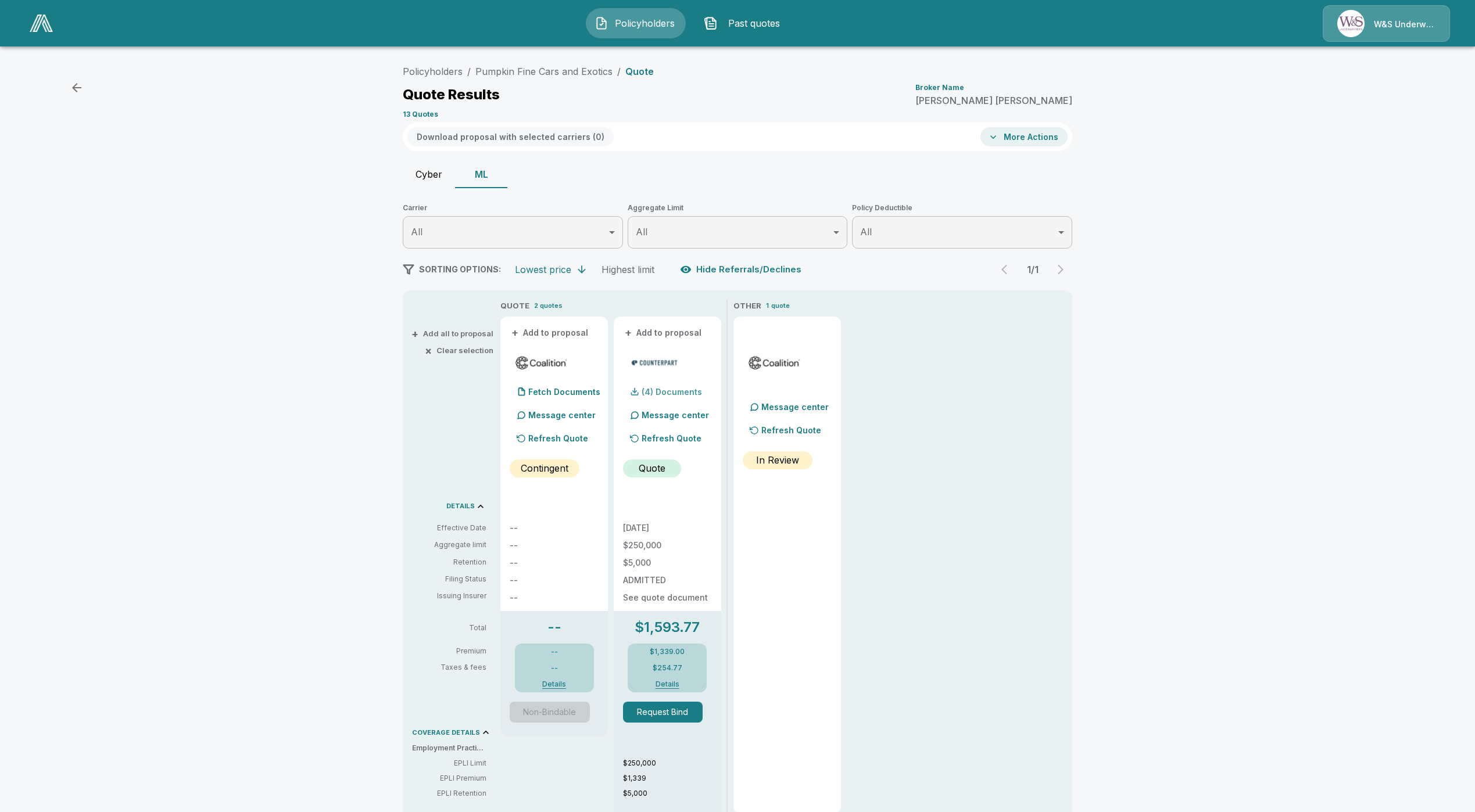
click at [674, 392] on p "(4) Documents" at bounding box center [672, 391] width 61 height 8
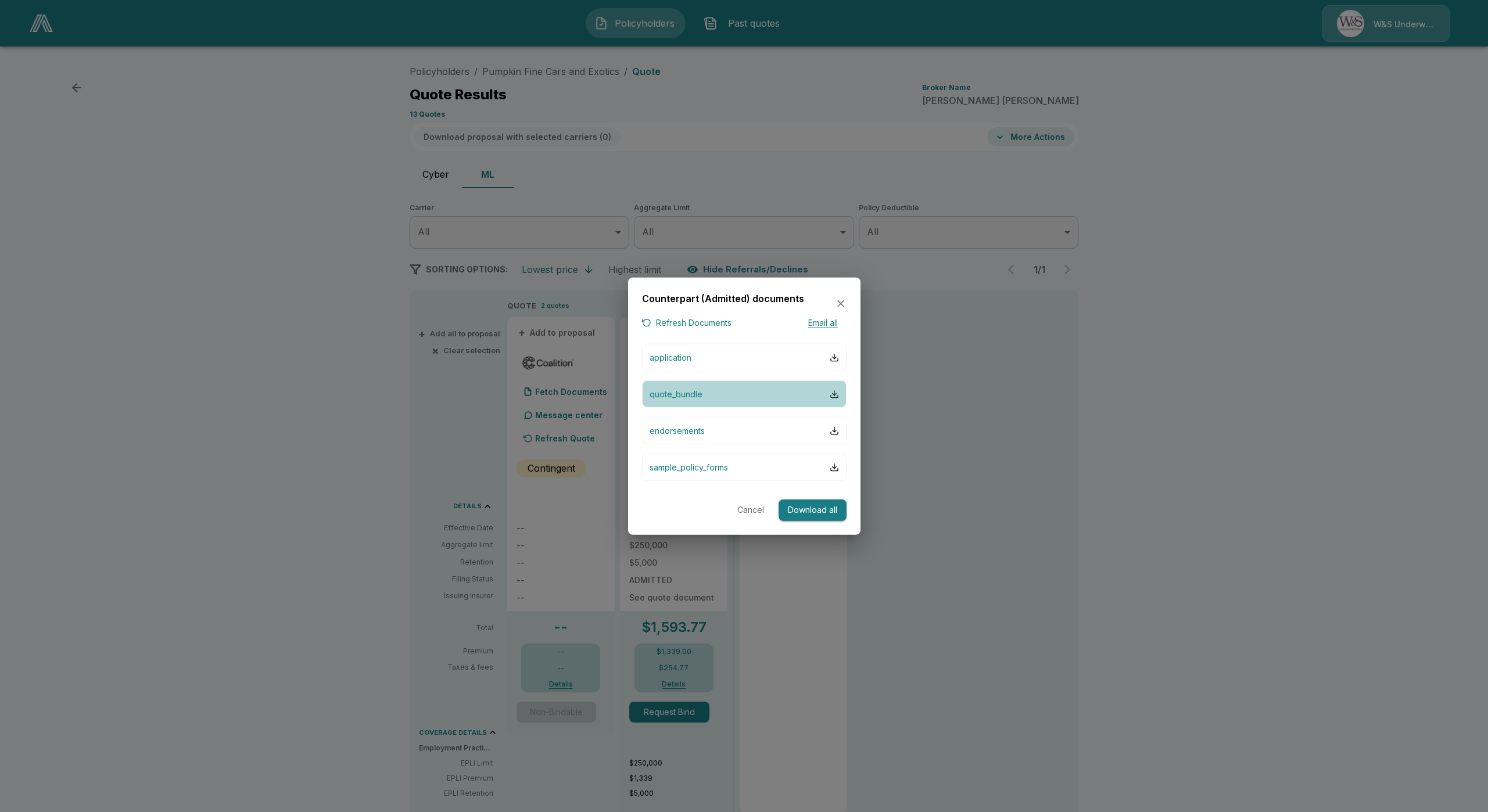
click at [695, 398] on p "quote_bundle" at bounding box center [676, 394] width 53 height 12
click at [845, 302] on icon "button" at bounding box center [841, 304] width 12 height 12
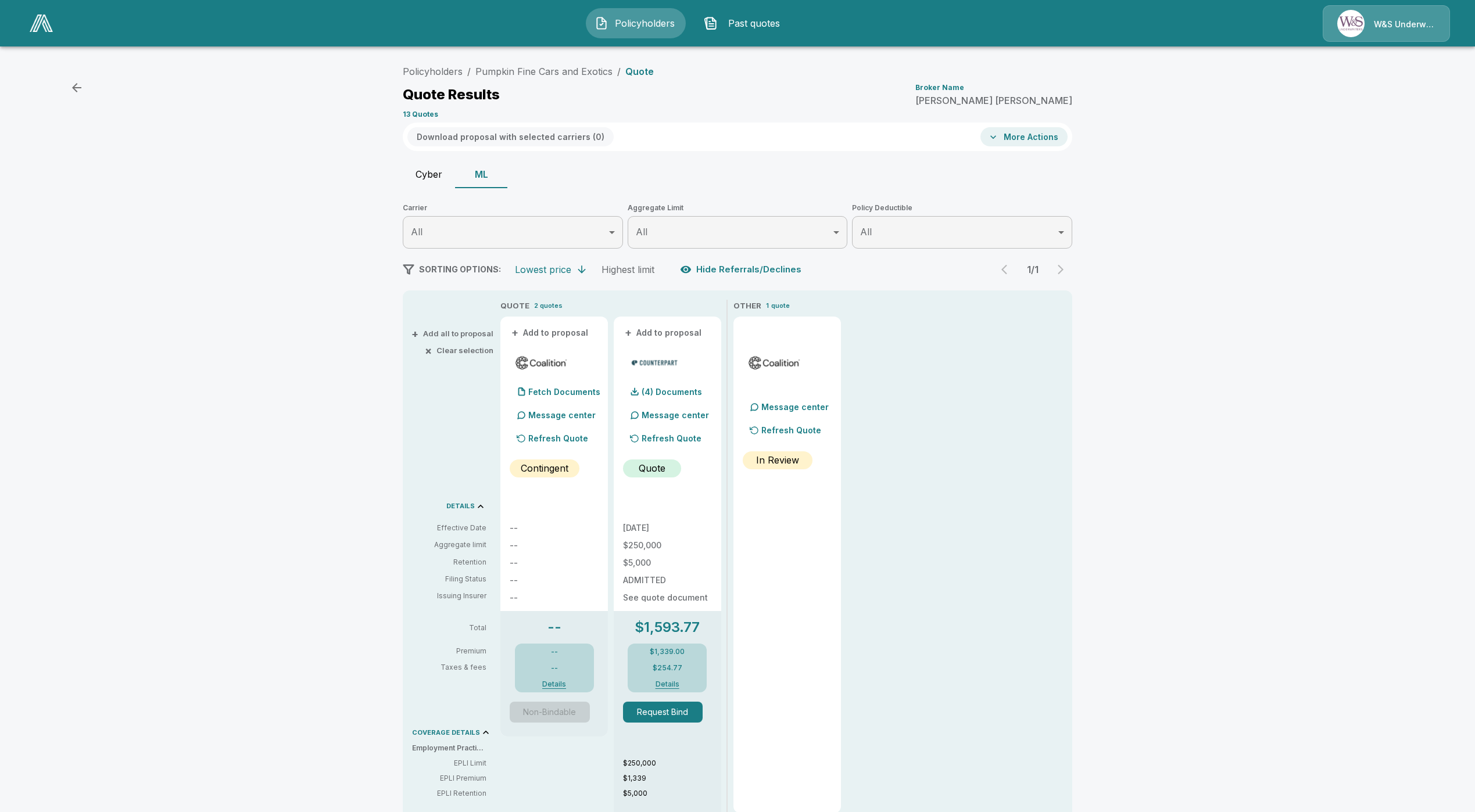
click at [684, 447] on div "Refresh Quote" at bounding box center [671, 439] width 82 height 23
click at [692, 439] on p "Refresh Quote" at bounding box center [672, 439] width 60 height 12
click at [666, 390] on p "(4) Documents" at bounding box center [672, 391] width 61 height 8
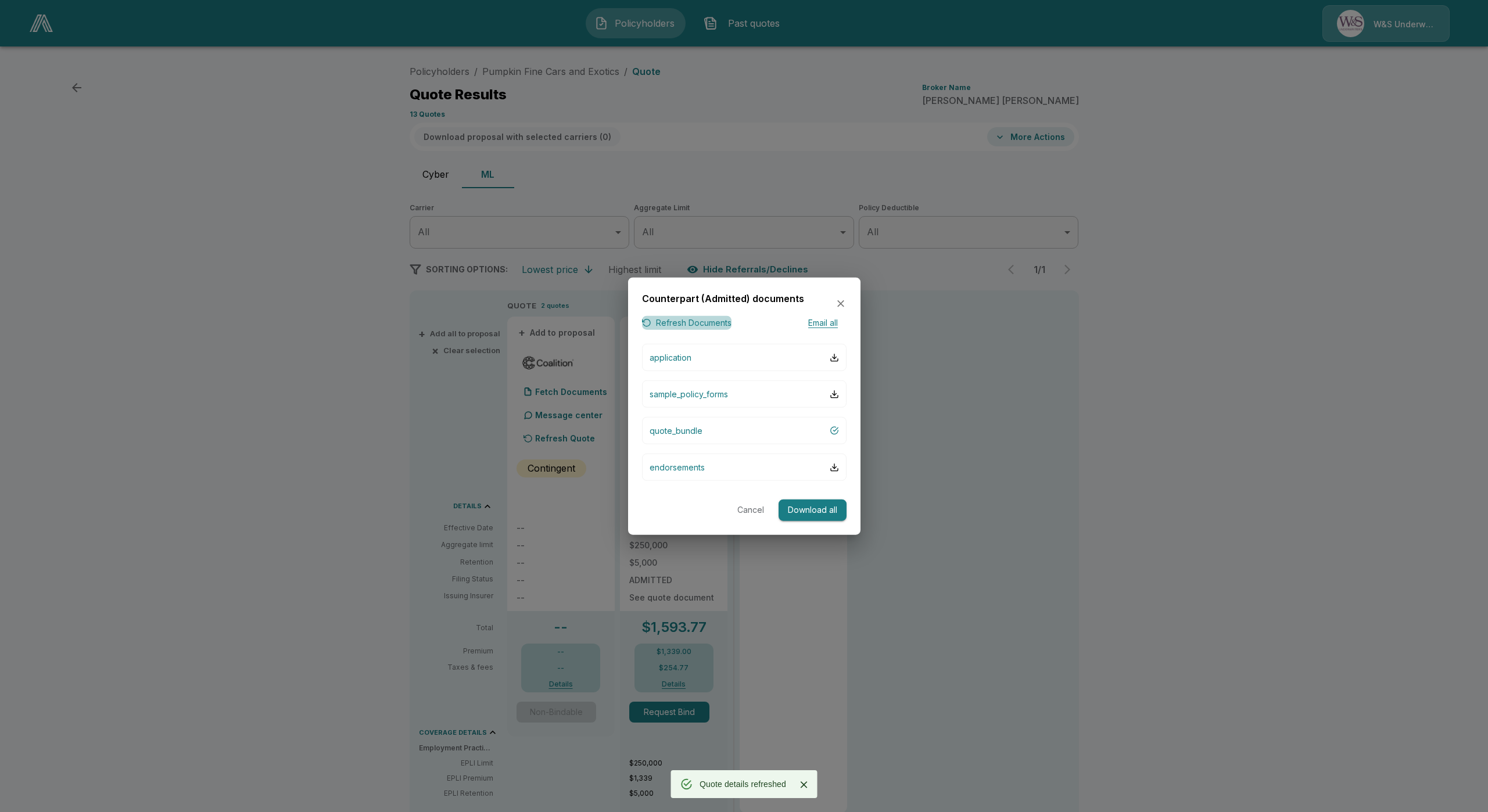
click at [698, 316] on button "Refresh Documents" at bounding box center [687, 322] width 89 height 15
click at [576, 543] on div at bounding box center [744, 406] width 1488 height 812
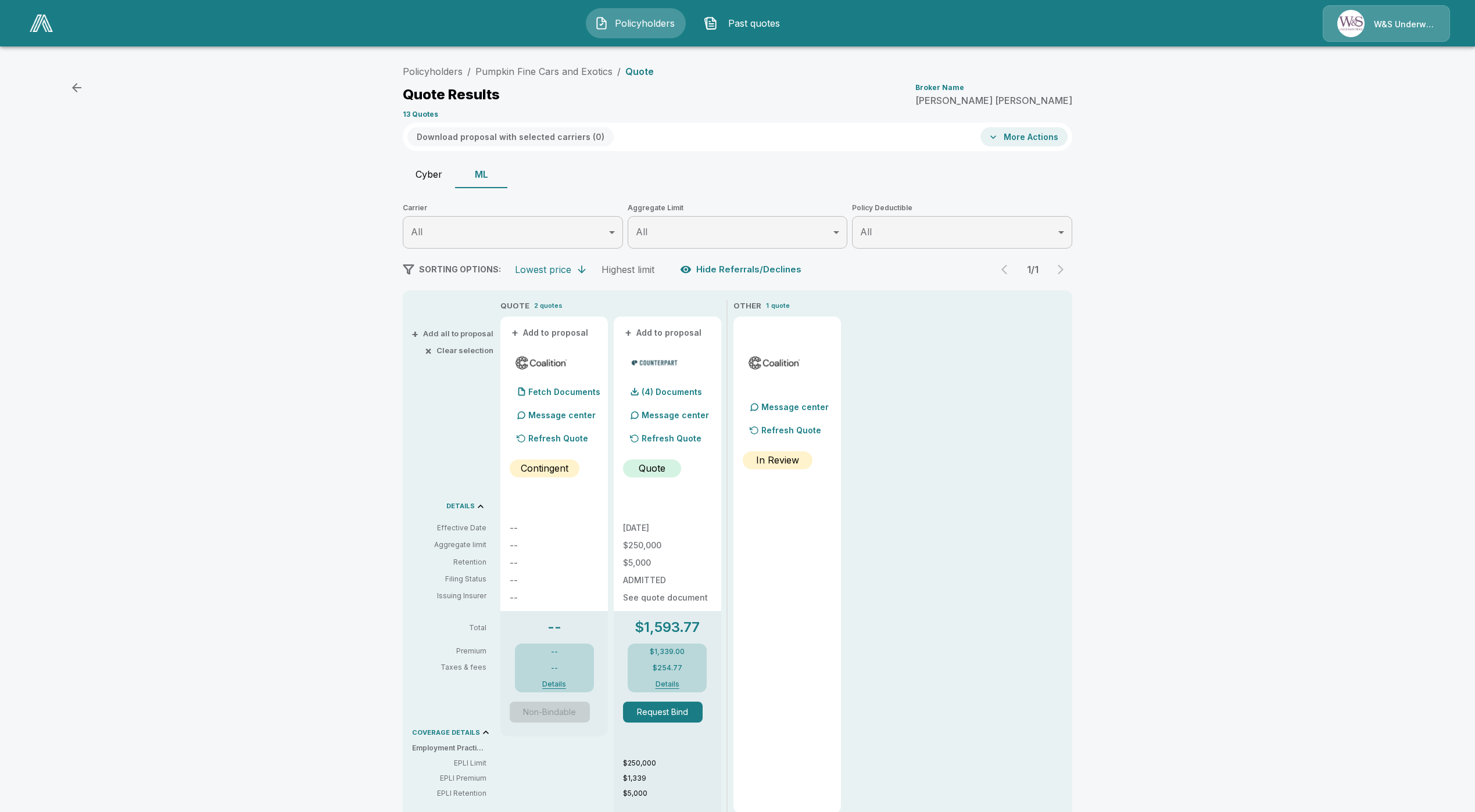
click at [666, 442] on p "Refresh Quote" at bounding box center [672, 439] width 60 height 12
click at [523, 74] on link "Pumpkin Fine Cars and Exotics" at bounding box center [544, 72] width 137 height 12
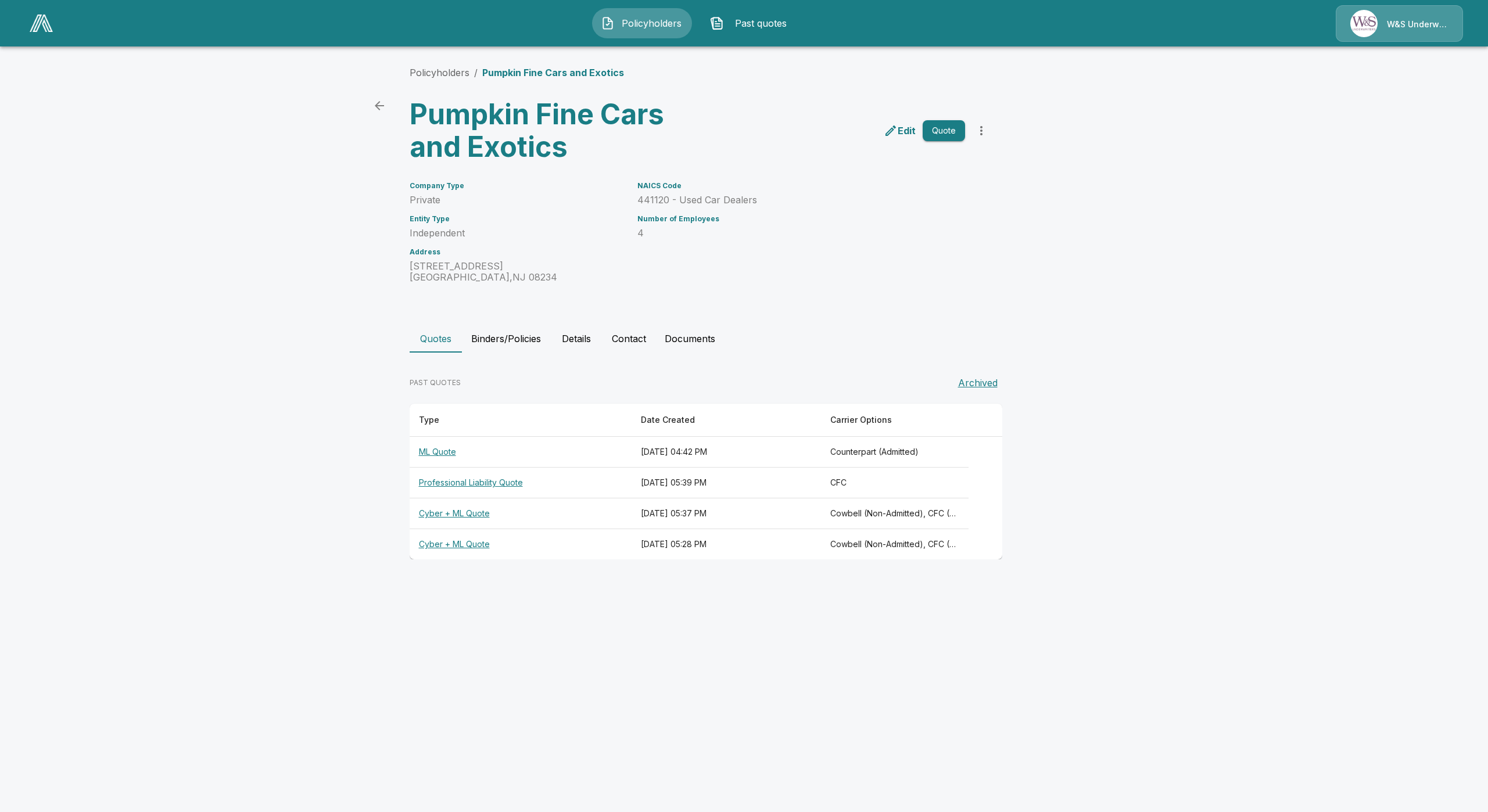
click at [427, 449] on th "ML Quote" at bounding box center [520, 452] width 222 height 31
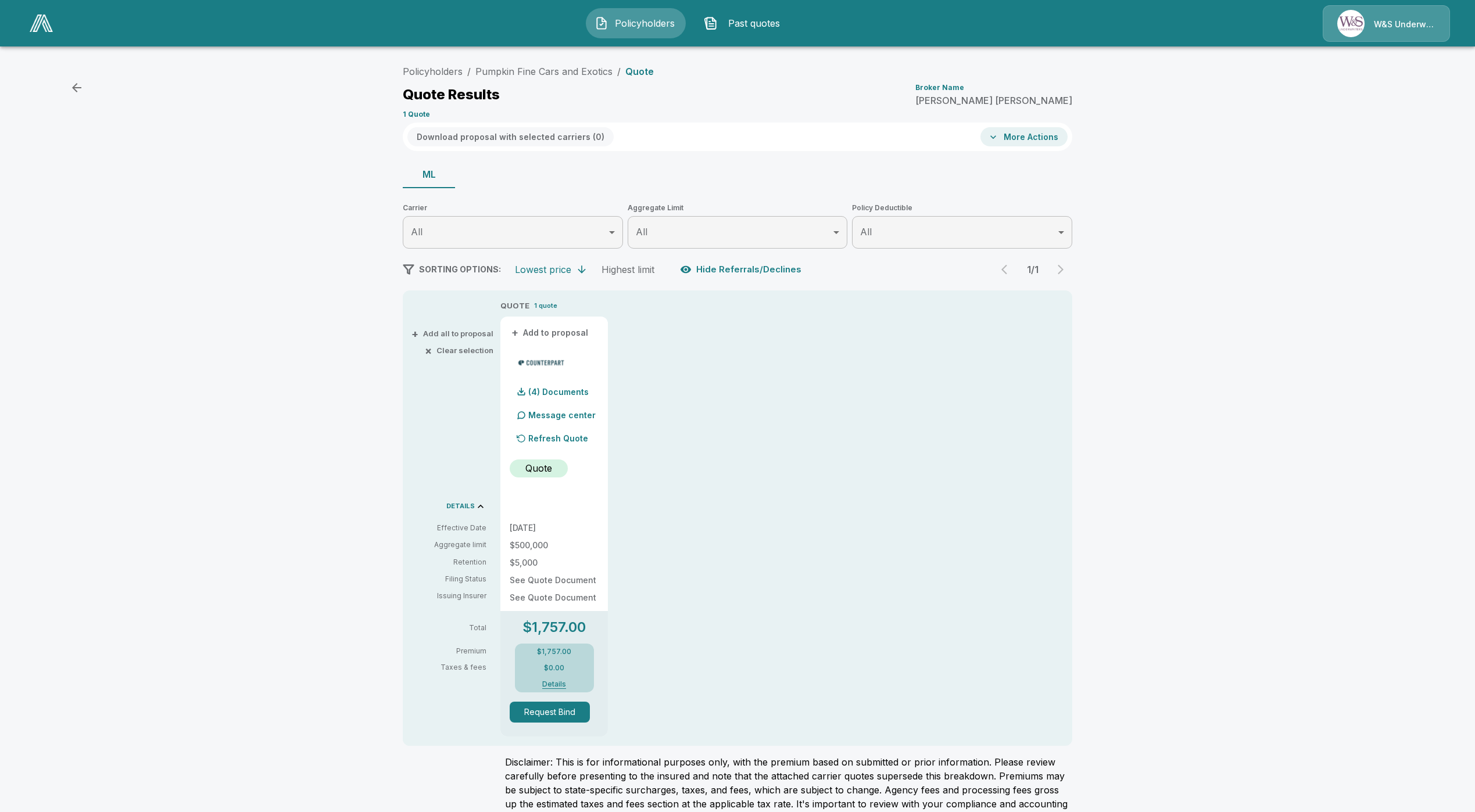
click at [559, 448] on div "Refresh Quote" at bounding box center [558, 439] width 82 height 23
click at [558, 383] on div "(4) Documents" at bounding box center [549, 391] width 79 height 23
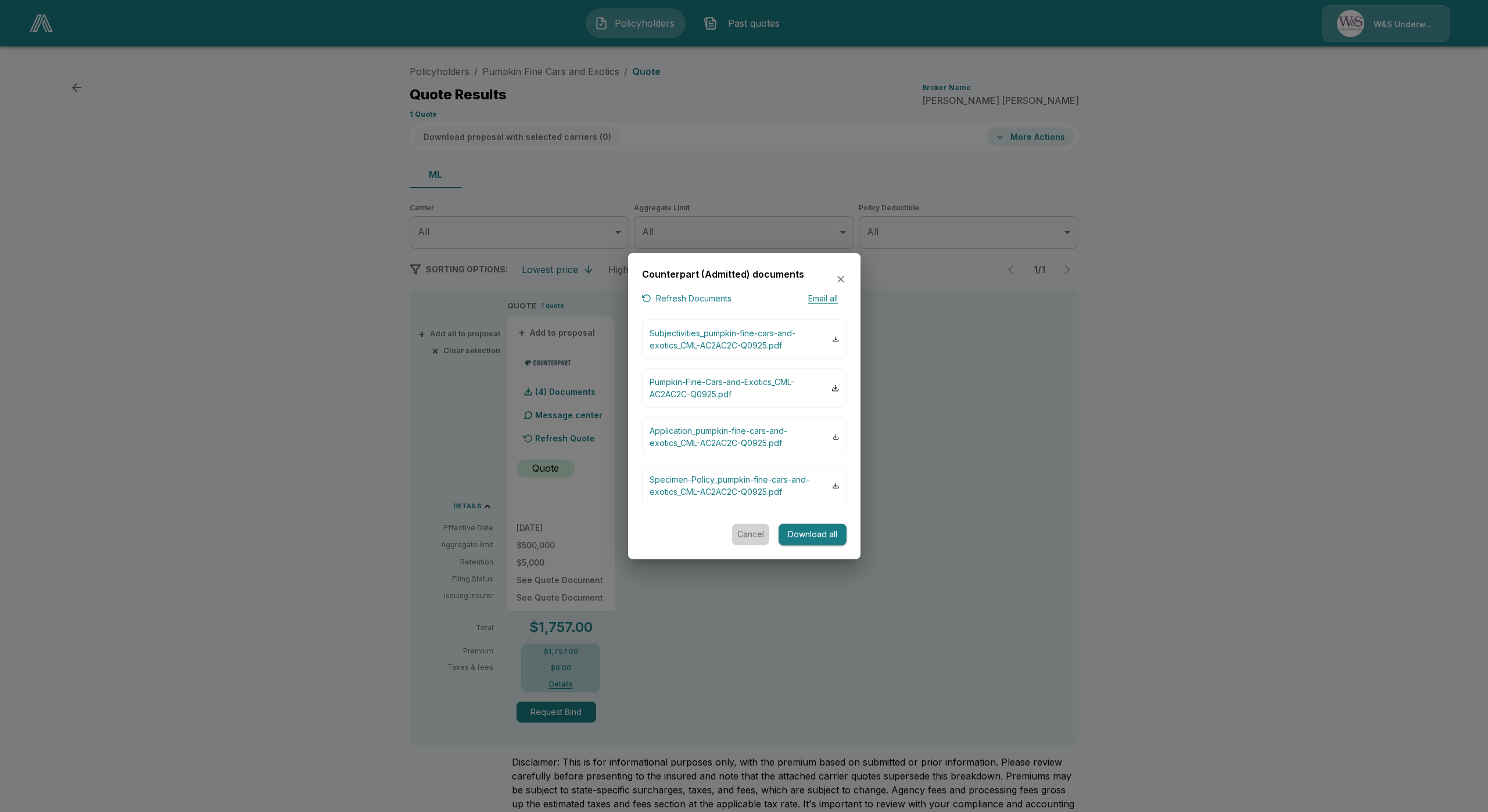
drag, startPoint x: 736, startPoint y: 541, endPoint x: 741, endPoint y: 539, distance: 5.4
click at [740, 539] on button "Cancel" at bounding box center [750, 534] width 37 height 21
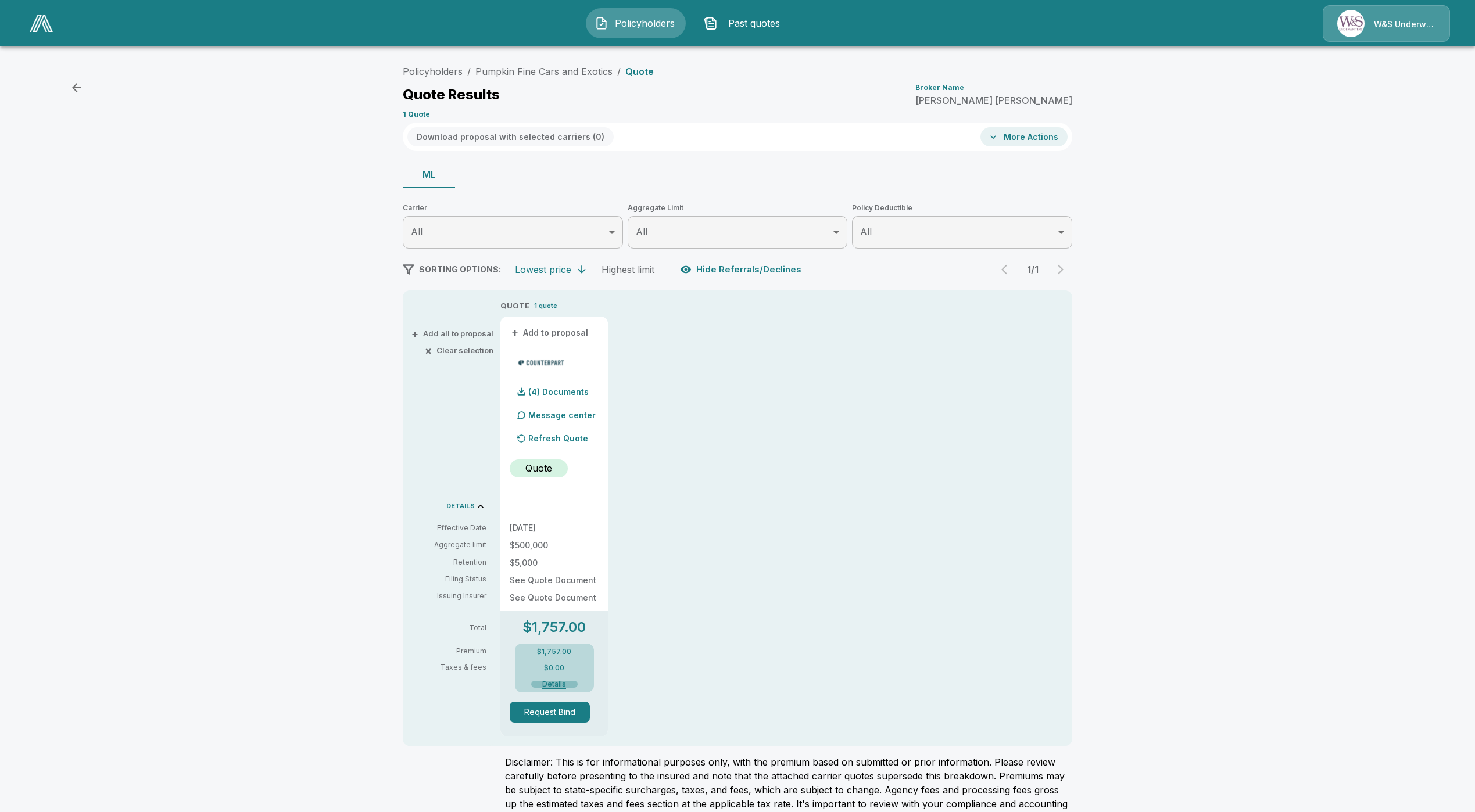
drag, startPoint x: 563, startPoint y: 687, endPoint x: 562, endPoint y: 695, distance: 8.1
click at [563, 692] on div "$1,757.00 $0.00 Details" at bounding box center [554, 668] width 79 height 49
click at [560, 684] on button "Details" at bounding box center [554, 684] width 46 height 7
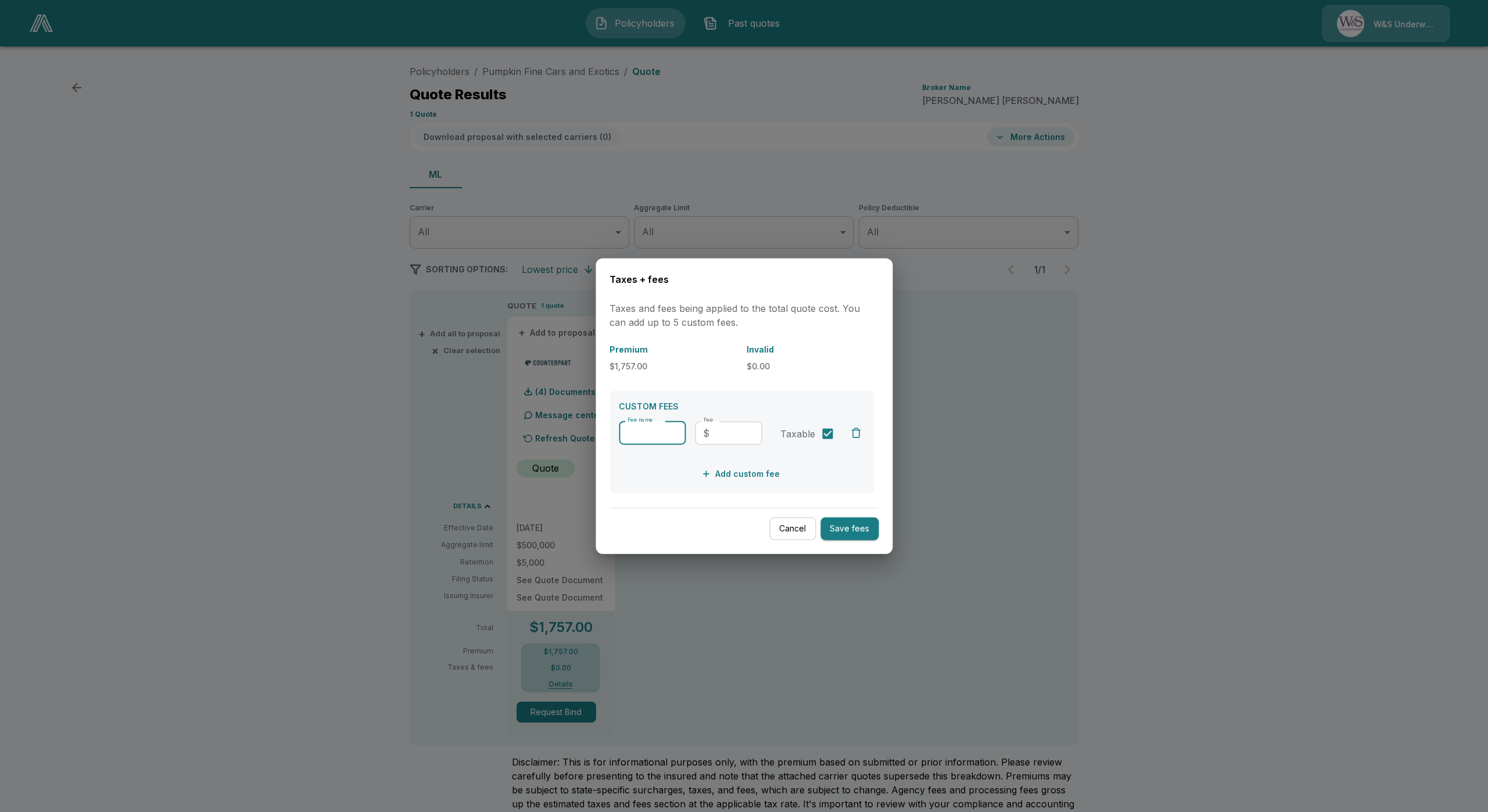
click at [652, 433] on input "Fee name" at bounding box center [653, 433] width 67 height 23
type input "**********"
click at [719, 439] on input "Fee" at bounding box center [738, 433] width 48 height 23
type input "*"
click at [837, 530] on button "Save fees" at bounding box center [850, 528] width 58 height 22
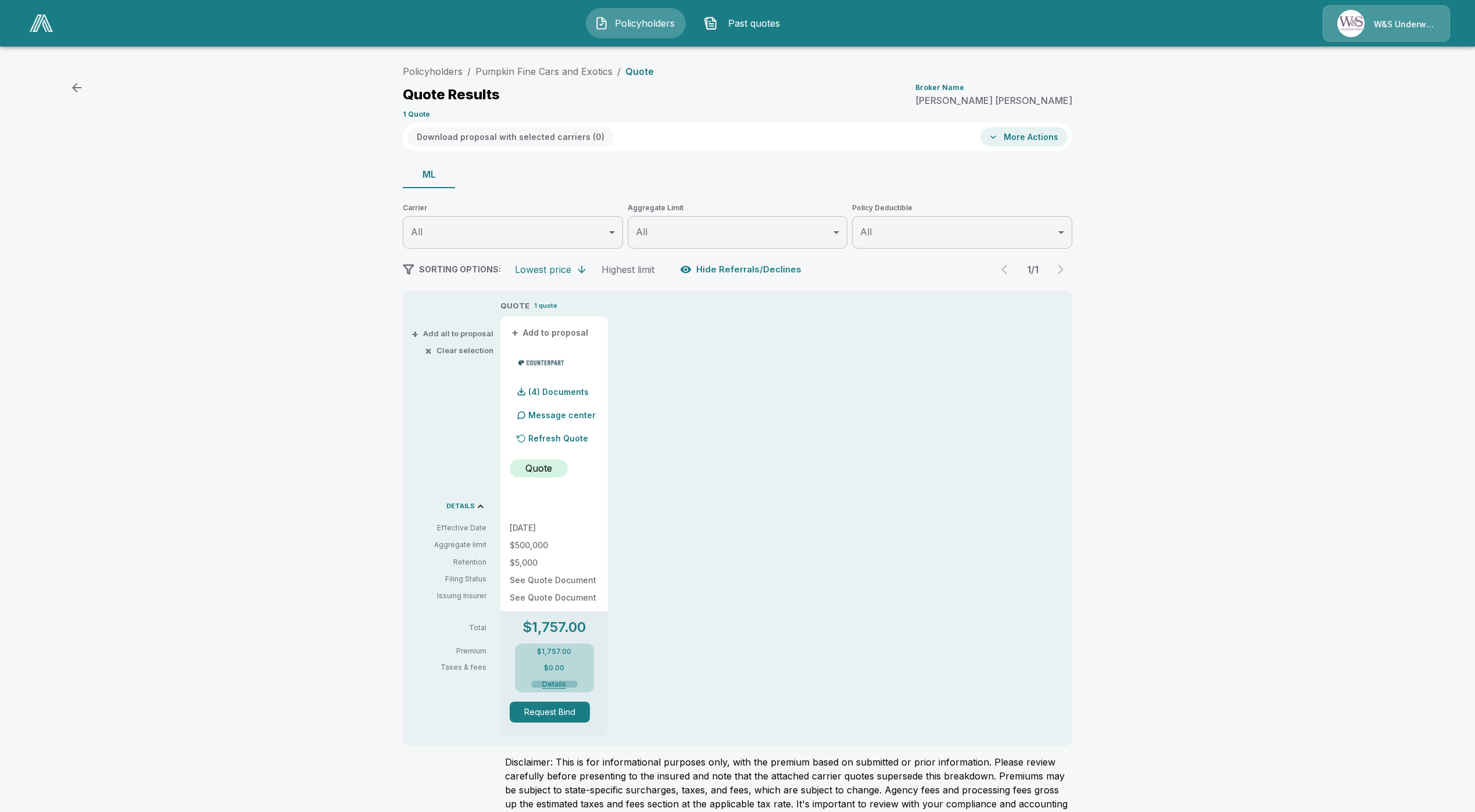
click at [558, 681] on button "Details" at bounding box center [554, 684] width 46 height 7
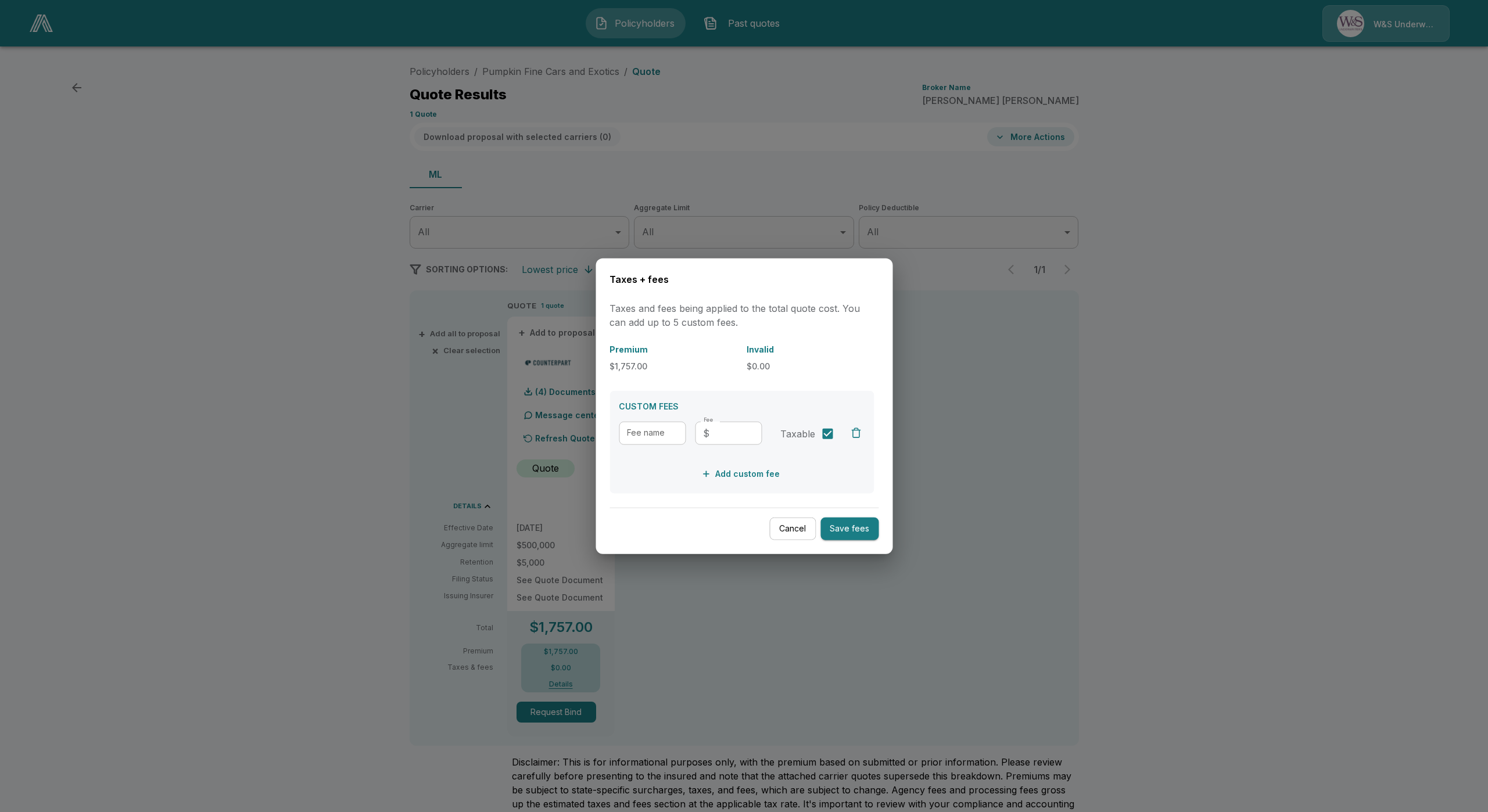
click at [798, 531] on button "Cancel" at bounding box center [792, 528] width 46 height 22
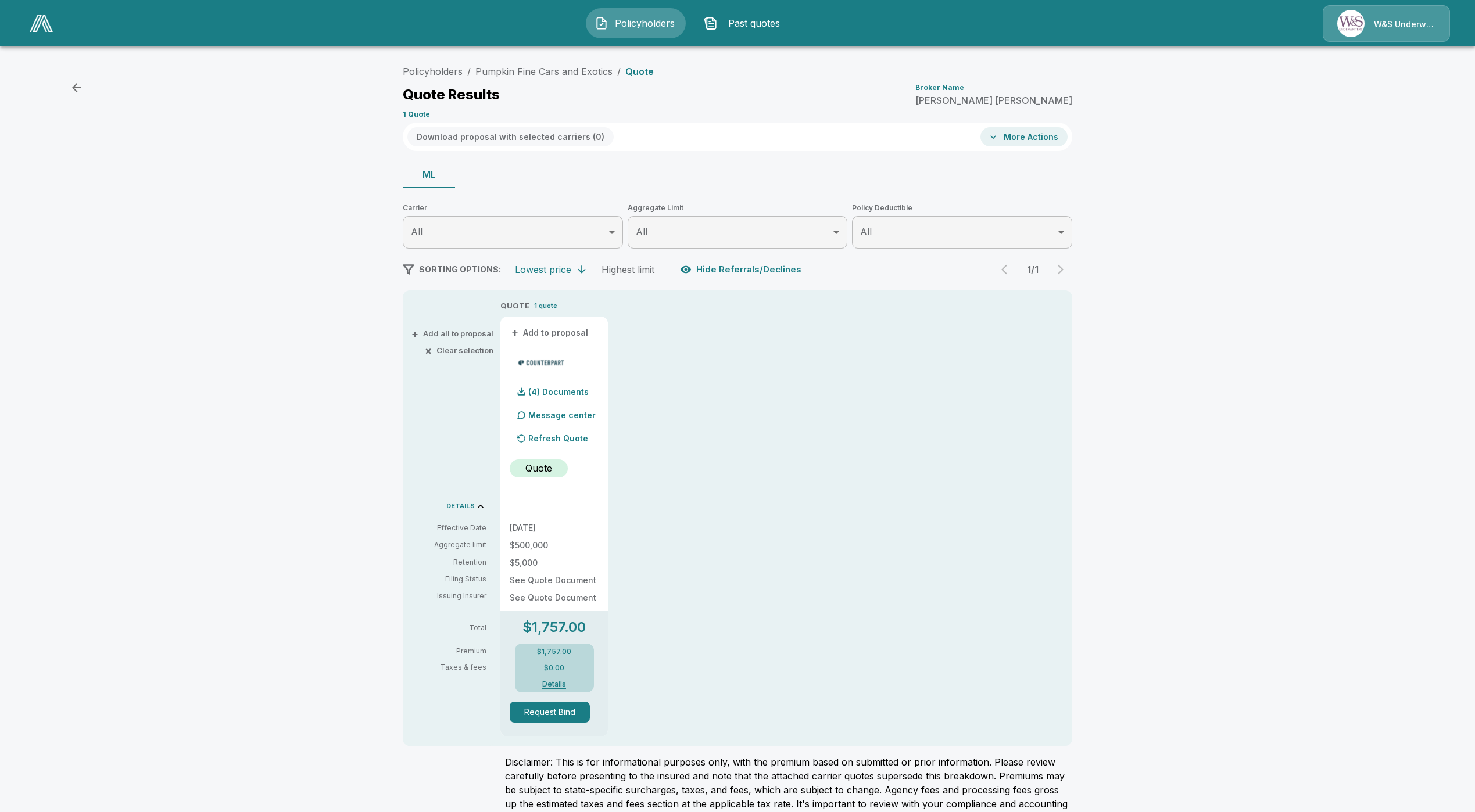
click at [619, 21] on span "Policyholders" at bounding box center [645, 23] width 64 height 14
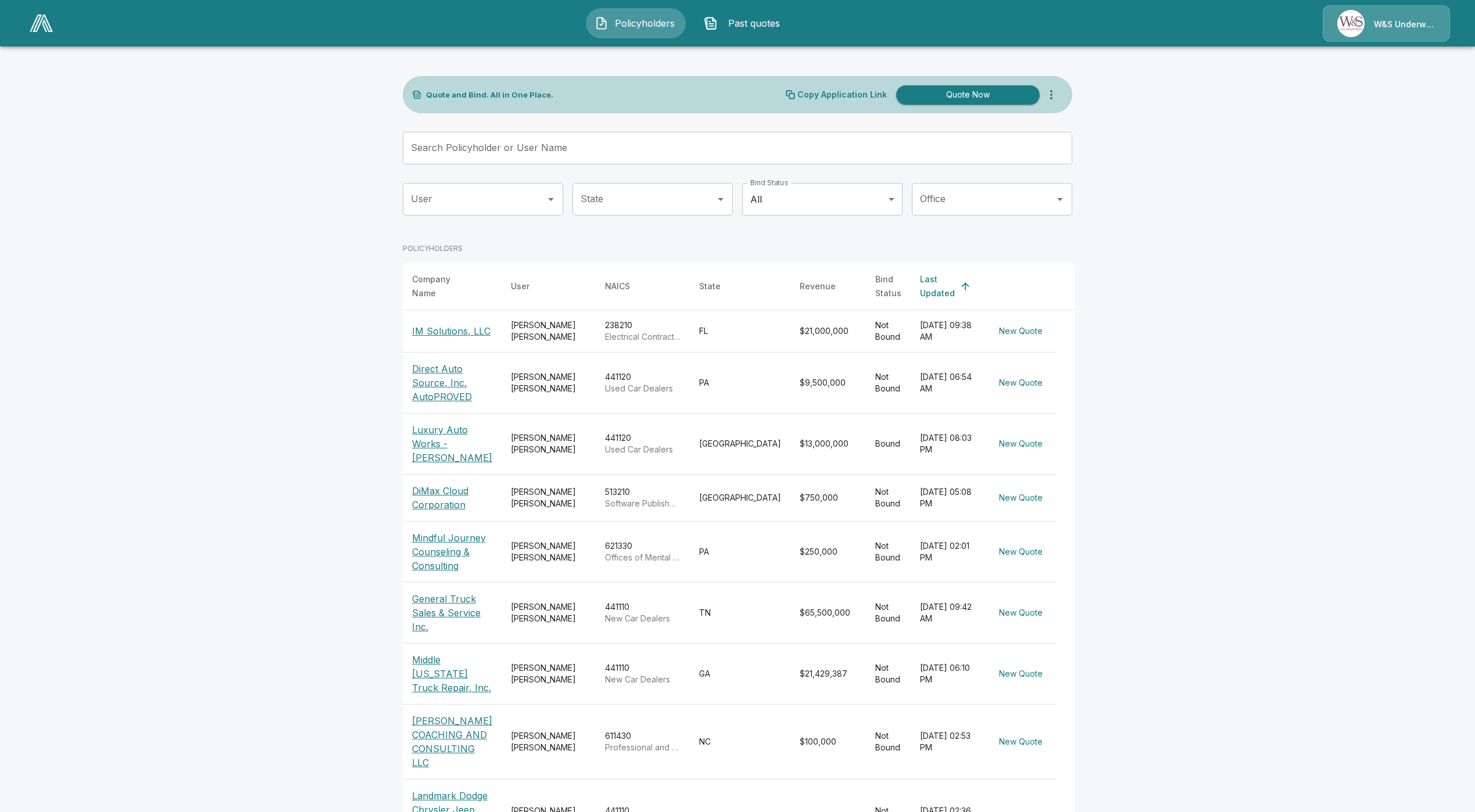
drag, startPoint x: 308, startPoint y: 272, endPoint x: 272, endPoint y: 279, distance: 36.7
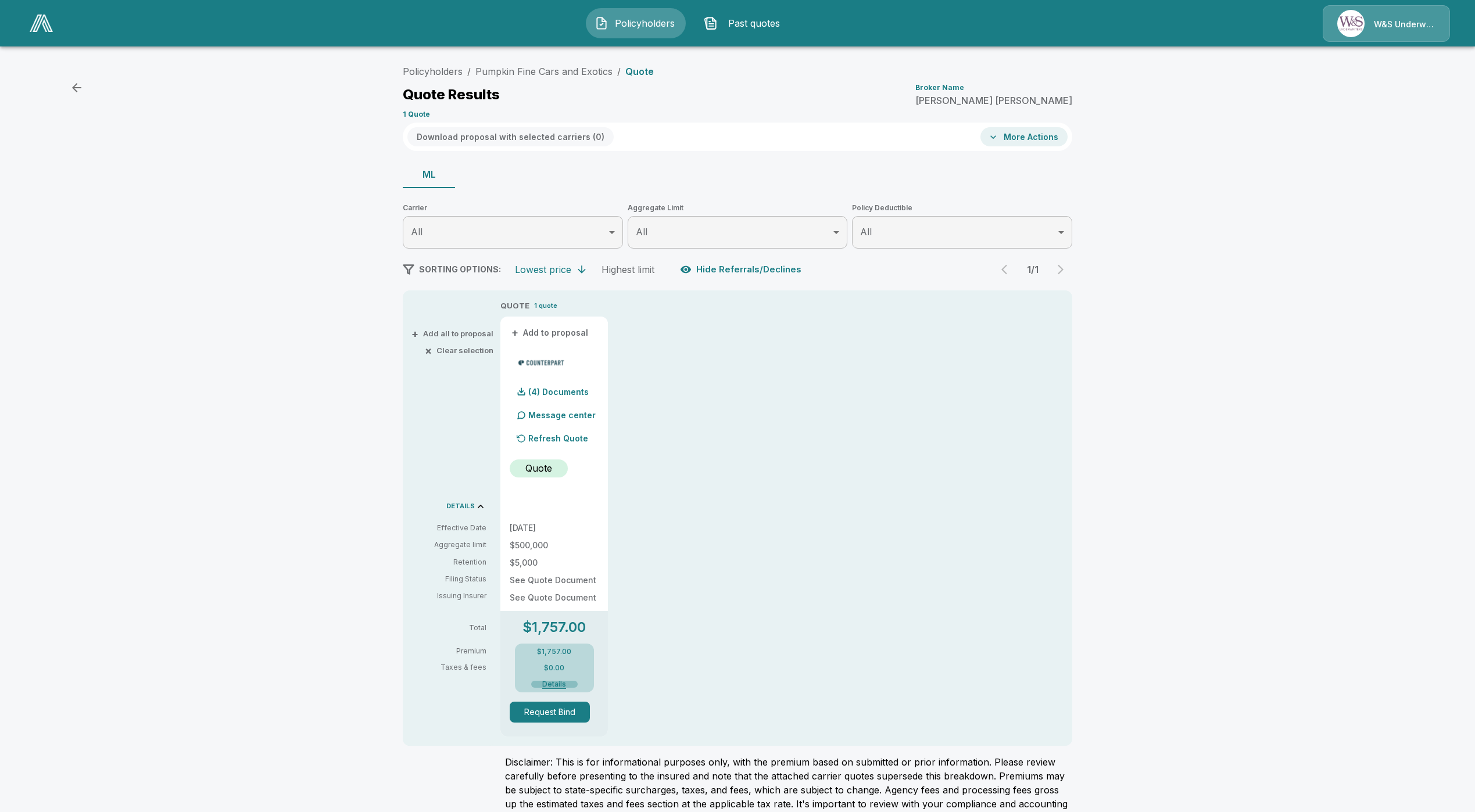
click at [563, 684] on button "Details" at bounding box center [554, 684] width 46 height 7
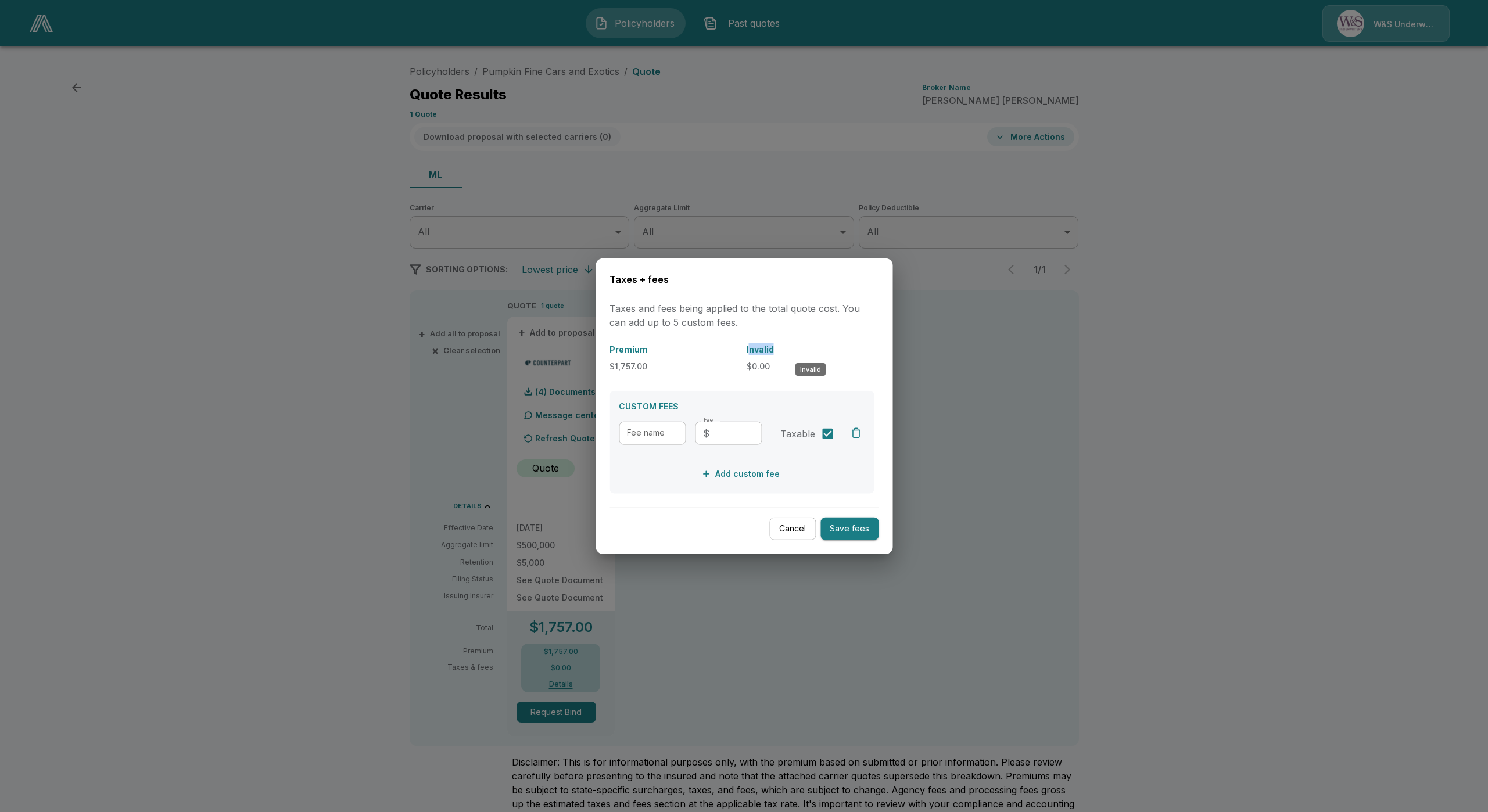
drag, startPoint x: 749, startPoint y: 353, endPoint x: 774, endPoint y: 349, distance: 25.3
click at [774, 349] on p "Invalid" at bounding box center [810, 349] width 128 height 12
click at [777, 385] on div "Premium $1,757.00 Invalid $0.00 CUSTOM FEES Fee name Fee name Fee ​ $ Fee Taxab…" at bounding box center [744, 418] width 269 height 151
click at [662, 424] on input "Fee name" at bounding box center [653, 433] width 67 height 23
type input "***"
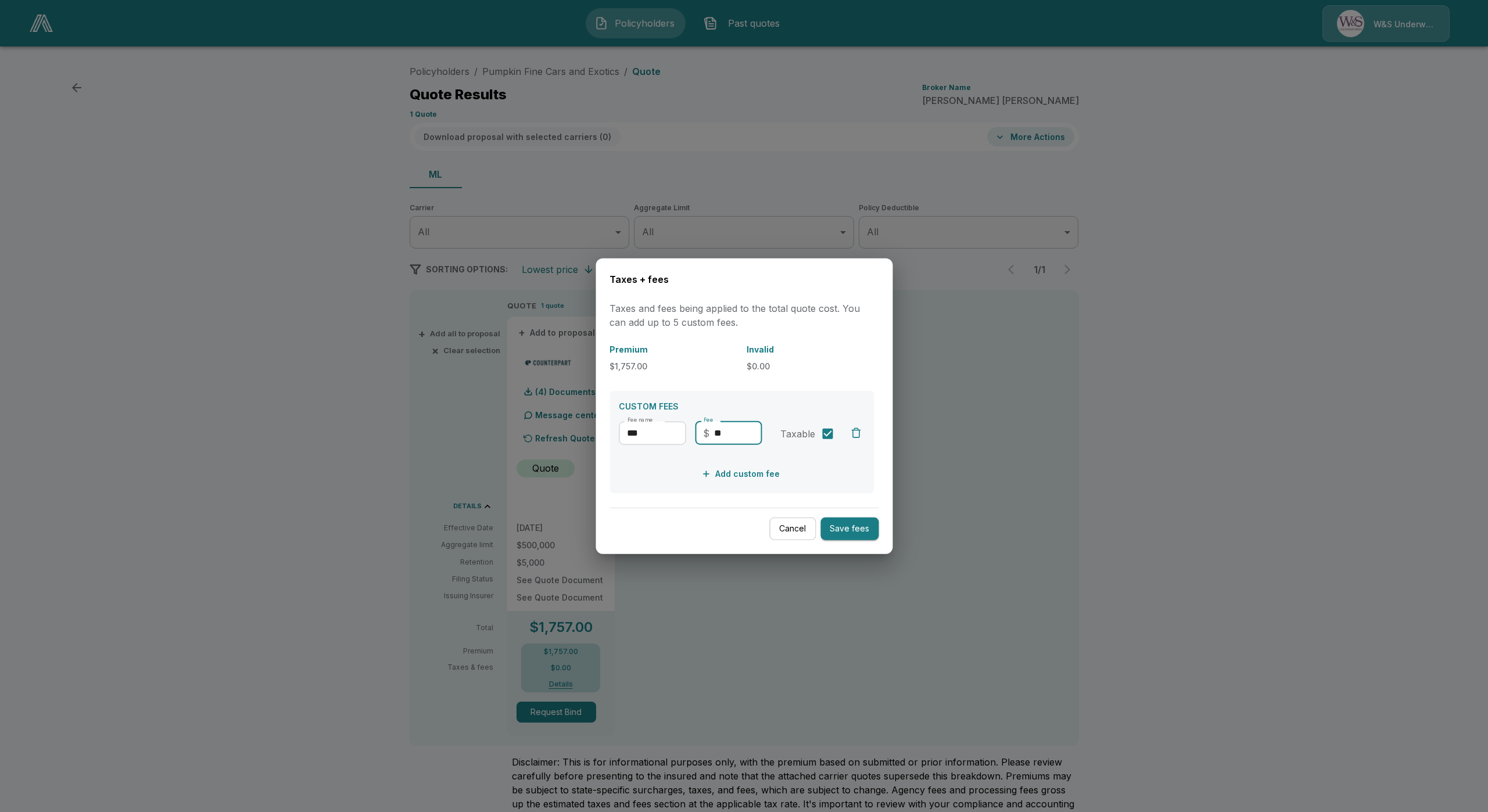
type input "**"
click at [868, 536] on button "Save fees" at bounding box center [850, 528] width 58 height 22
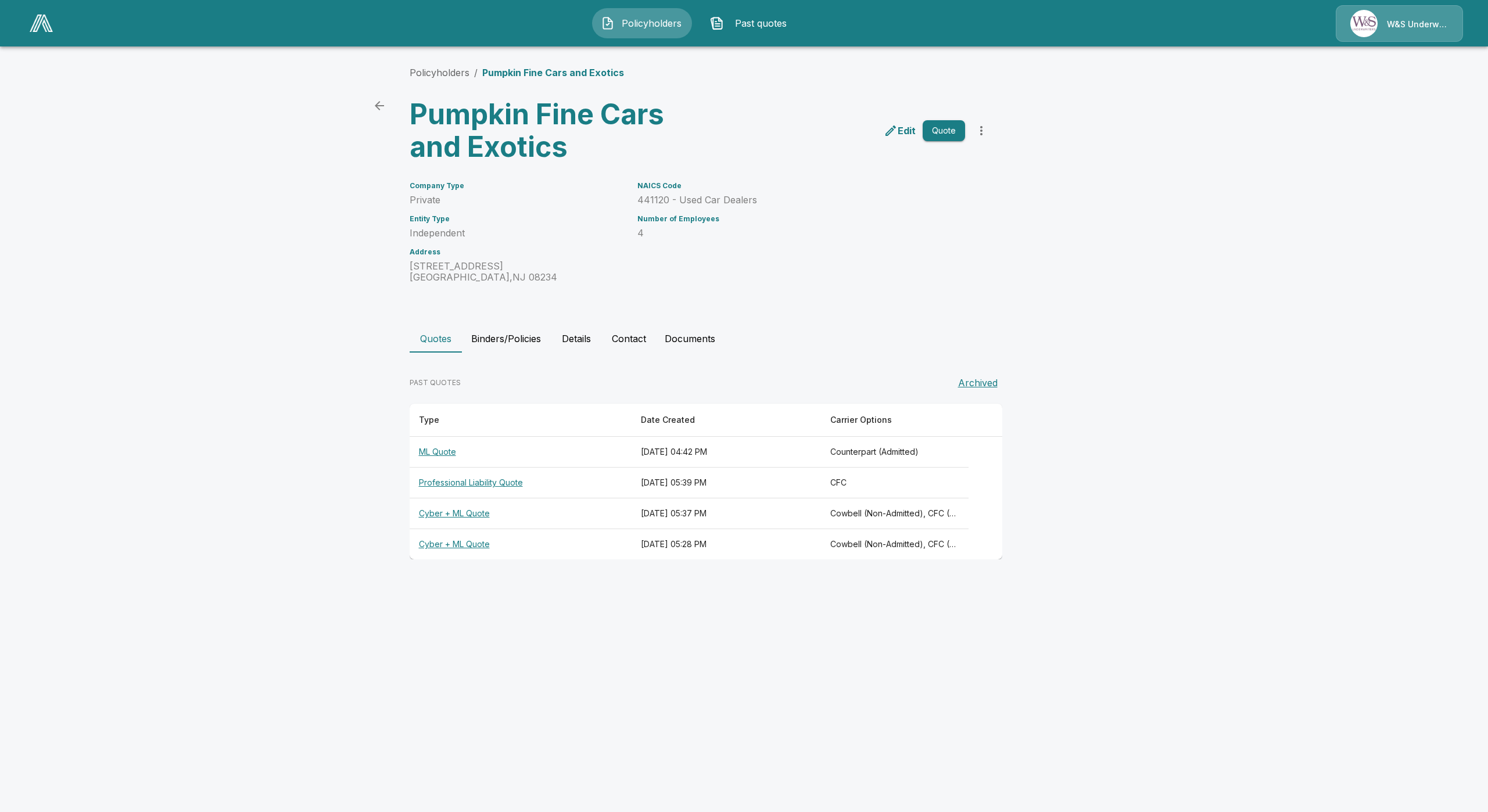
click at [468, 550] on th "Cyber + ML Quote" at bounding box center [520, 545] width 222 height 31
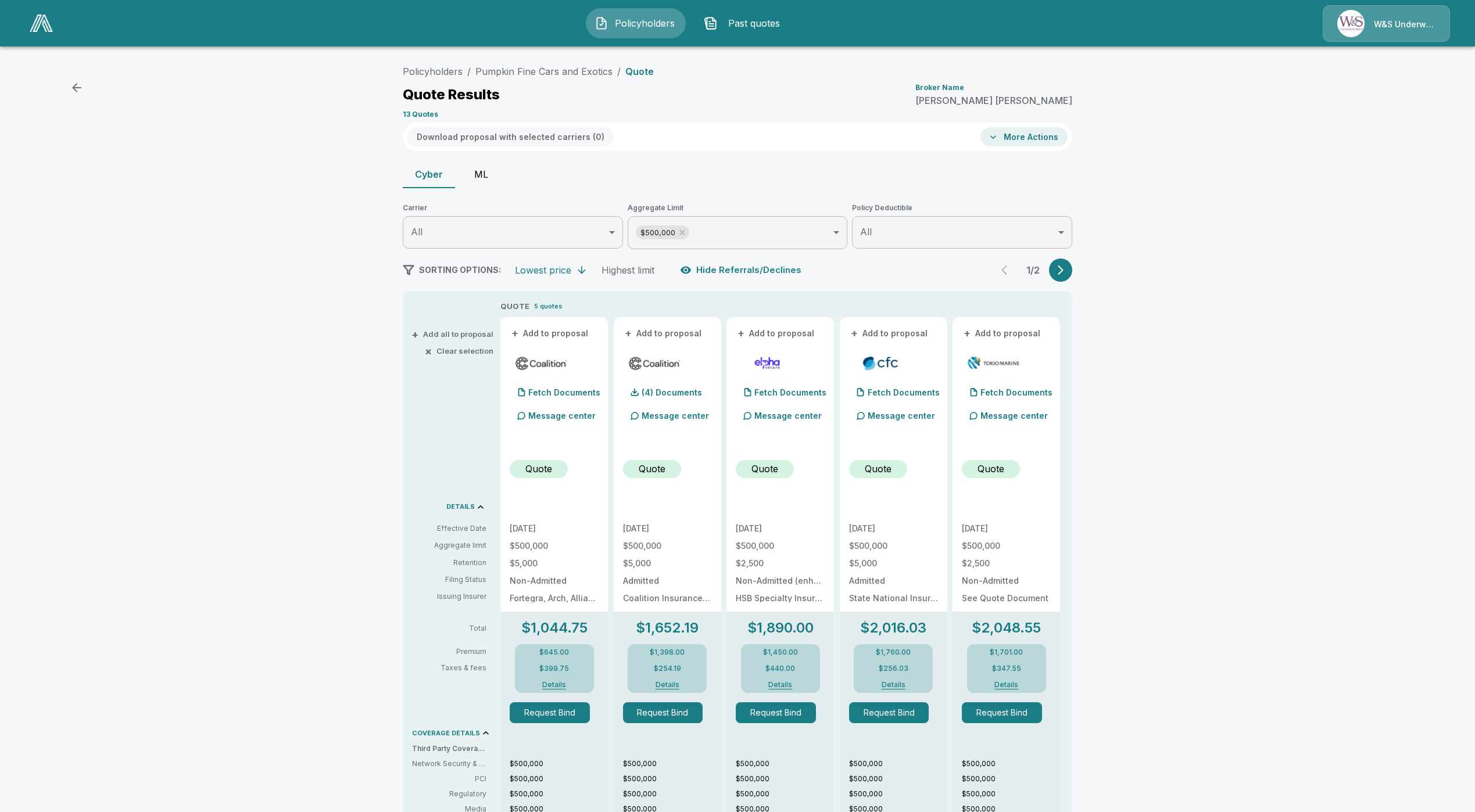
click at [478, 176] on button "ML" at bounding box center [481, 174] width 52 height 28
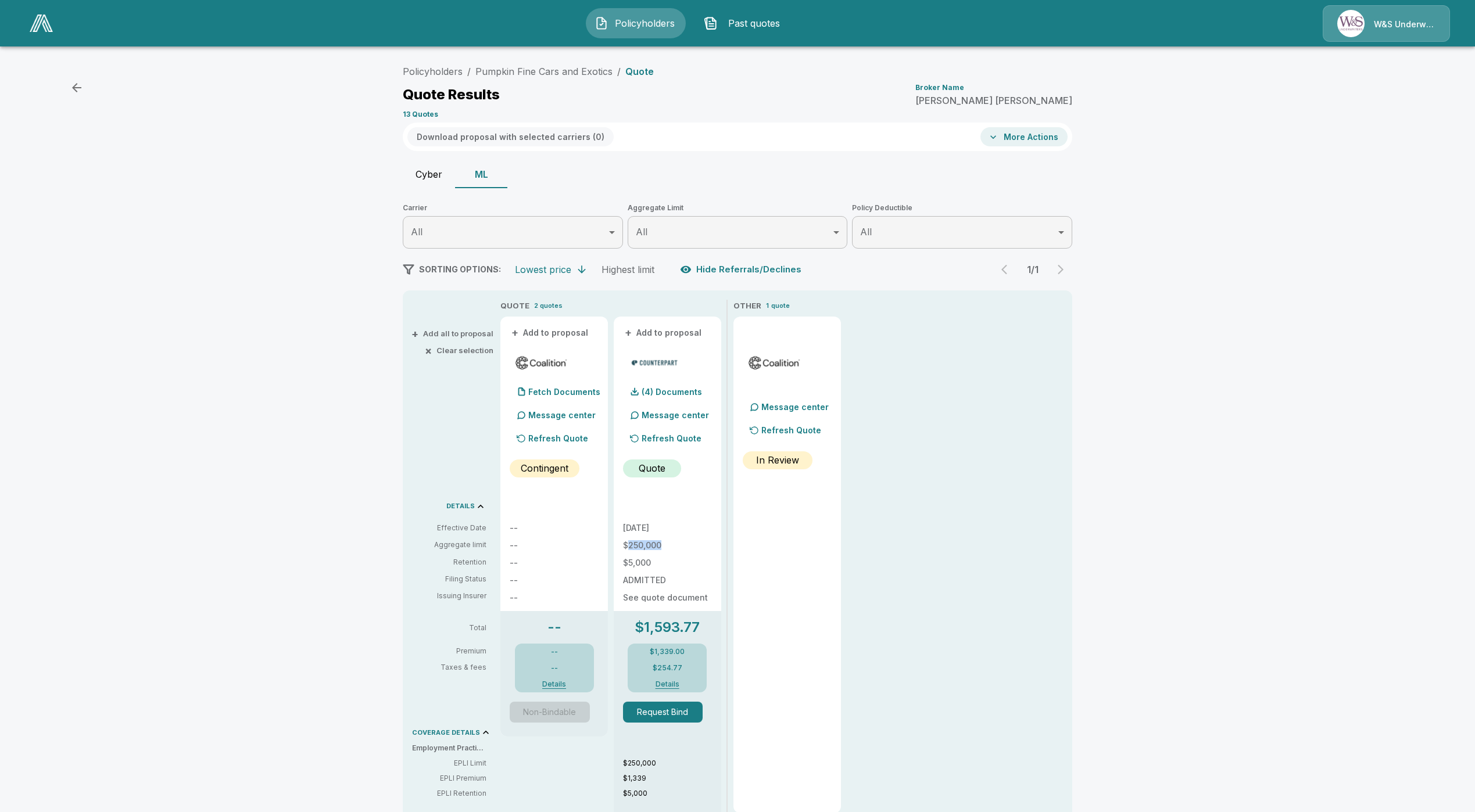
drag, startPoint x: 632, startPoint y: 544, endPoint x: 701, endPoint y: 542, distance: 69.0
click at [701, 542] on p "$250,000" at bounding box center [667, 545] width 89 height 8
click at [681, 389] on p "(4) Documents" at bounding box center [672, 391] width 61 height 8
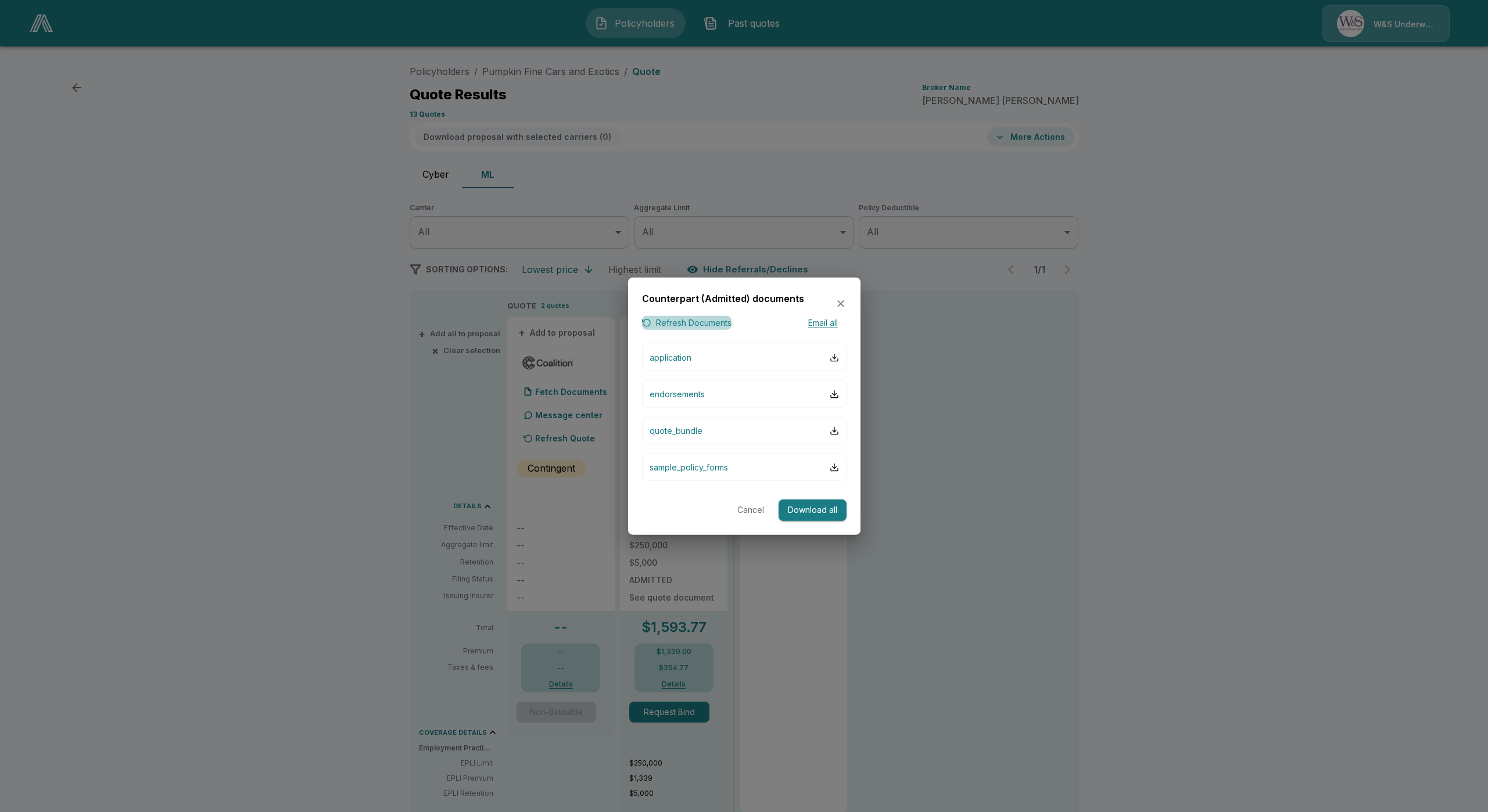
click at [712, 323] on button "Refresh Documents" at bounding box center [687, 322] width 89 height 15
click at [759, 512] on button "Cancel" at bounding box center [750, 510] width 37 height 21
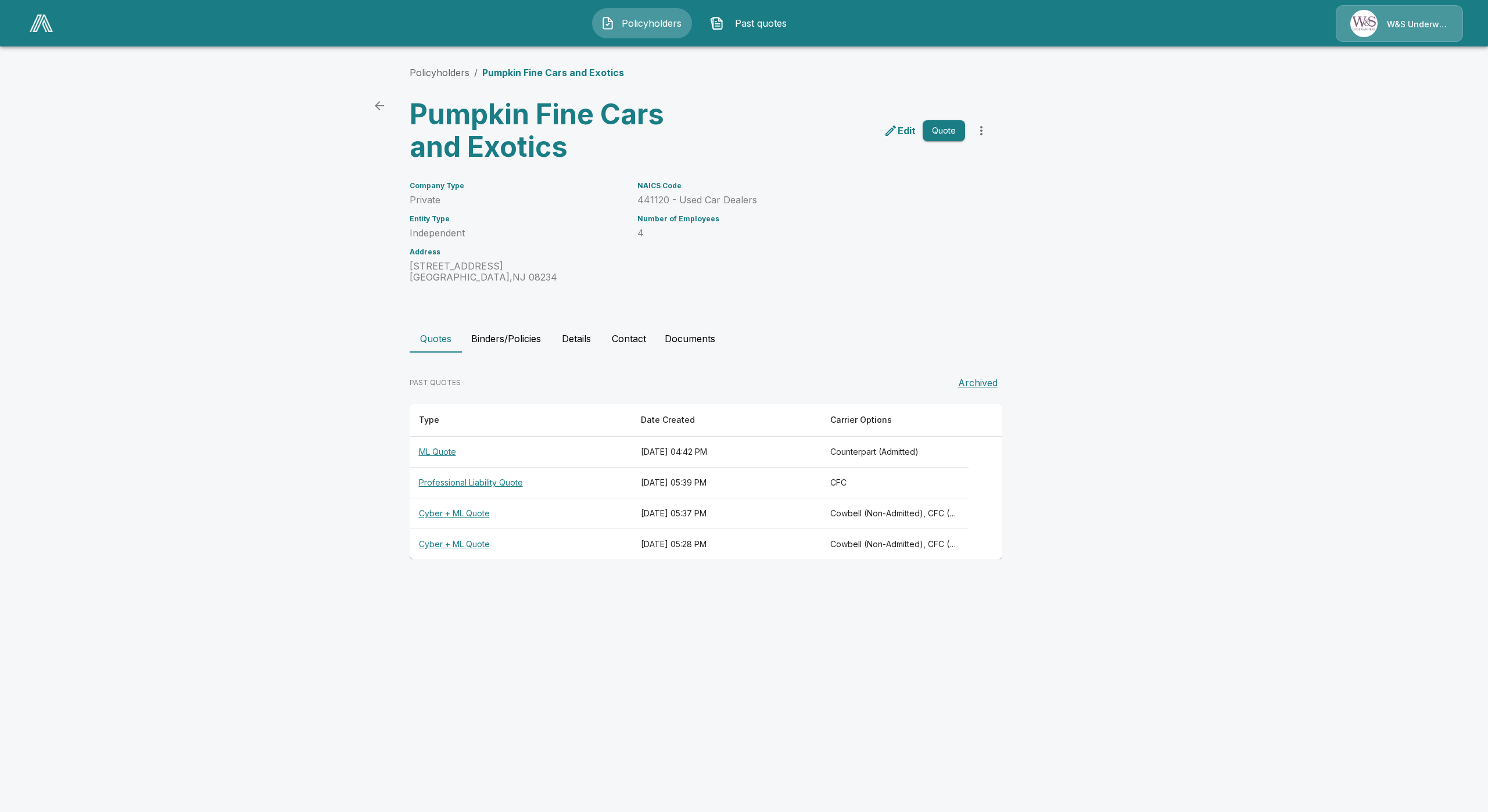
click at [438, 451] on th "ML Quote" at bounding box center [520, 452] width 222 height 31
click at [465, 549] on th "Cyber + ML Quote" at bounding box center [520, 545] width 222 height 31
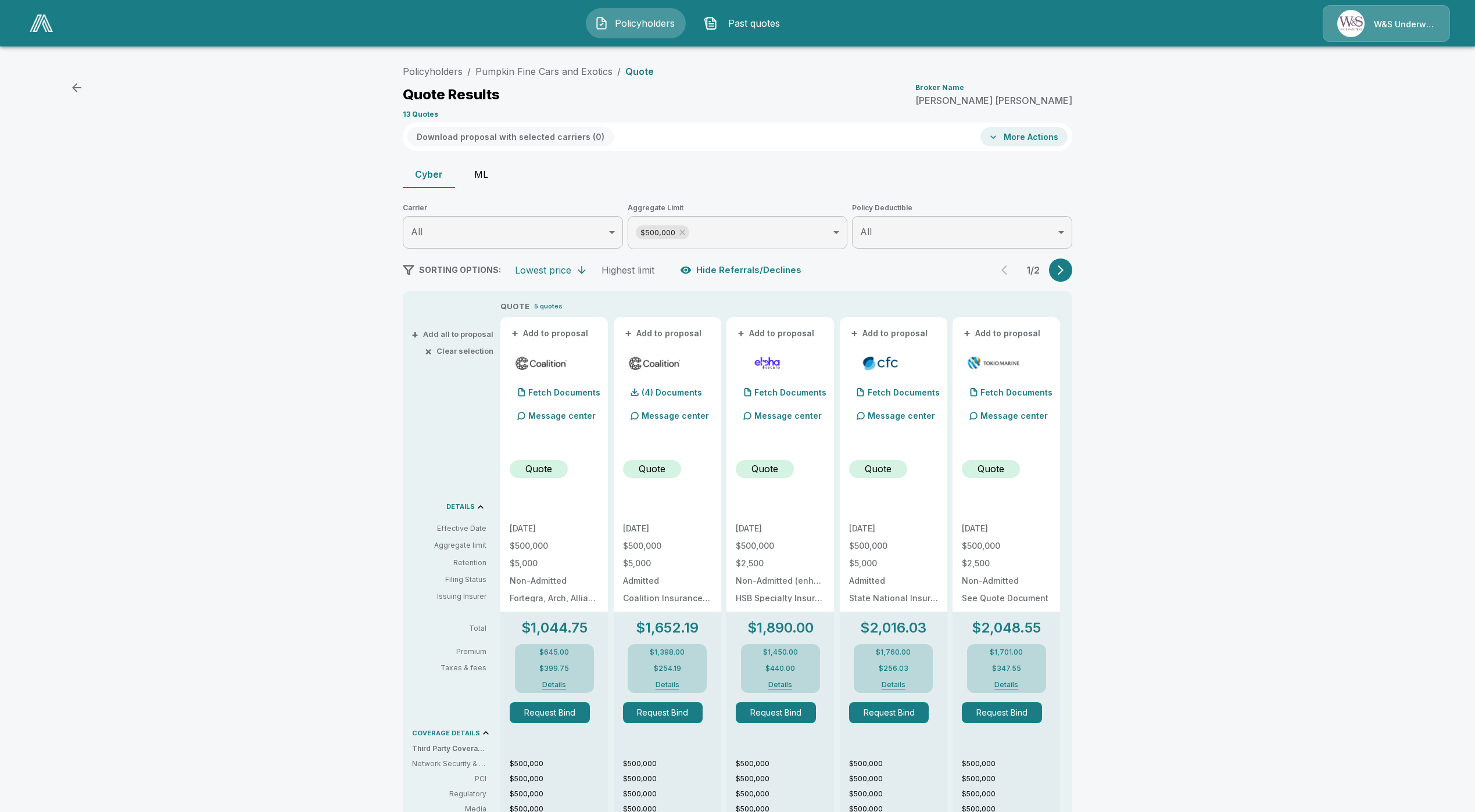
drag, startPoint x: 480, startPoint y: 158, endPoint x: 493, endPoint y: 168, distance: 16.4
click at [485, 162] on div "Policyholders / Pumpkin Fine Cars and Exotics / Quote Quote Results Broker Name…" at bounding box center [738, 618] width 697 height 1116
click at [494, 169] on button "ML" at bounding box center [481, 174] width 52 height 28
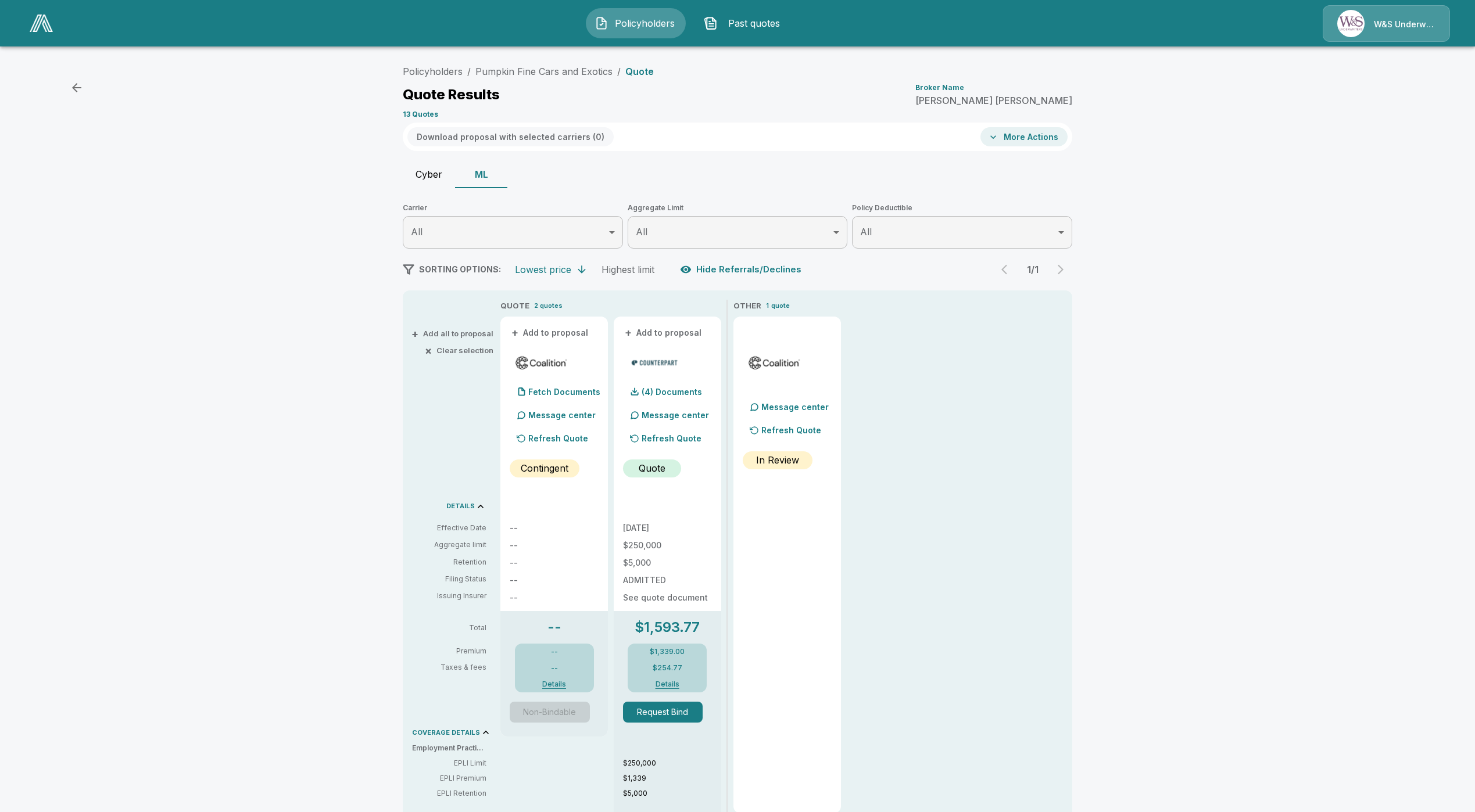
drag, startPoint x: 941, startPoint y: 531, endPoint x: 935, endPoint y: 530, distance: 6.1
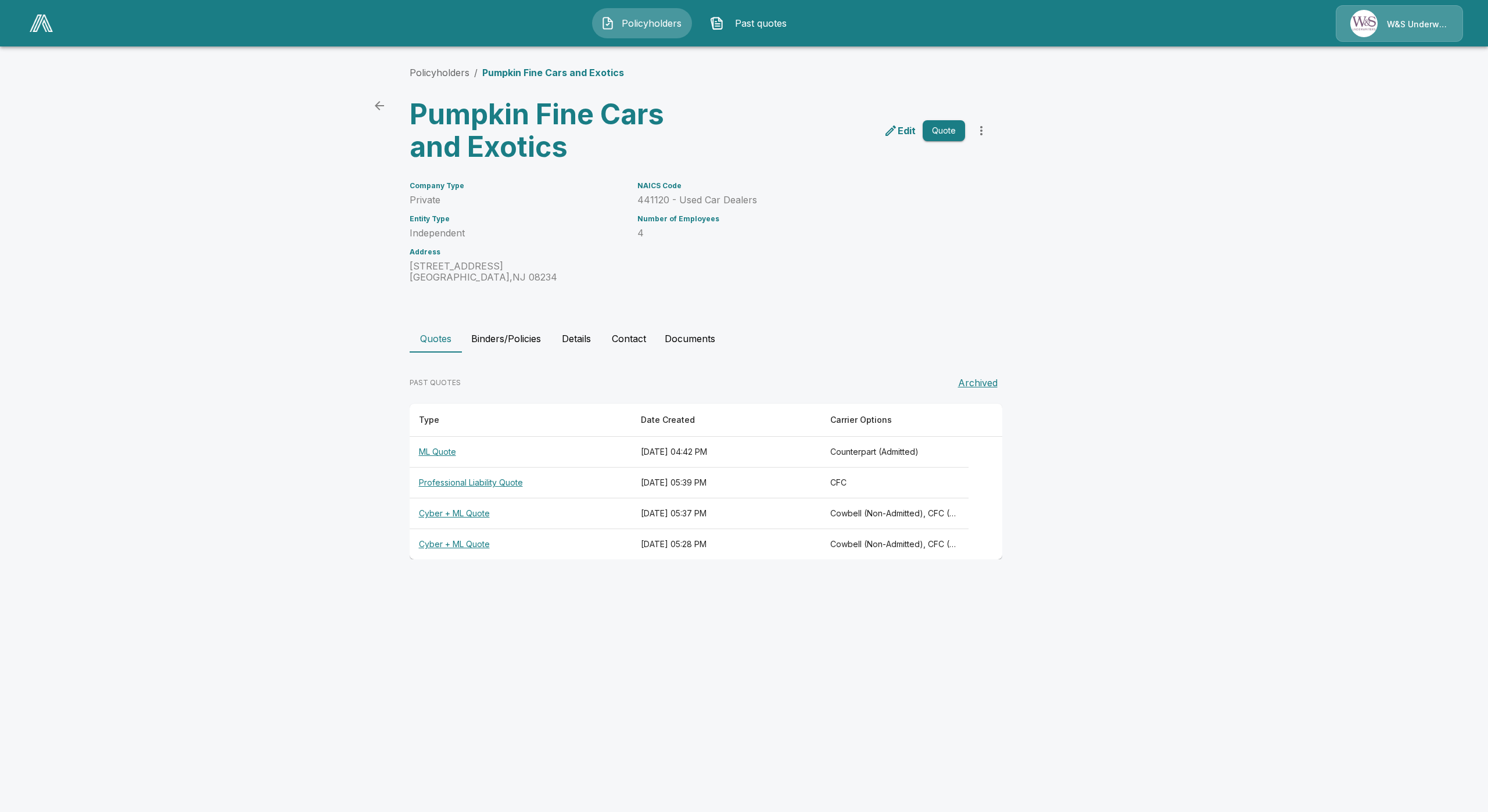
click at [431, 455] on th "ML Quote" at bounding box center [520, 452] width 222 height 31
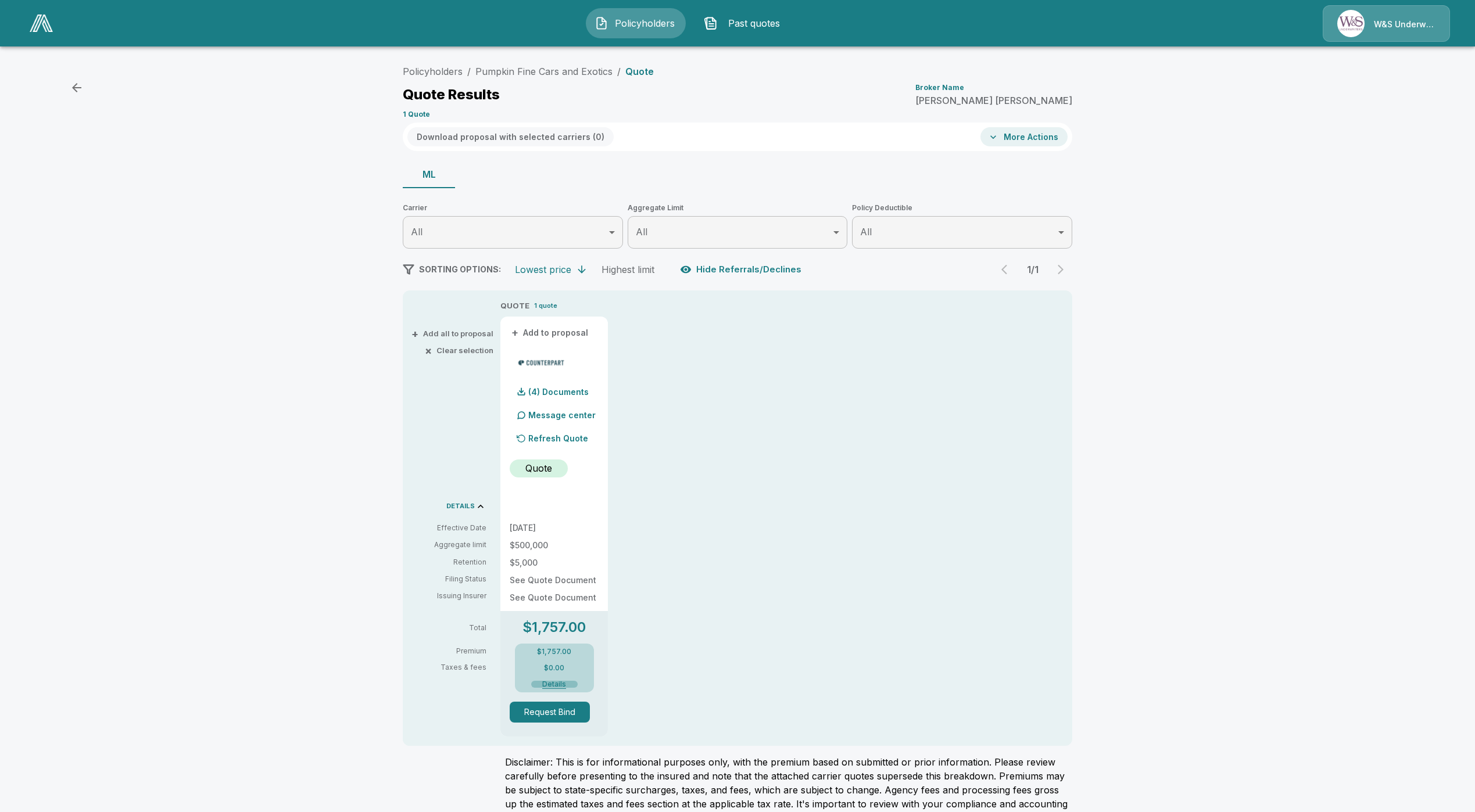
click at [570, 684] on button "Details" at bounding box center [554, 684] width 46 height 7
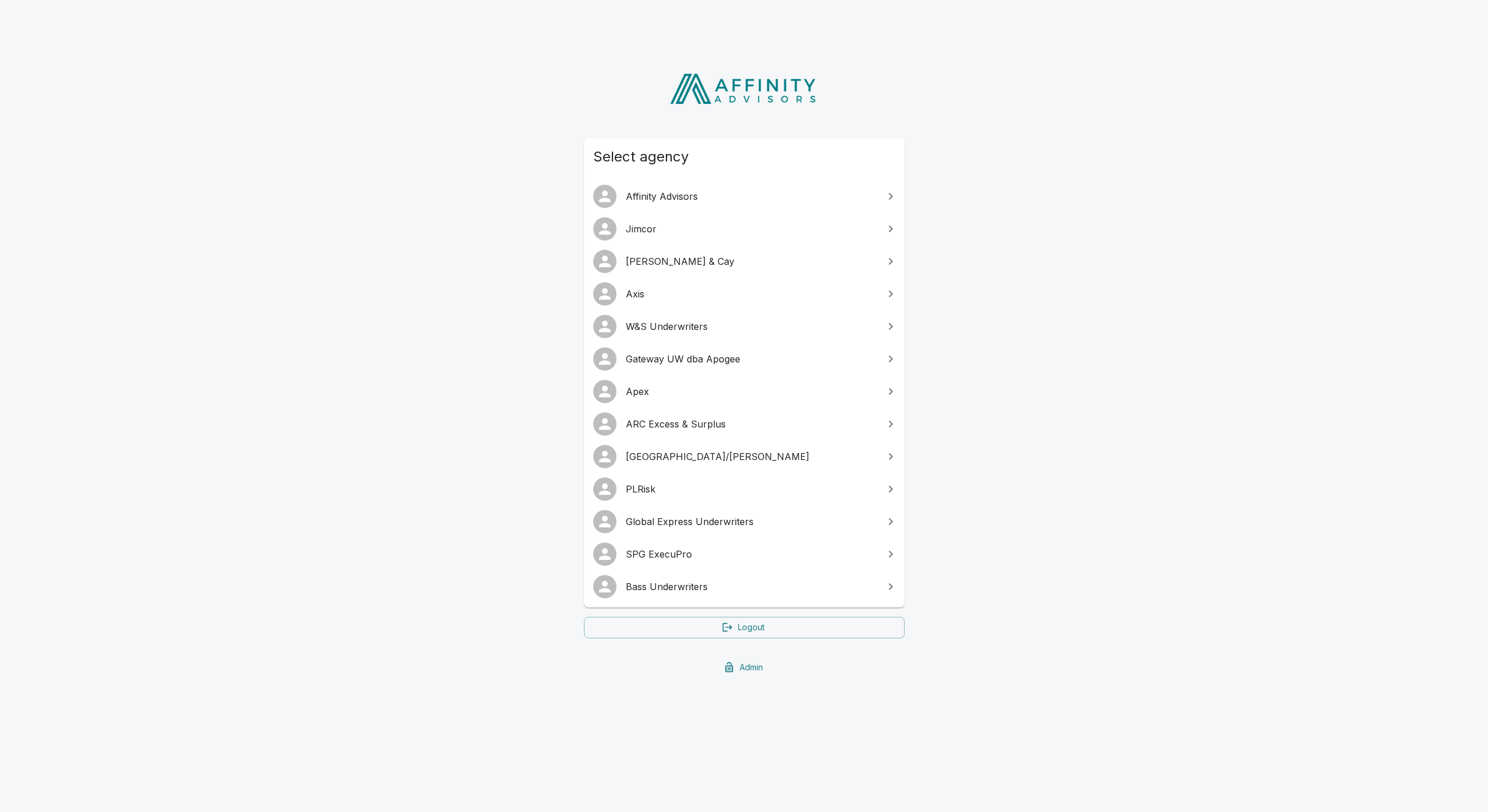
click at [669, 522] on span "Global Express Underwriters" at bounding box center [751, 522] width 251 height 14
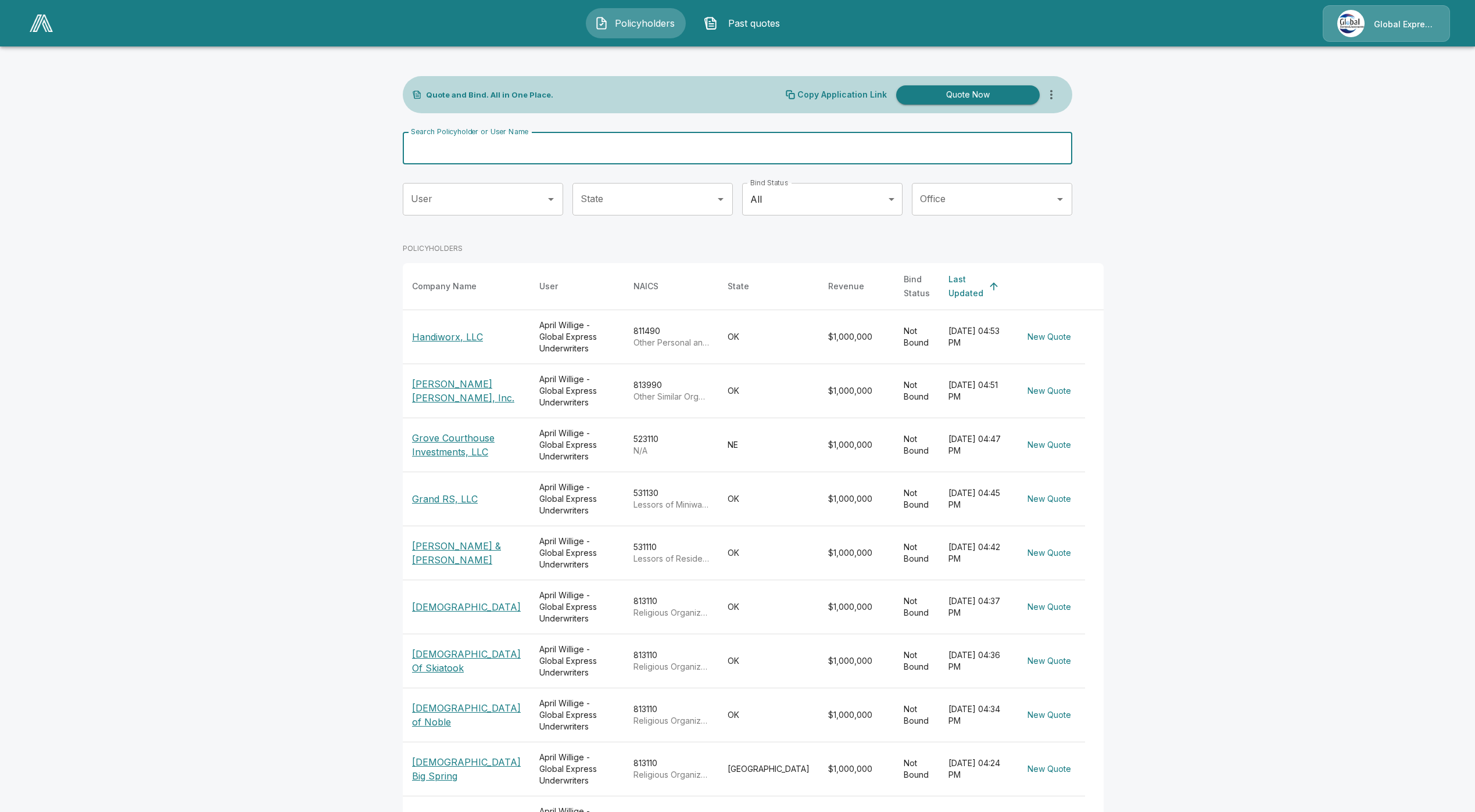
click at [565, 141] on input "Search Policyholder or User Name" at bounding box center [731, 148] width 657 height 33
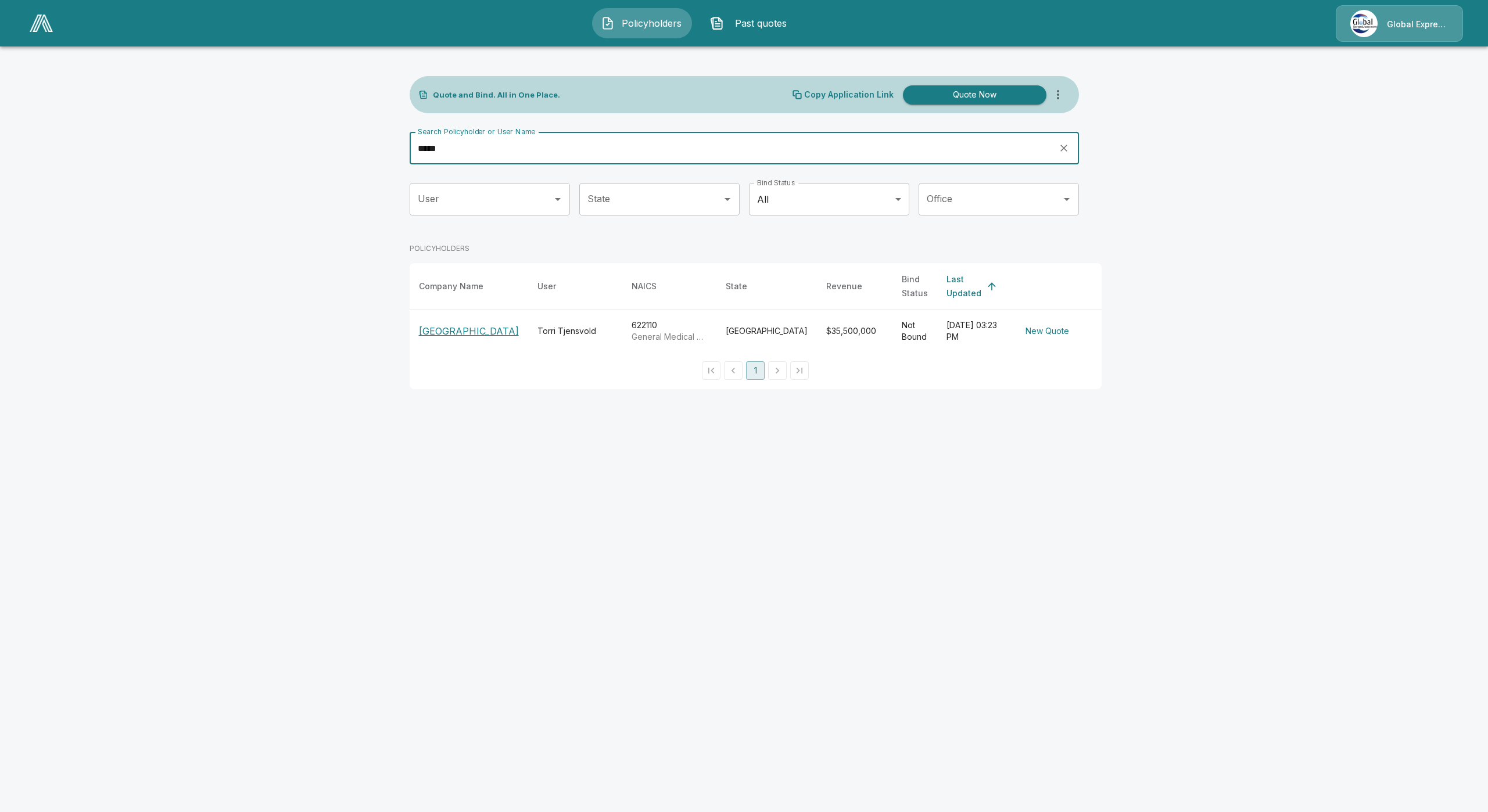
type input "*****"
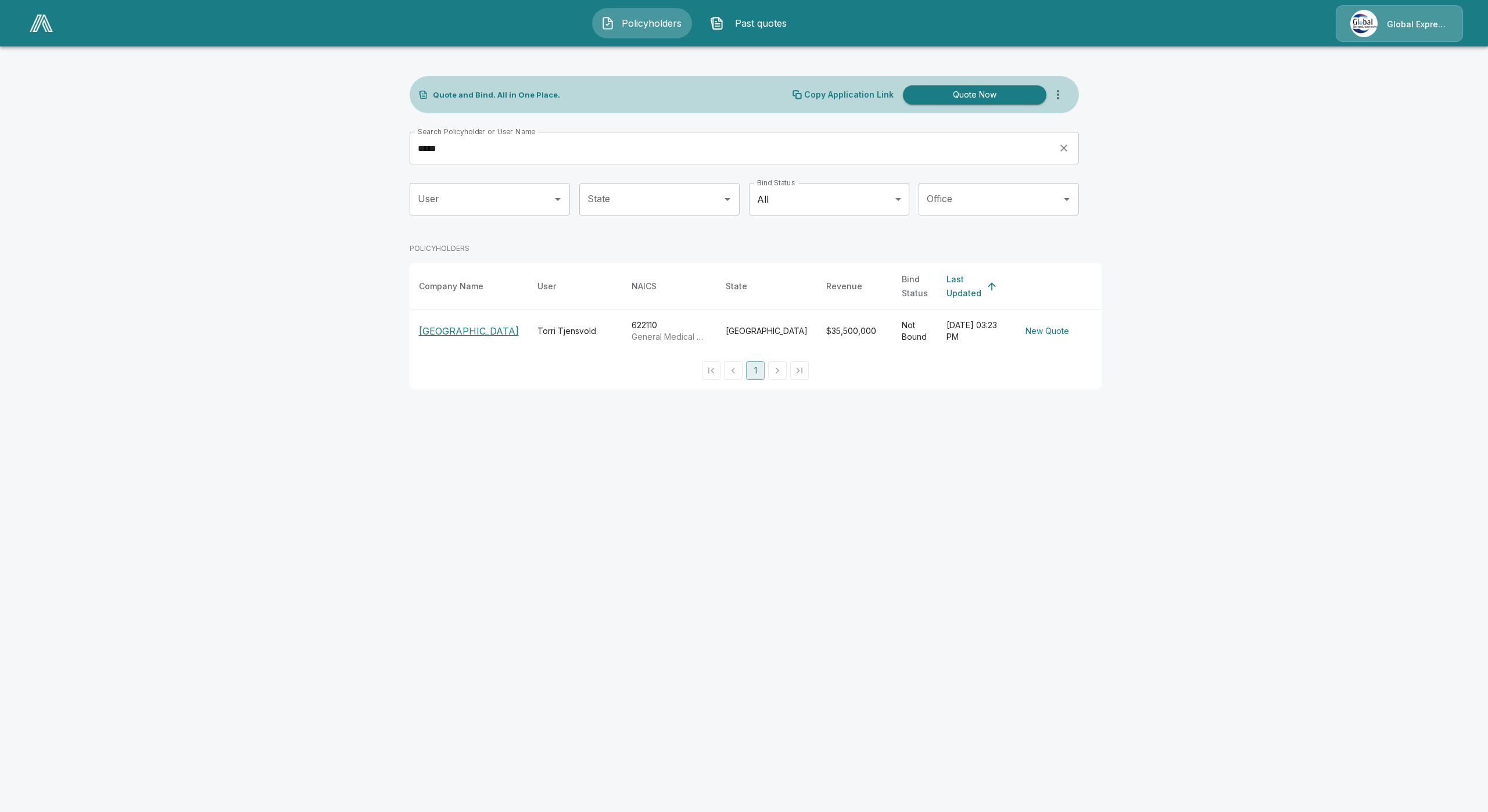
click at [427, 335] on p "[GEOGRAPHIC_DATA]" at bounding box center [469, 331] width 100 height 14
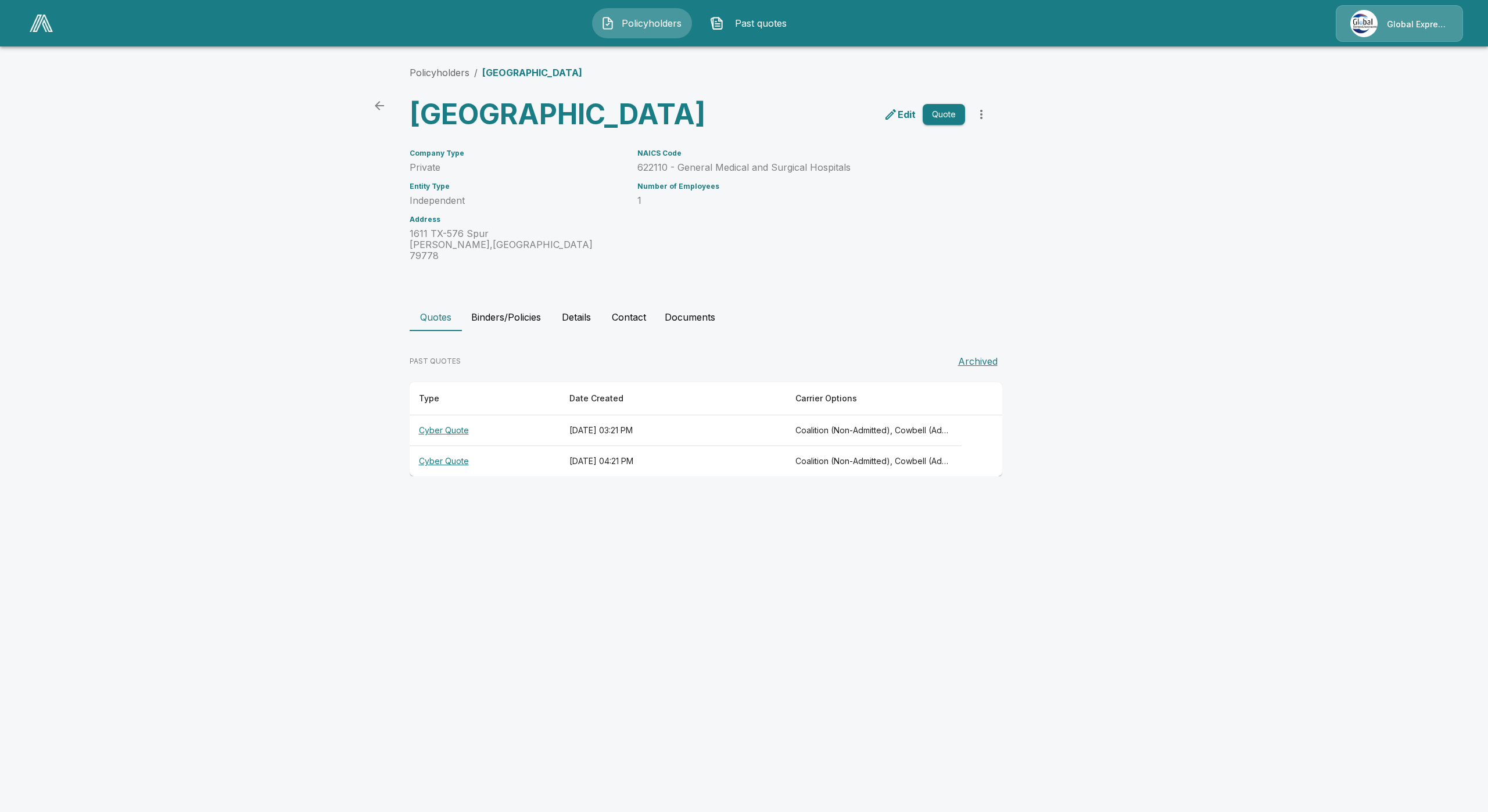
click at [942, 126] on button "Quote" at bounding box center [944, 114] width 43 height 21
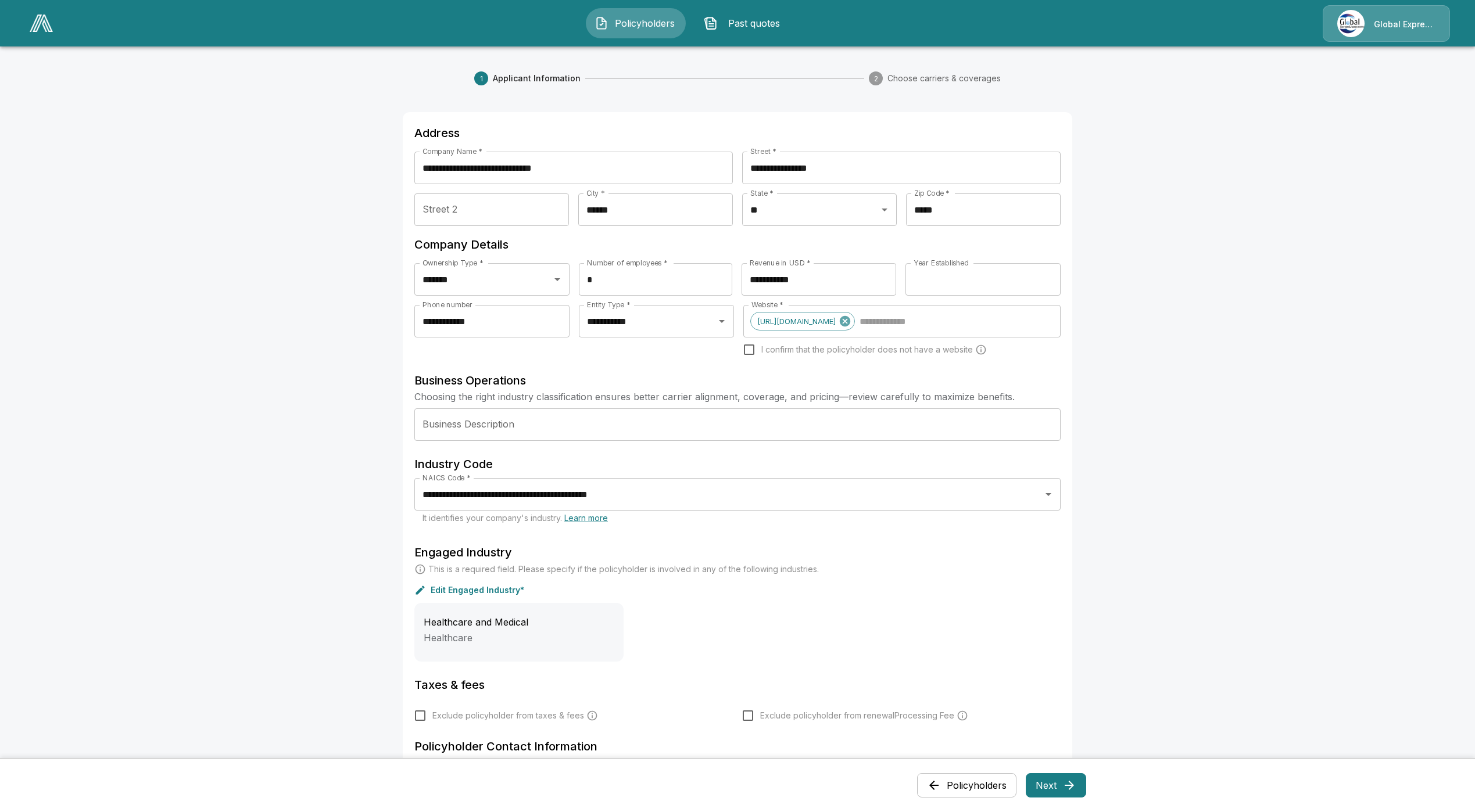
click at [1069, 784] on icon "button" at bounding box center [1069, 785] width 14 height 14
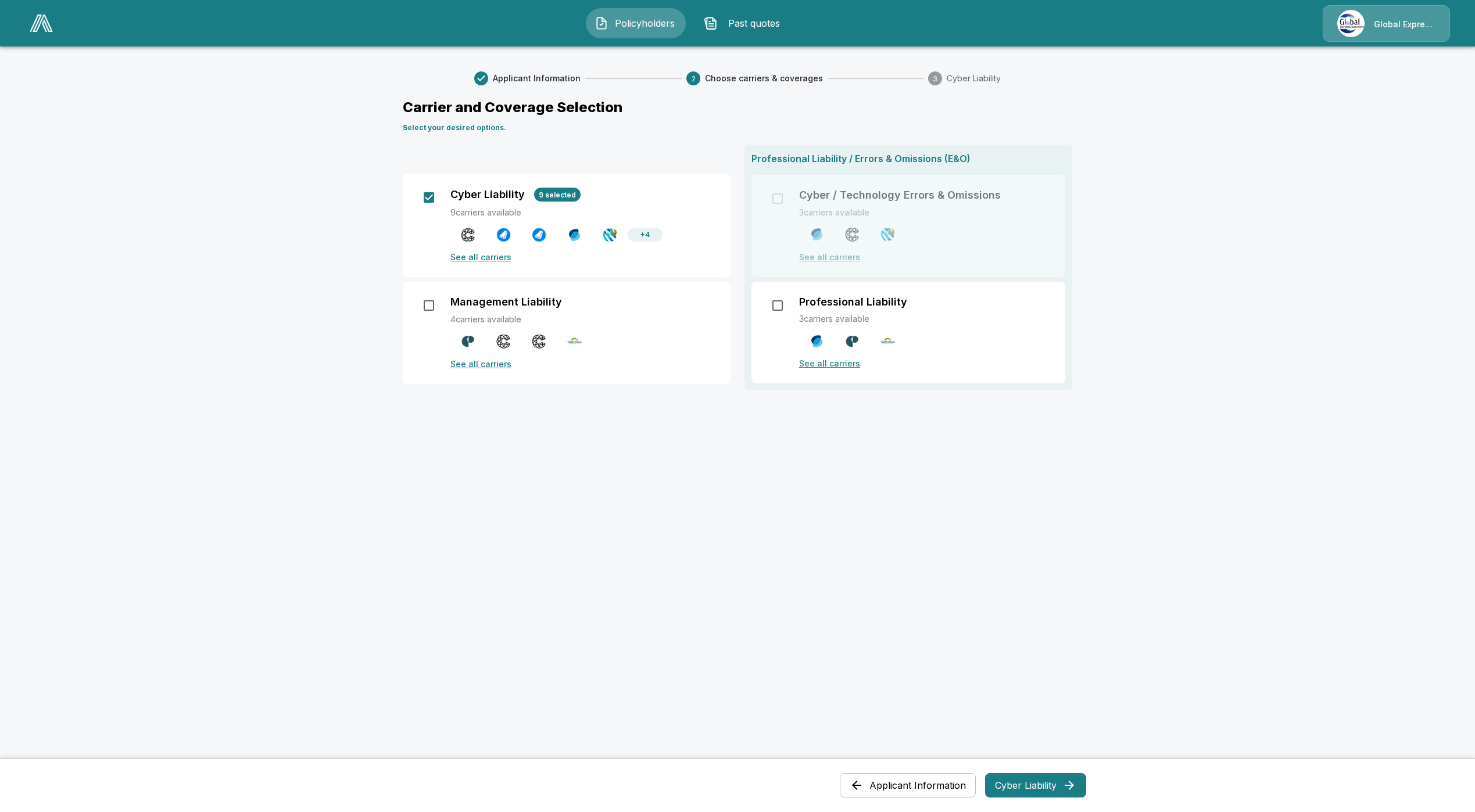
click at [491, 250] on div "Cyber Liability 9 selected 9 carriers available + 4 See all carriers" at bounding box center [583, 225] width 266 height 75
click at [476, 256] on p "See all carriers" at bounding box center [583, 257] width 266 height 12
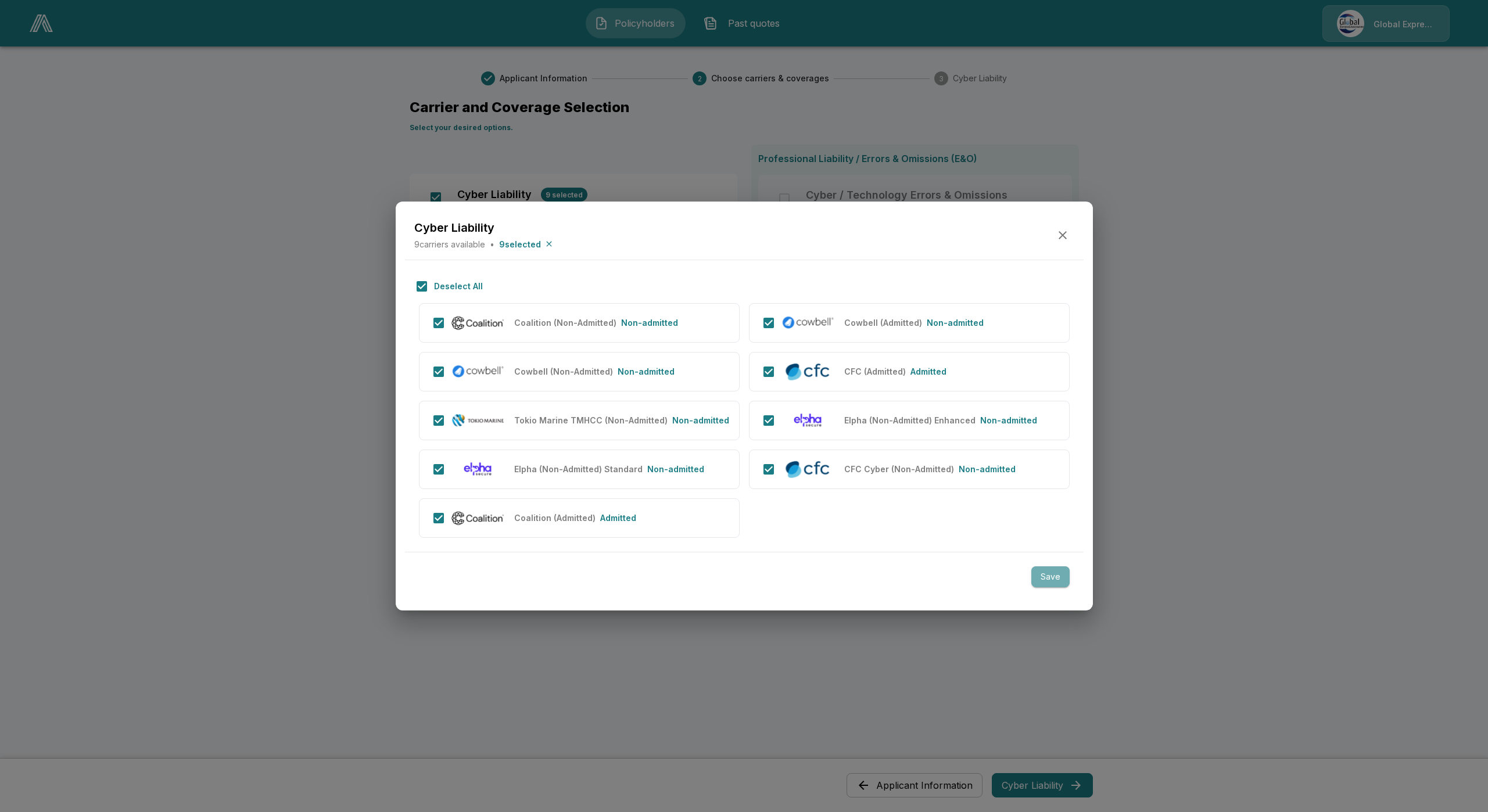
click at [1050, 578] on button "Save" at bounding box center [1050, 576] width 39 height 21
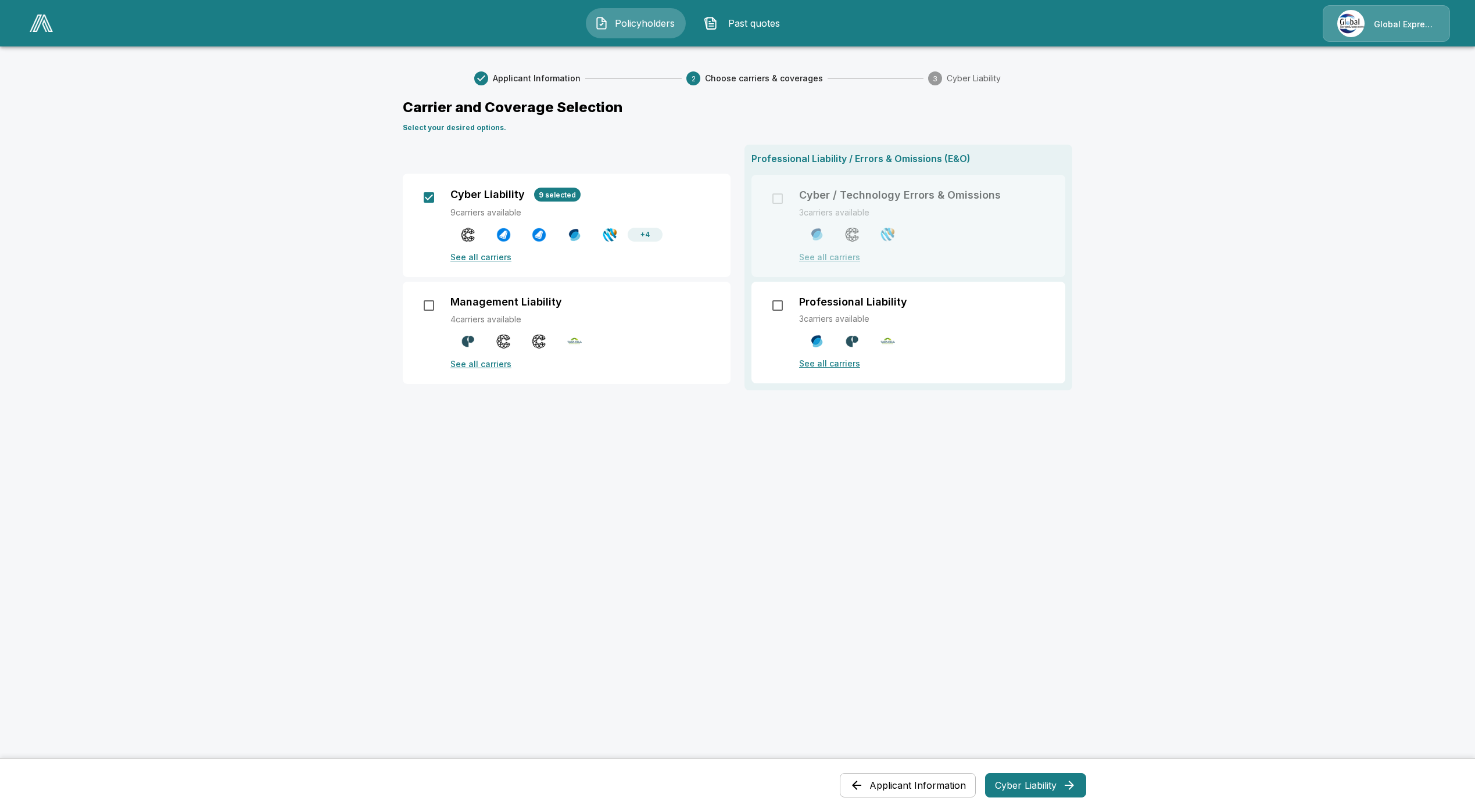
click at [1048, 785] on button "Cyber Liability" at bounding box center [1036, 785] width 101 height 24
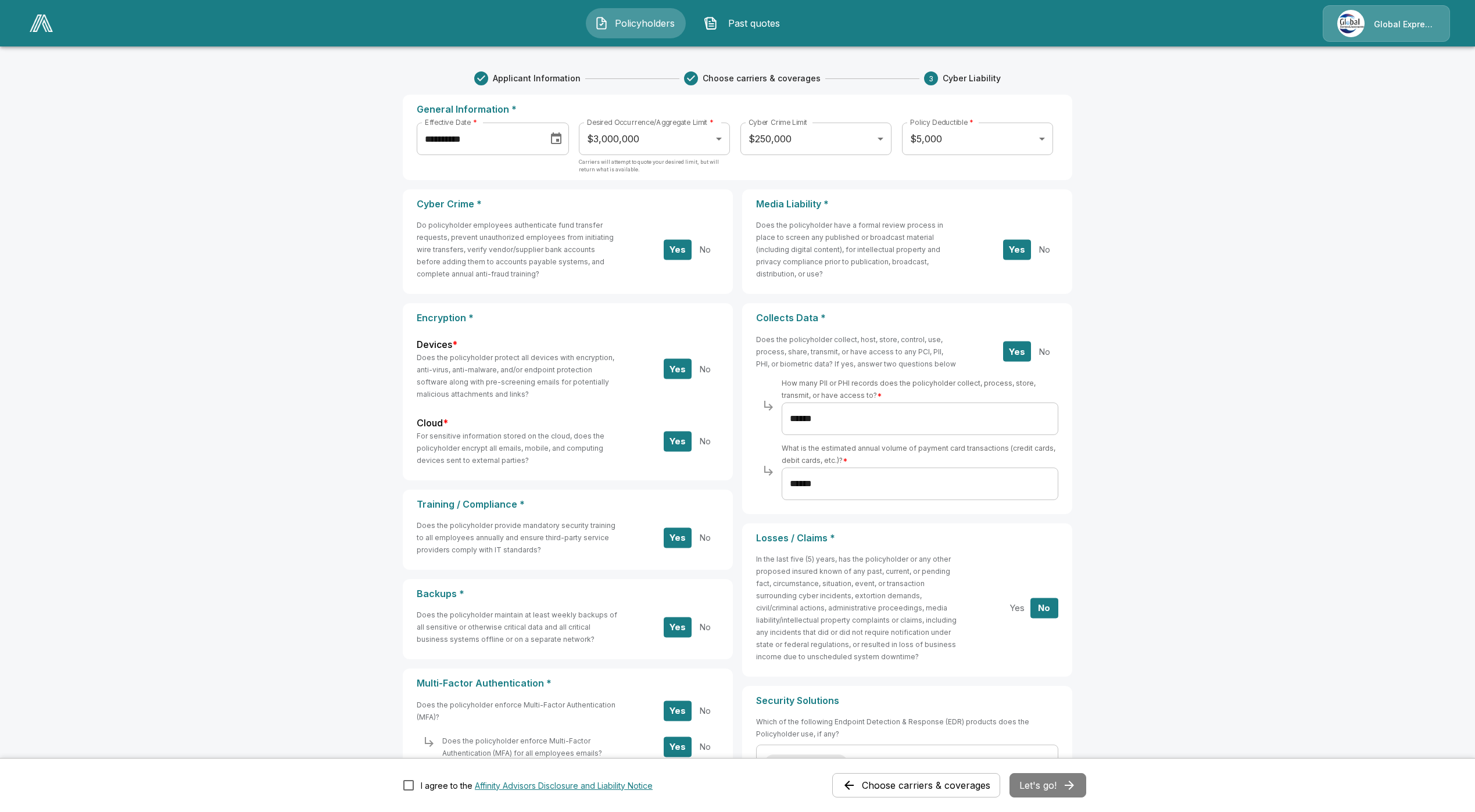
click at [636, 142] on body "**********" at bounding box center [738, 516] width 1475 height 1031
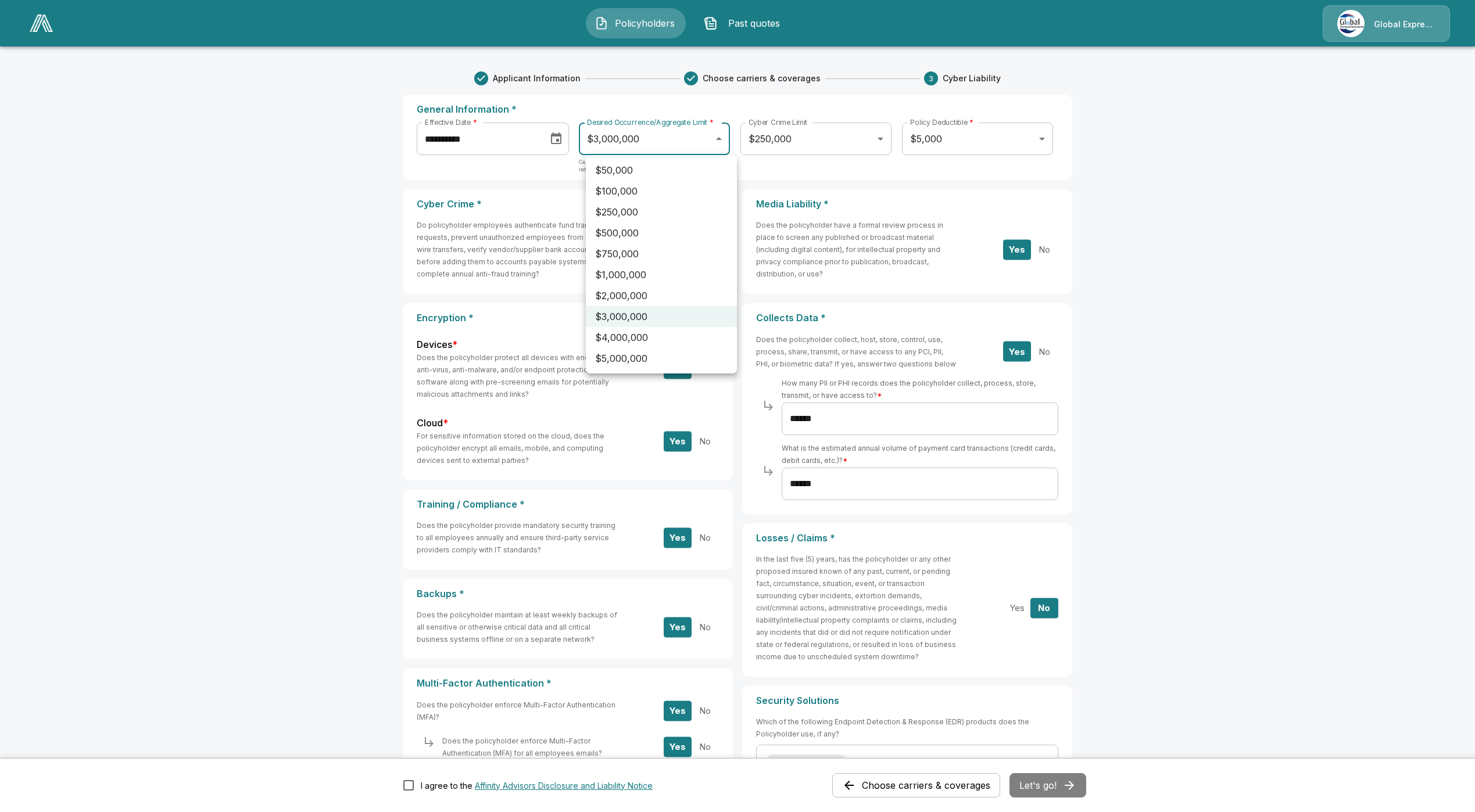
click at [660, 351] on li "$5,000,000" at bounding box center [661, 358] width 151 height 21
type input "*******"
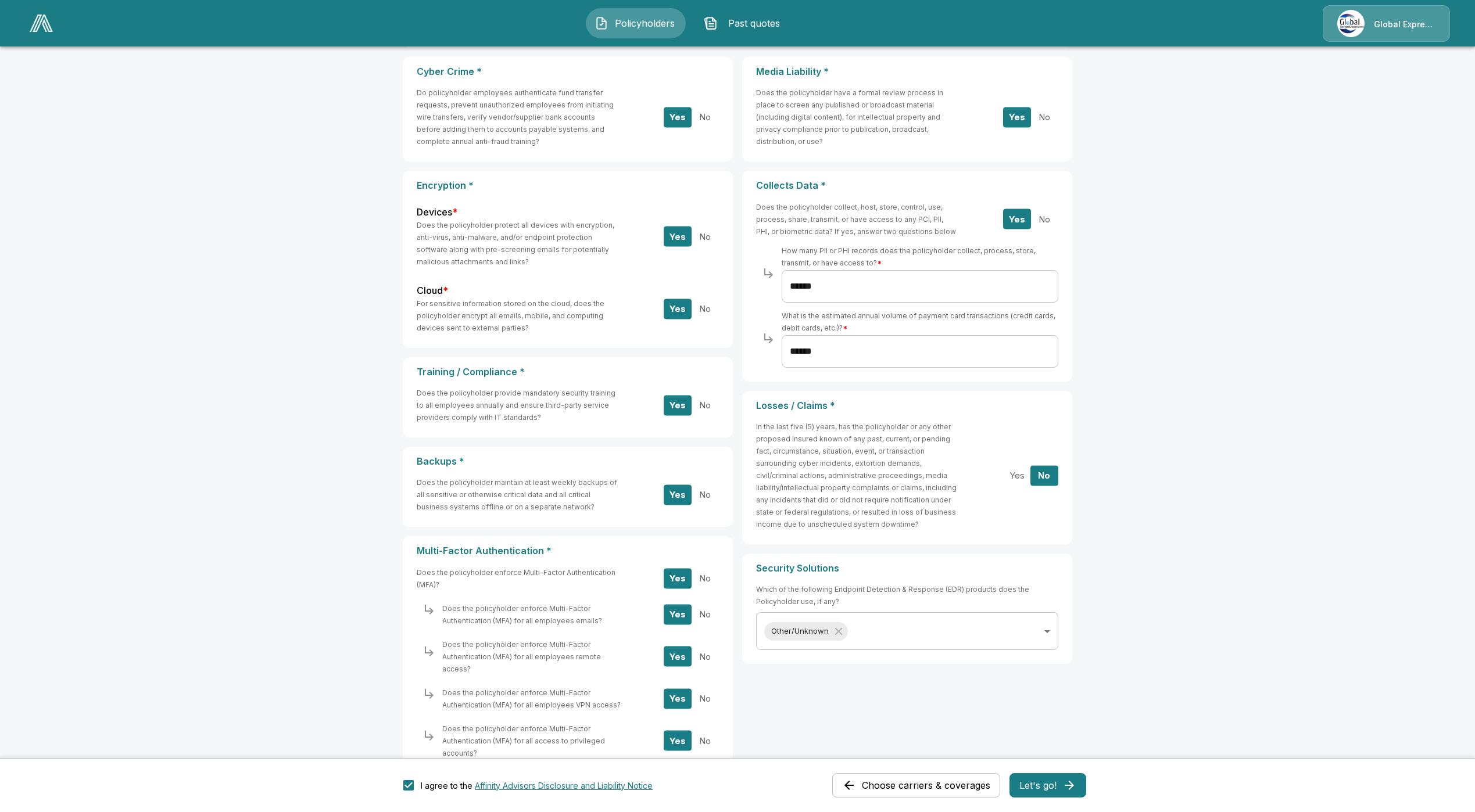
scroll to position [207, 0]
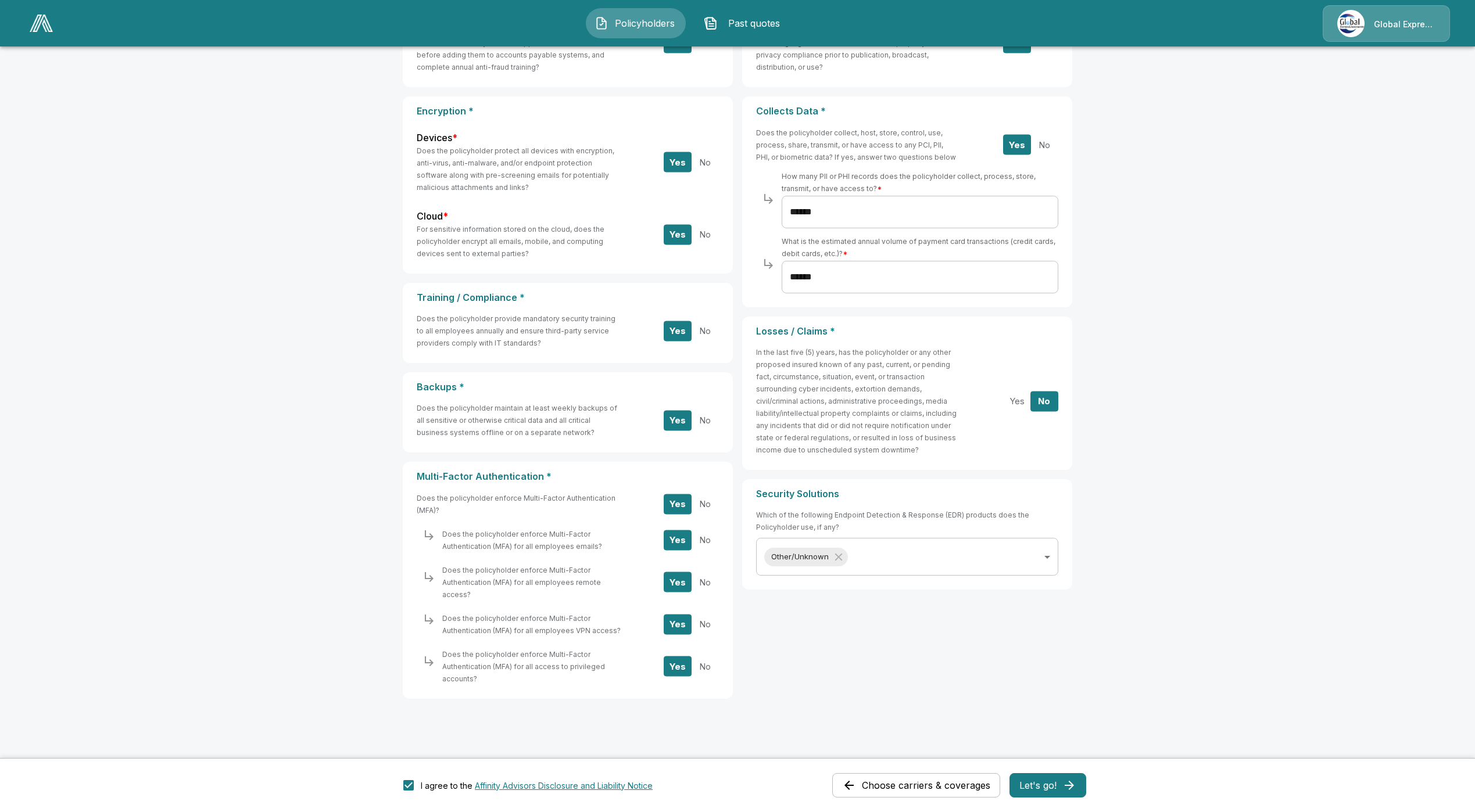
click at [1076, 780] on icon "button" at bounding box center [1069, 785] width 14 height 14
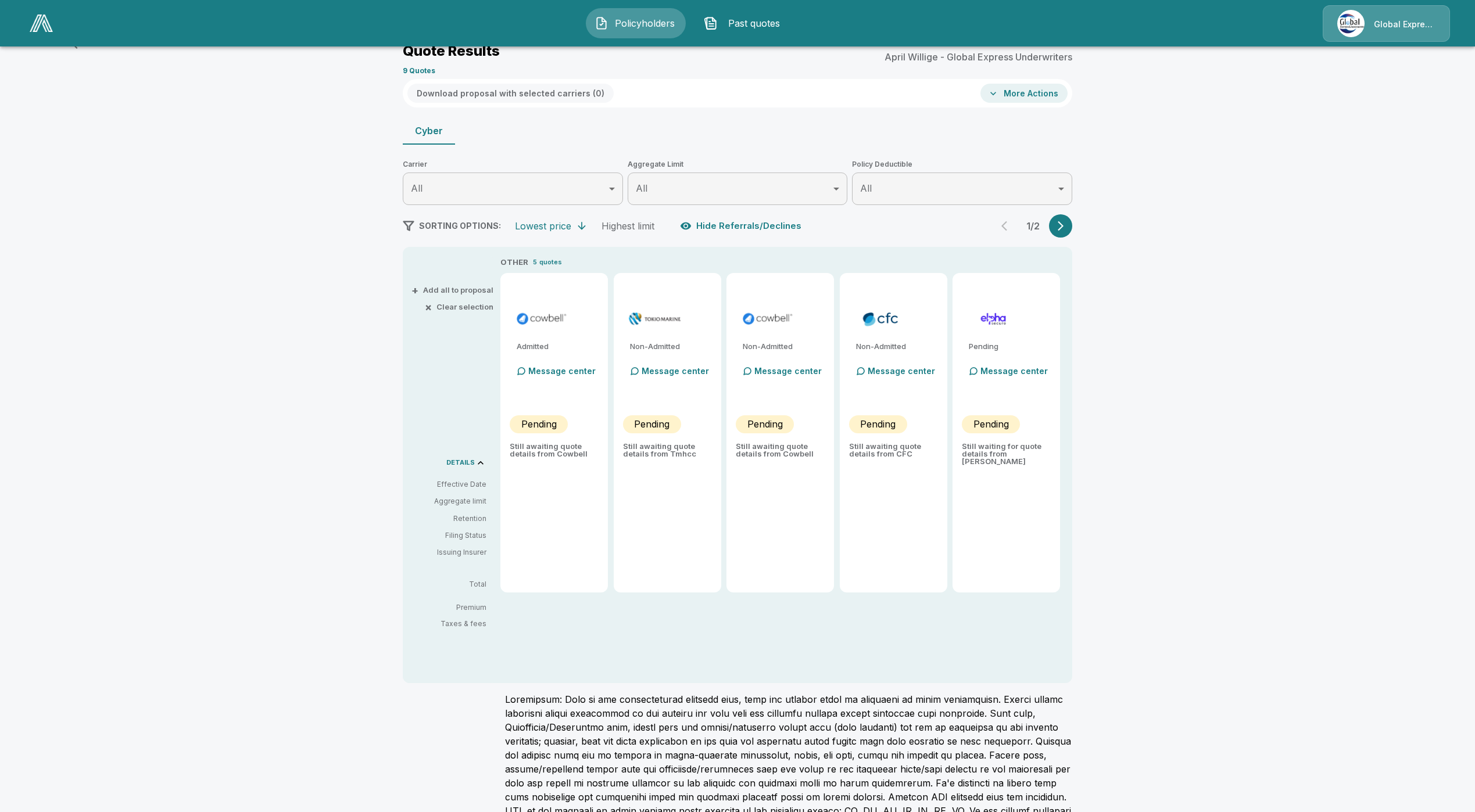
scroll to position [105, 0]
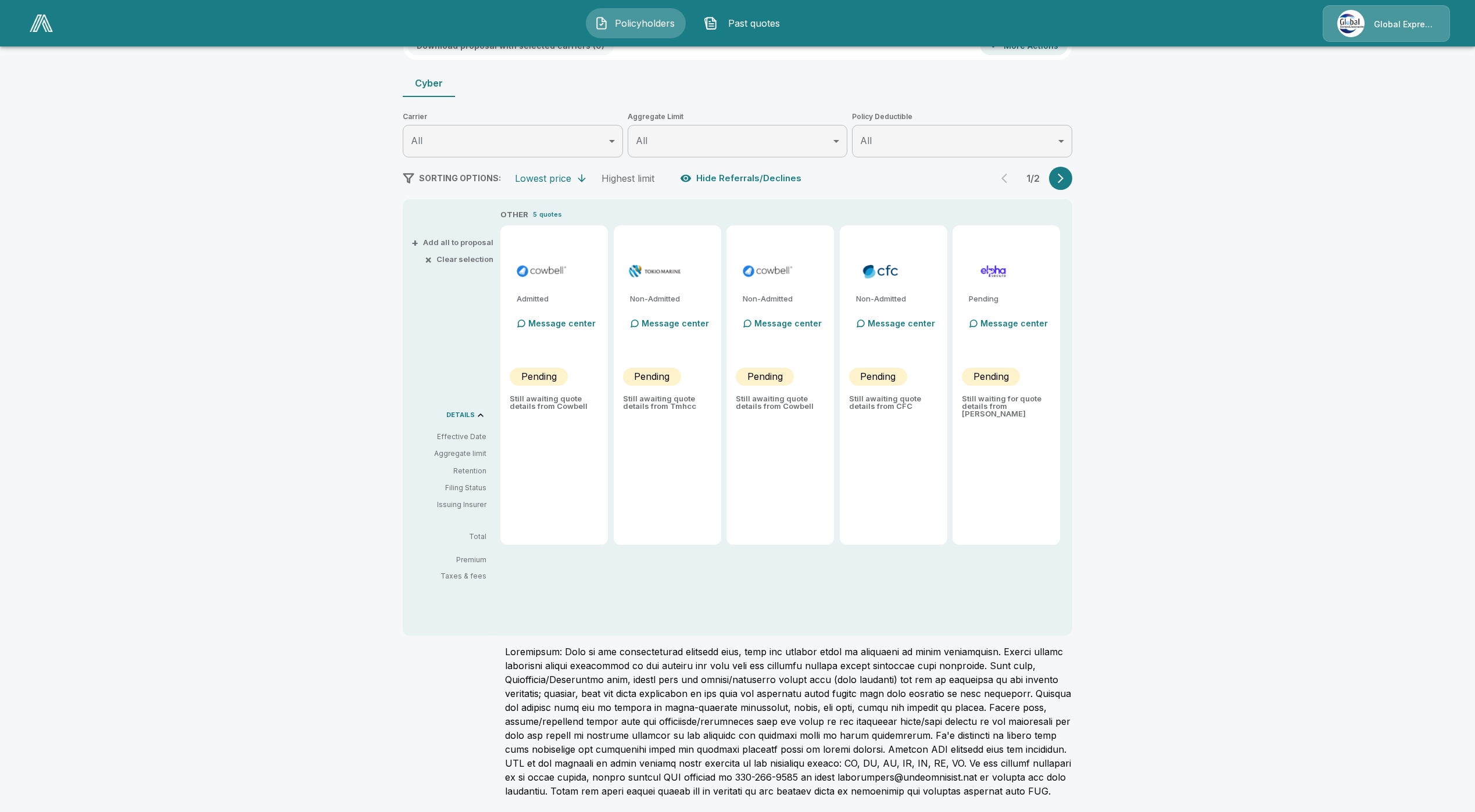
type input "*******"
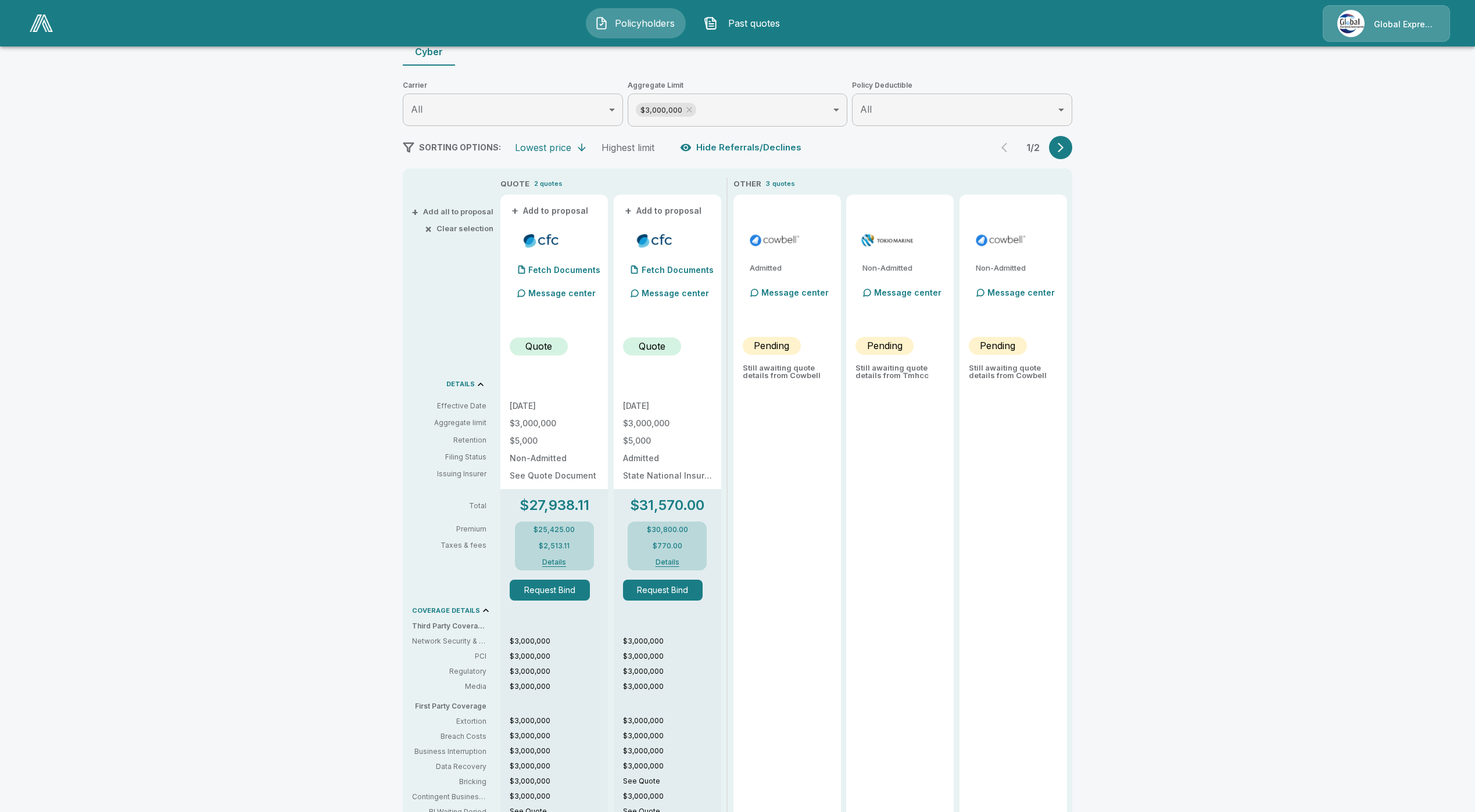
scroll to position [120, 0]
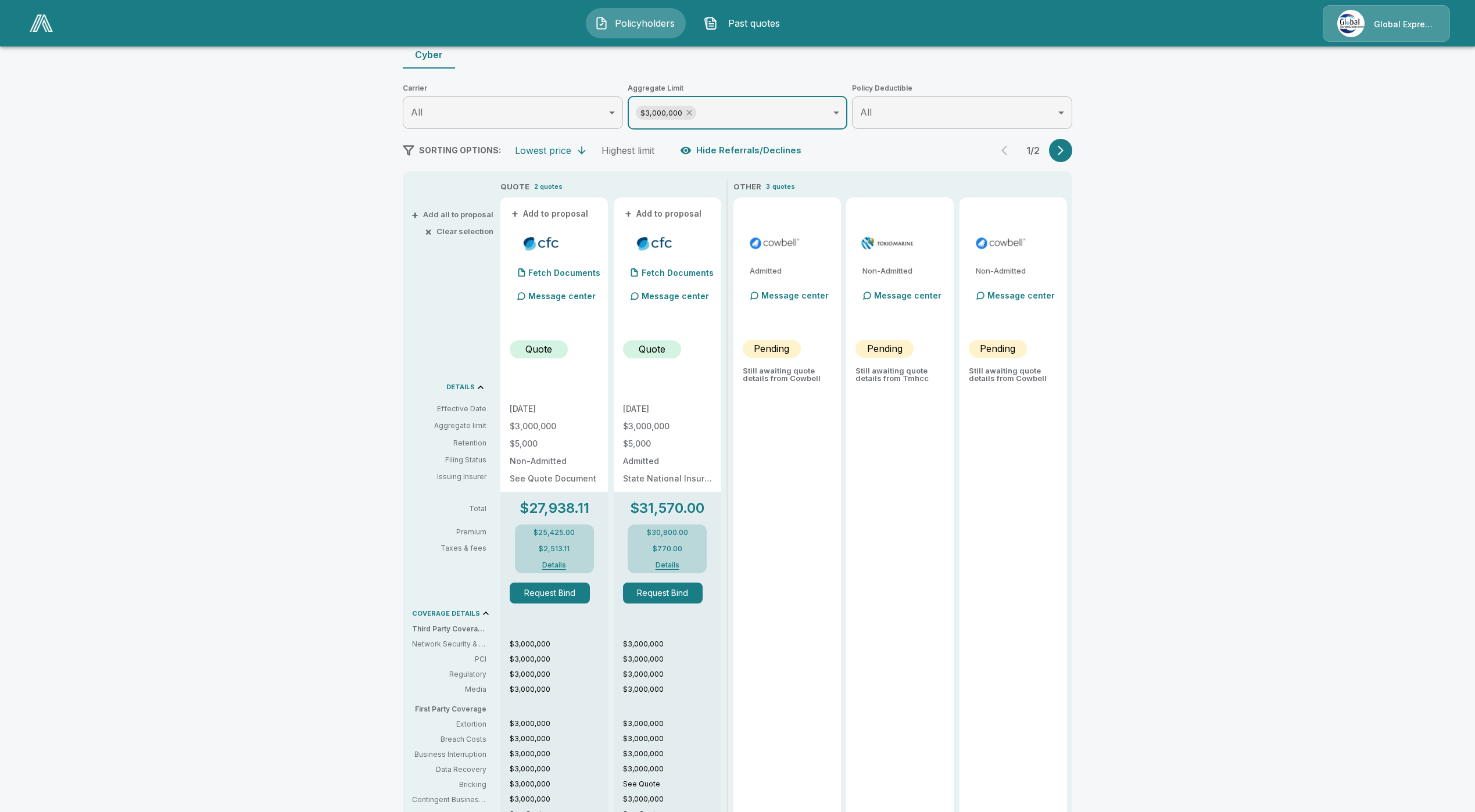
click at [694, 115] on icon at bounding box center [689, 112] width 9 height 9
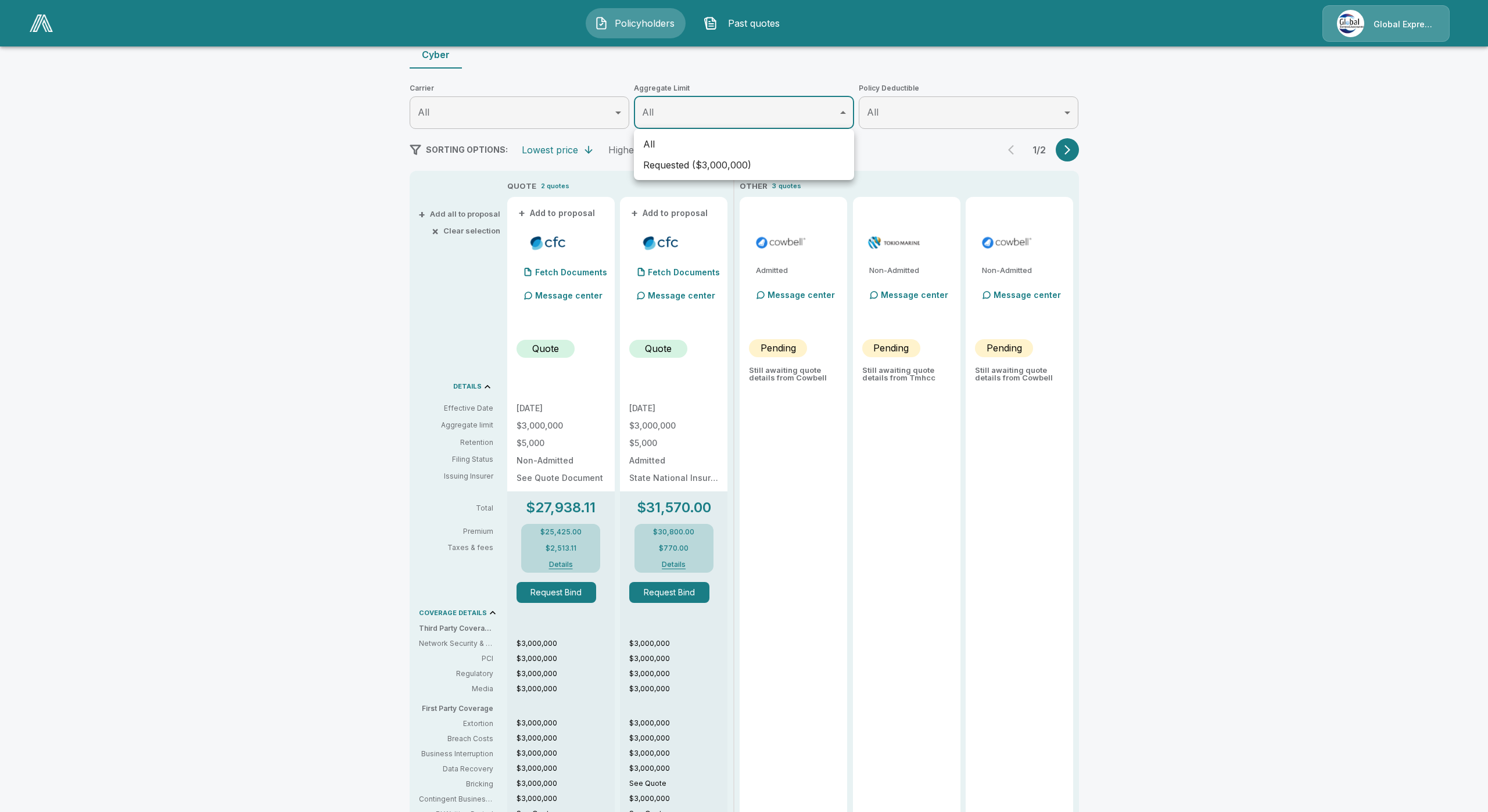
click at [713, 111] on body "Policyholders Past quotes Global Express Underwriters Policyholders / Rankin Co…" at bounding box center [744, 510] width 1488 height 1259
click at [711, 121] on div at bounding box center [744, 406] width 1488 height 812
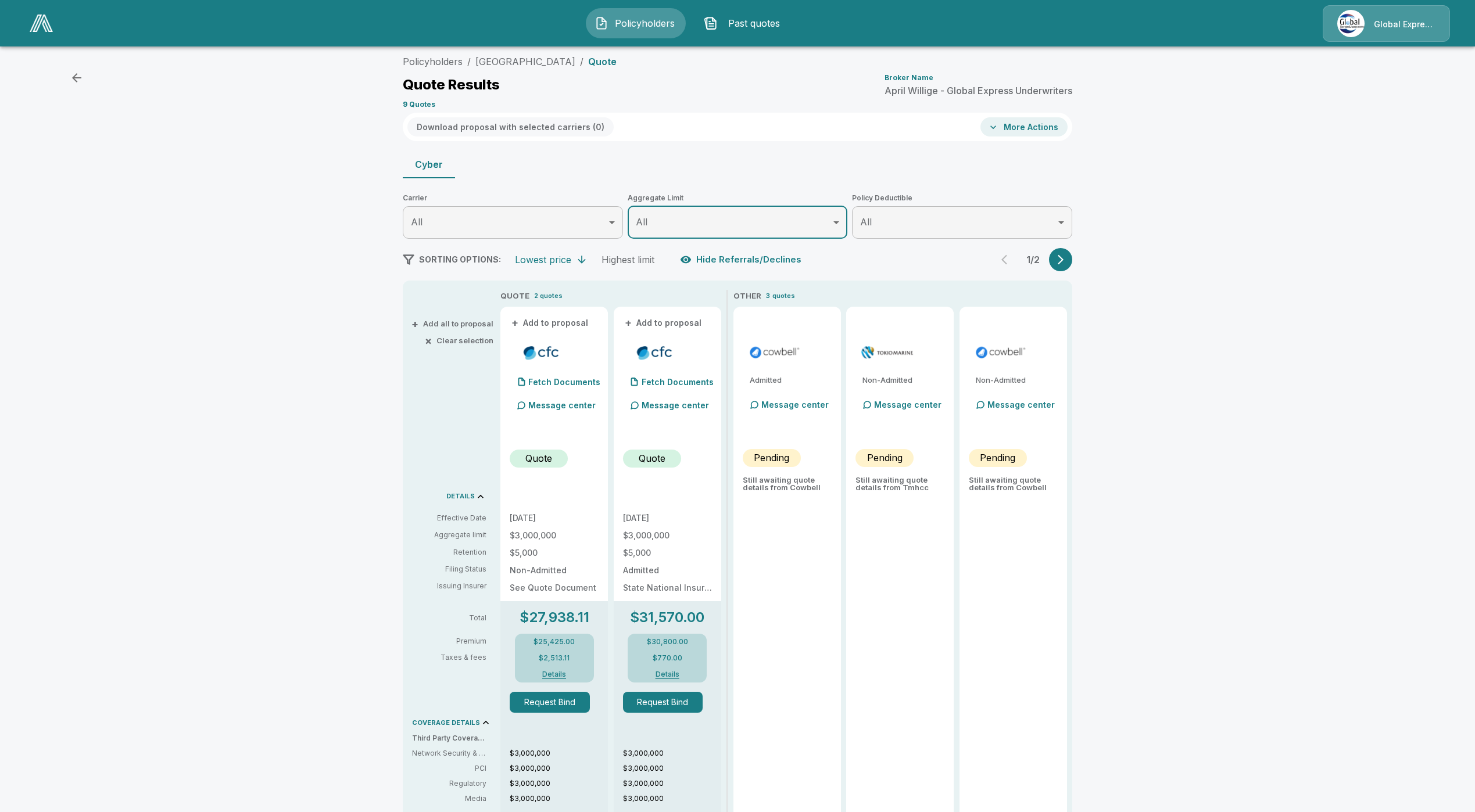
scroll to position [0, 0]
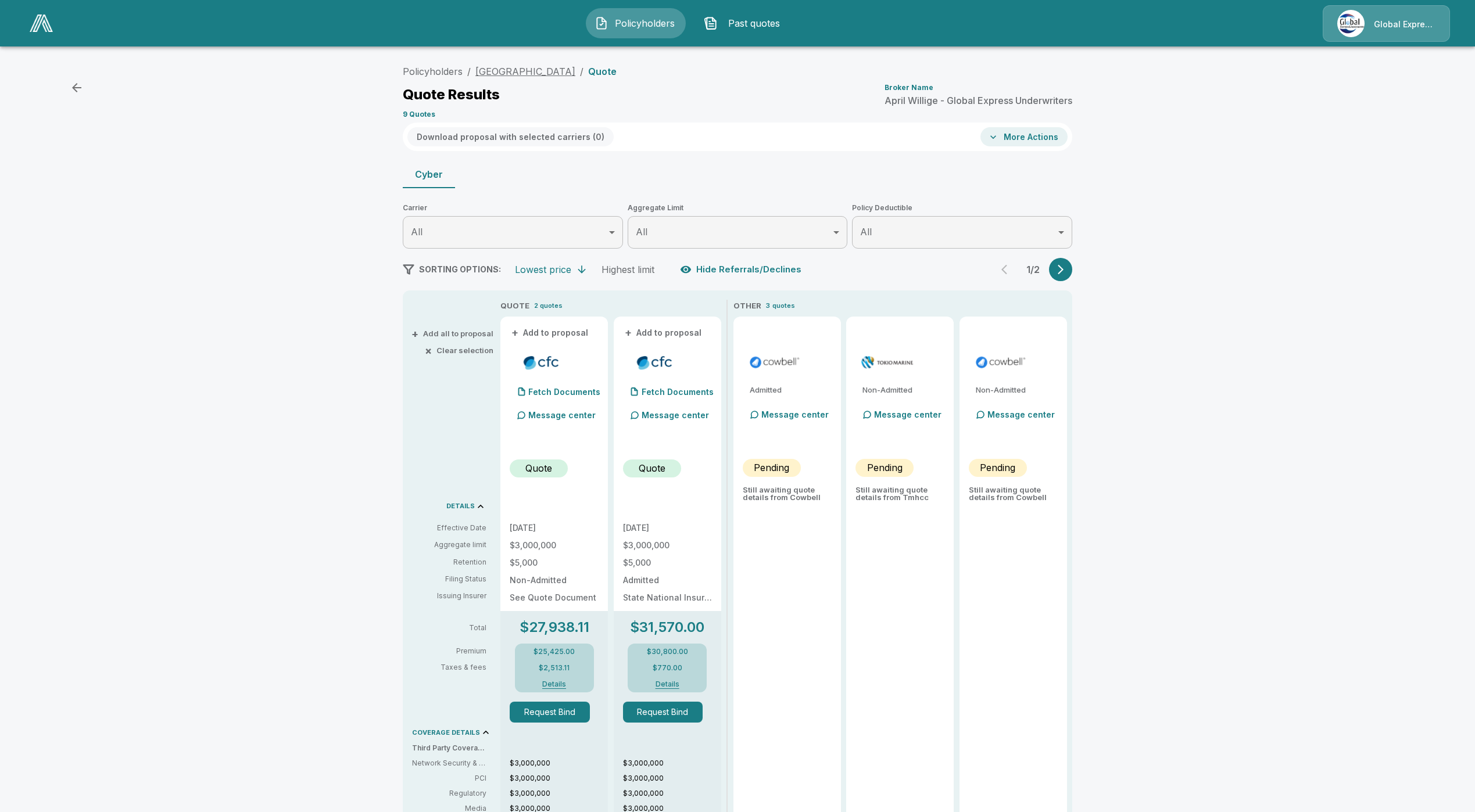
click at [576, 66] on link "[GEOGRAPHIC_DATA]" at bounding box center [525, 72] width 100 height 12
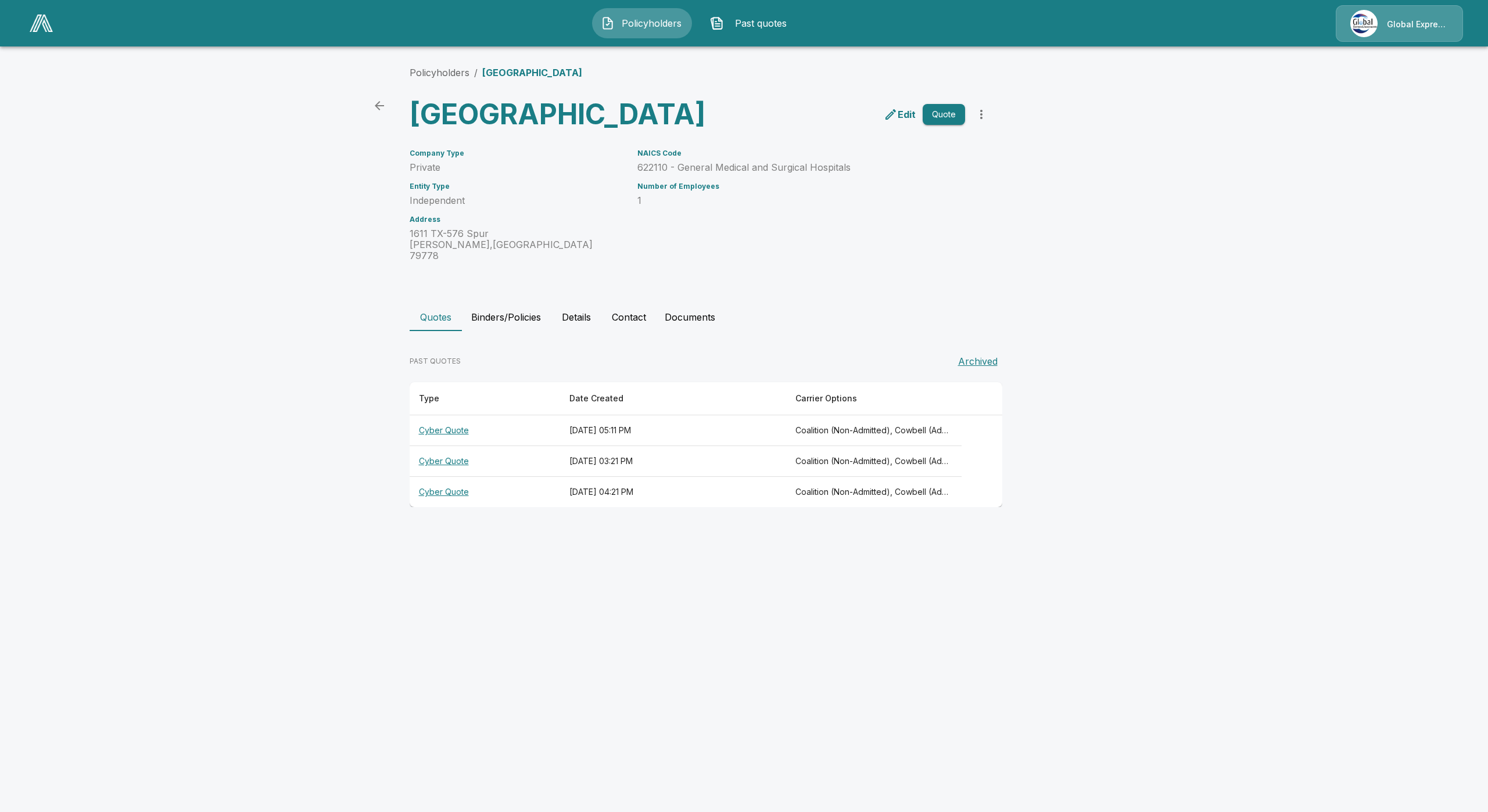
click at [943, 122] on button "Quote" at bounding box center [944, 114] width 43 height 21
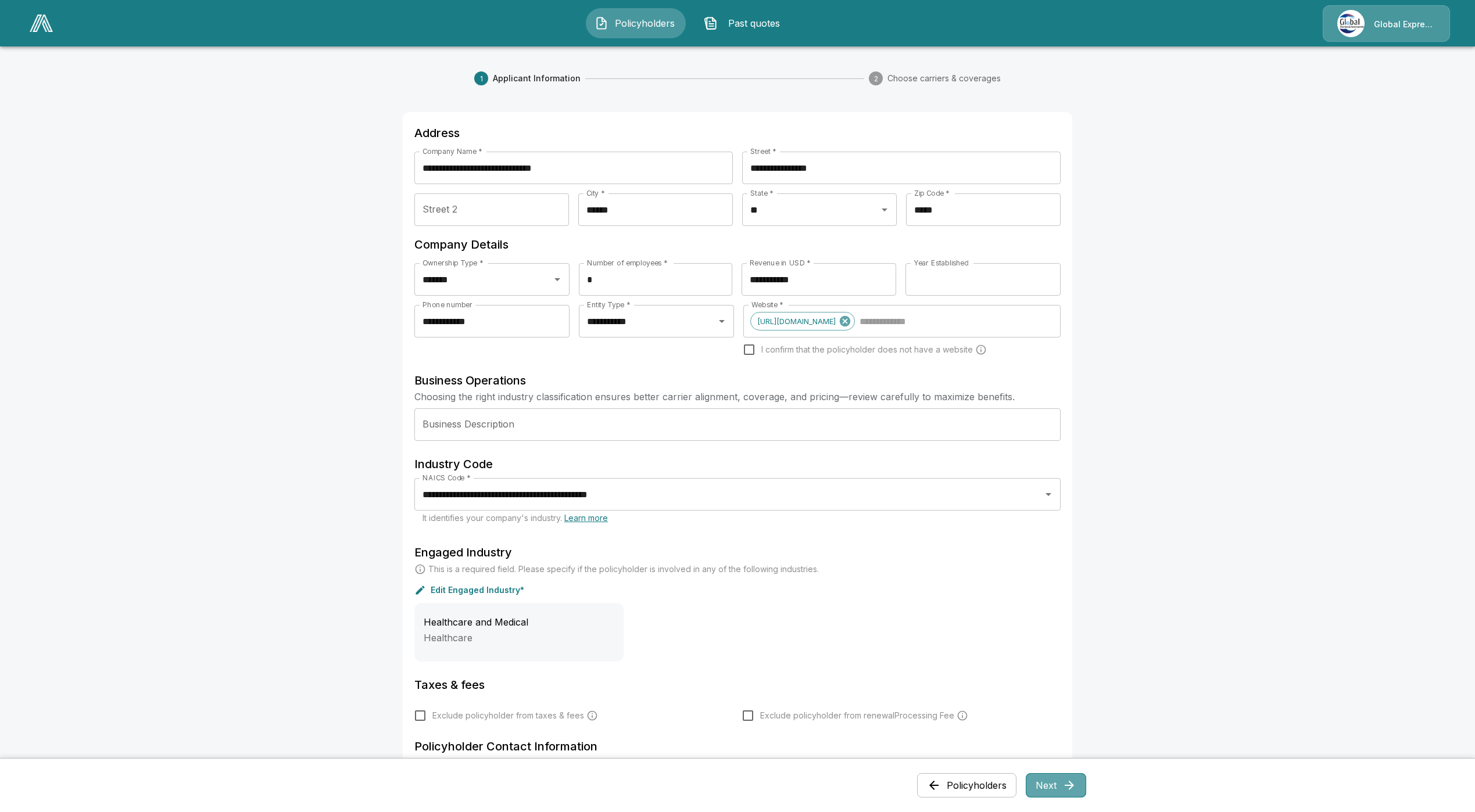
click at [1064, 791] on button "Next" at bounding box center [1055, 785] width 61 height 24
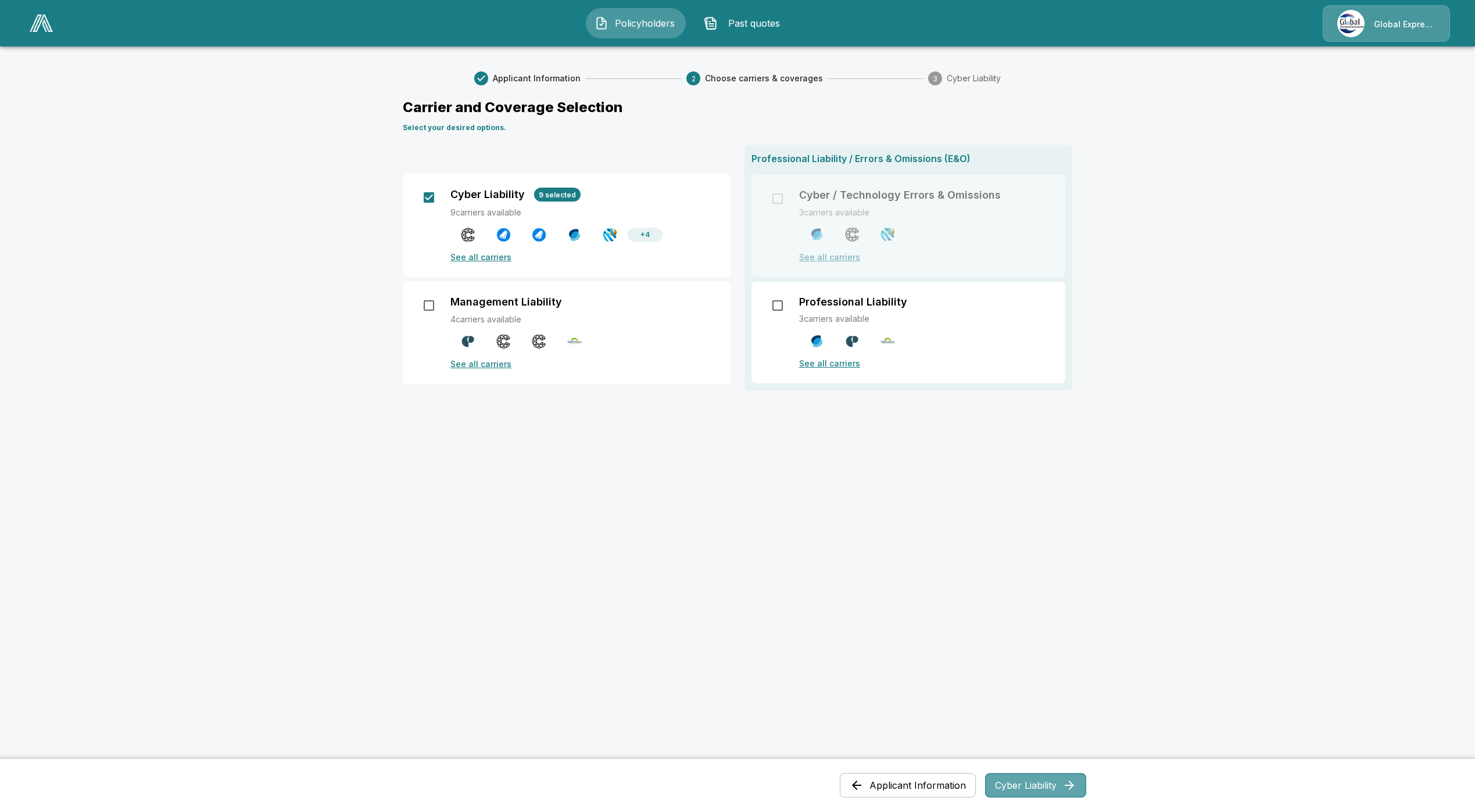
drag, startPoint x: 1048, startPoint y: 776, endPoint x: 1049, endPoint y: 787, distance: 11.0
click at [1049, 780] on button "Cyber Liability" at bounding box center [1036, 785] width 101 height 24
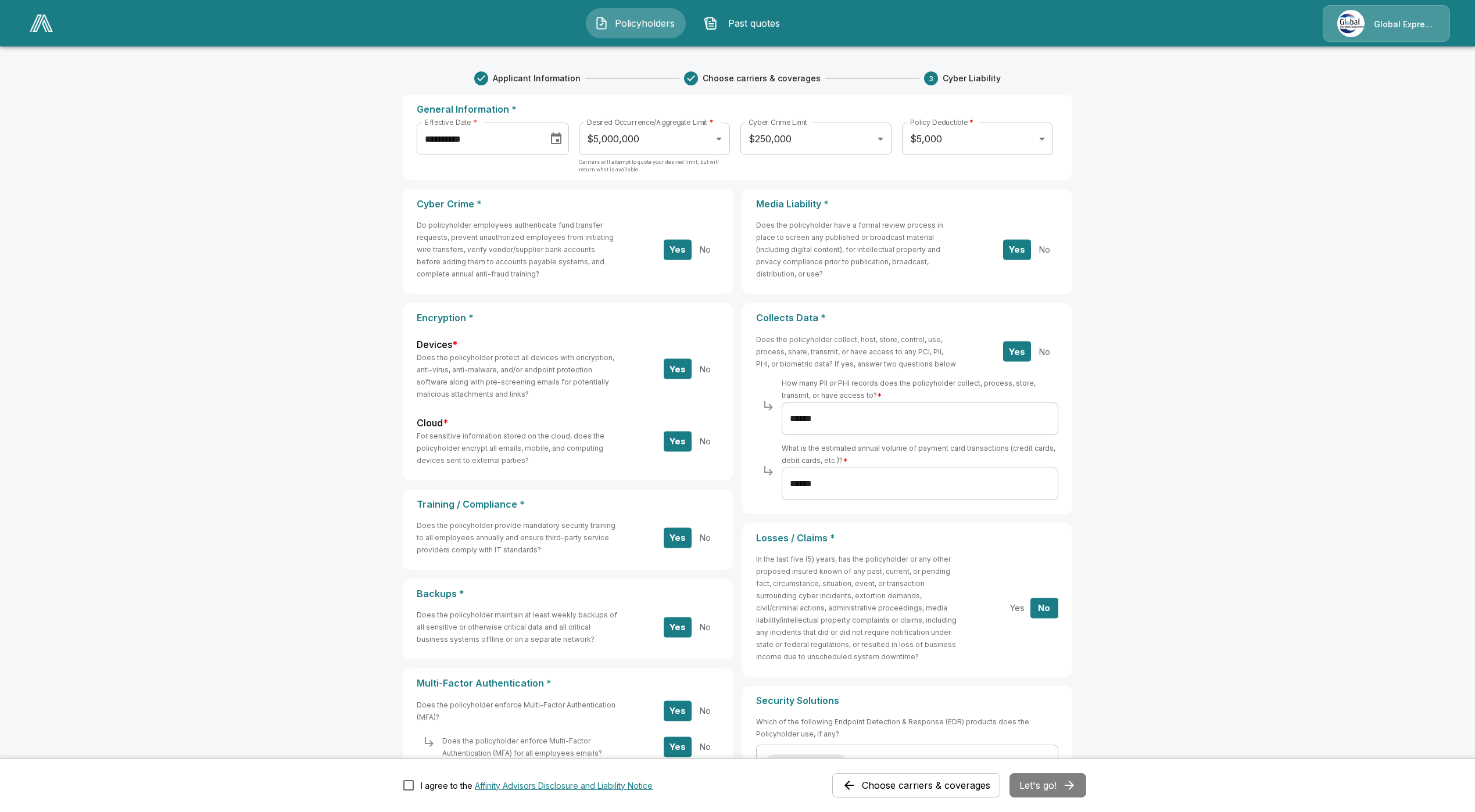
click at [957, 788] on button "Choose carriers & coverages" at bounding box center [917, 785] width 168 height 24
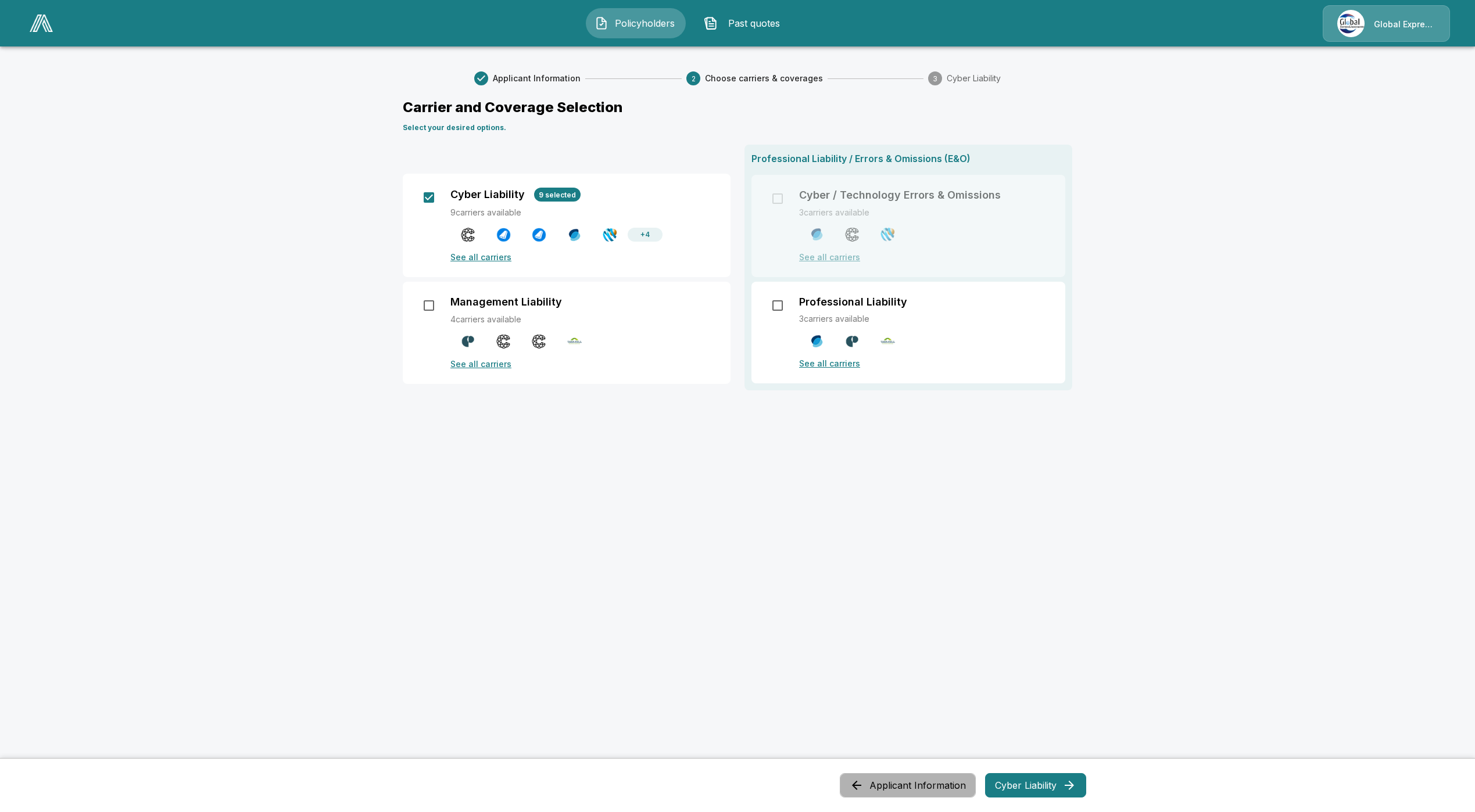
click at [956, 788] on button "Applicant Information" at bounding box center [907, 785] width 136 height 24
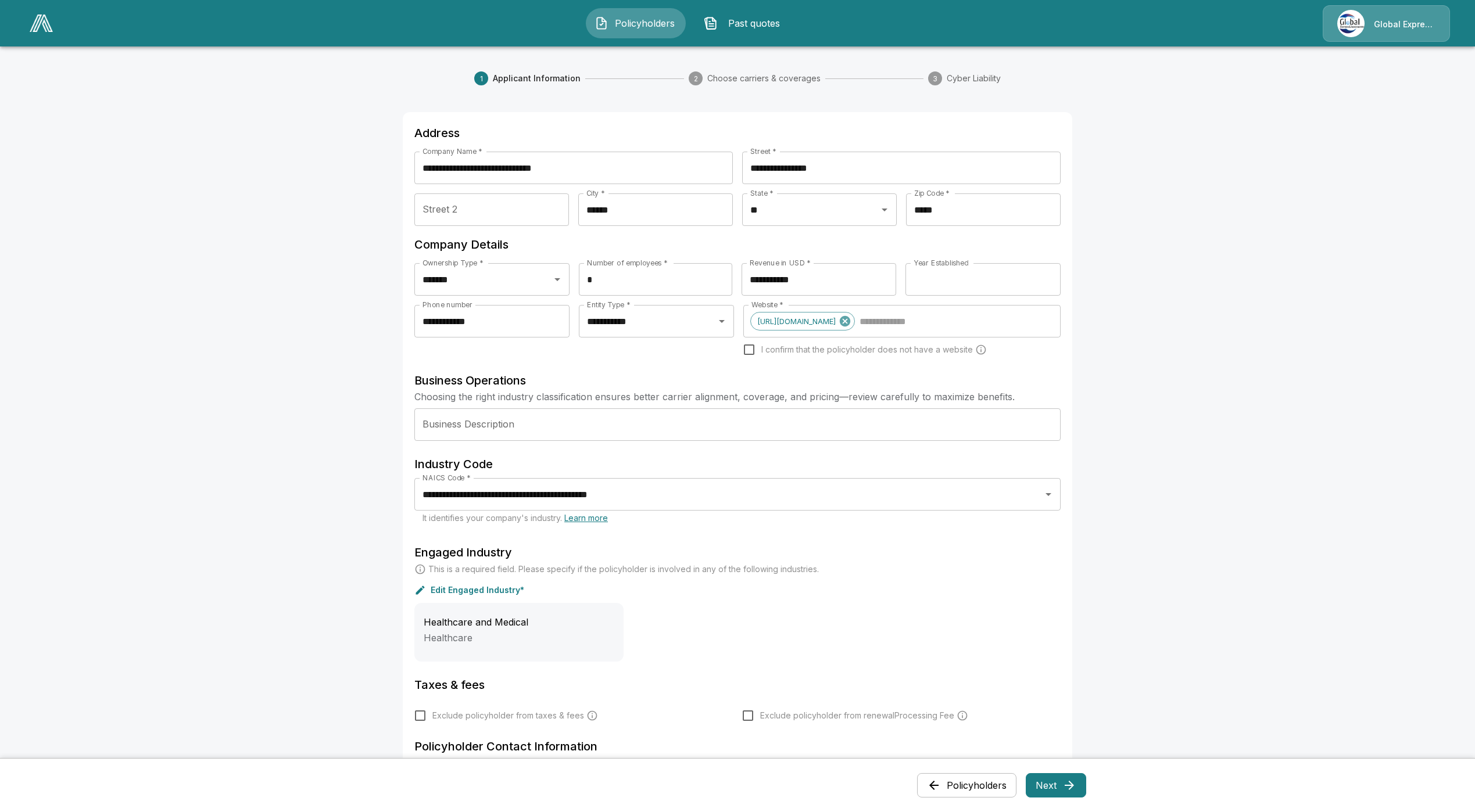
click at [981, 782] on button "Policyholders" at bounding box center [967, 785] width 99 height 24
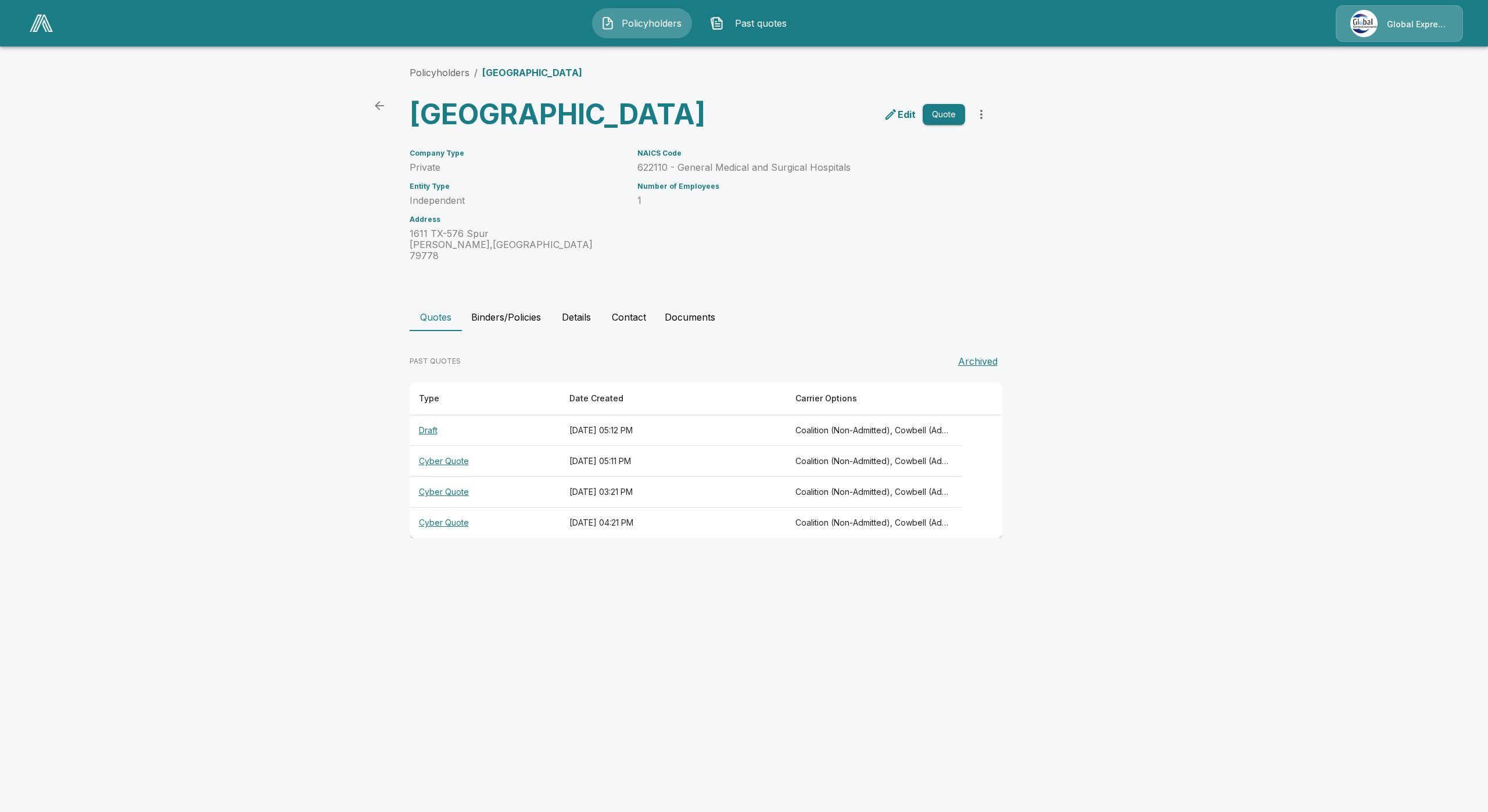
click at [445, 477] on th "Cyber Quote" at bounding box center [485, 462] width 151 height 31
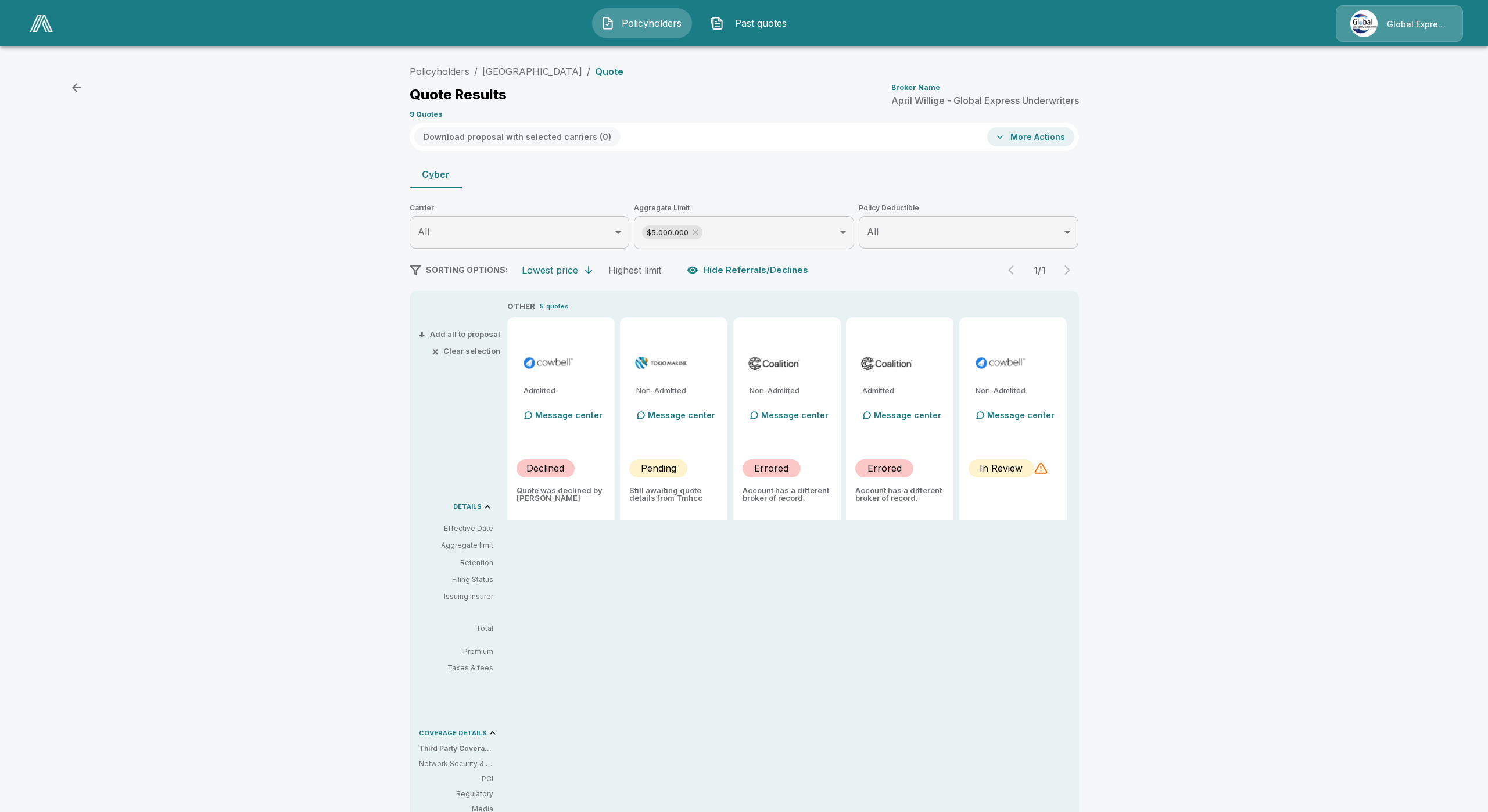
click at [690, 232] on body "Policyholders Past quotes Global Express Underwriters Policyholders / [GEOGRAPH…" at bounding box center [744, 613] width 1488 height 1227
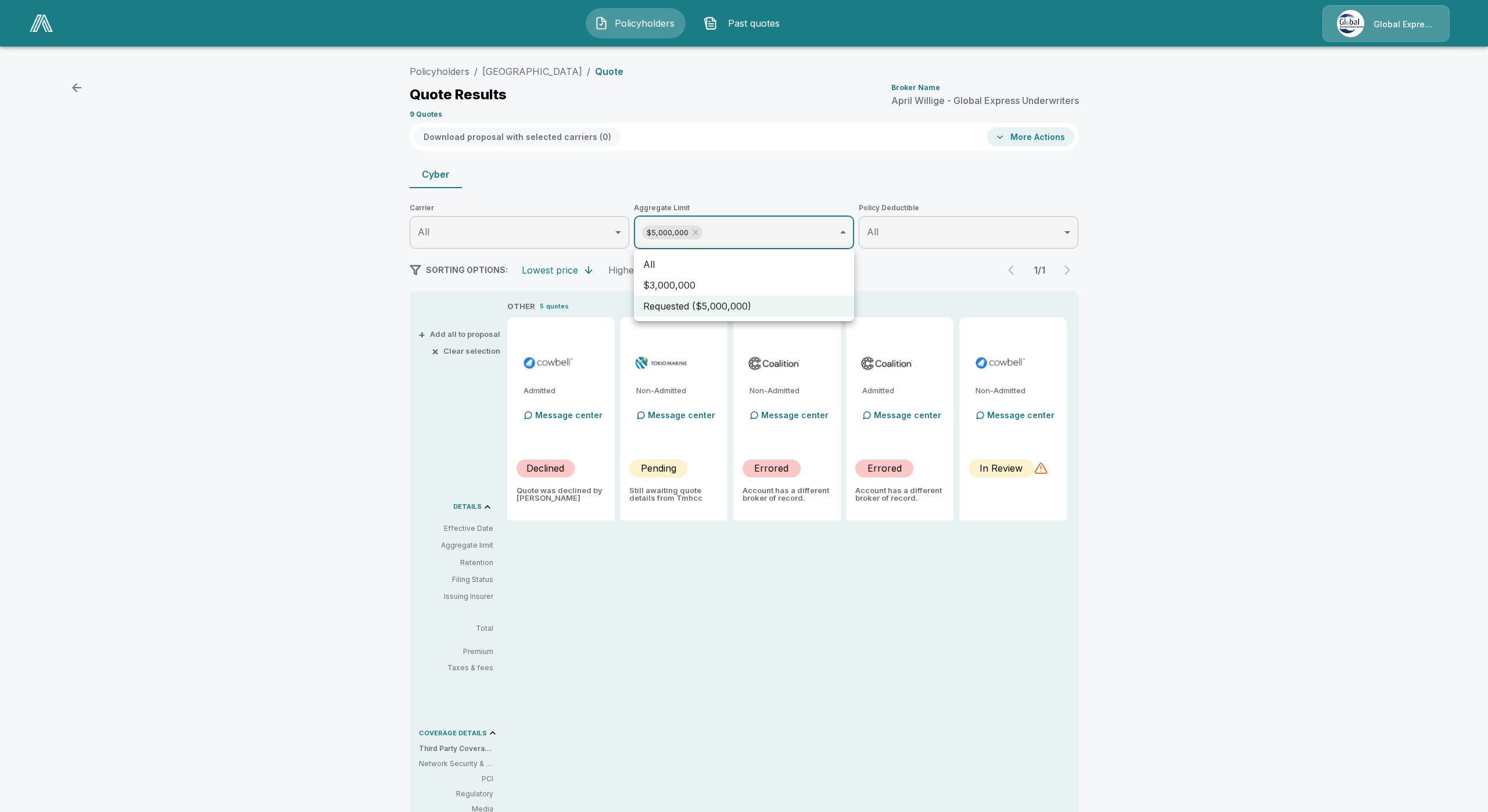
click at [698, 232] on div at bounding box center [744, 406] width 1488 height 812
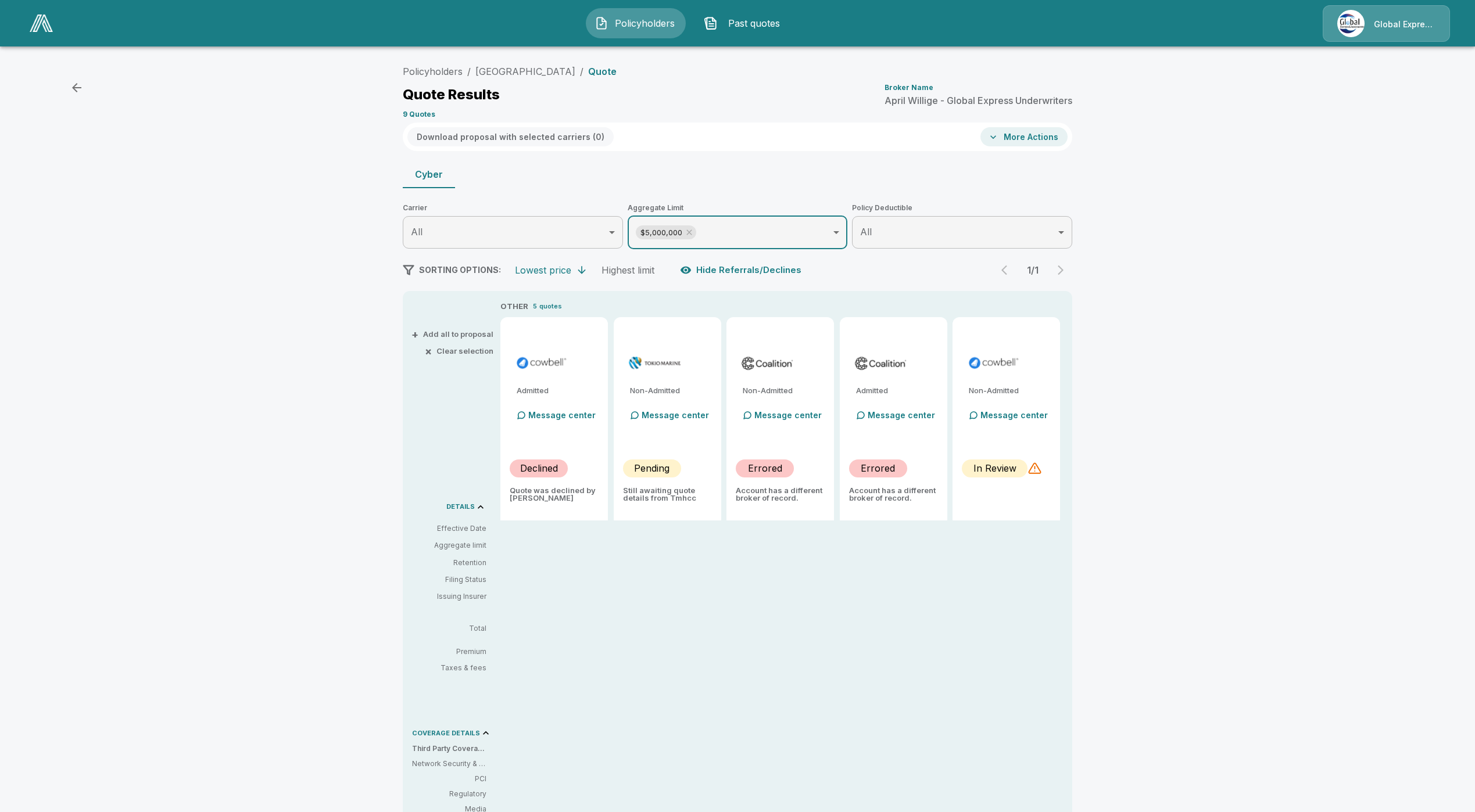
click at [694, 232] on icon at bounding box center [689, 232] width 9 height 9
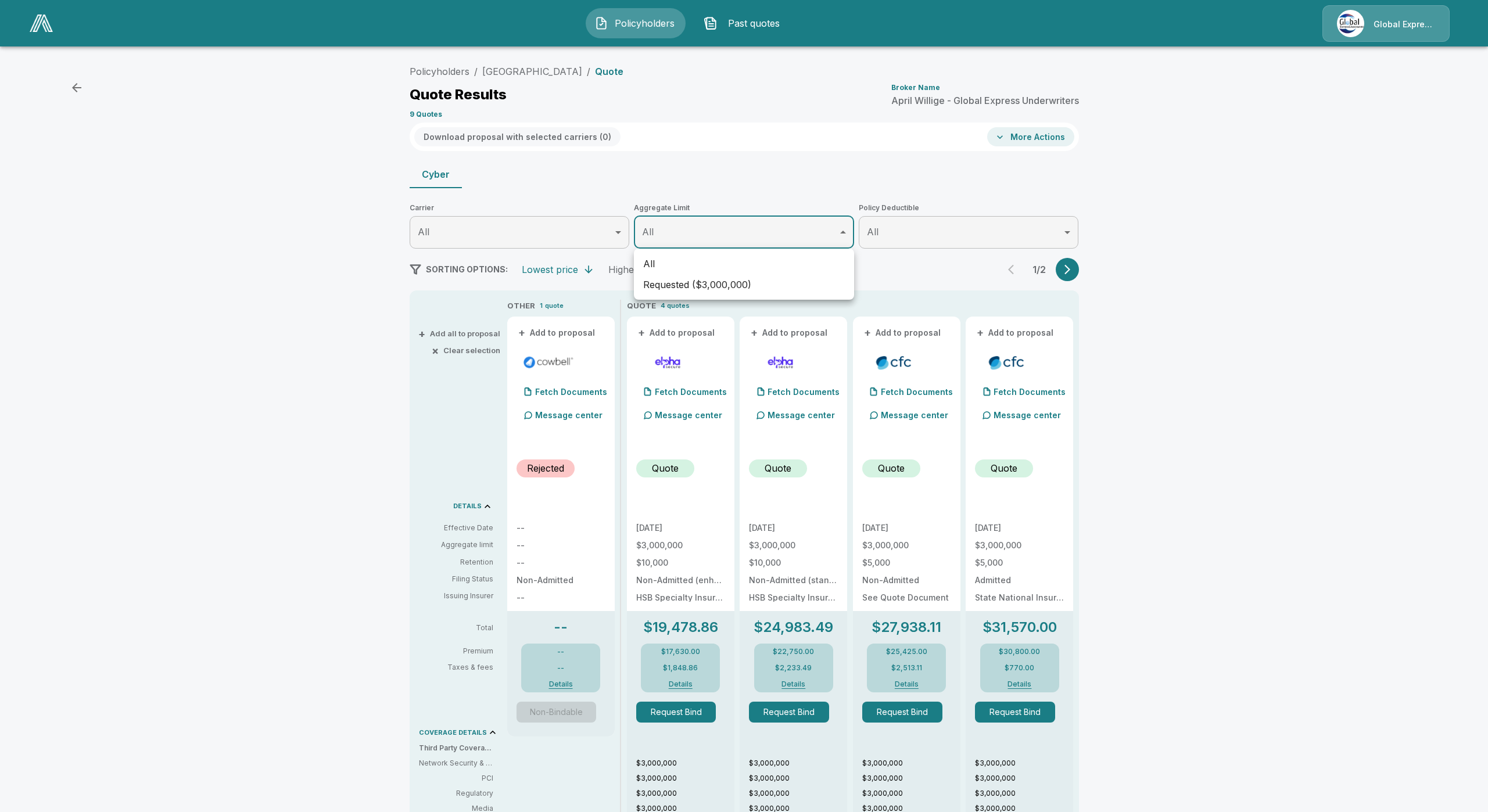
click at [708, 221] on body "Policyholders Past quotes Global Express Underwriters Policyholders / [GEOGRAPH…" at bounding box center [744, 630] width 1488 height 1259
click at [695, 265] on li "All" at bounding box center [744, 264] width 220 height 21
click at [660, 278] on li "Requested ($3,000,000)" at bounding box center [744, 284] width 220 height 21
type input "*******"
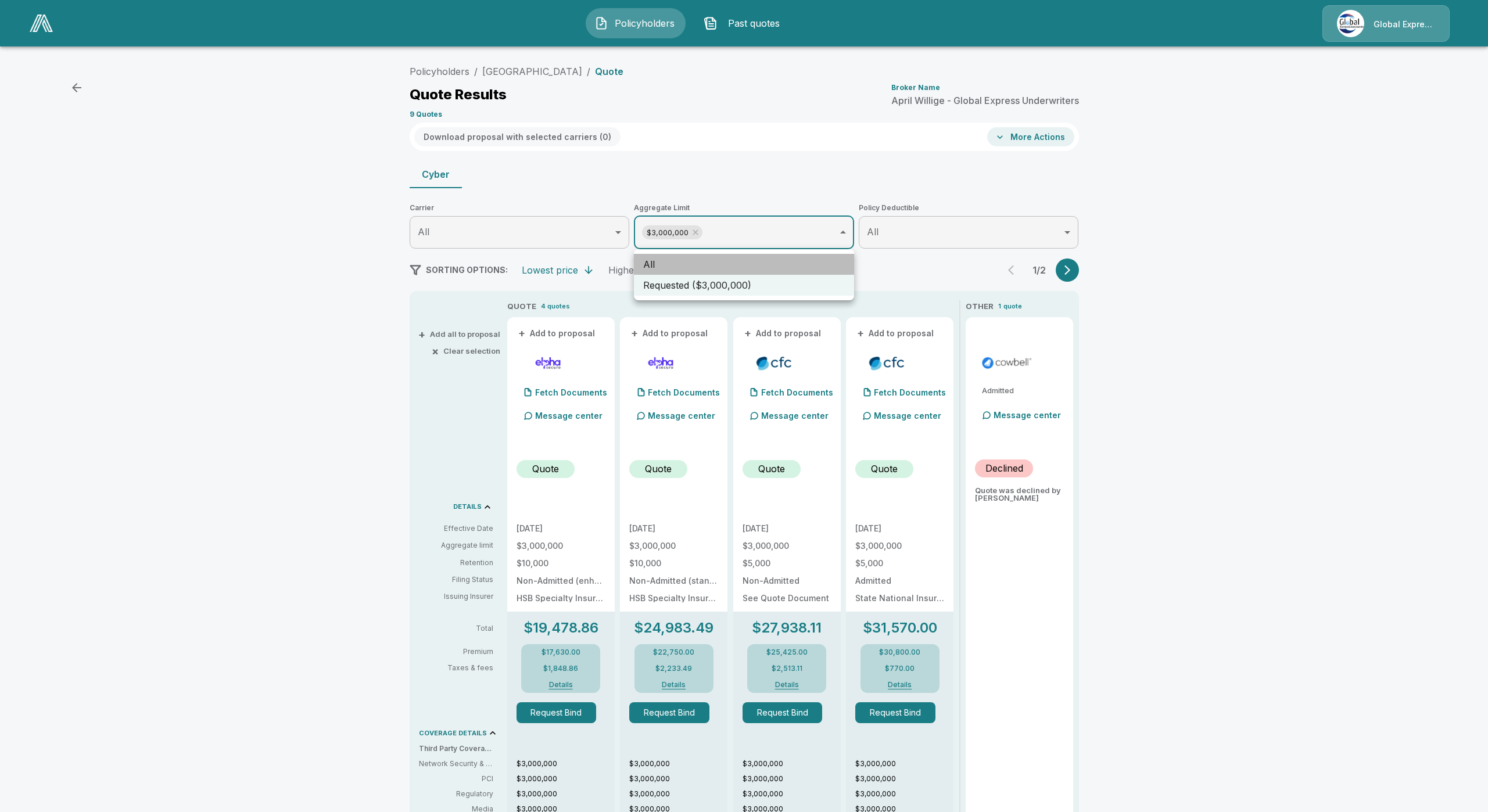
click at [660, 273] on li "All" at bounding box center [744, 264] width 220 height 21
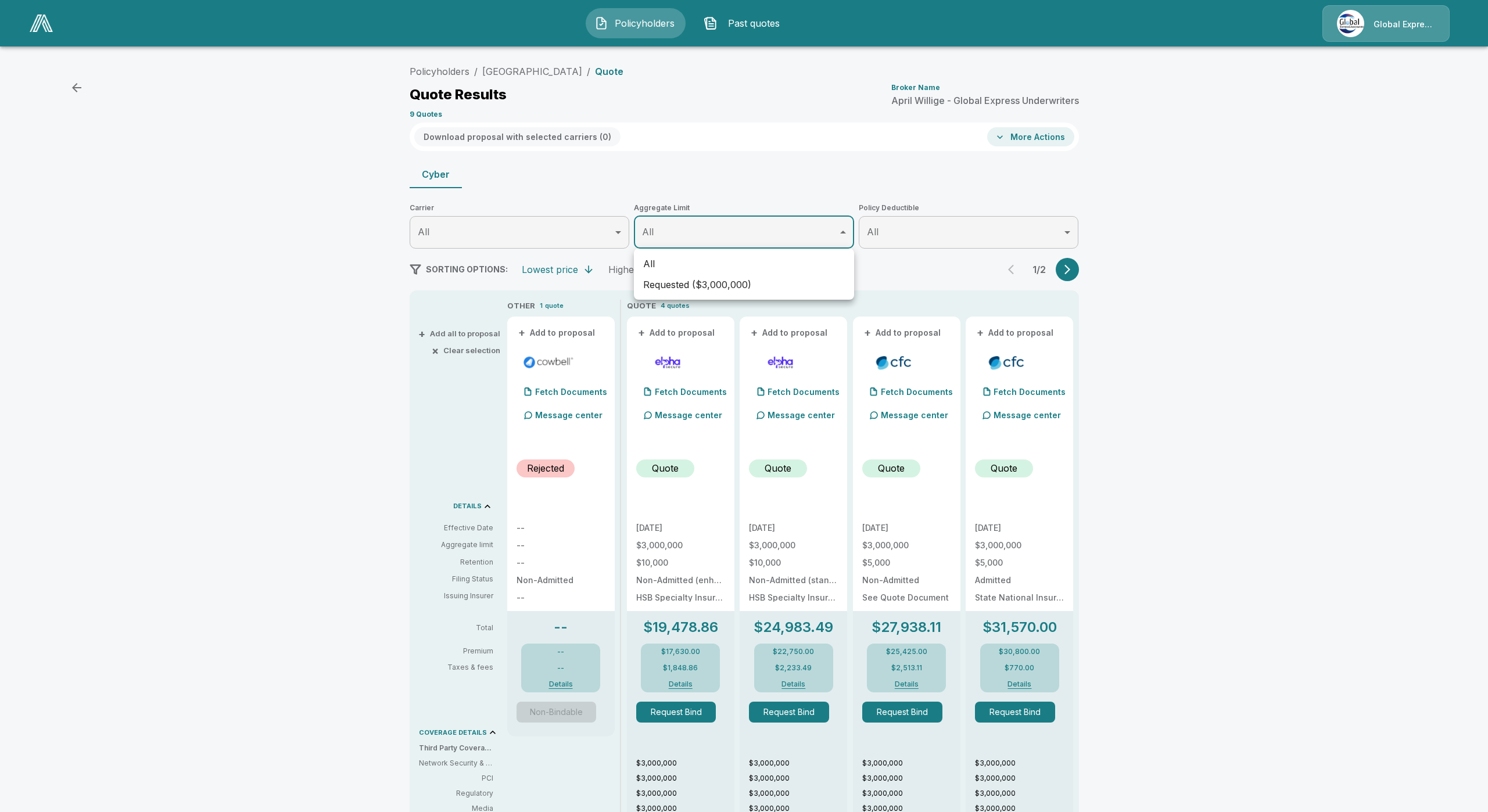
drag, startPoint x: 1051, startPoint y: 278, endPoint x: 1033, endPoint y: 275, distance: 18.2
click at [1037, 276] on div at bounding box center [744, 406] width 1488 height 812
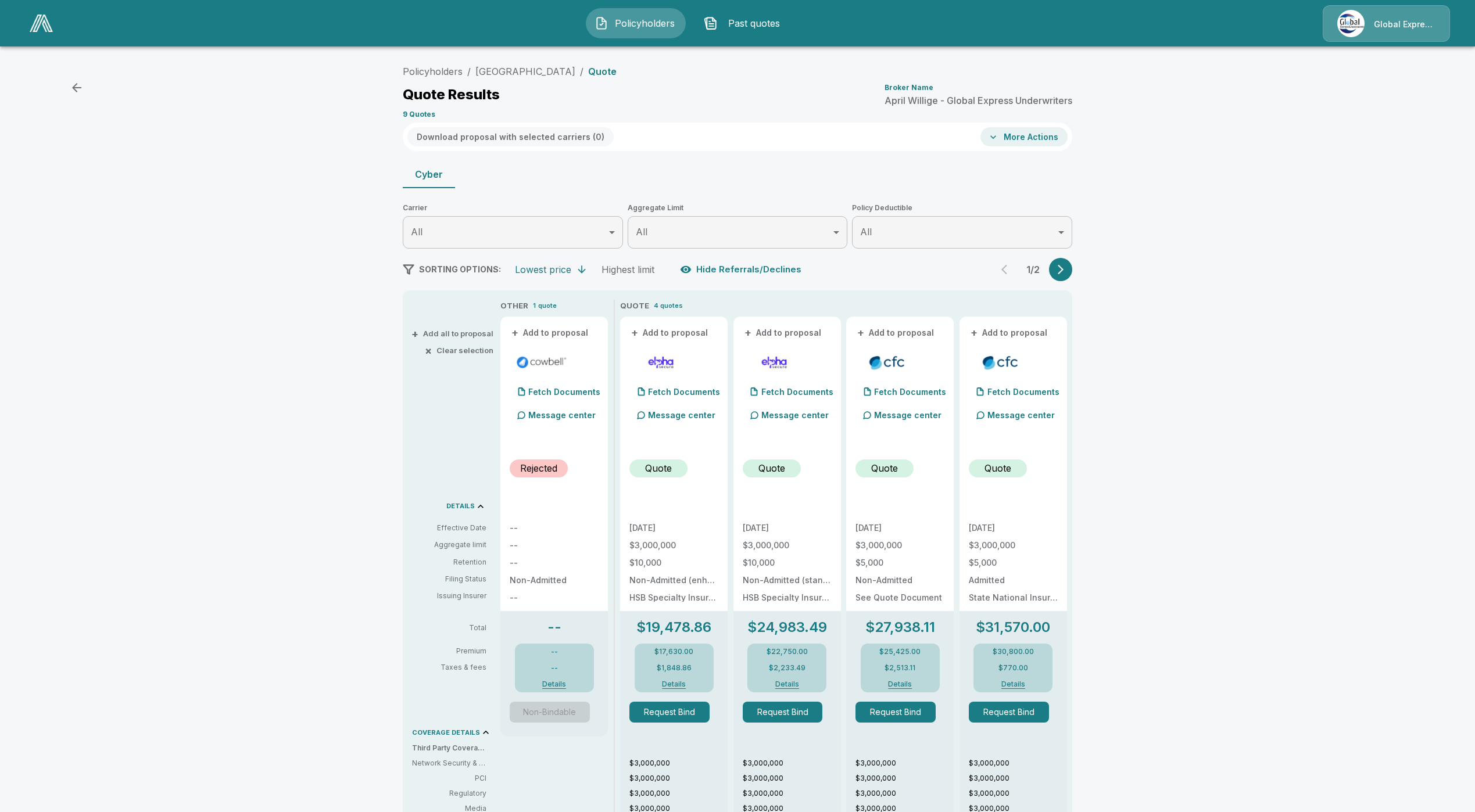
drag, startPoint x: 925, startPoint y: 260, endPoint x: 839, endPoint y: 272, distance: 86.8
click at [923, 260] on div "SORTING OPTIONS: Lowest price Highest limit Hide Referrals/Declines 1 / 2" at bounding box center [738, 269] width 670 height 23
click at [786, 276] on button "Hide Referrals/Declines" at bounding box center [742, 270] width 128 height 22
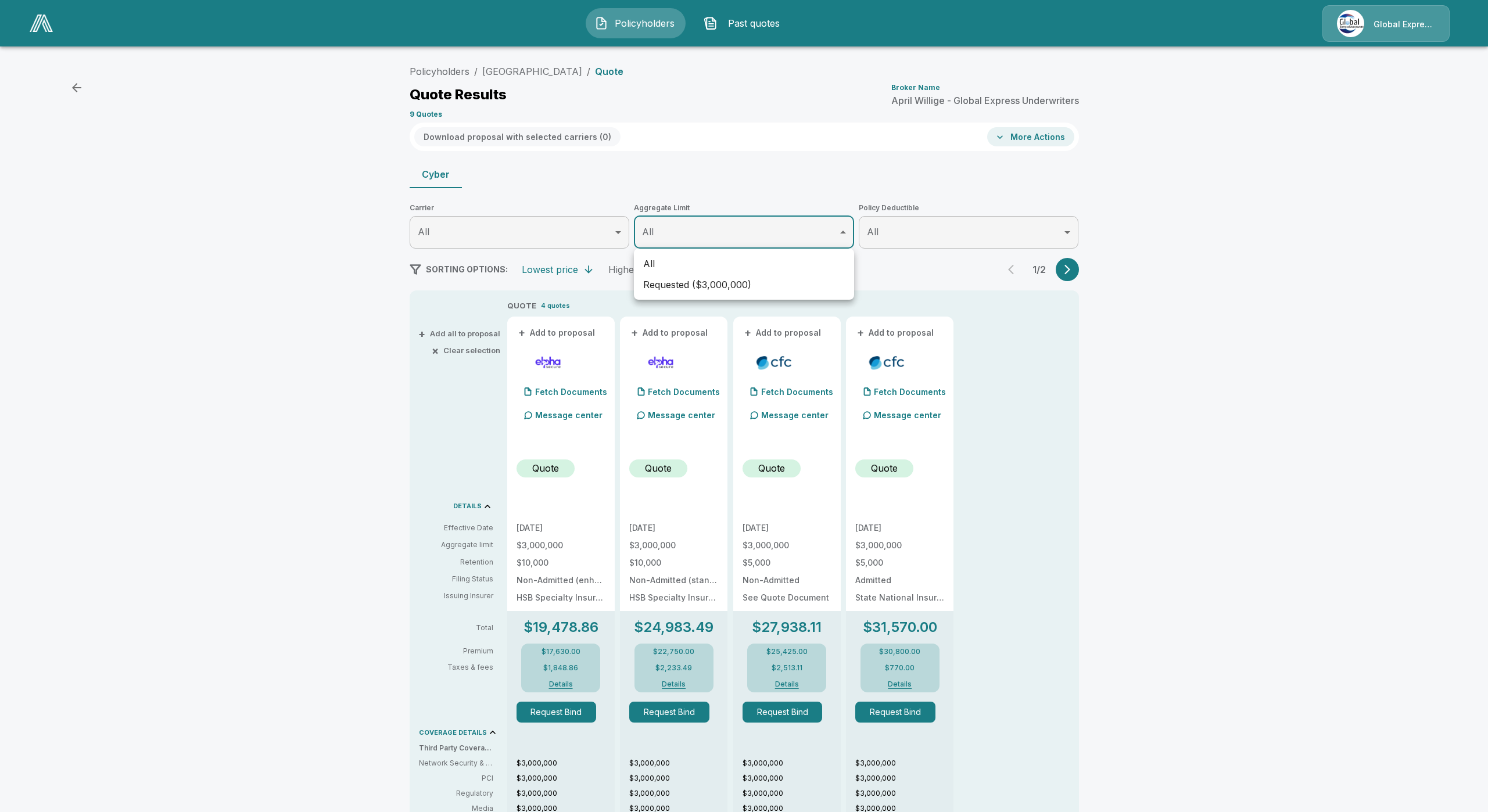
drag, startPoint x: 714, startPoint y: 248, endPoint x: 729, endPoint y: 267, distance: 24.2
click at [714, 249] on body "Policyholders Past quotes Global Express Underwriters Policyholders / [GEOGRAPH…" at bounding box center [744, 630] width 1488 height 1259
click at [915, 277] on div at bounding box center [744, 406] width 1488 height 812
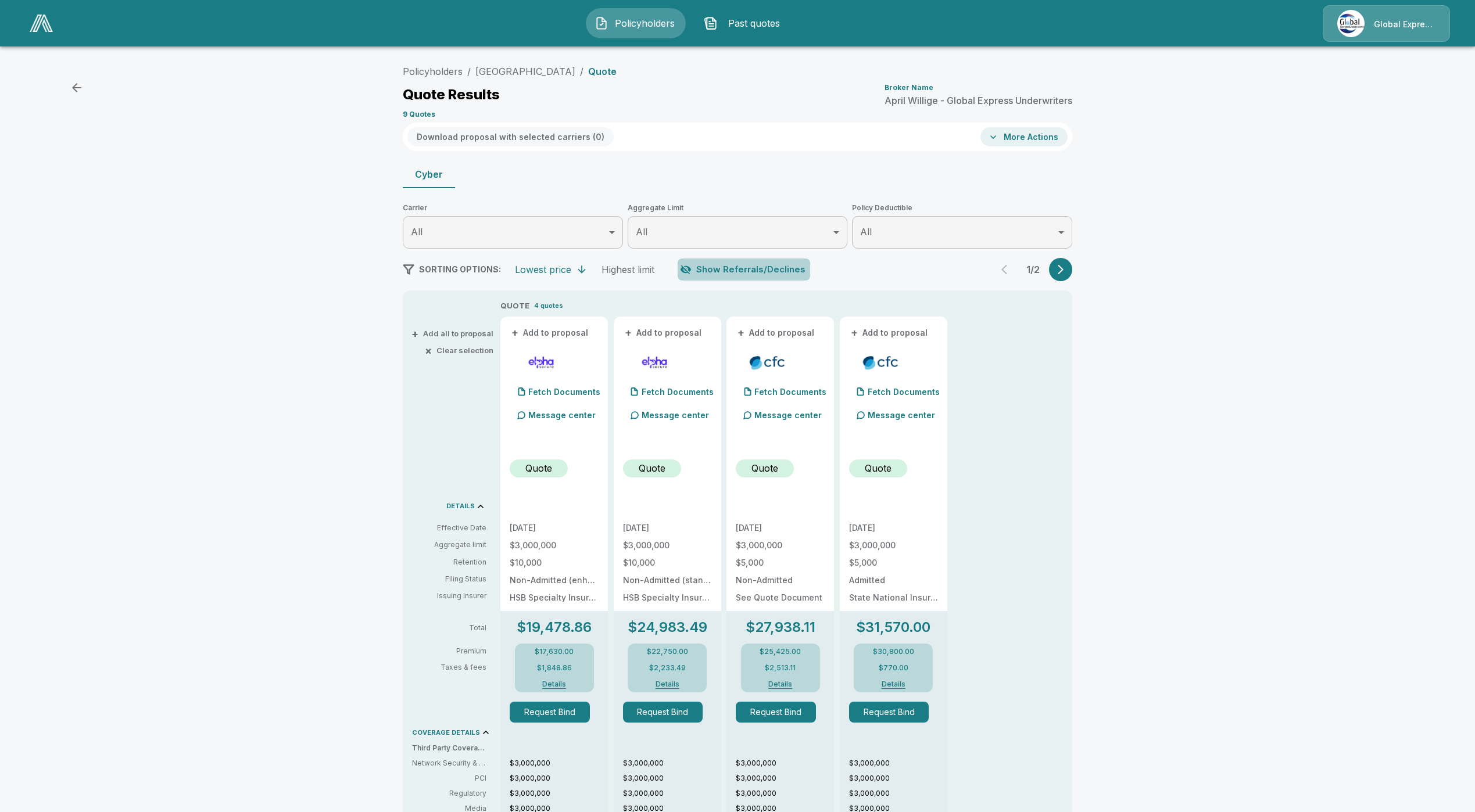
click at [767, 268] on button "Show Referrals/Declines" at bounding box center [743, 270] width 133 height 22
